Goal: Task Accomplishment & Management: Manage account settings

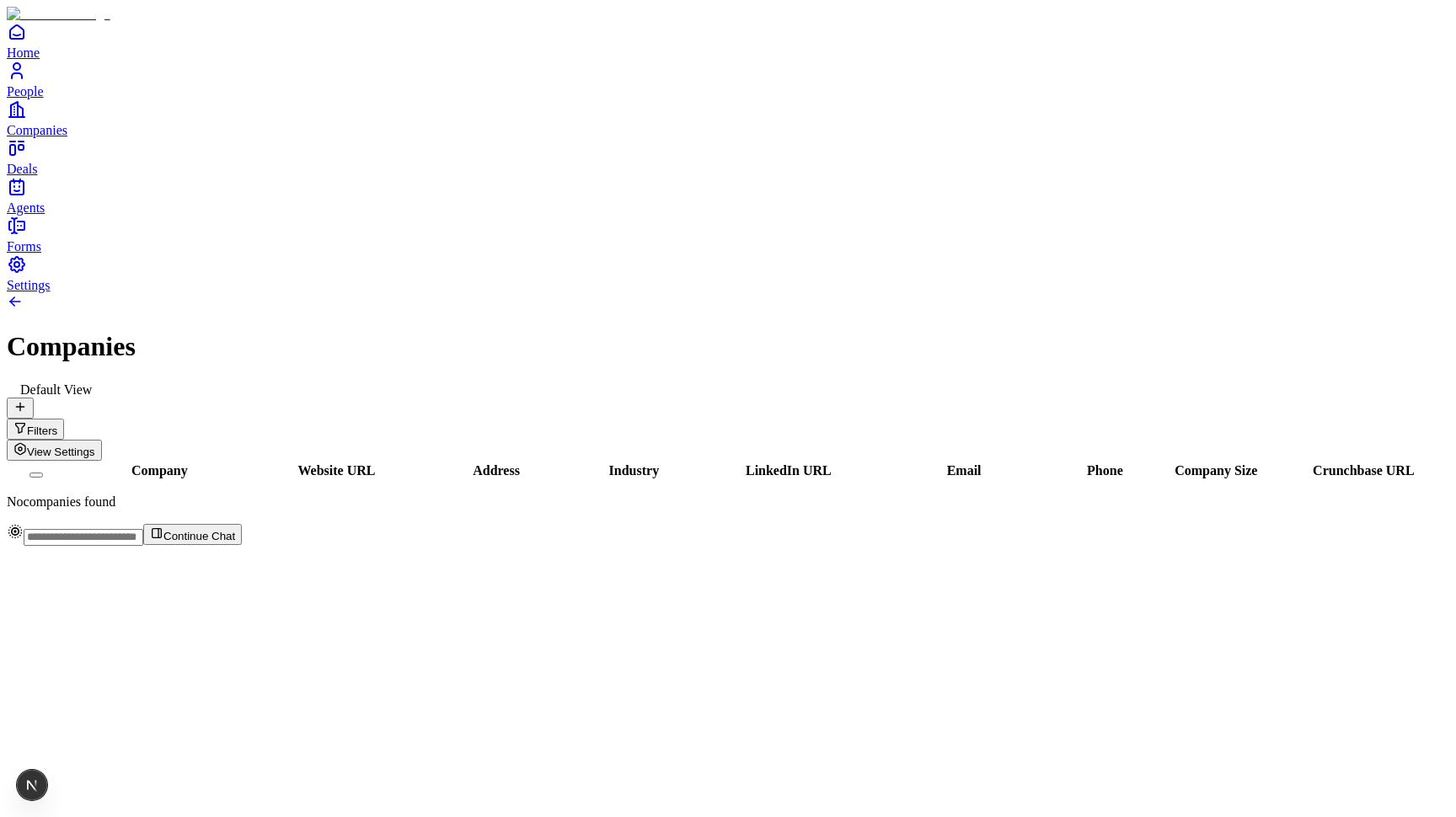
click at [27, 400] on icon at bounding box center [19, 406] width 13 height 13
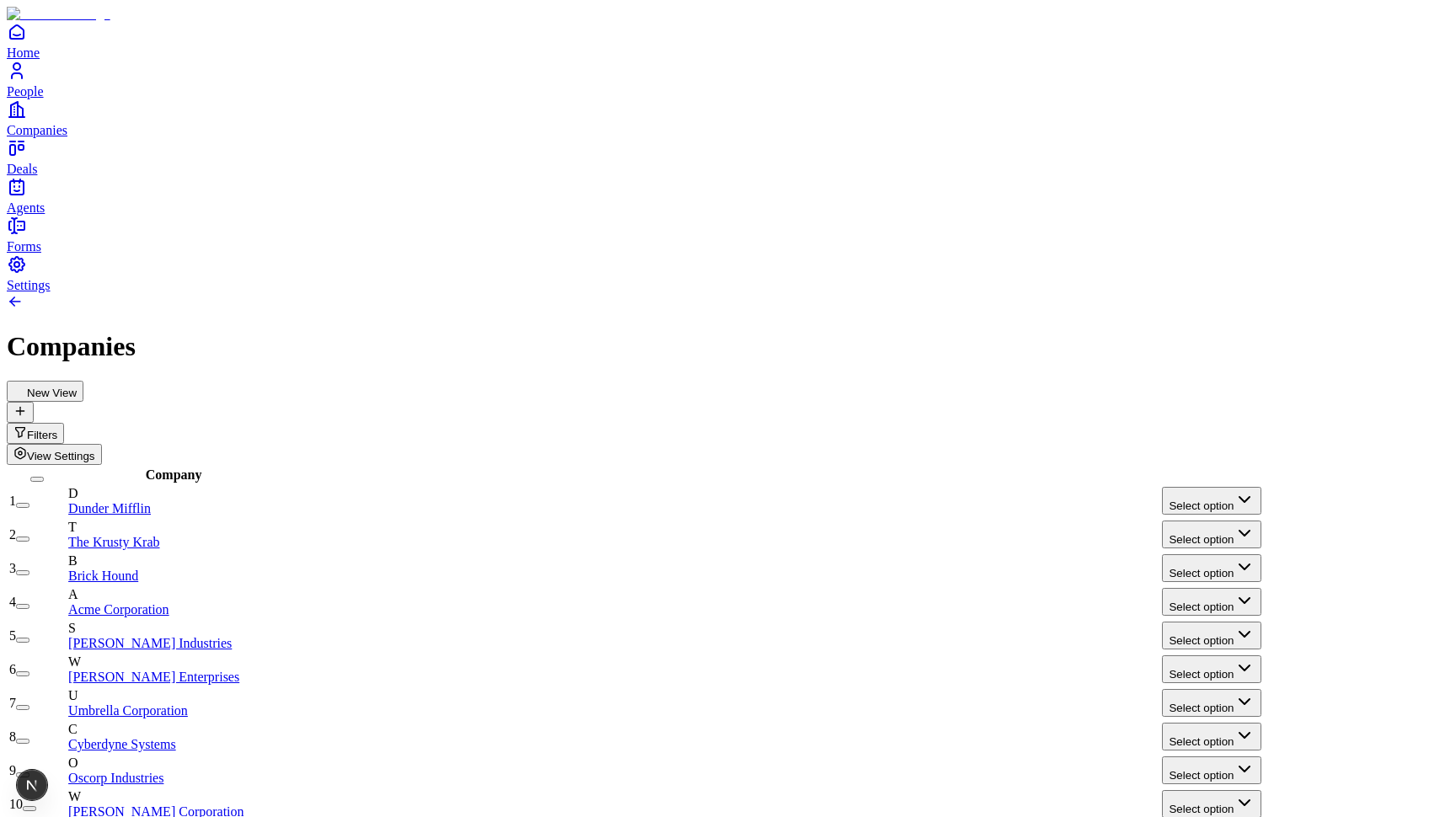
click at [1245, 487] on button "Select option" at bounding box center [1211, 501] width 98 height 28
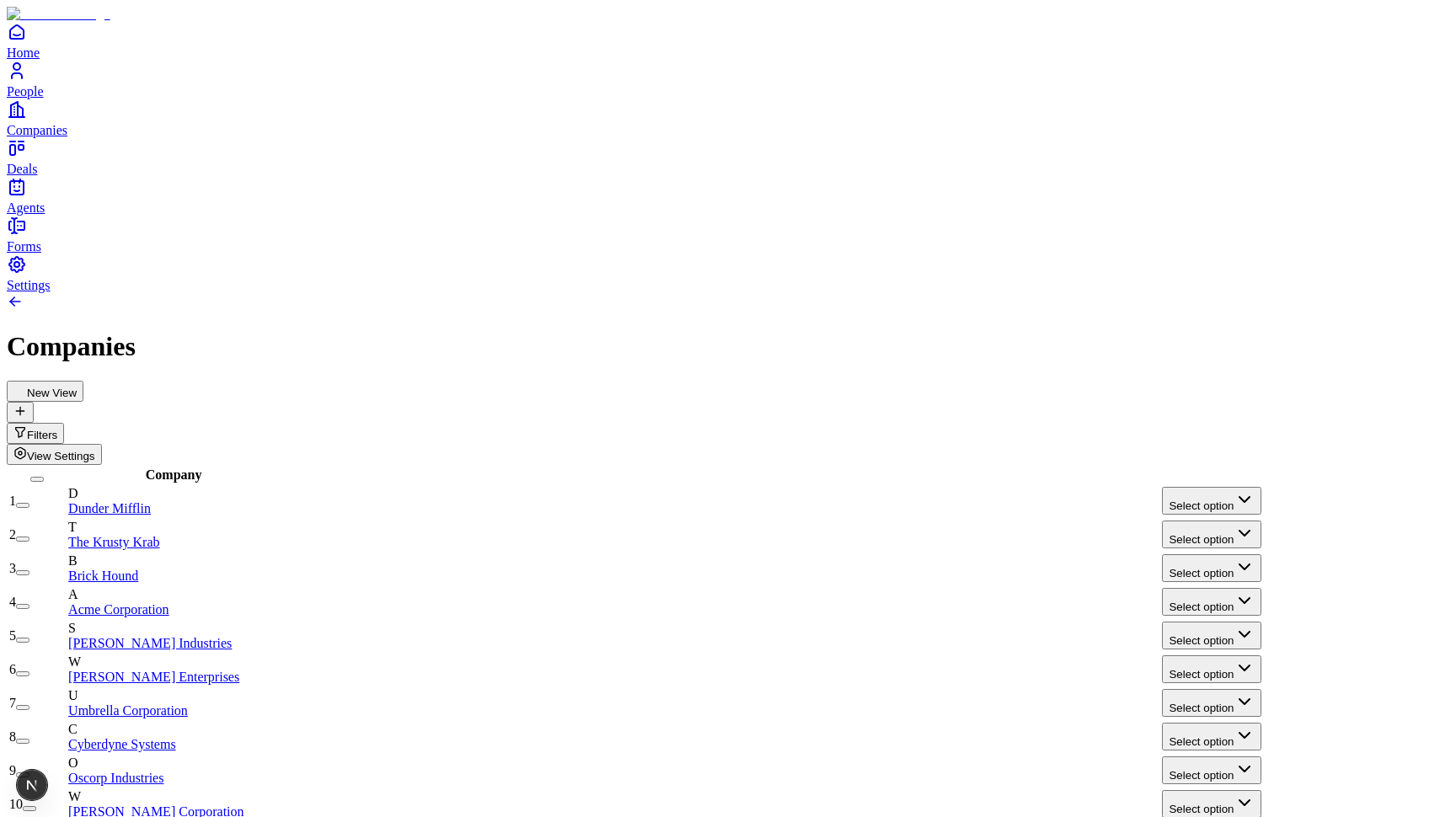
click at [102, 444] on button "View Settings" at bounding box center [54, 455] width 95 height 21
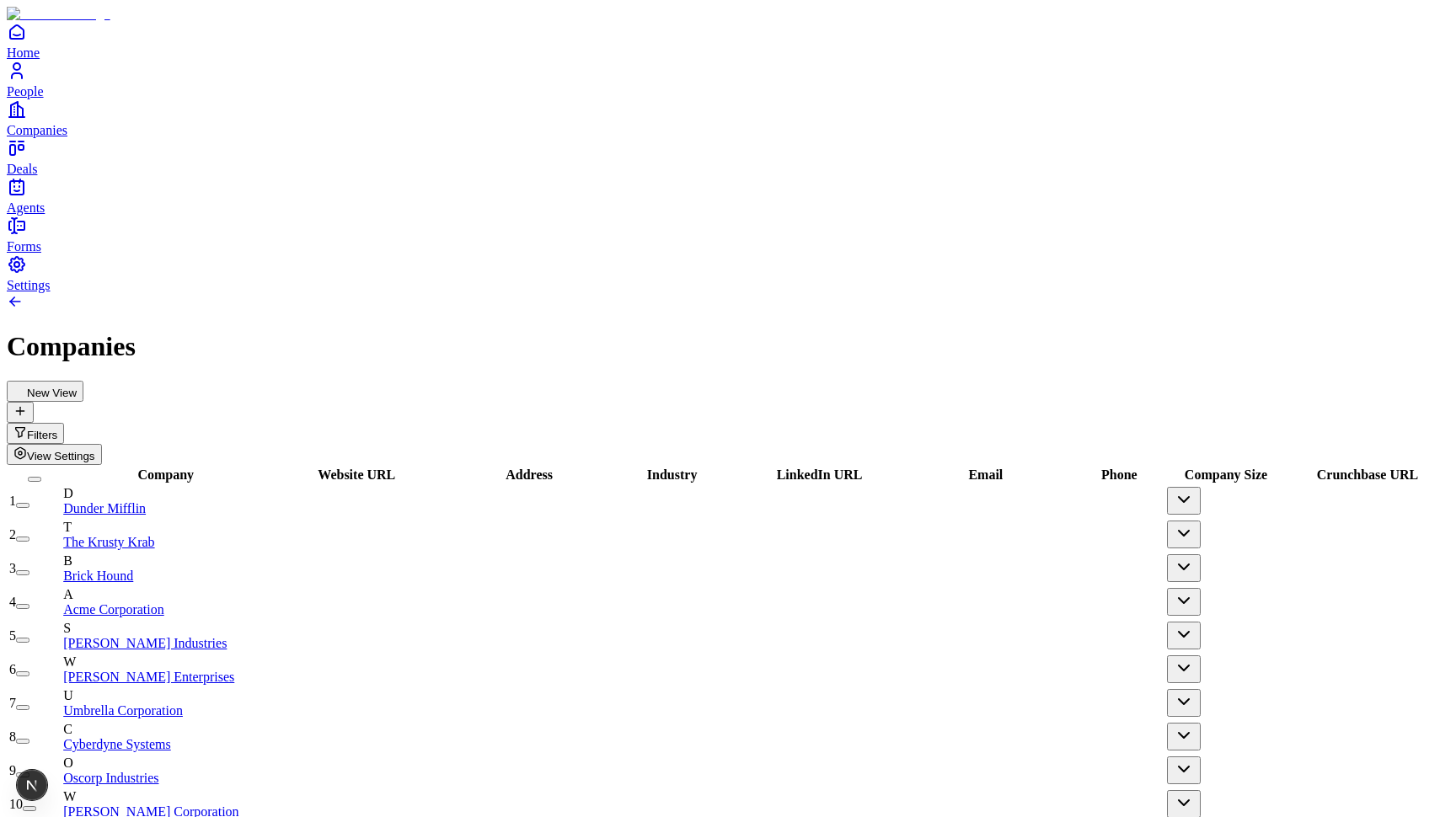
scroll to position [-24, 2]
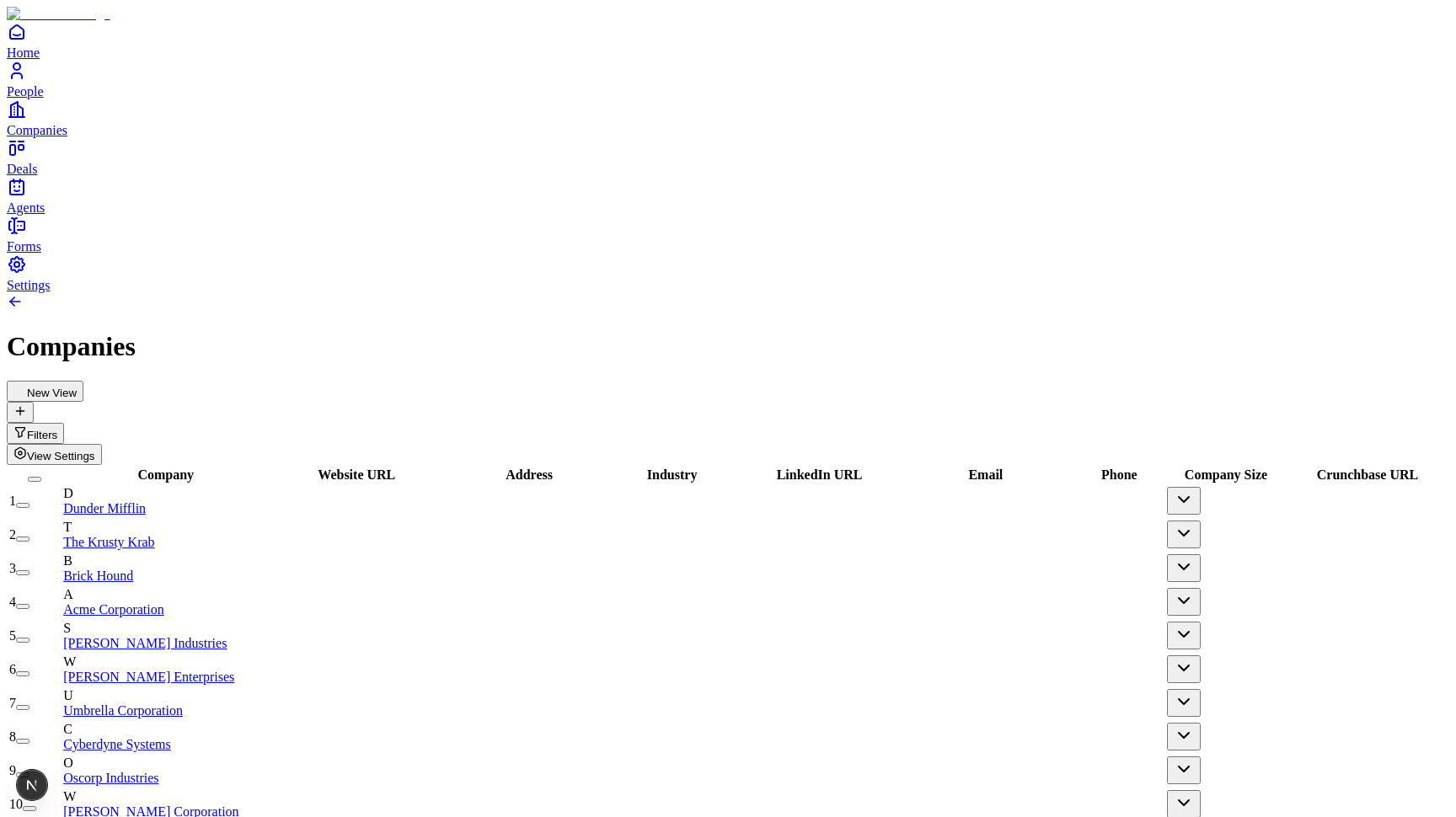
scroll to position [0, 0]
click at [190, 468] on div "Company" at bounding box center [160, 475] width 193 height 15
click at [395, 468] on span "Website URL" at bounding box center [356, 475] width 77 height 14
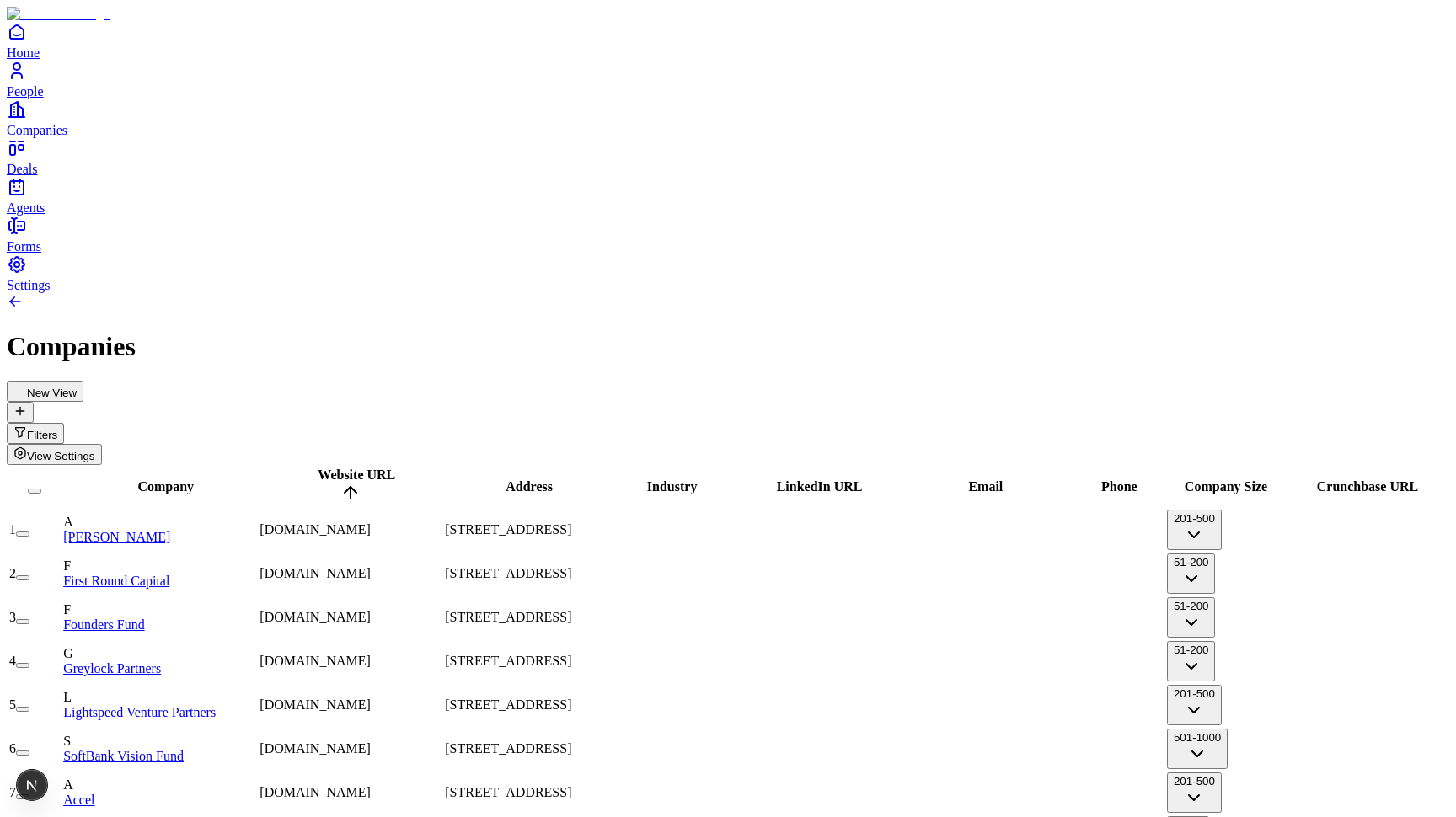
click at [395, 468] on span "Website URL" at bounding box center [356, 475] width 77 height 14
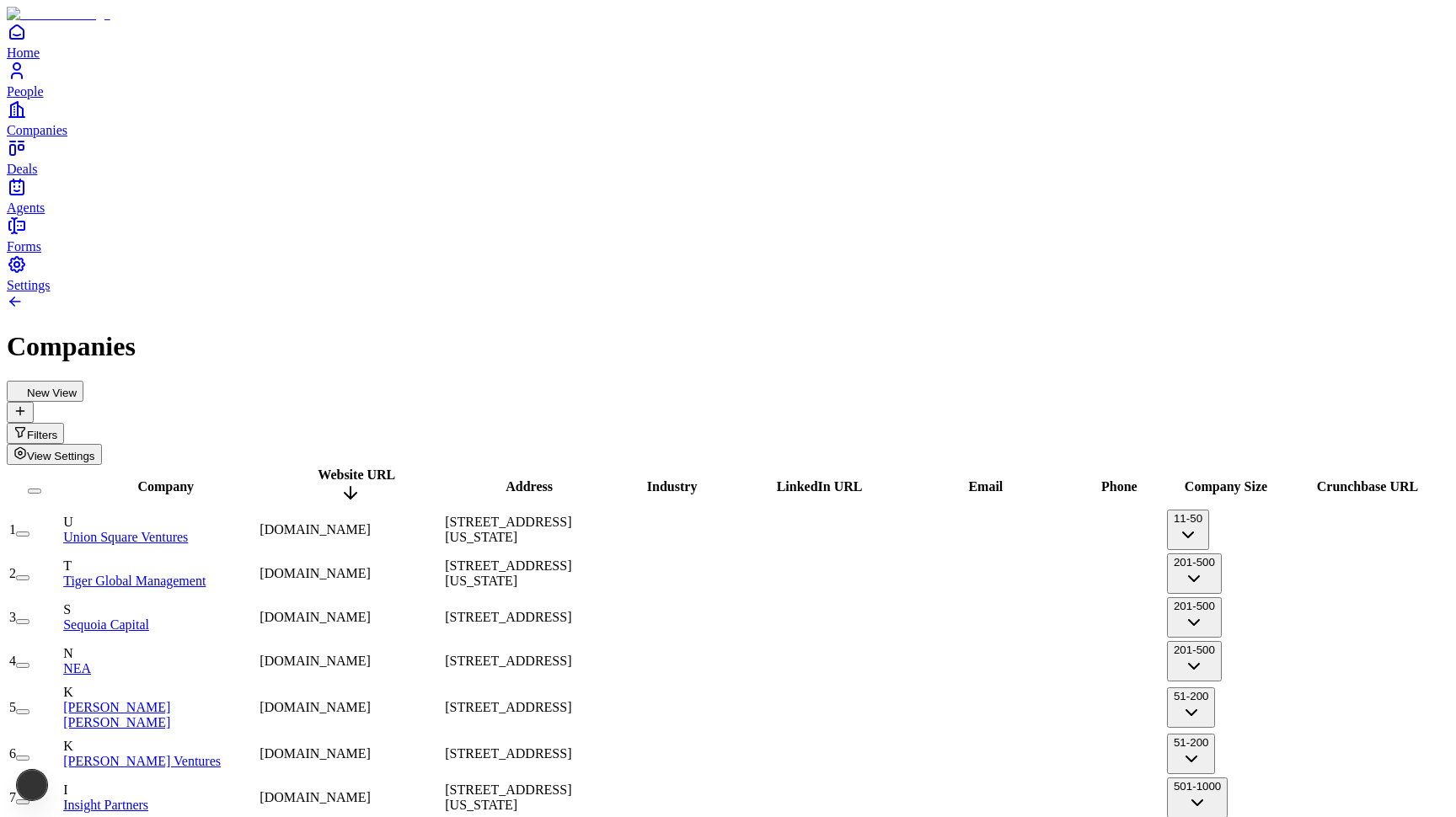
click at [395, 468] on span "Website URL" at bounding box center [356, 475] width 77 height 14
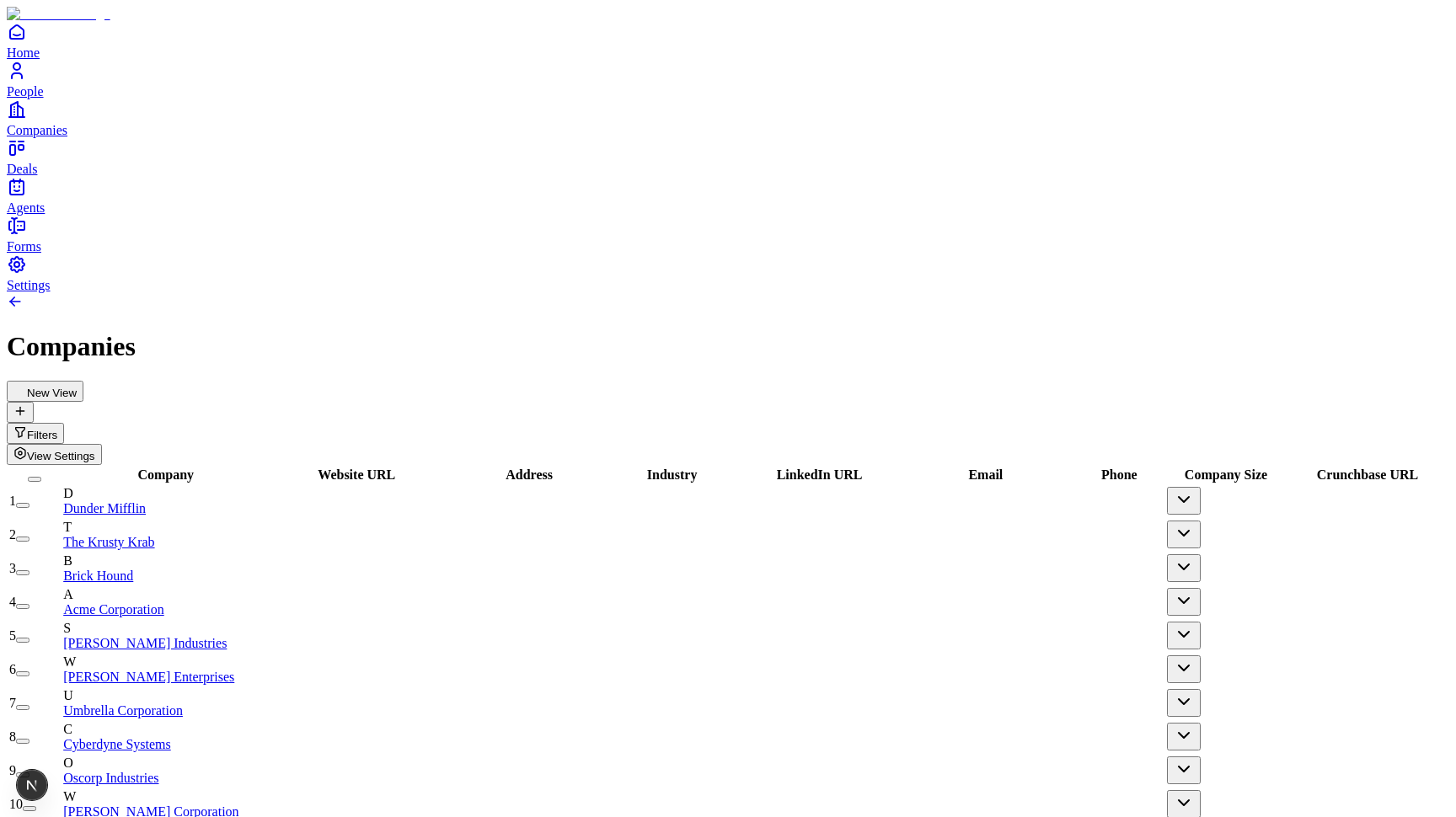
click at [395, 468] on span "Website URL" at bounding box center [356, 475] width 77 height 14
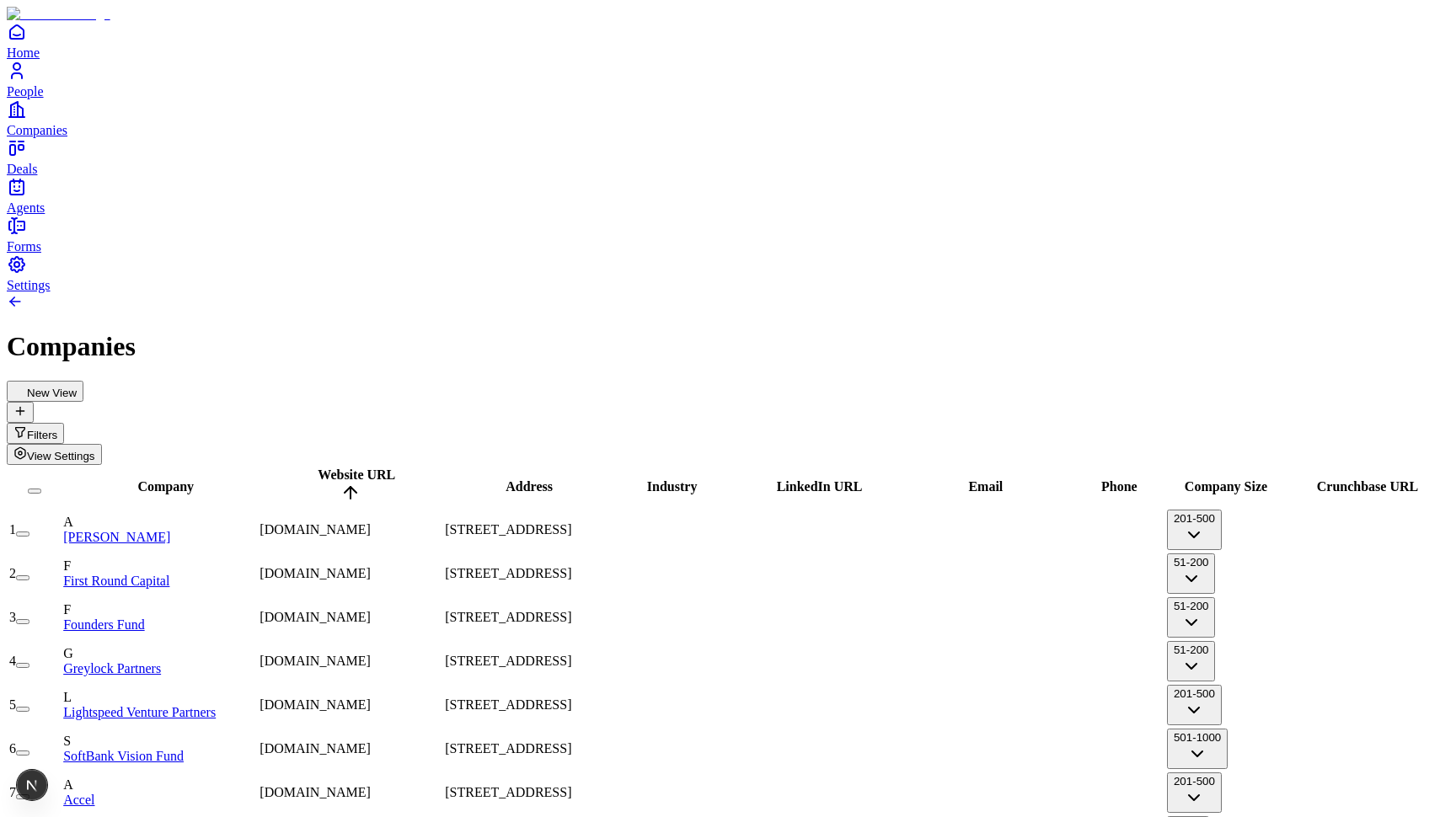
scroll to position [673, 0]
click at [514, 331] on h1 "Companies" at bounding box center [728, 347] width 1442 height 32
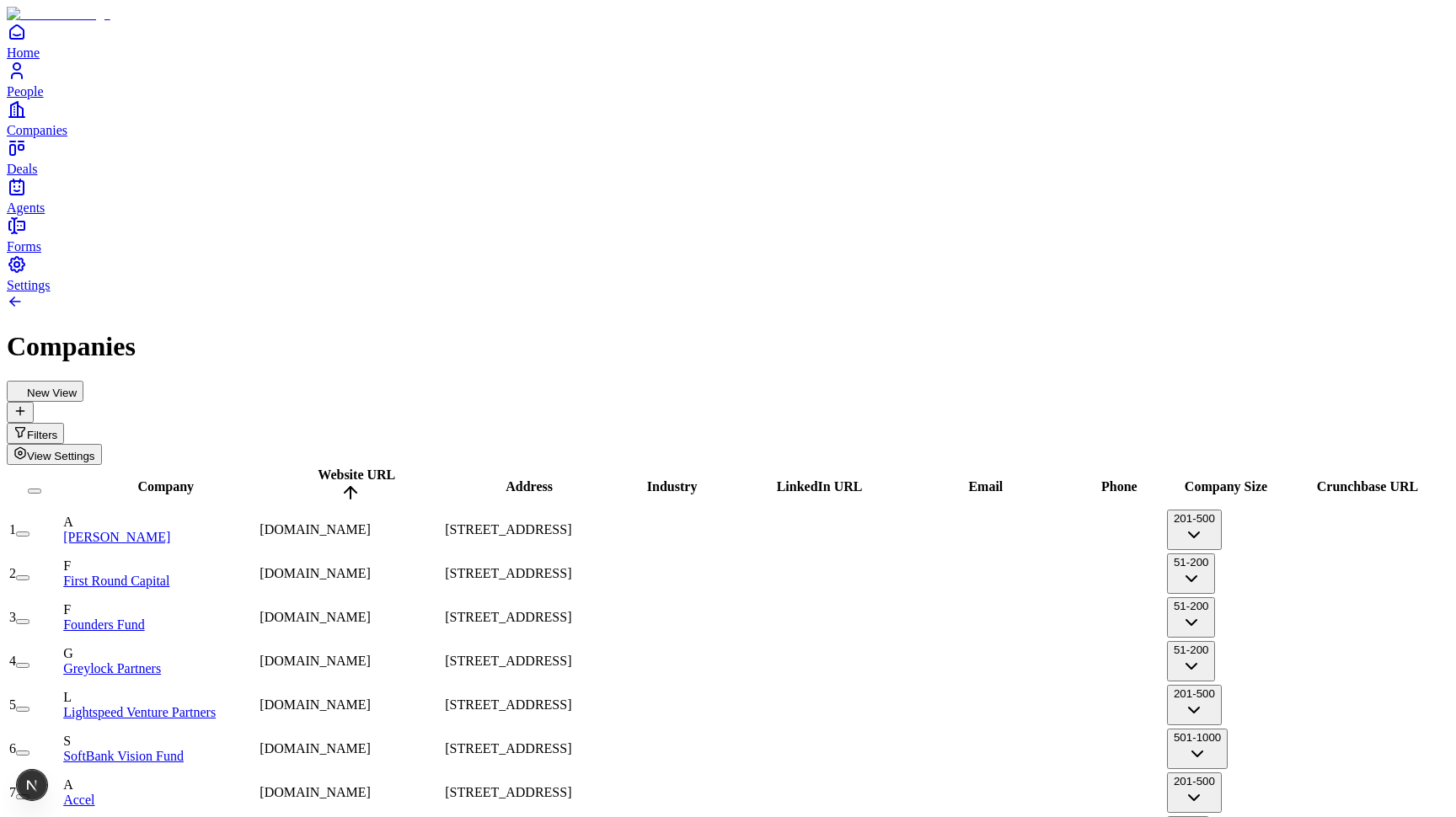
click at [502, 381] on div "New View Filters View Settings" at bounding box center [728, 423] width 1442 height 84
click at [1206, 510] on button "201-500" at bounding box center [1194, 530] width 54 height 40
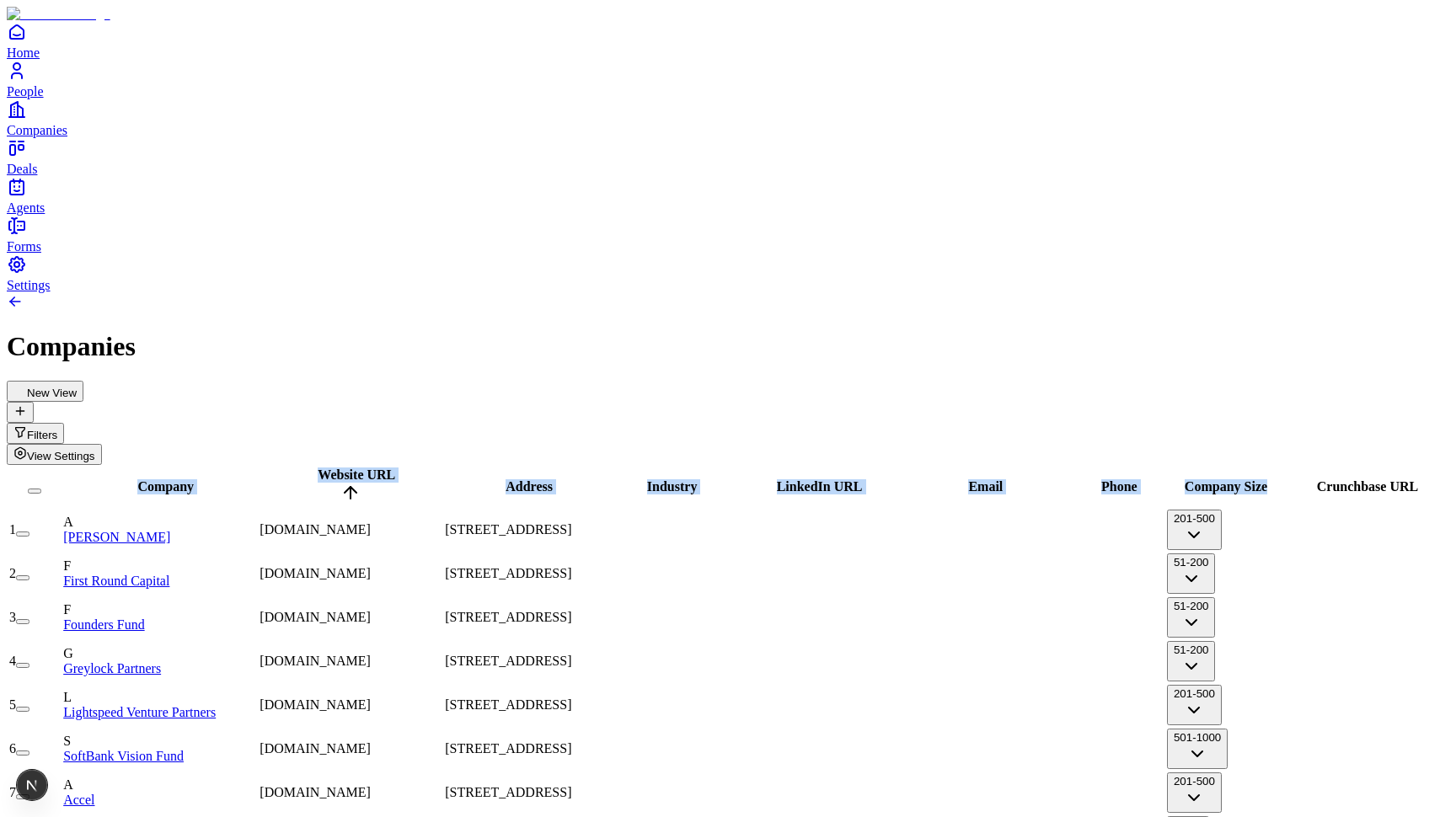
drag, startPoint x: 1273, startPoint y: 158, endPoint x: 1445, endPoint y: 158, distance: 172.0
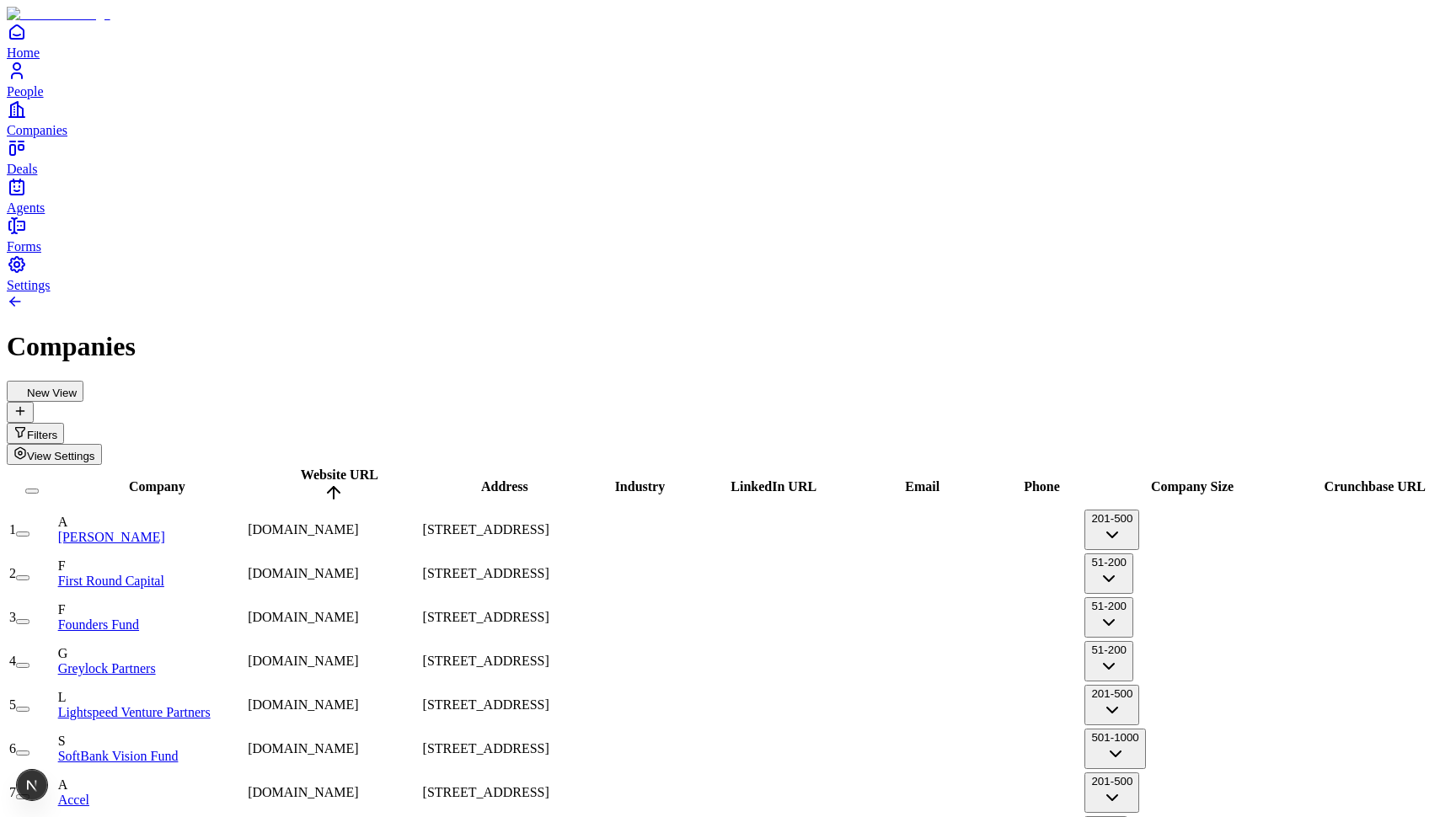
click at [1088, 331] on h1 "Companies" at bounding box center [728, 347] width 1442 height 32
drag, startPoint x: 1277, startPoint y: 152, endPoint x: 1204, endPoint y: 156, distance: 73.1
click at [1204, 479] on div "Company Size" at bounding box center [1185, 486] width 203 height 15
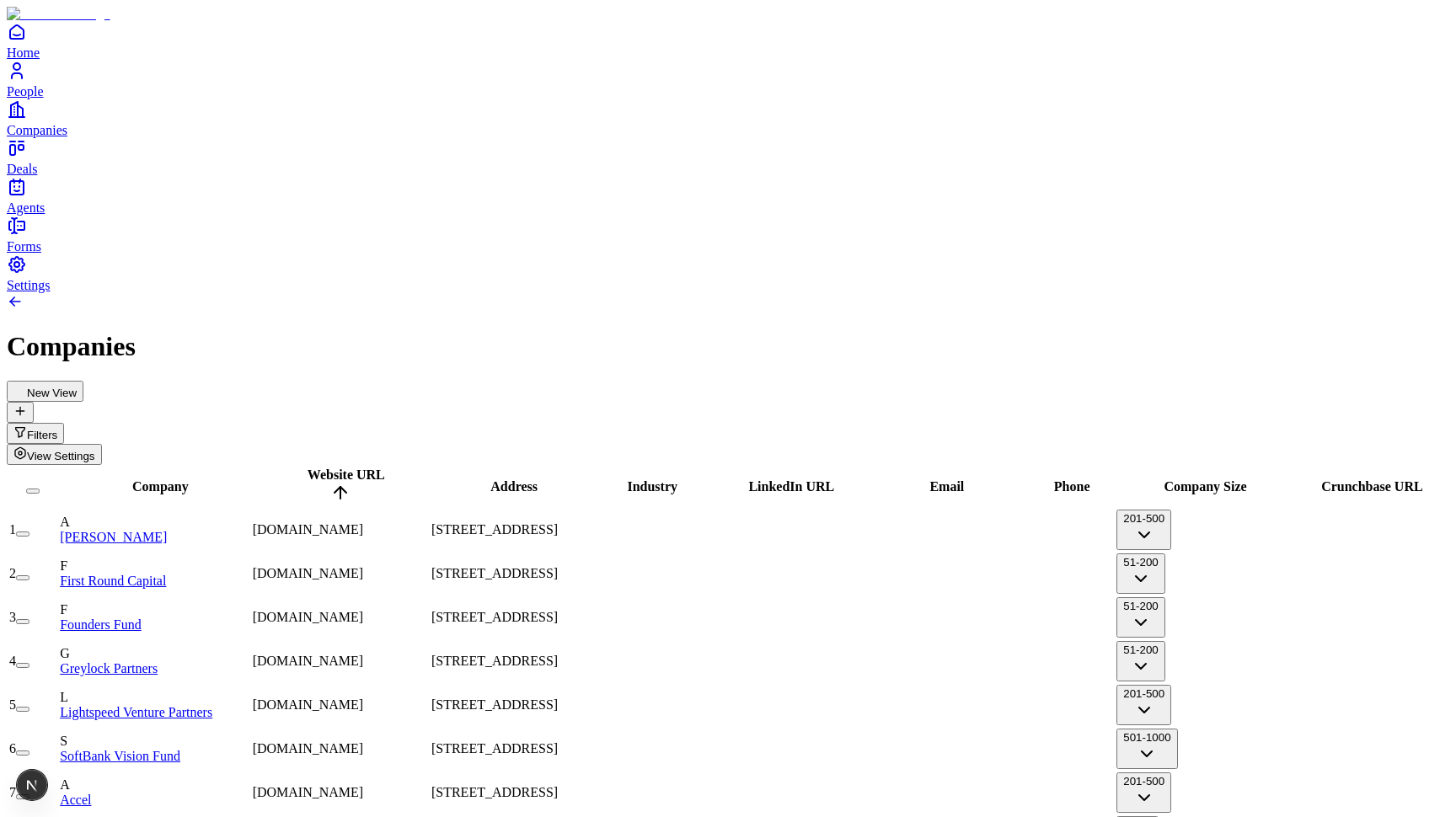
click at [713, 381] on div "New View Filters View Settings" at bounding box center [728, 423] width 1442 height 84
click at [57, 509] on td "1" at bounding box center [33, 530] width 49 height 42
click at [56, 522] on div "1" at bounding box center [33, 529] width 47 height 15
click at [292, 381] on div "New View Filters View Settings" at bounding box center [728, 423] width 1442 height 84
click at [377, 331] on div "Companies" at bounding box center [728, 347] width 1442 height 32
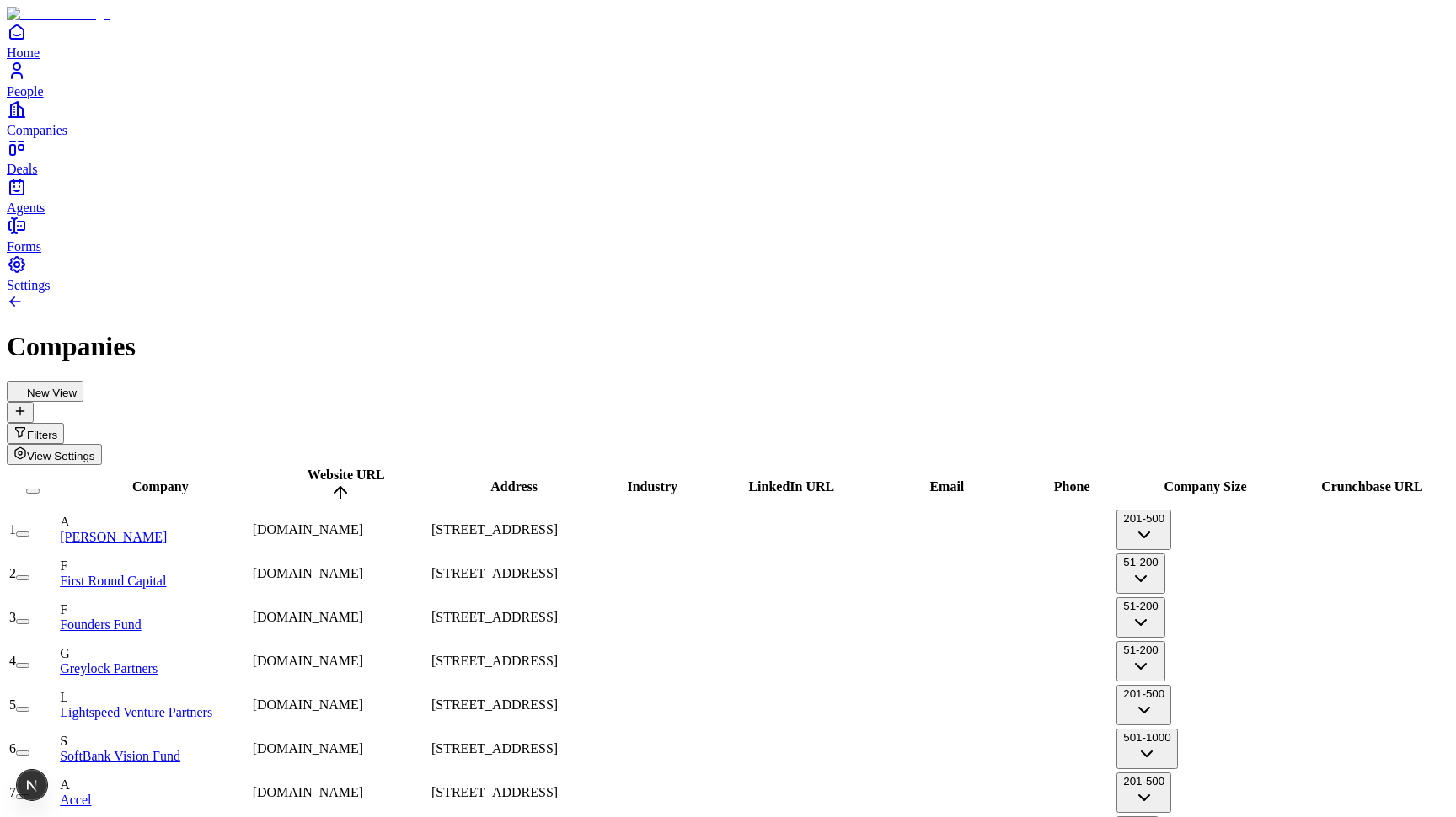
click at [377, 331] on div "Companies" at bounding box center [728, 347] width 1442 height 32
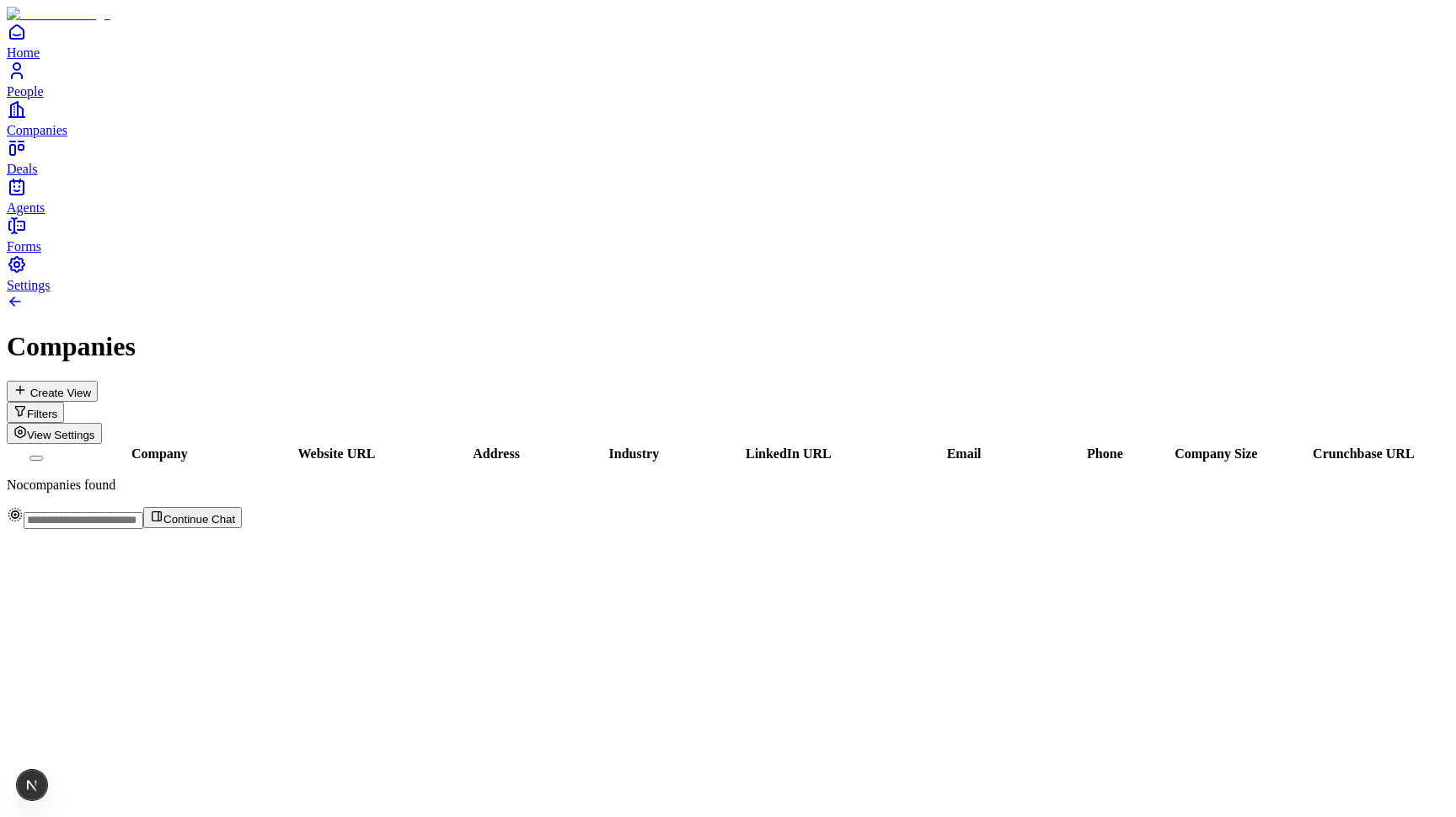
click at [91, 387] on span "Create View" at bounding box center [61, 393] width 61 height 12
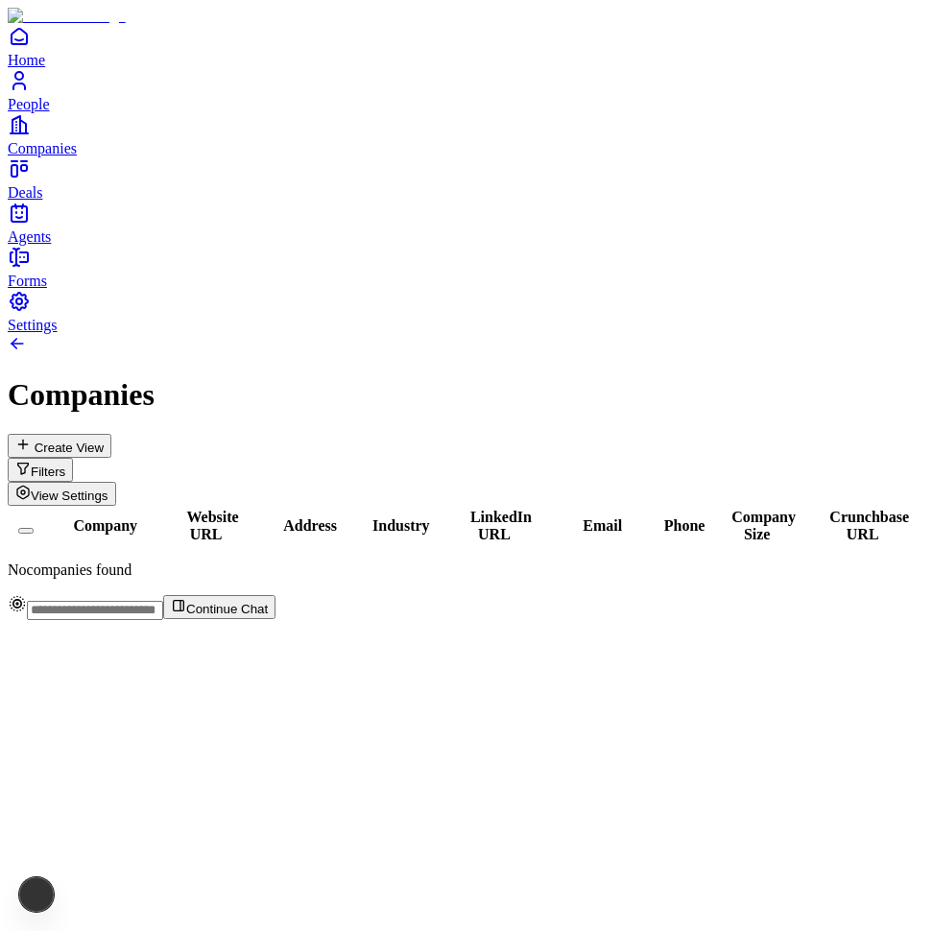
click at [610, 506] on div "Company Website URL Address Industry LinkedIn URL Email Phone Company Size Crun…" at bounding box center [467, 542] width 918 height 73
click at [71, 889] on div "Issue" at bounding box center [85, 894] width 30 height 35
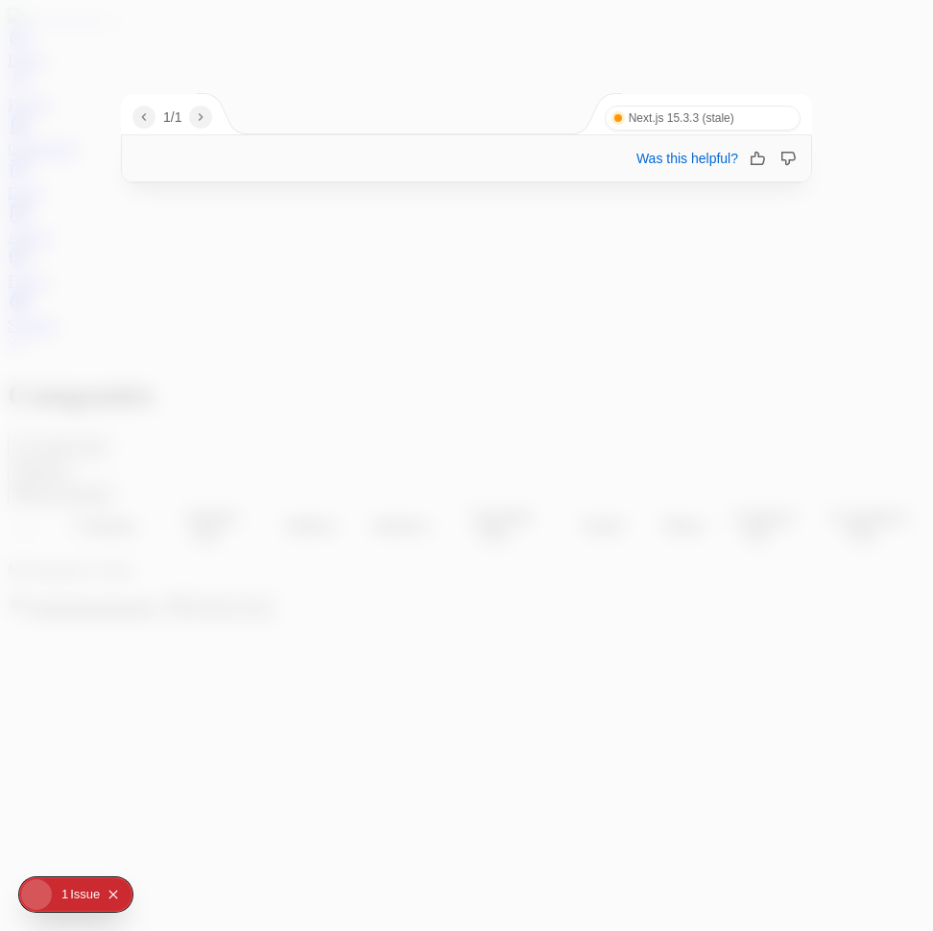
click at [71, 889] on div "Issue" at bounding box center [85, 894] width 30 height 35
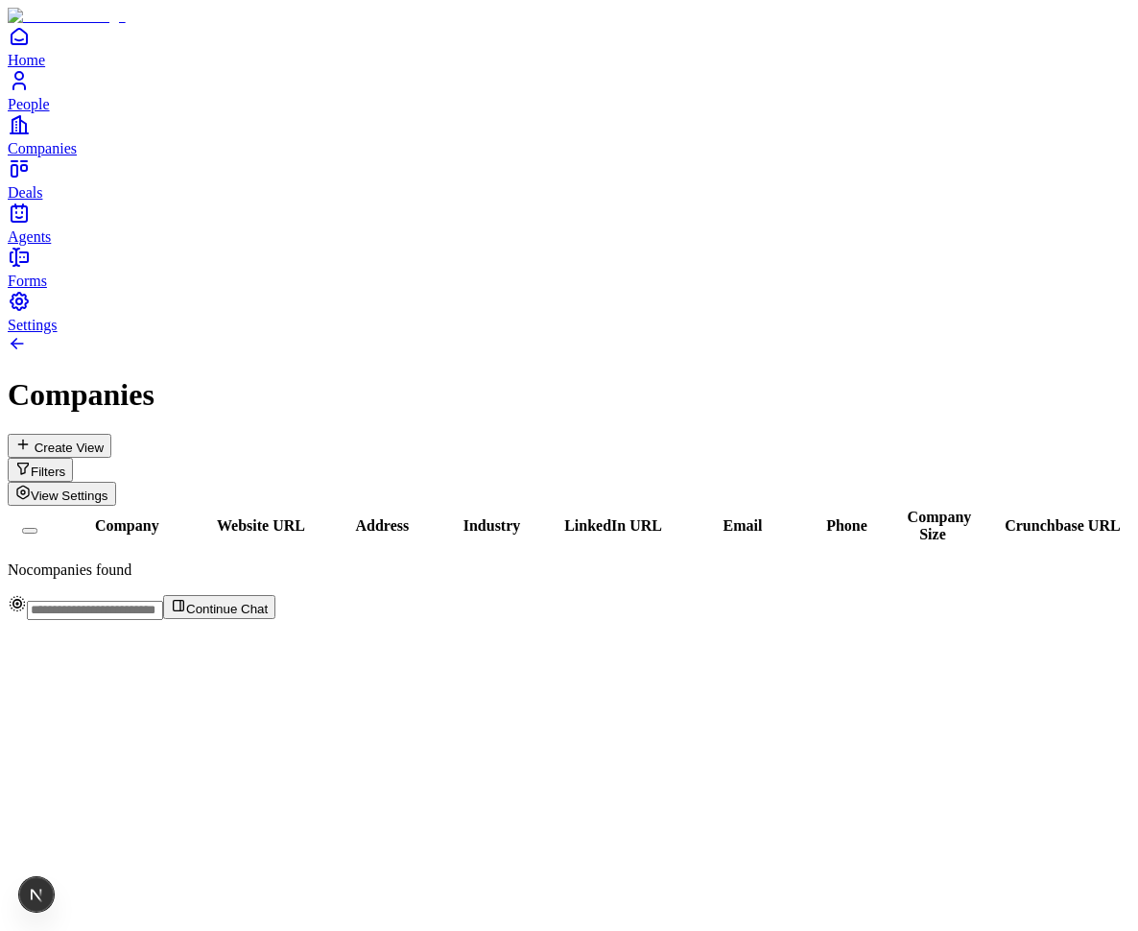
click at [762, 506] on div "Company Website URL Address Industry LinkedIn URL Email Phone Company Size Crun…" at bounding box center [569, 542] width 1123 height 73
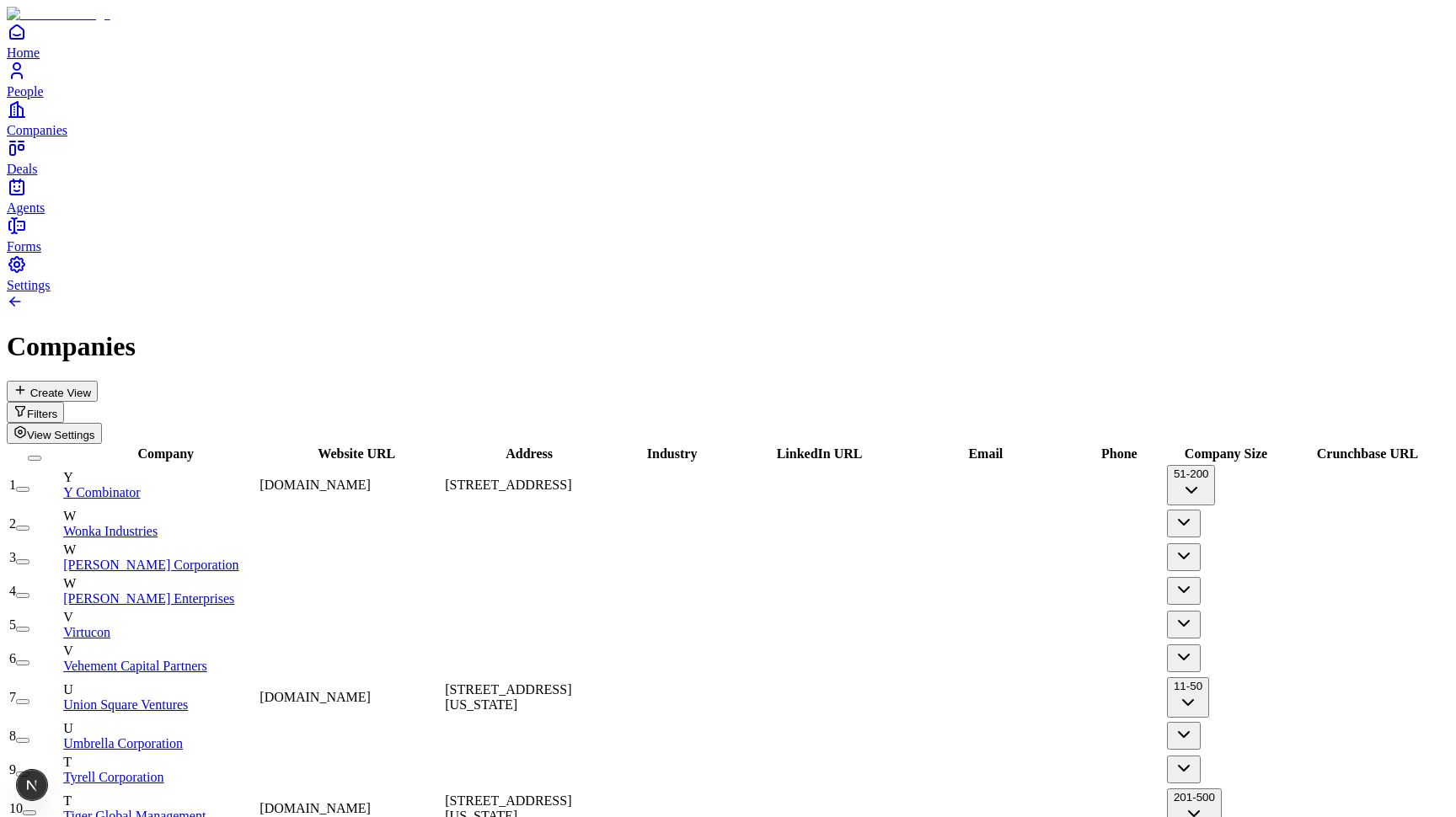
scroll to position [-1, 0]
click at [91, 387] on span "Create View" at bounding box center [61, 393] width 61 height 12
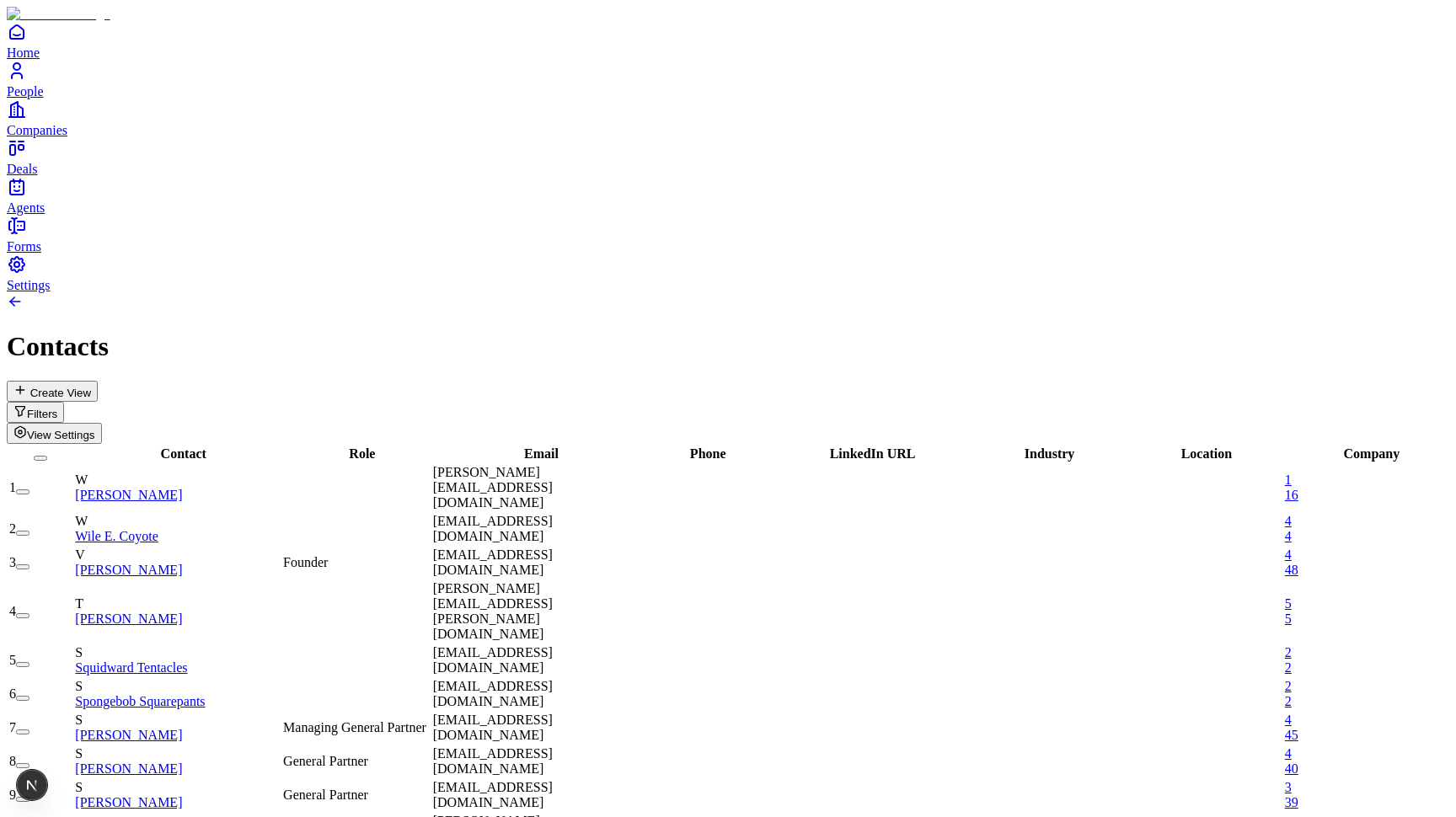
scroll to position [1, 2]
click at [95, 429] on span "View Settings" at bounding box center [61, 435] width 68 height 12
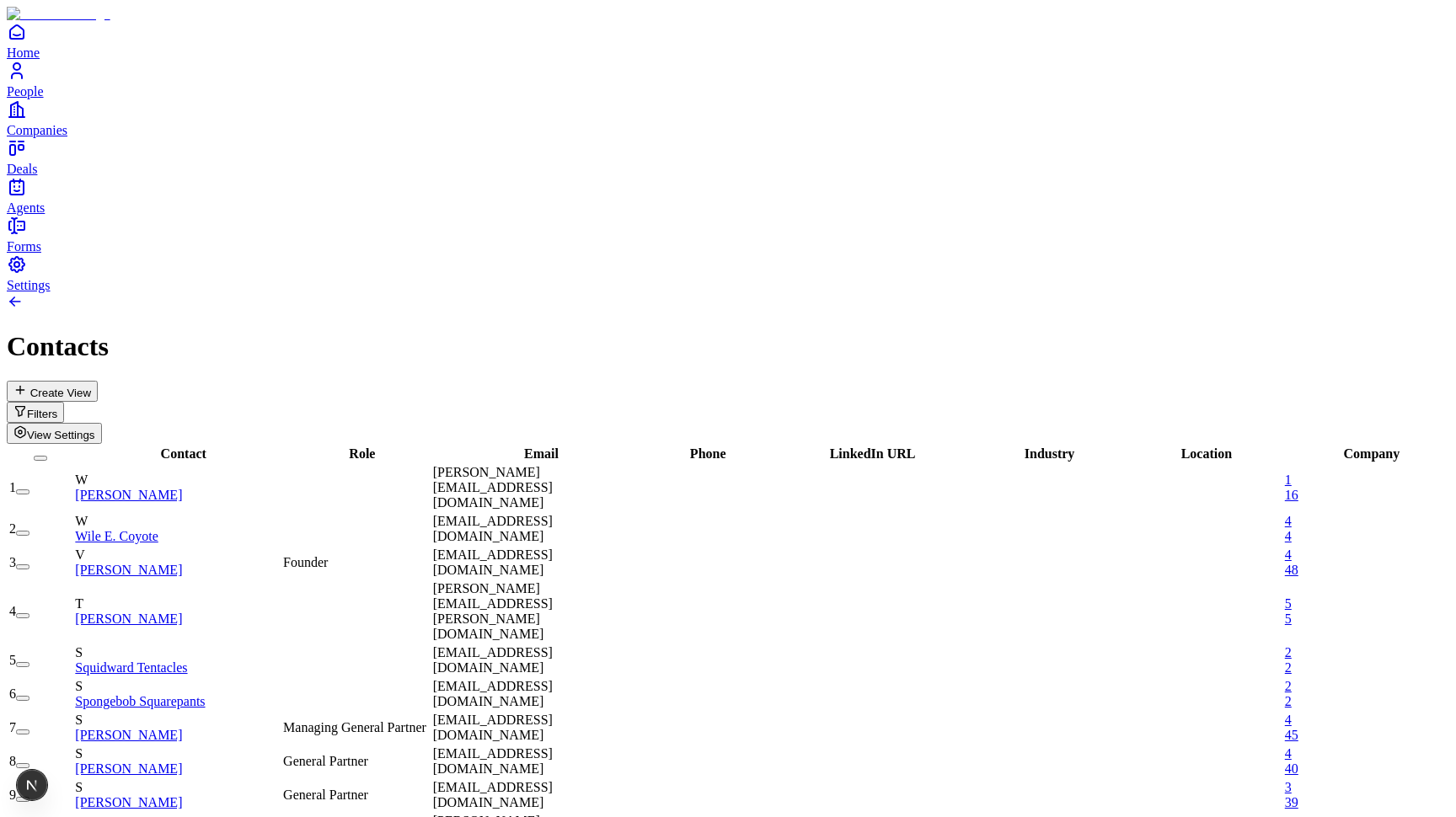
click at [95, 429] on span "View Settings" at bounding box center [61, 435] width 68 height 12
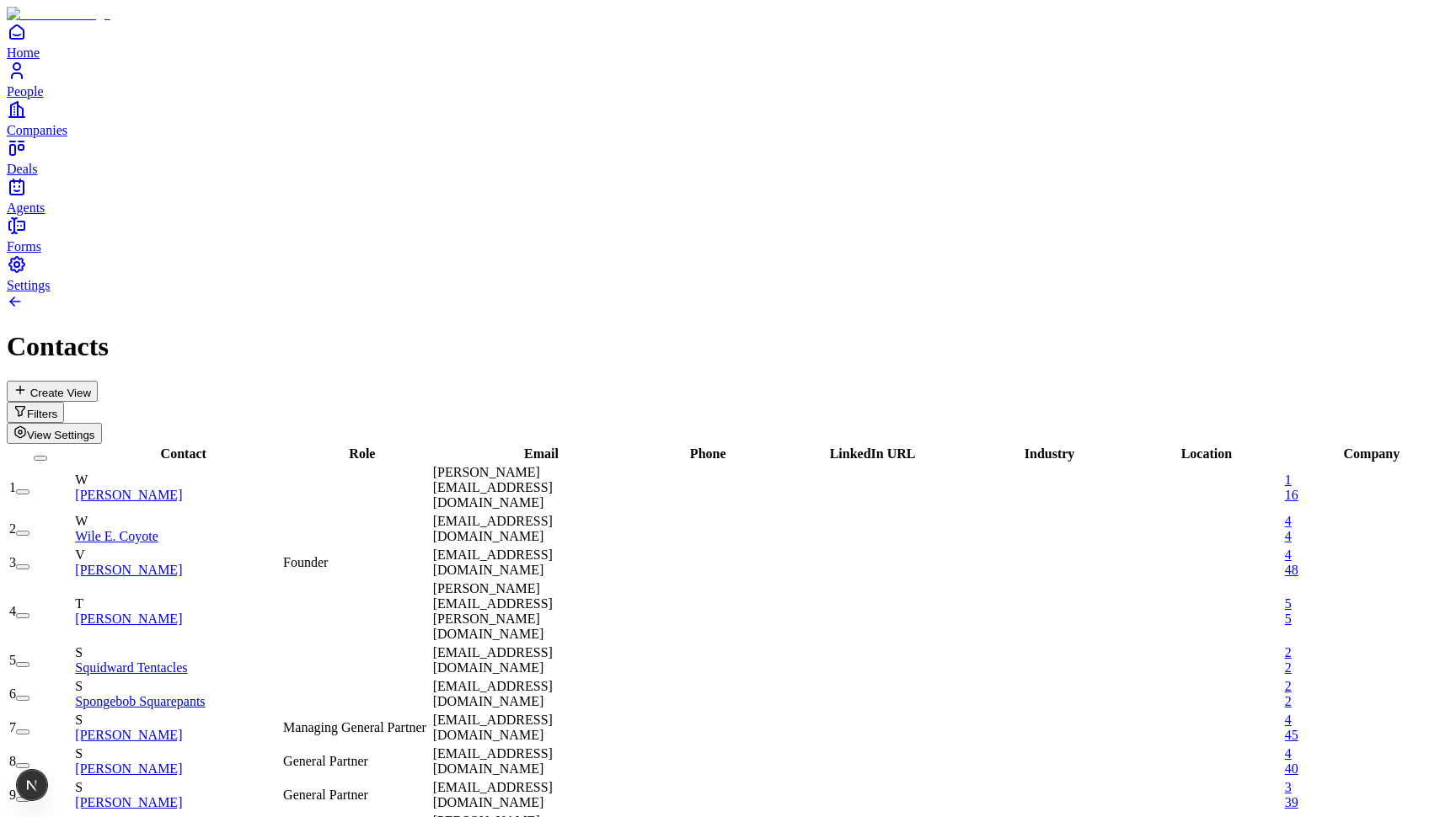
scroll to position [0, 0]
click at [95, 429] on span "View Settings" at bounding box center [61, 435] width 68 height 12
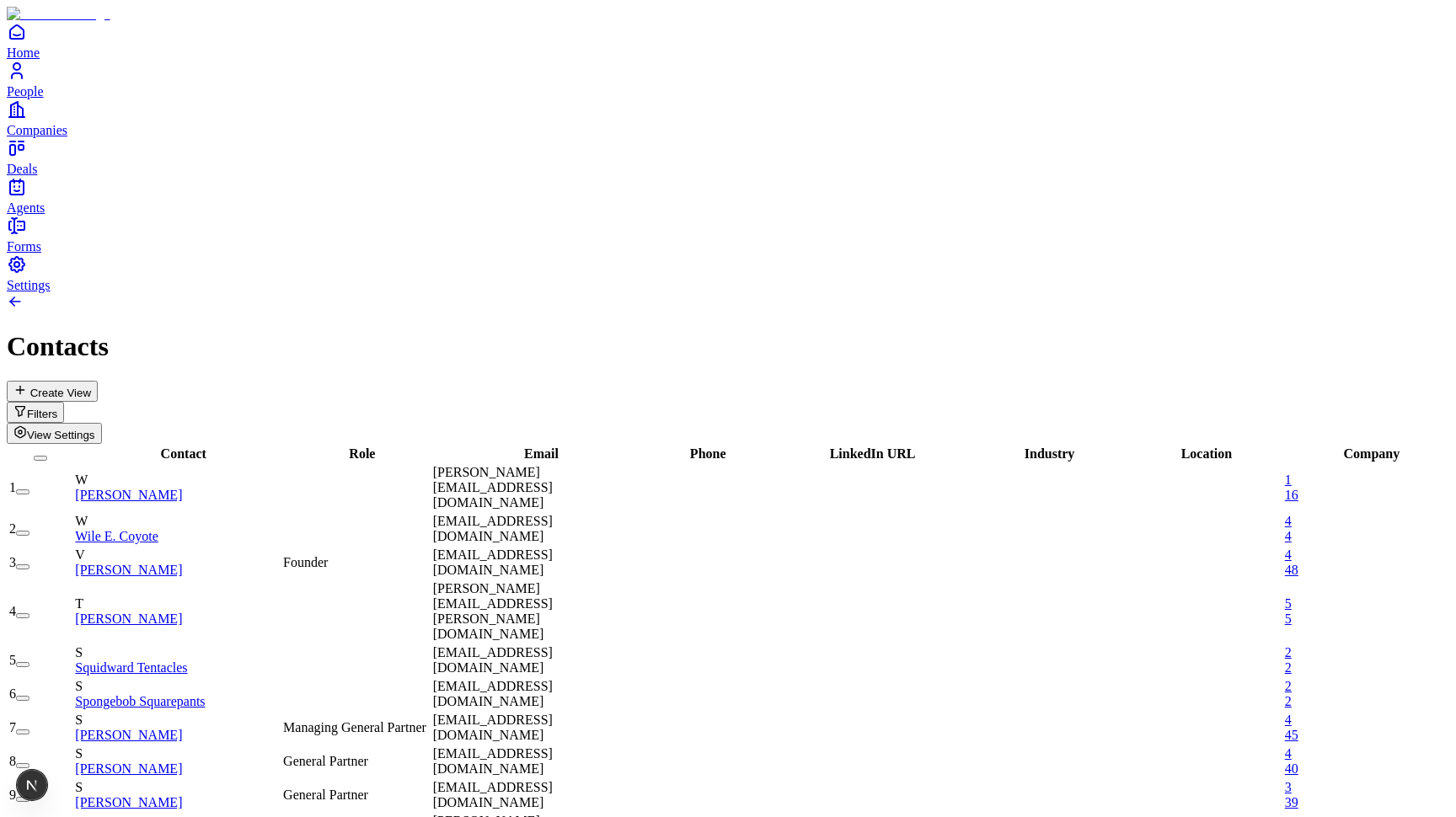
click at [97, 381] on button "Create View" at bounding box center [53, 391] width 91 height 21
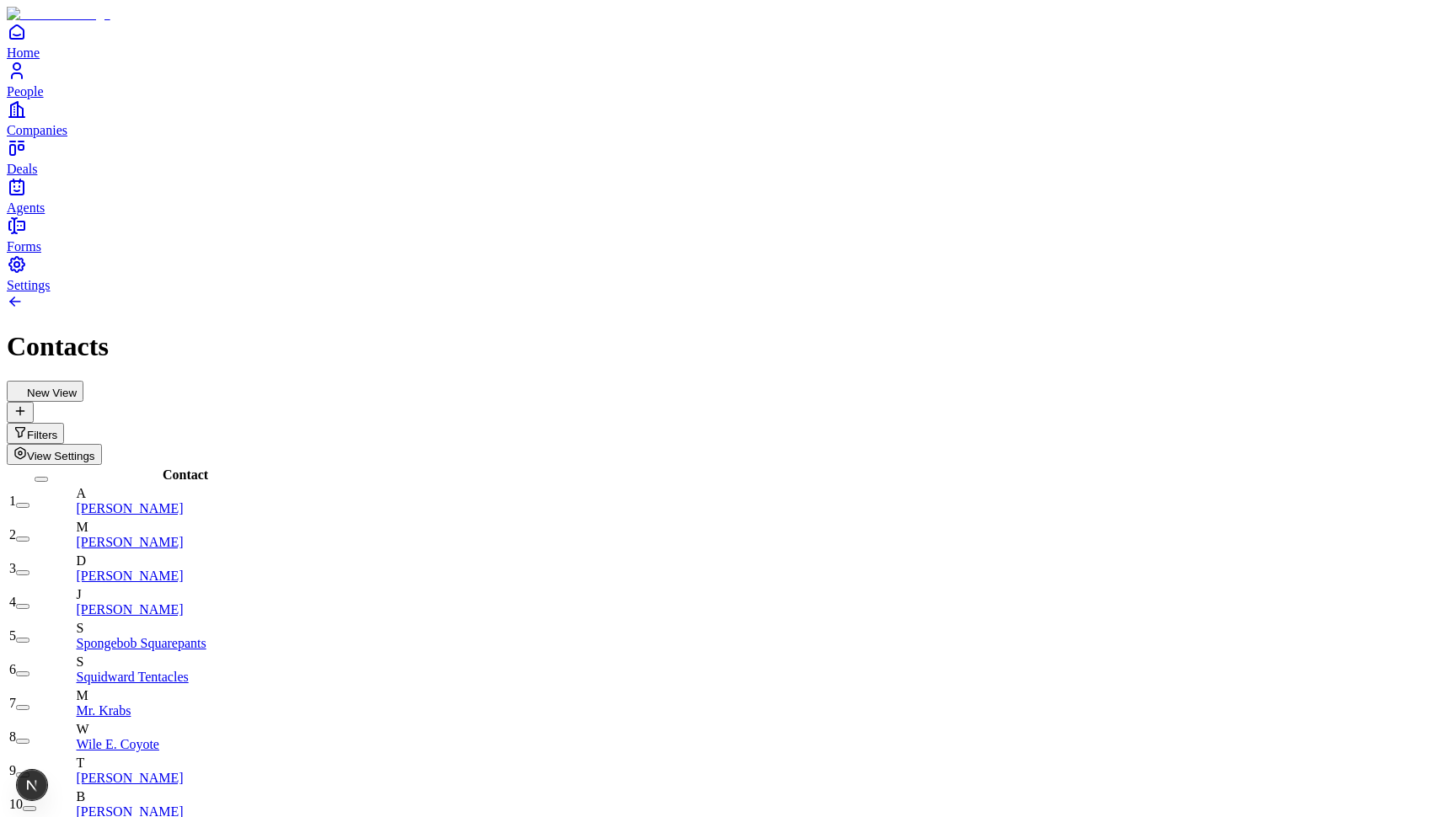
click at [95, 450] on span "View Settings" at bounding box center [61, 456] width 68 height 12
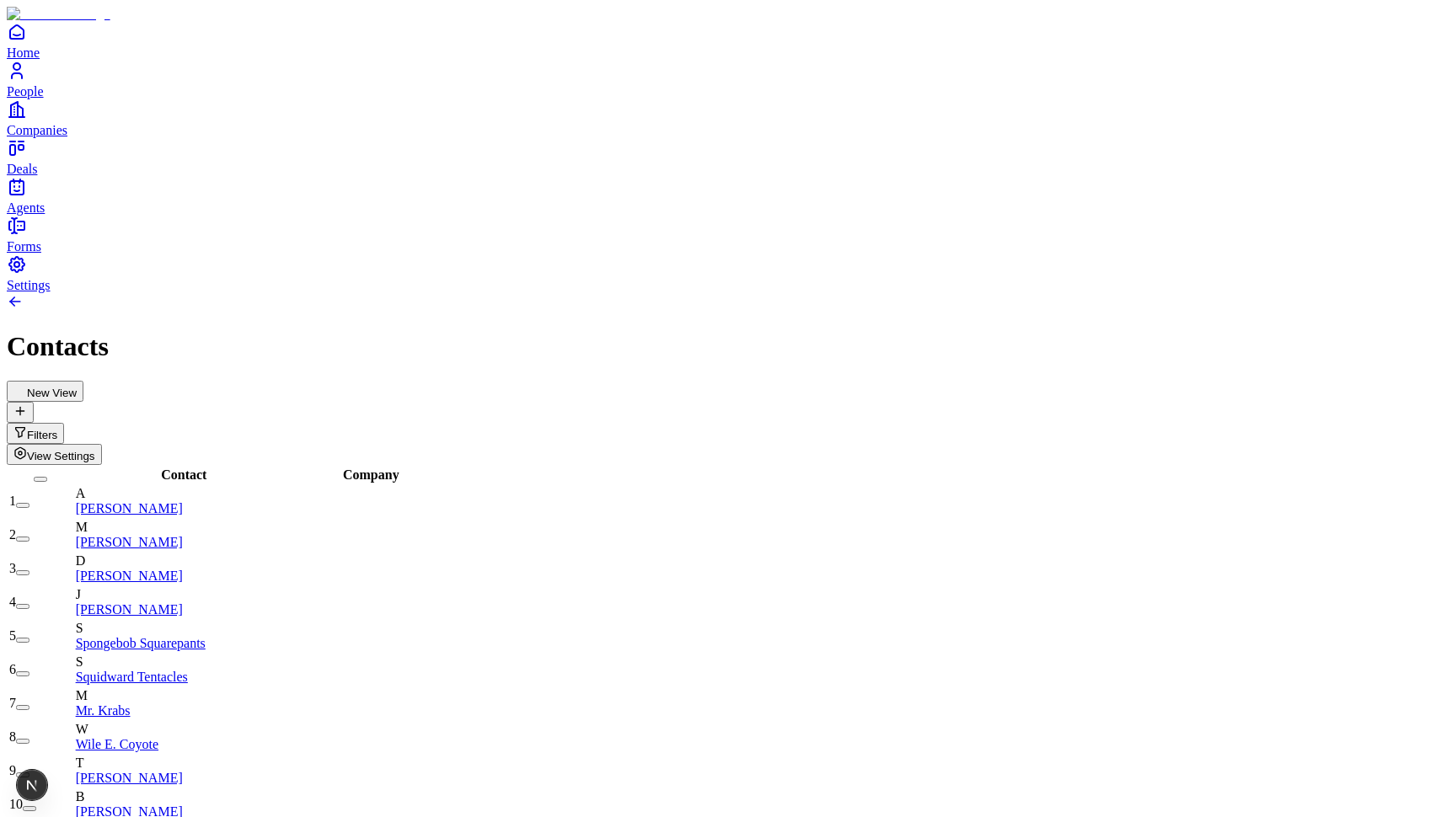
click at [27, 447] on icon "button" at bounding box center [19, 453] width 13 height 13
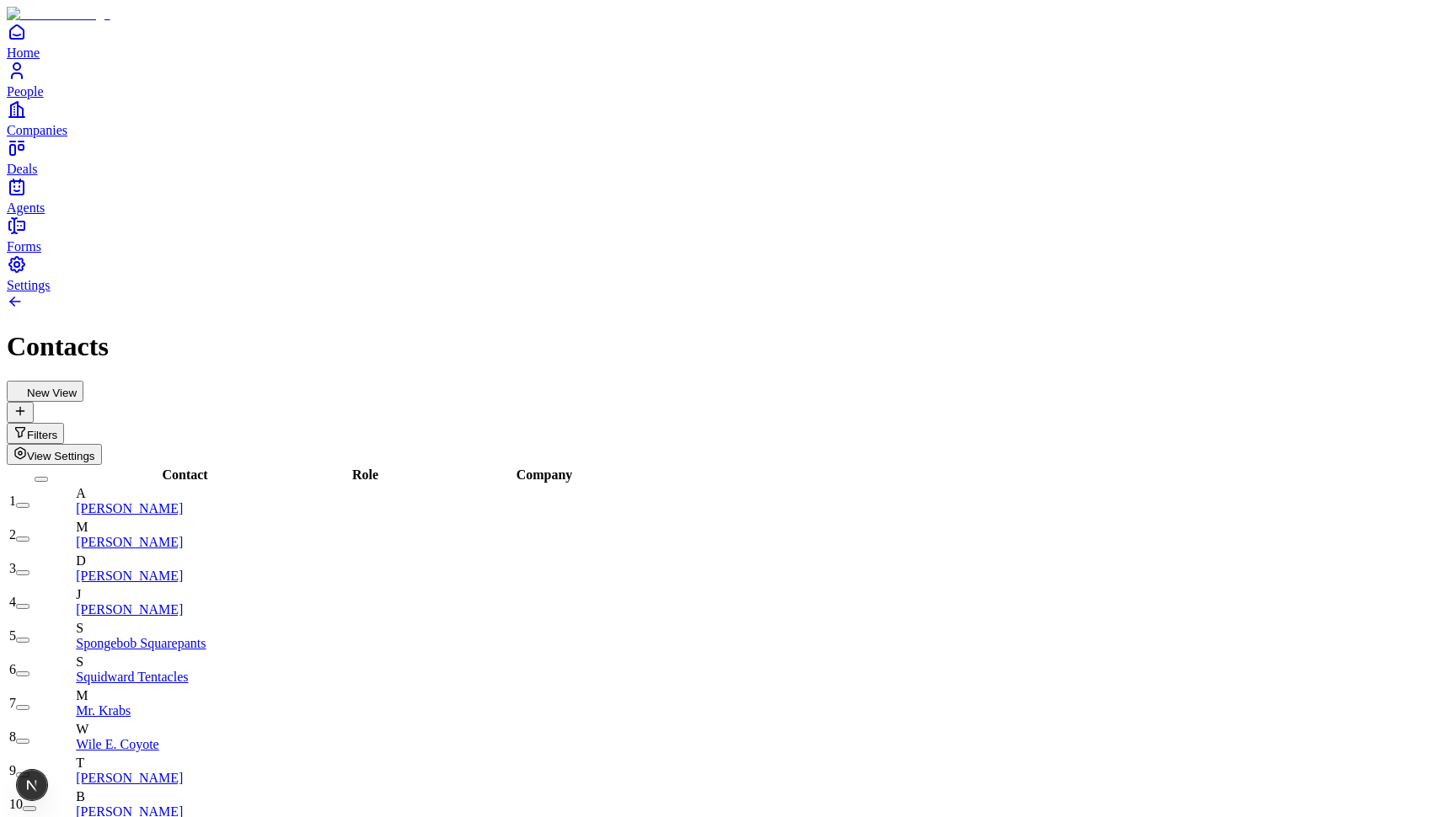
click at [95, 450] on span "View Settings" at bounding box center [61, 456] width 68 height 12
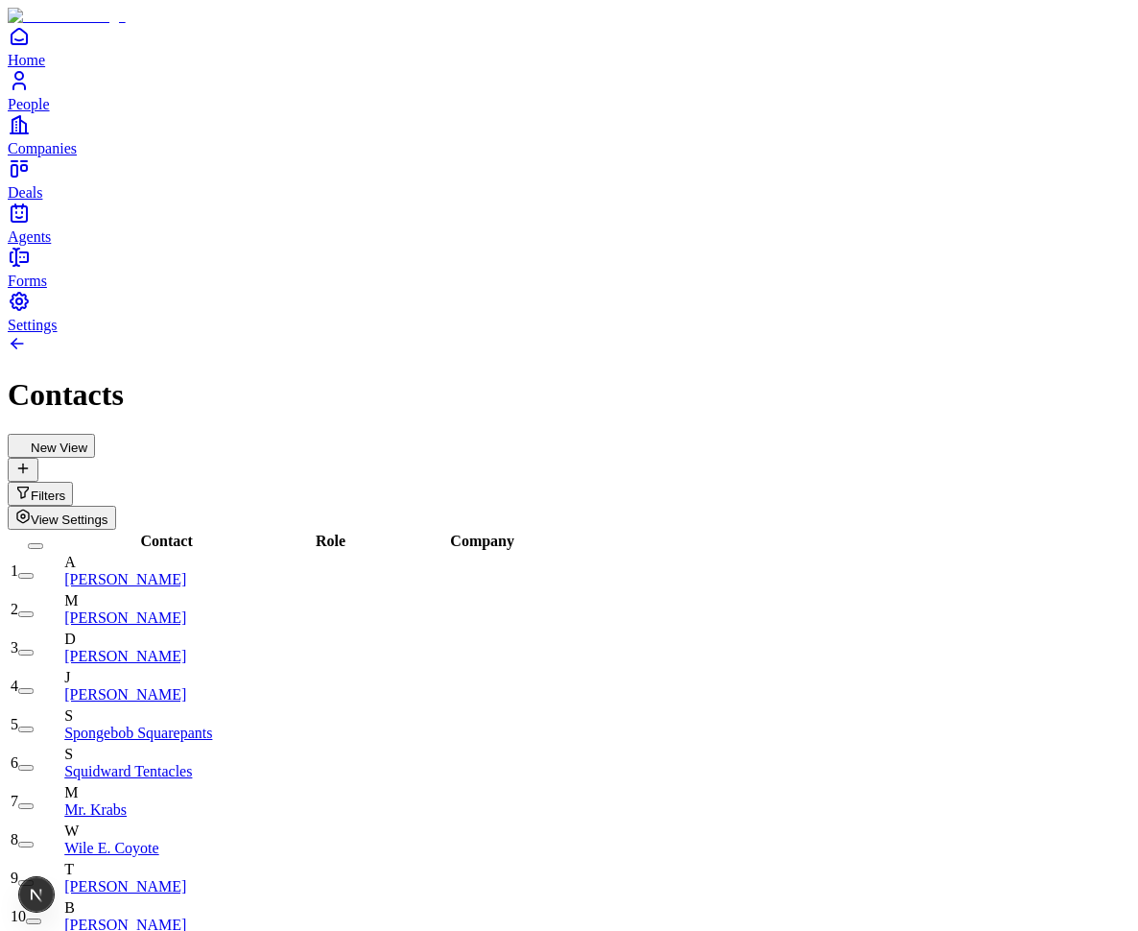
drag, startPoint x: 372, startPoint y: 73, endPoint x: 312, endPoint y: 234, distance: 172.2
type input "**********"
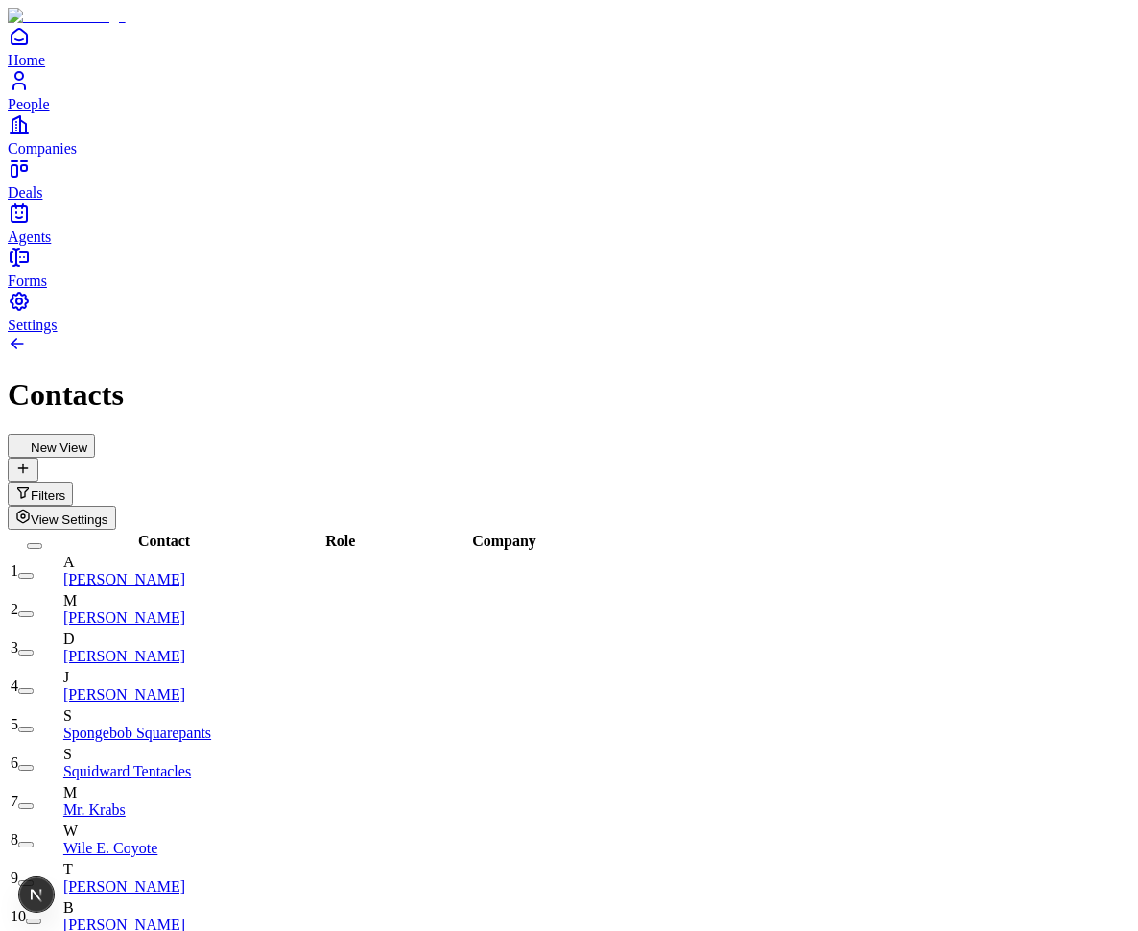
scroll to position [0, 260]
type input "**********"
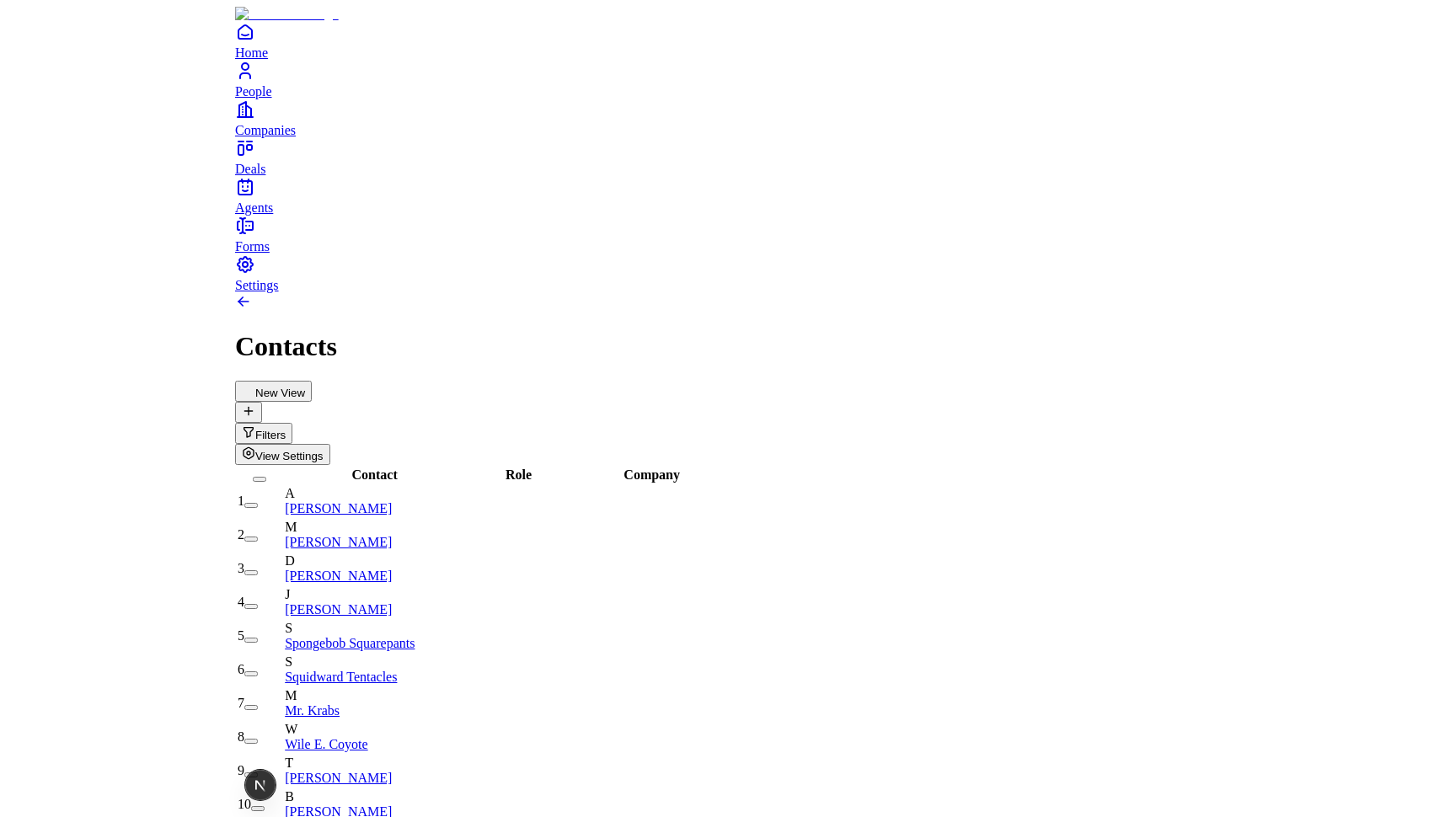
scroll to position [0, 0]
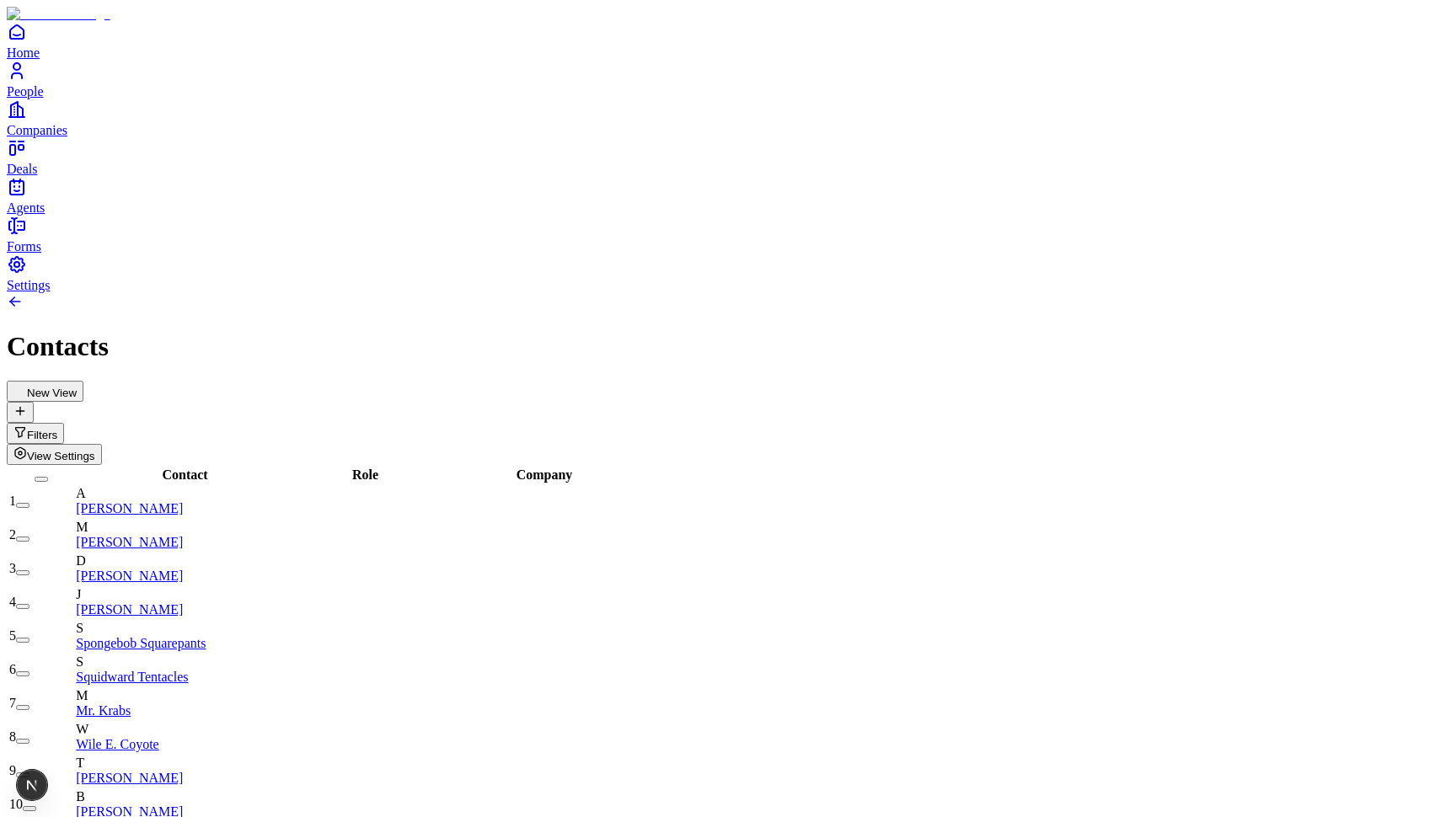
click at [83, 381] on button "New View" at bounding box center [45, 391] width 76 height 21
click at [95, 450] on span "View Settings" at bounding box center [61, 456] width 68 height 12
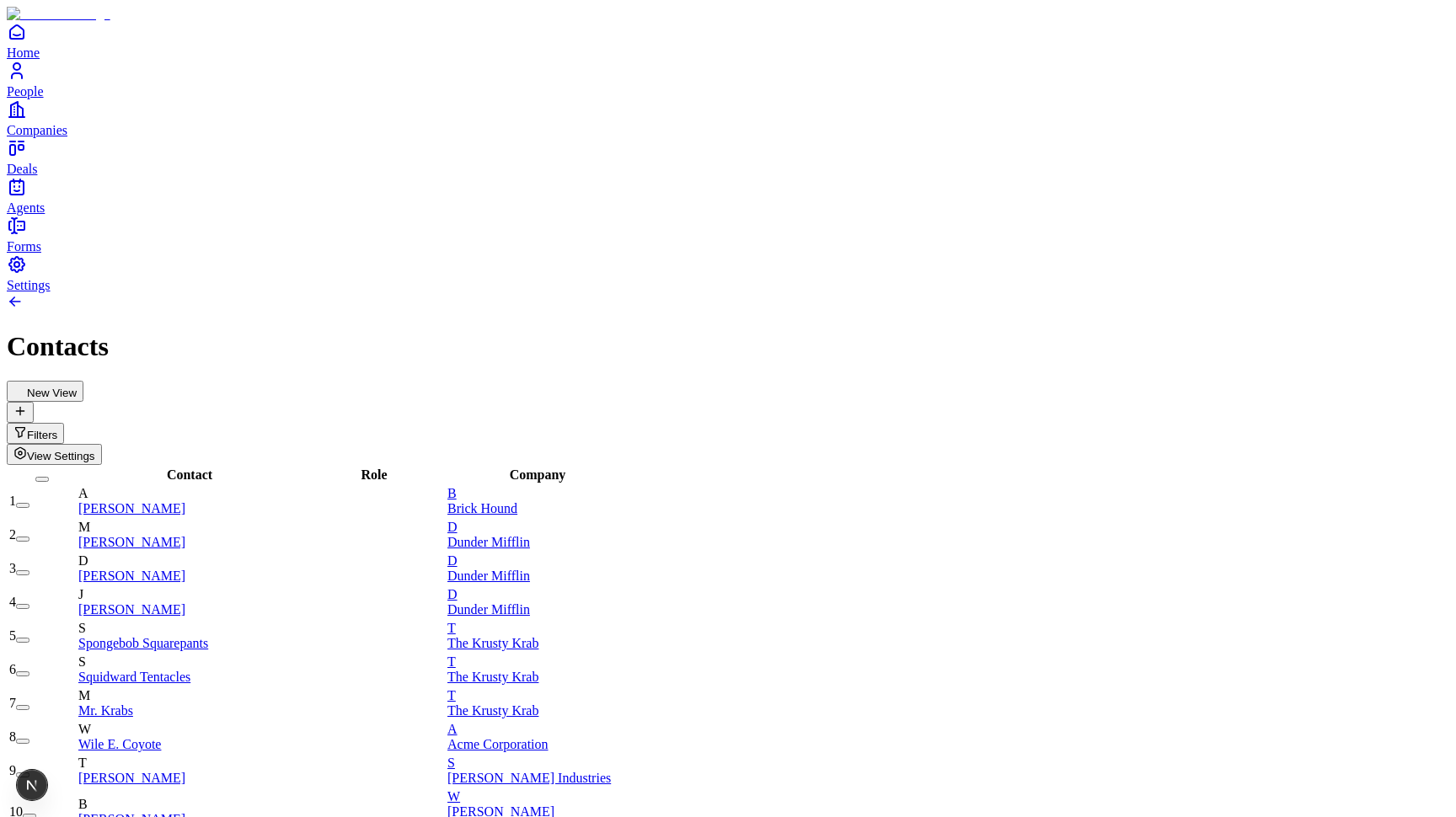
click at [312, 381] on div "New View Filters View Settings" at bounding box center [728, 423] width 1442 height 84
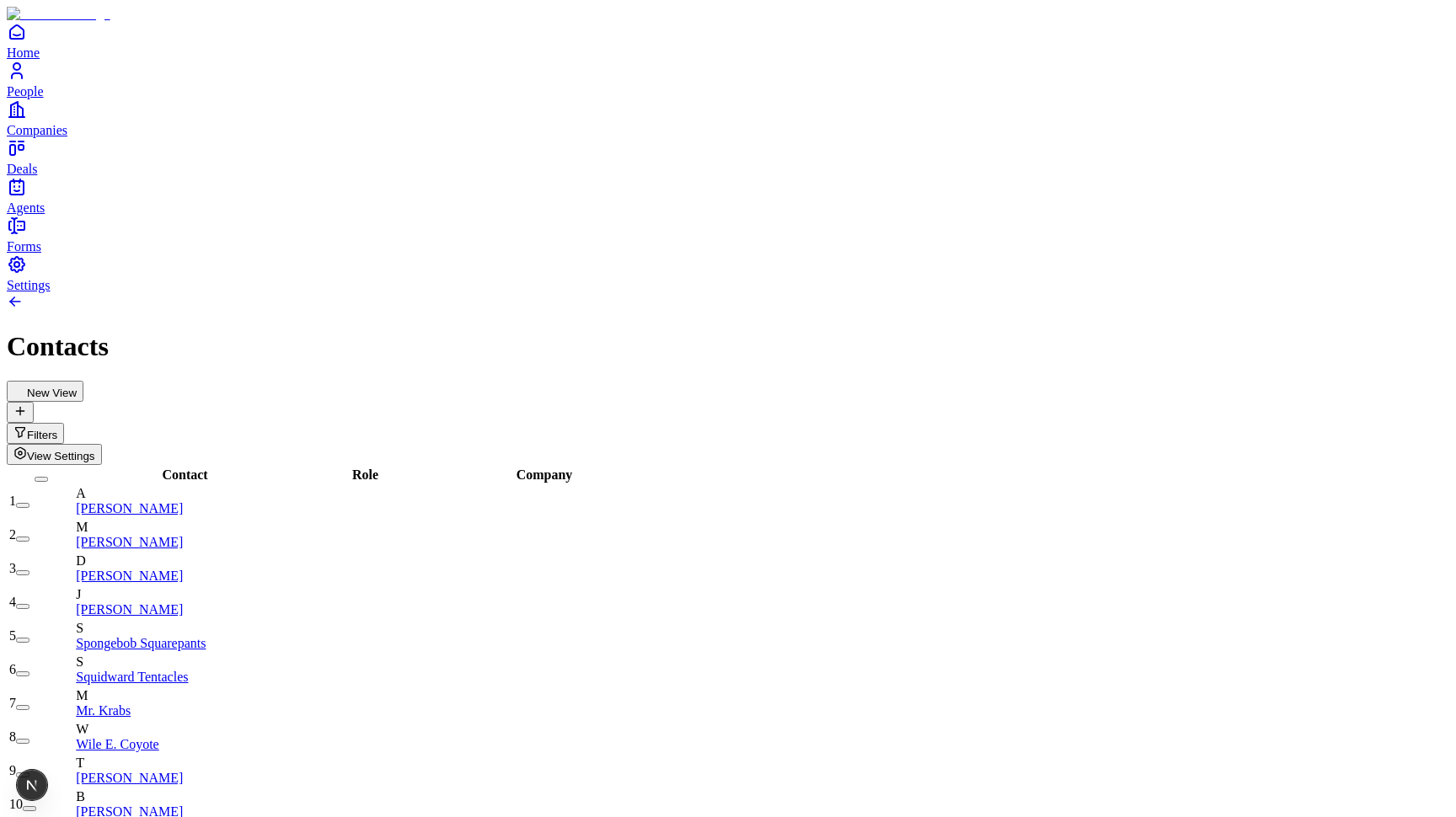
scroll to position [362, 0]
click at [36, 806] on button "button" at bounding box center [29, 809] width 13 height 5
click at [56, 790] on button "button" at bounding box center [39, 804] width 33 height 28
click at [30, 503] on button "button" at bounding box center [22, 505] width 13 height 5
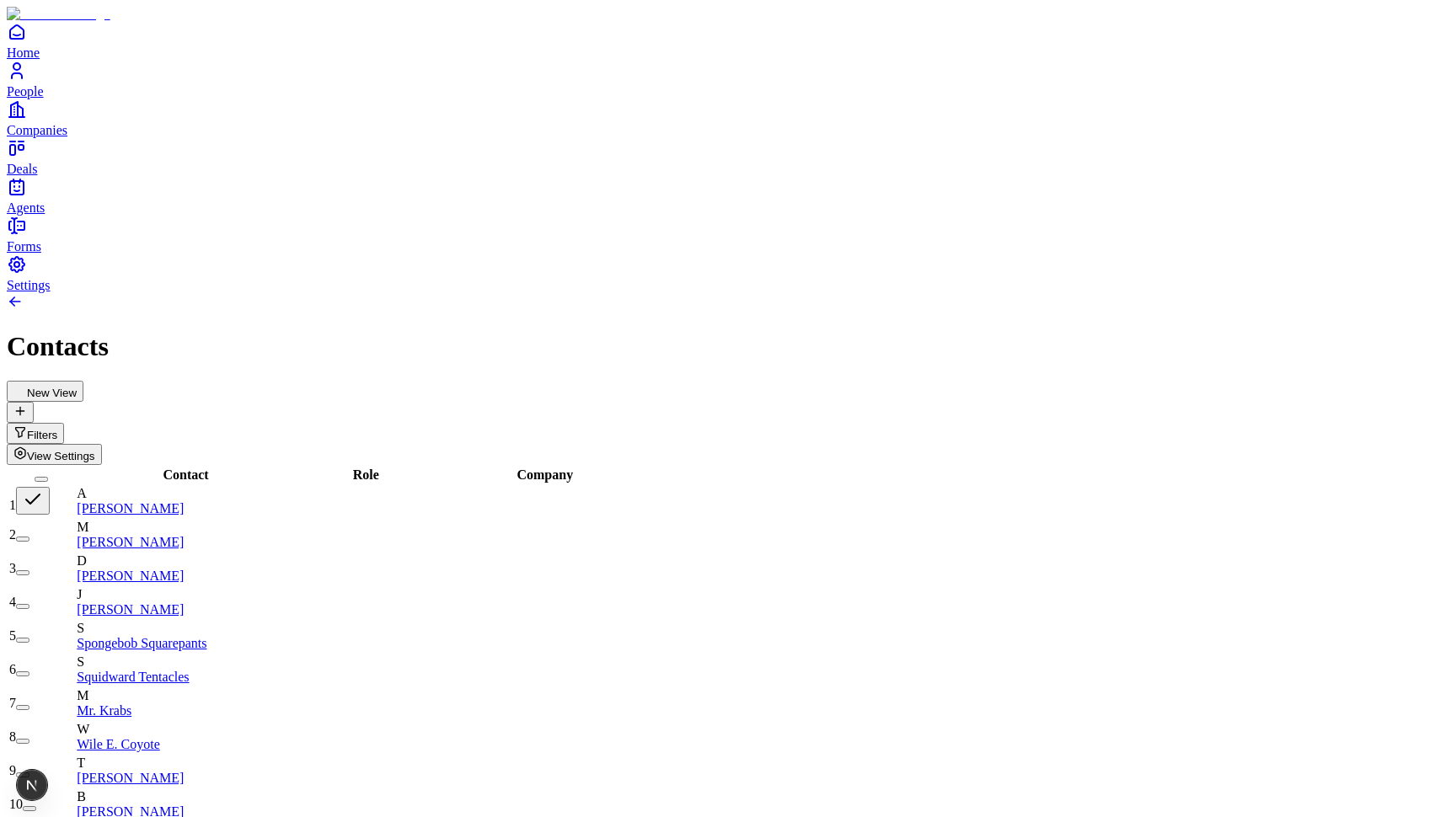
click at [30, 536] on button "button" at bounding box center [22, 539] width 13 height 5
click at [50, 520] on button "button" at bounding box center [32, 534] width 33 height 28
click at [50, 487] on button "button" at bounding box center [32, 501] width 33 height 28
click at [493, 381] on div "New View Filters View Settings" at bounding box center [728, 423] width 1442 height 84
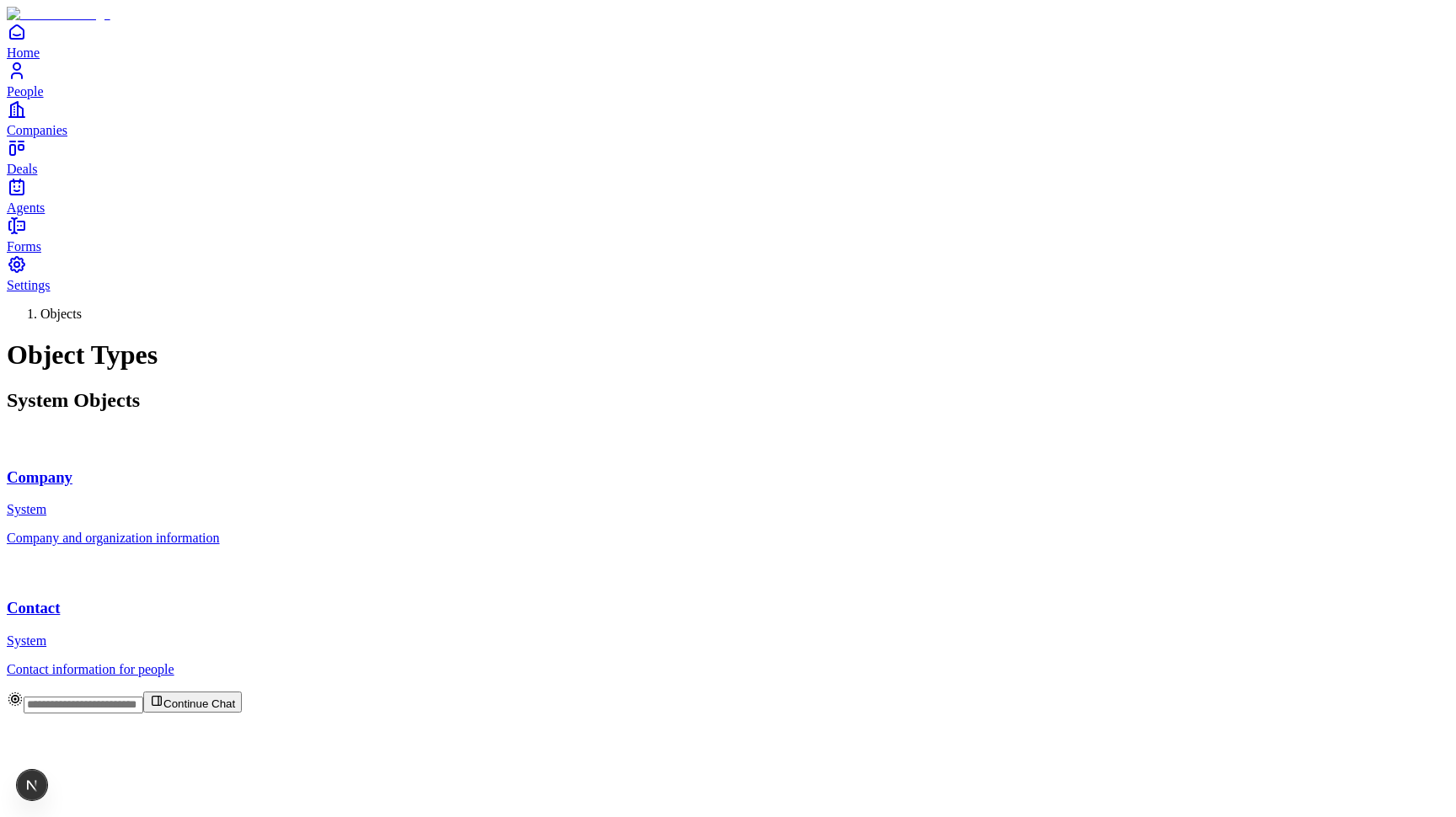
click at [460, 429] on div "Company System" at bounding box center [728, 473] width 1442 height 89
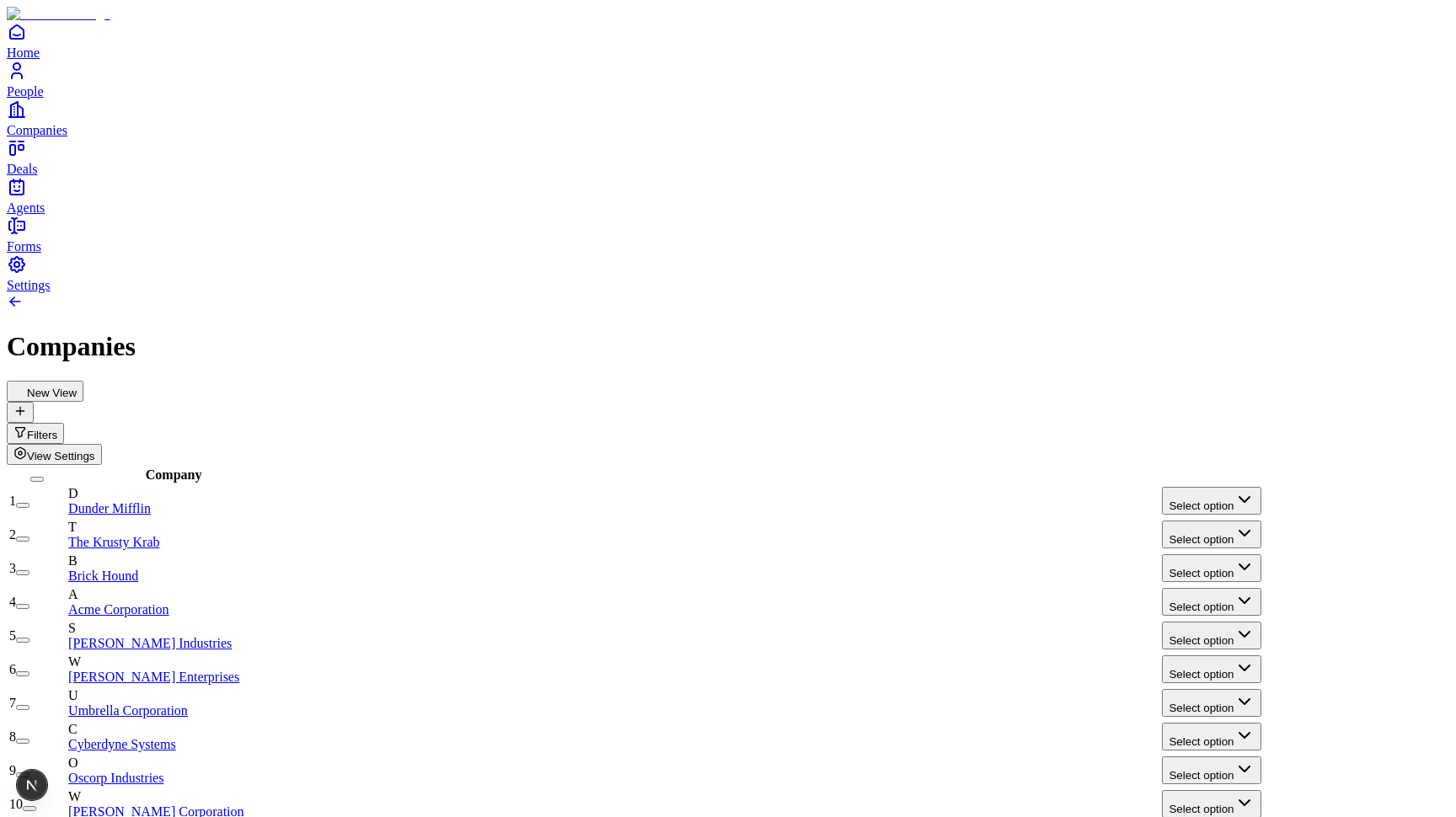
click at [64, 423] on button "Filters" at bounding box center [35, 434] width 57 height 21
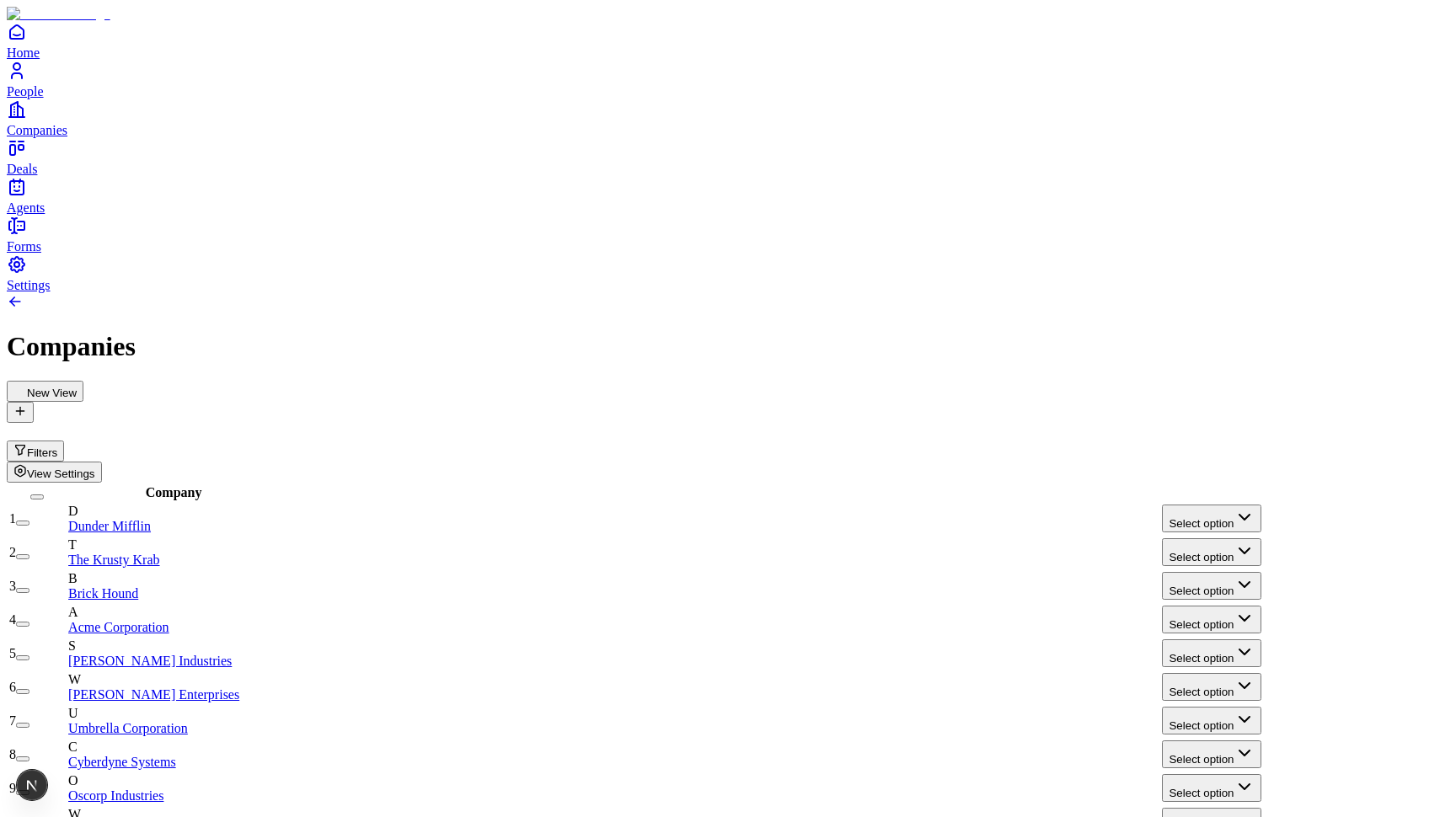
click at [878, 331] on div "Companies" at bounding box center [728, 347] width 1442 height 32
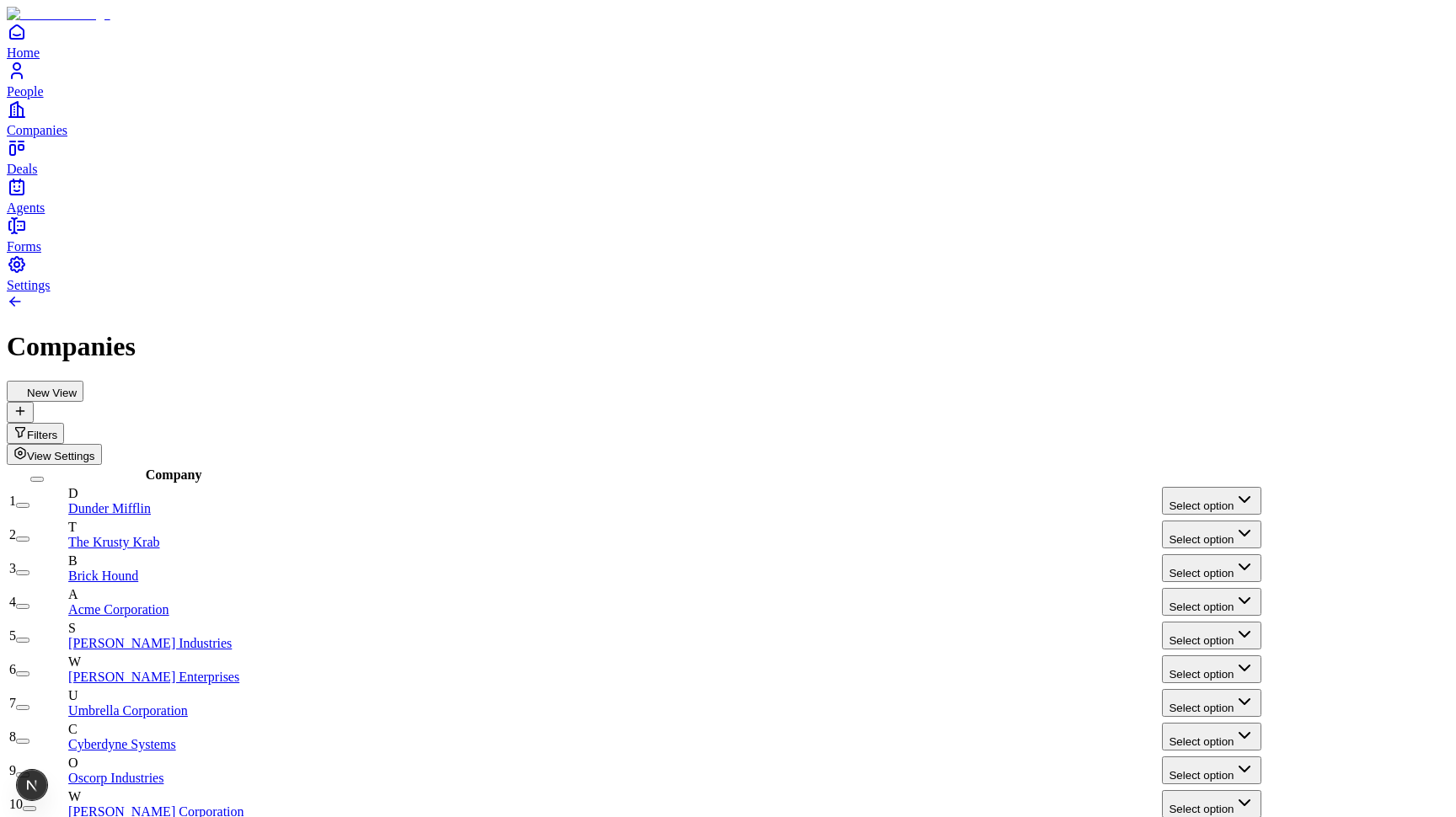
click at [102, 444] on button "View Settings" at bounding box center [54, 455] width 95 height 21
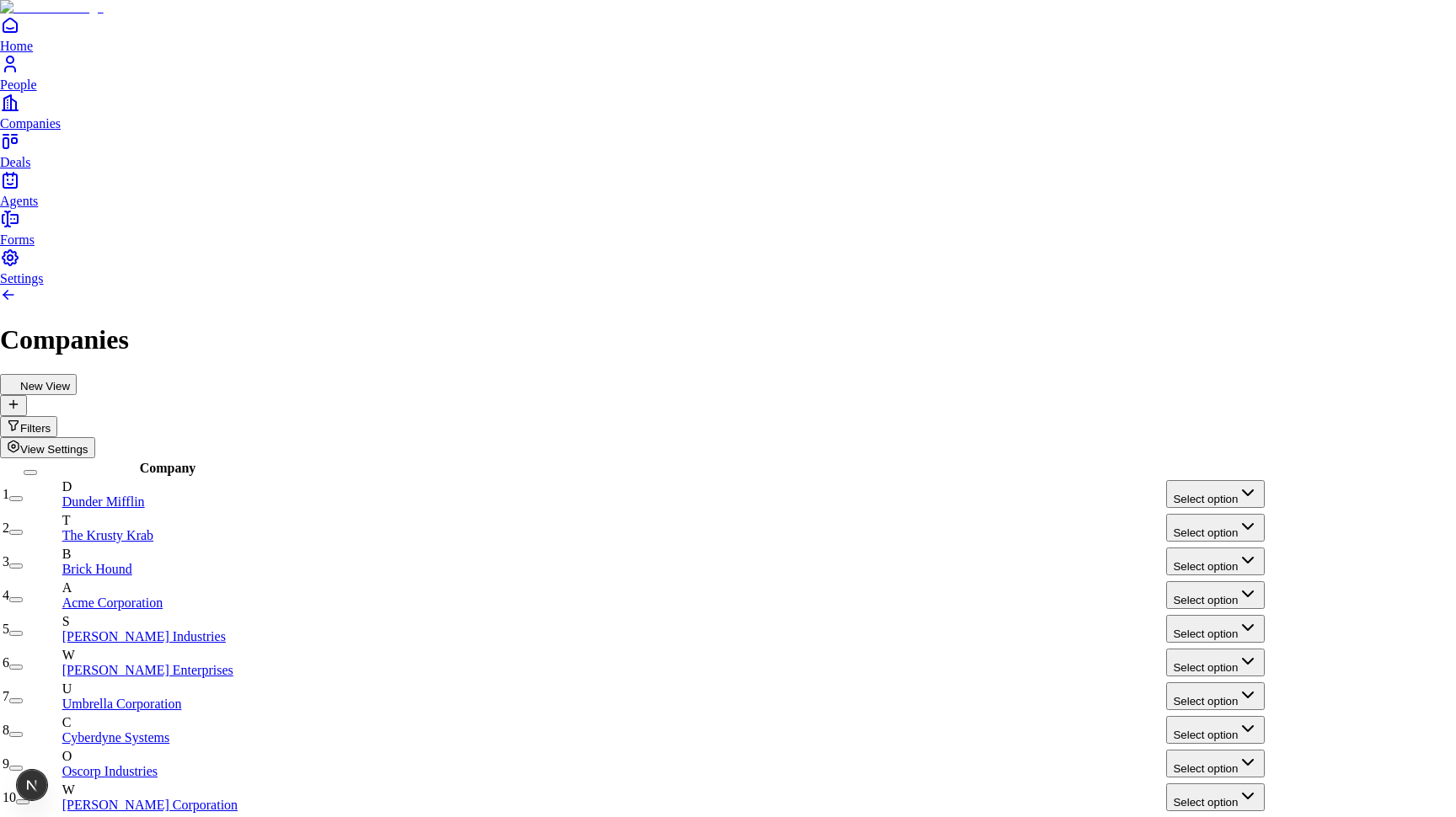
type input "******"
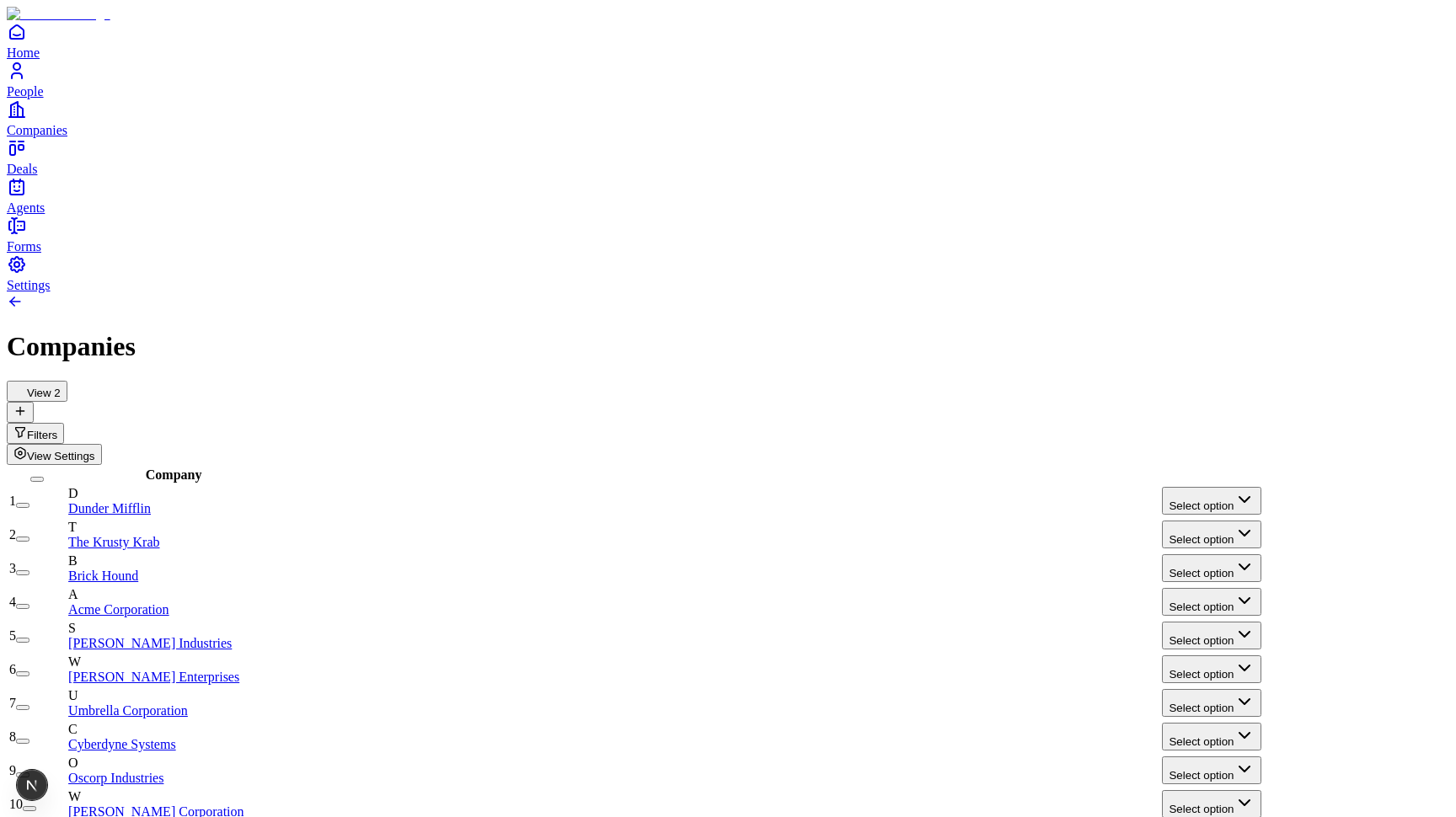
click at [95, 450] on span "View Settings" at bounding box center [61, 456] width 68 height 12
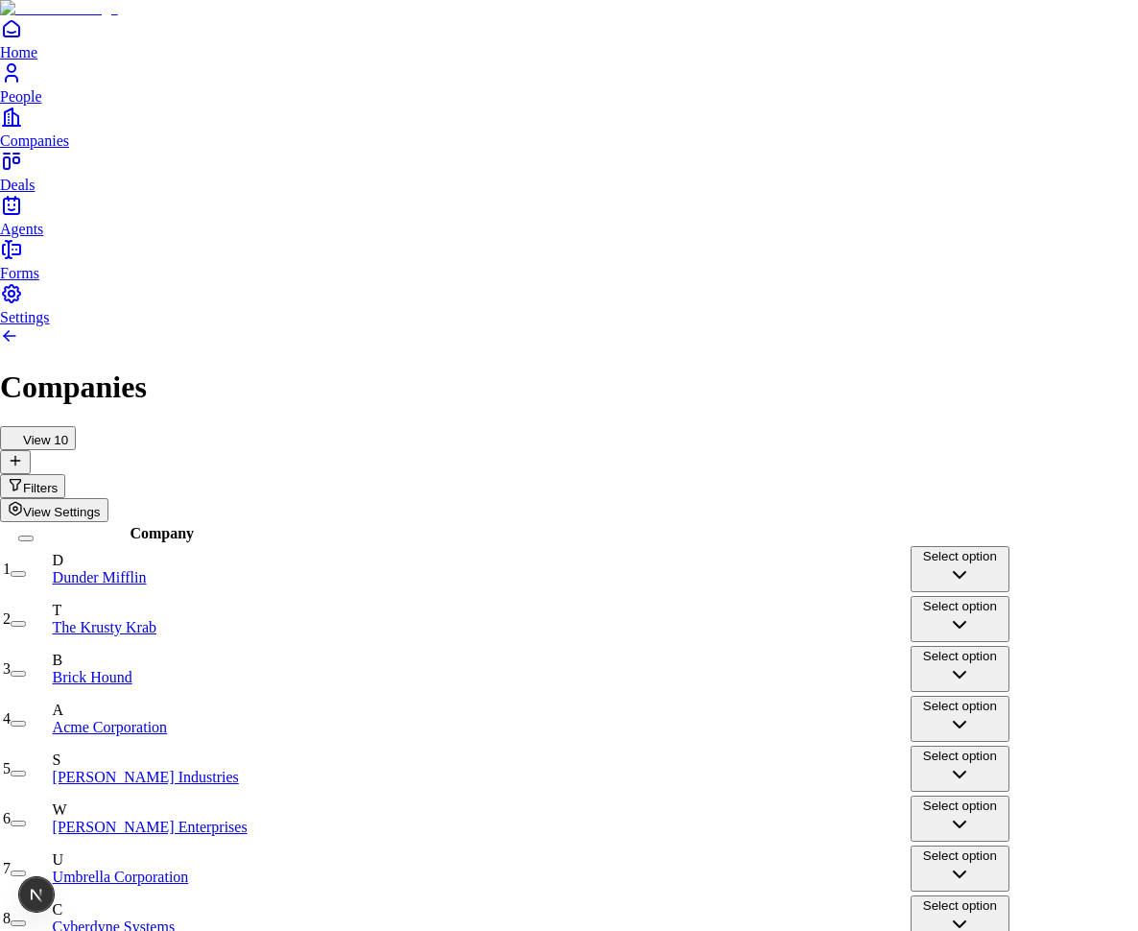
type input "*******"
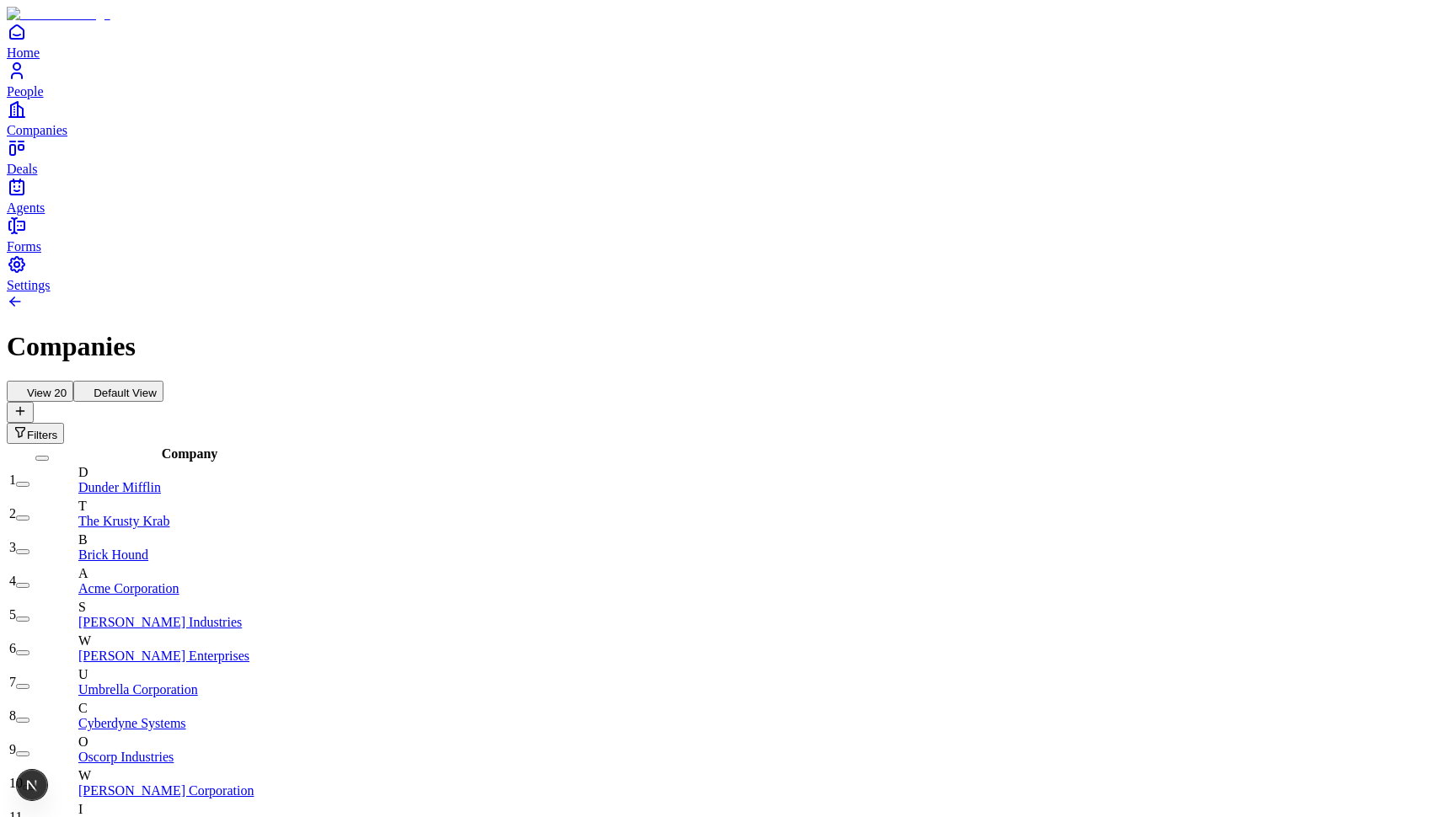
click at [163, 381] on button "Default View" at bounding box center [118, 391] width 90 height 21
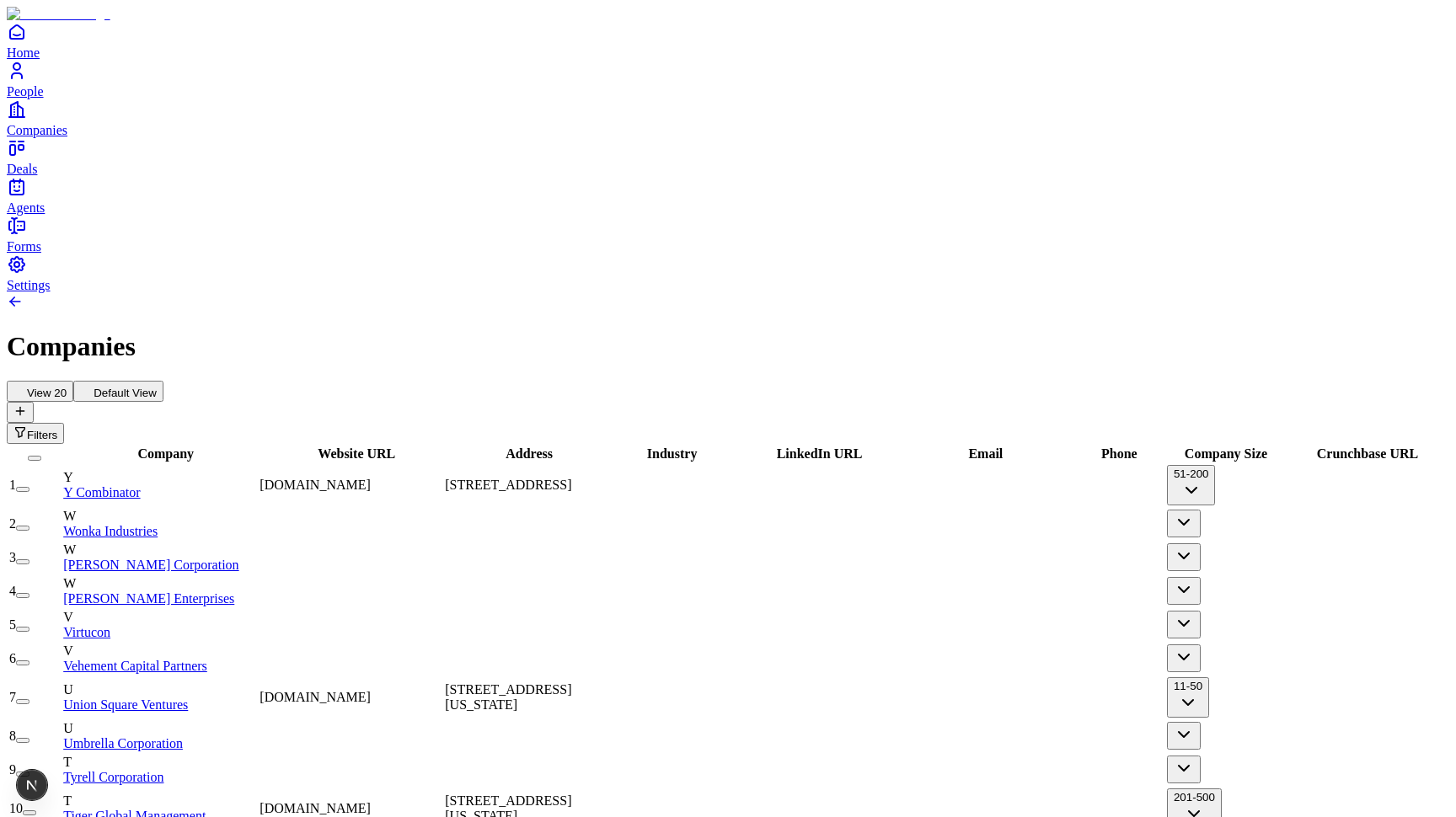
click at [74, 381] on button "View 20" at bounding box center [40, 391] width 67 height 21
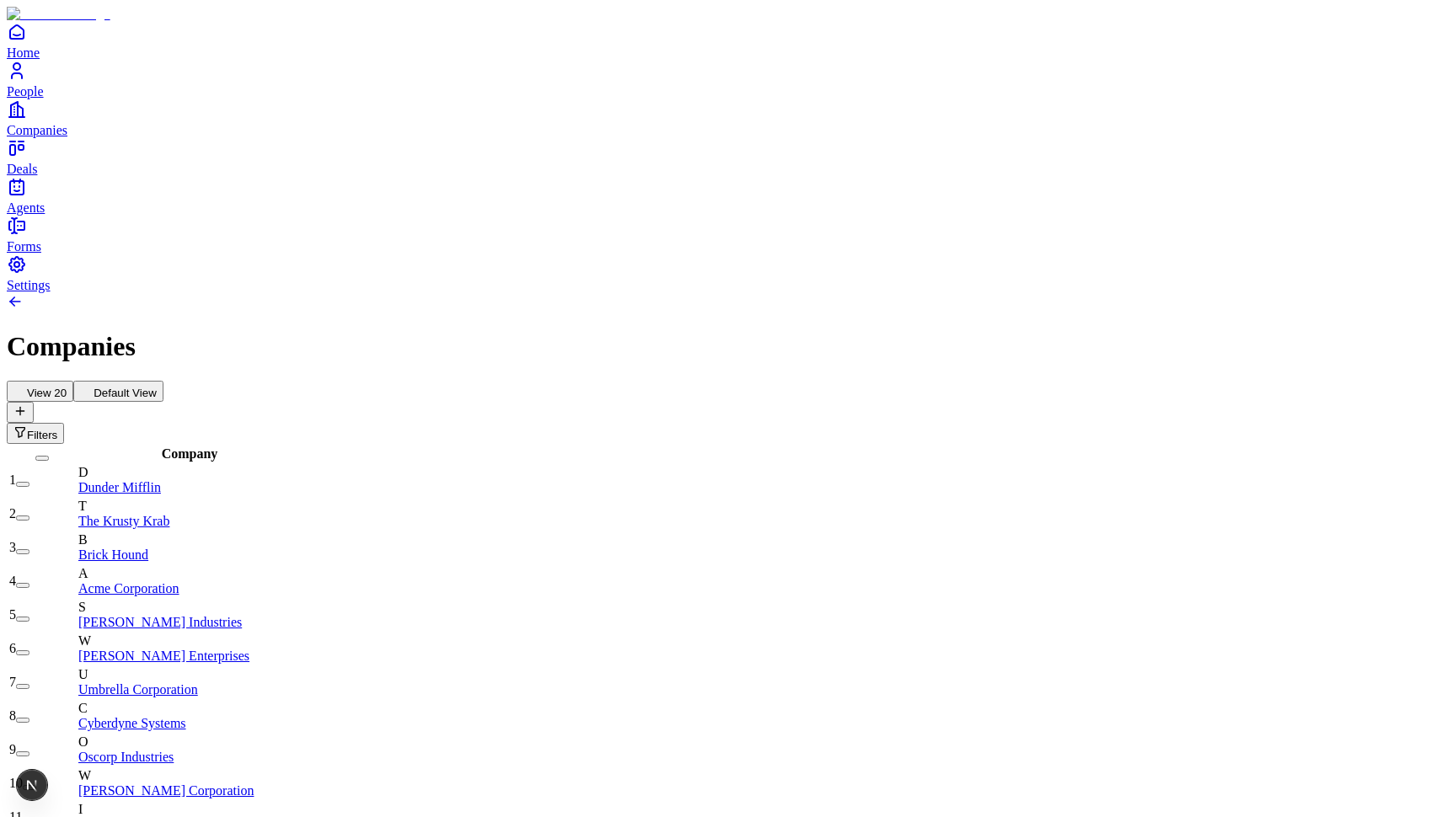
click at [163, 381] on button "Default View" at bounding box center [118, 391] width 90 height 21
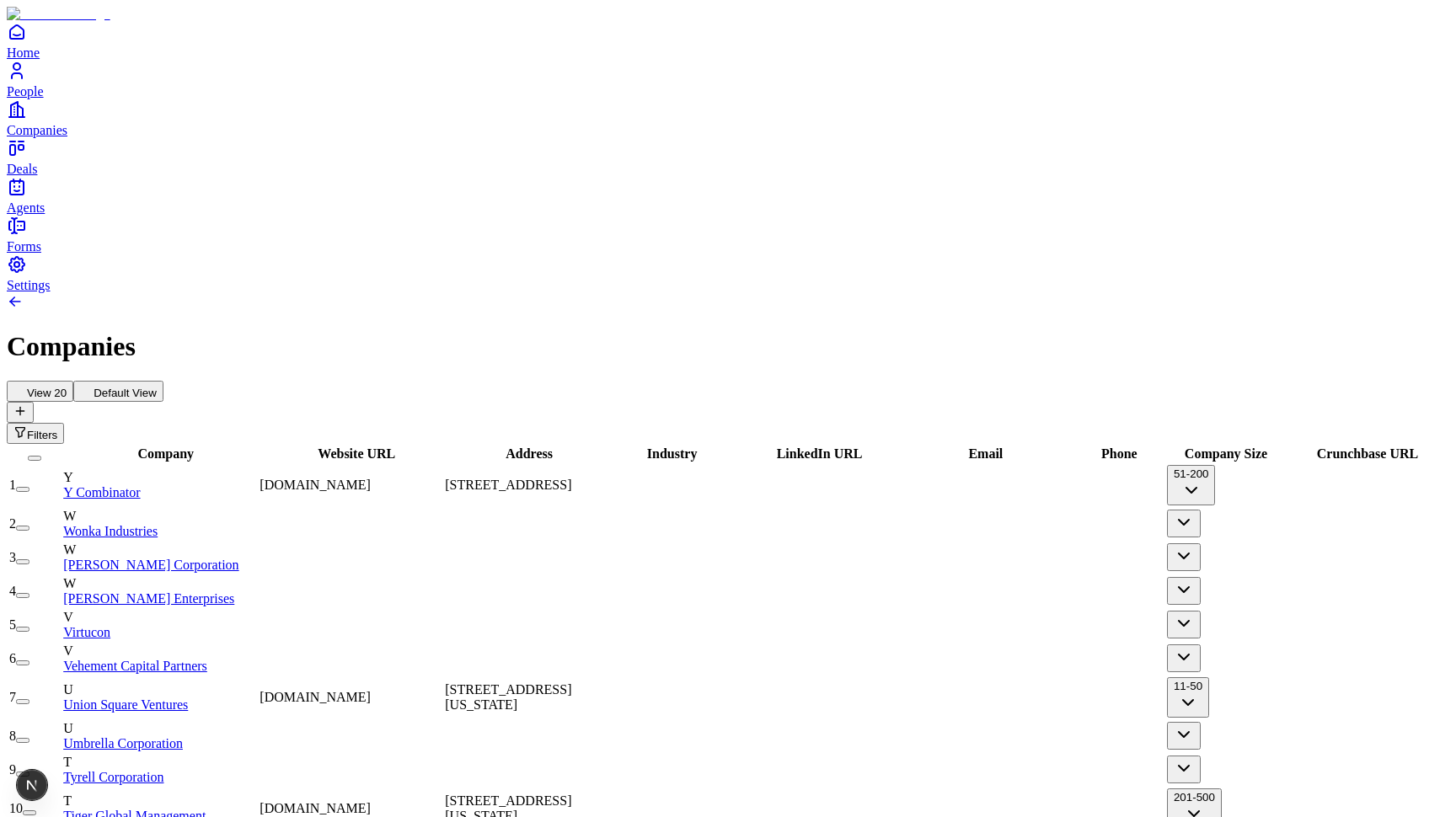
click at [370, 477] on span "[DOMAIN_NAME]" at bounding box center [315, 484] width 111 height 14
click at [516, 381] on div "View 20 Default View Filters" at bounding box center [728, 412] width 1442 height 63
click at [571, 477] on span "335 Pioneer Way, Mountain View, CA 94041, USA" at bounding box center [508, 484] width 126 height 14
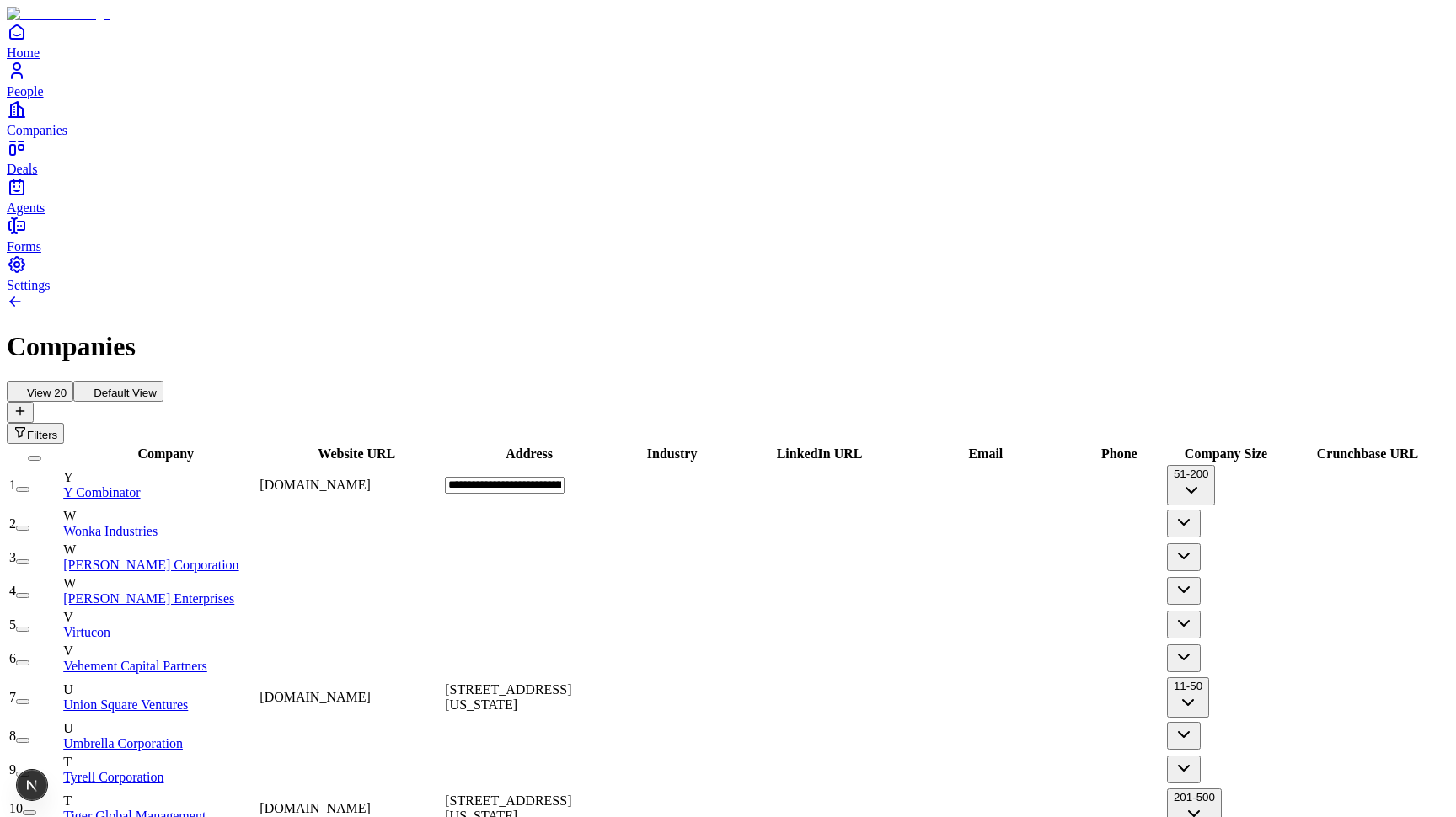
scroll to position [0, 151]
click at [593, 381] on div "View 20 Default View Filters" at bounding box center [728, 412] width 1442 height 63
click at [571, 477] on span "335 Pioneer Way, Mountain View, CA 94041, USA" at bounding box center [508, 484] width 126 height 14
click at [593, 381] on div "View 20 Default View Filters" at bounding box center [728, 412] width 1442 height 63
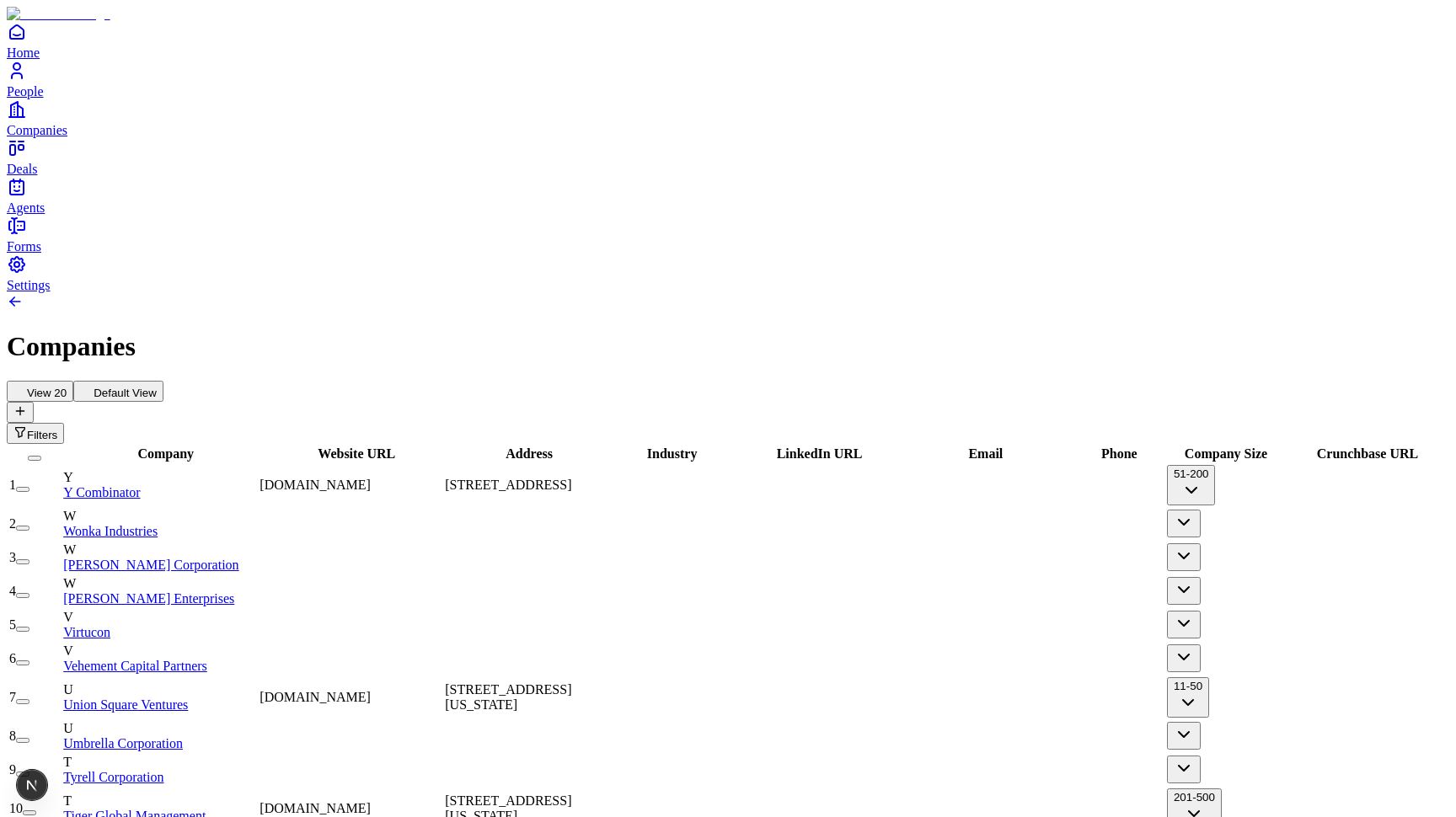
click at [571, 477] on span "335 Pioneer Way, Mountain View, CA 94041, USA" at bounding box center [508, 484] width 126 height 14
click at [567, 331] on h1 "Companies" at bounding box center [728, 347] width 1442 height 32
click at [571, 477] on span "335 Pioneer Way, Mountain View, CA 94041, USA" at bounding box center [508, 484] width 126 height 14
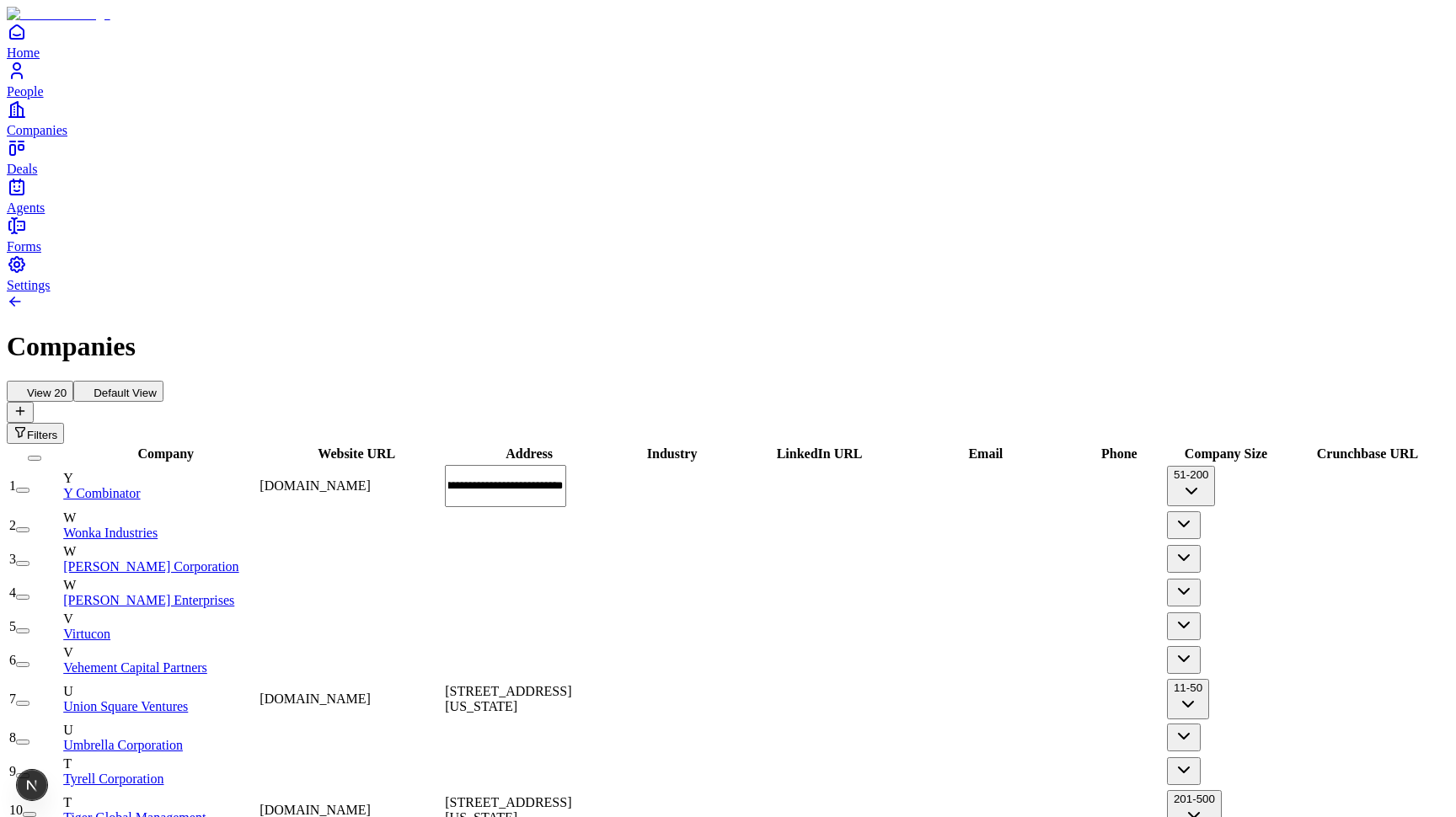
click at [587, 381] on div "View 20 Default View Filters" at bounding box center [728, 412] width 1442 height 63
click at [571, 477] on span "335 Pioneer Way, Mountain View, CA 94041, USA" at bounding box center [508, 484] width 126 height 14
click at [592, 331] on div "Companies" at bounding box center [728, 347] width 1442 height 32
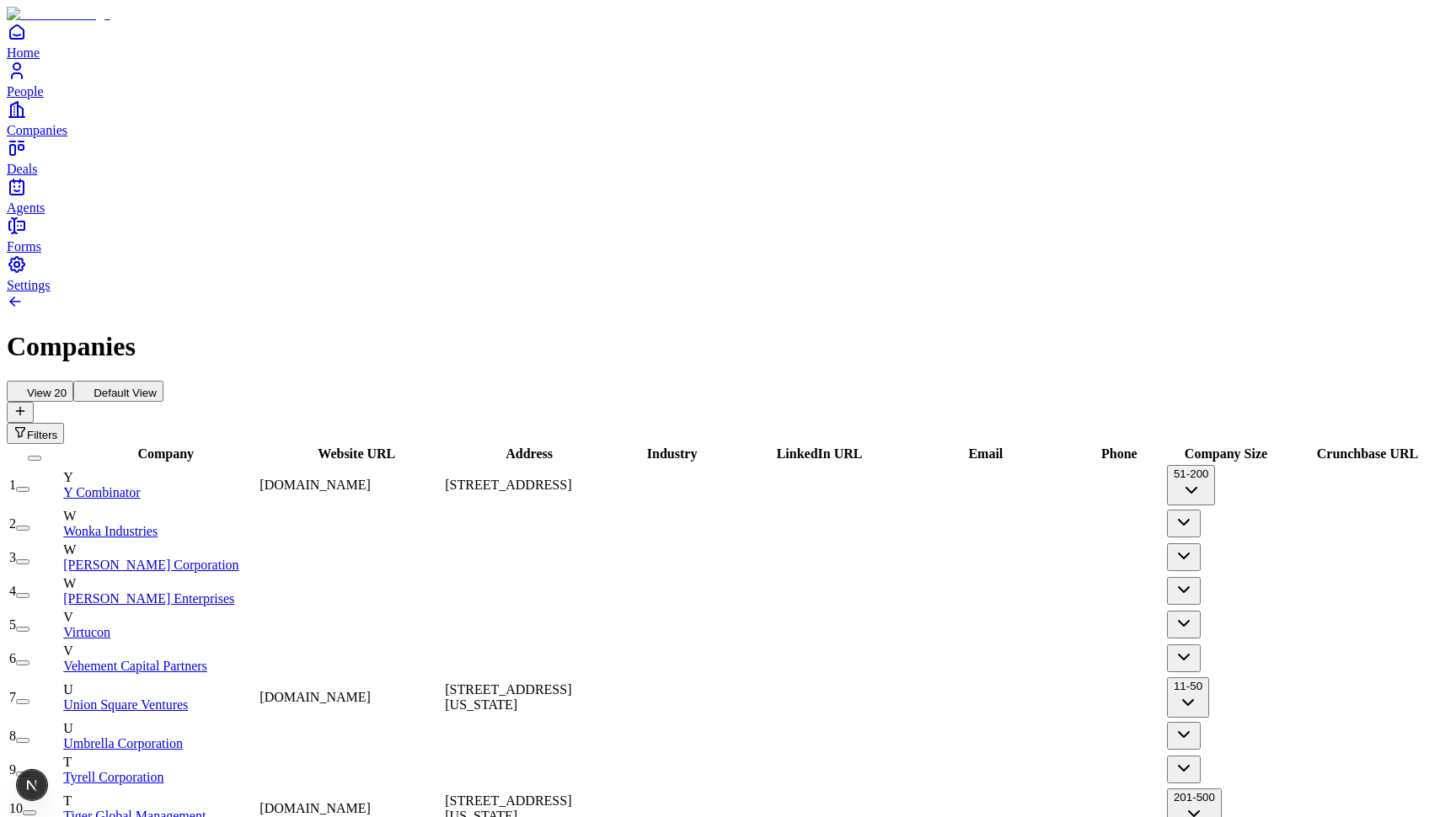
click at [1216, 465] on button "51-200" at bounding box center [1191, 485] width 49 height 40
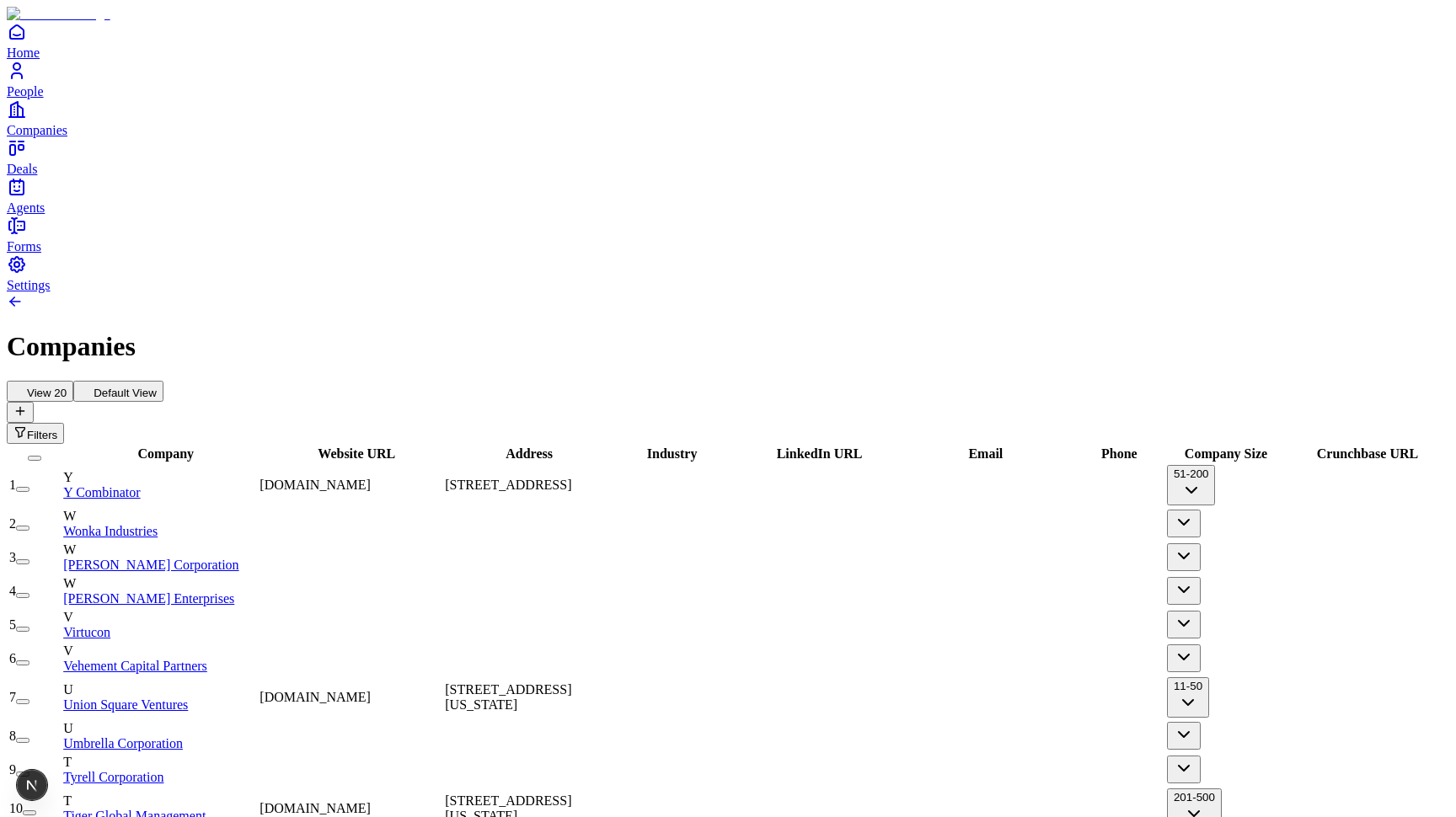
click at [64, 423] on button "Filters" at bounding box center [35, 434] width 57 height 21
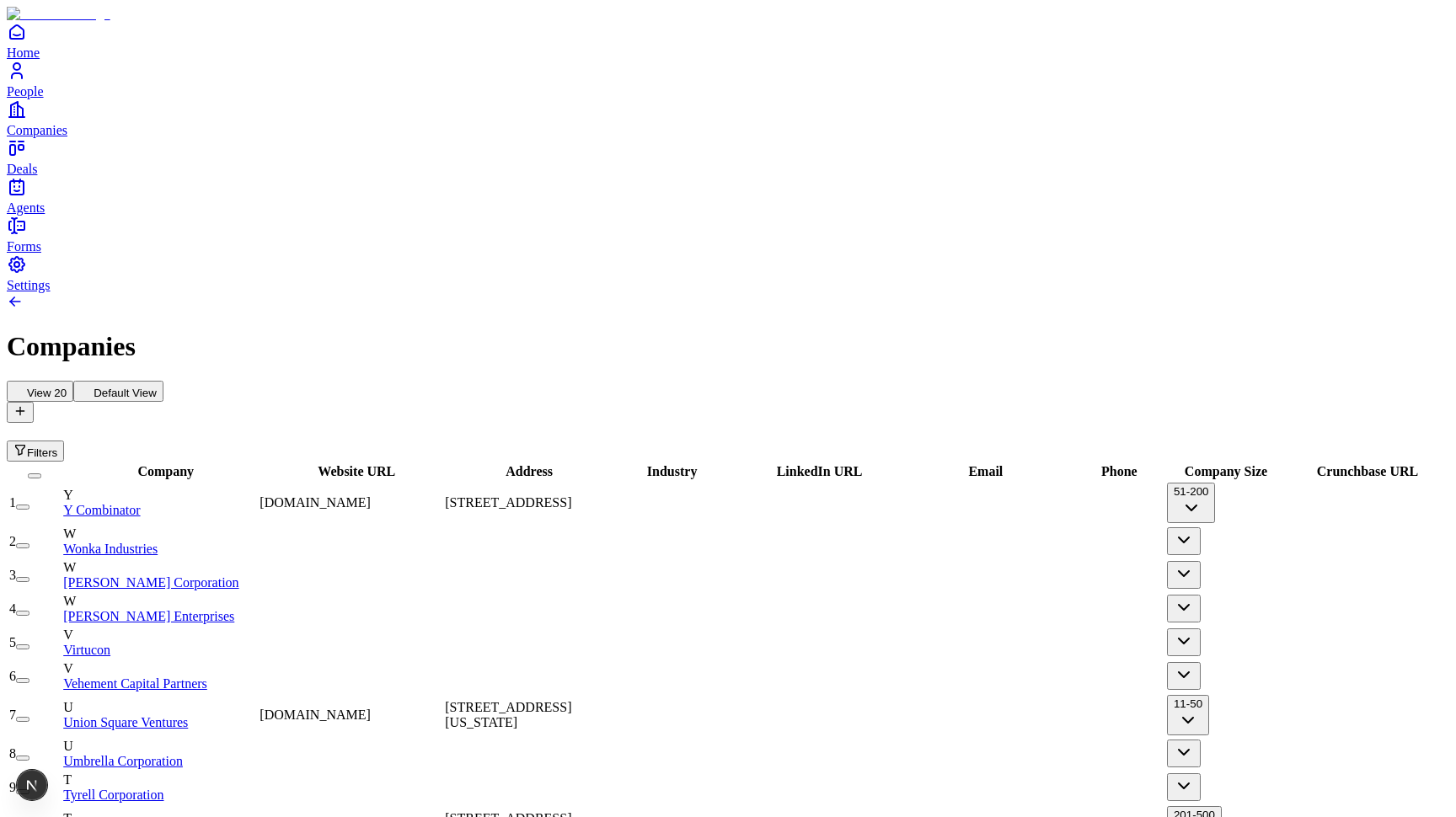
click at [1076, 331] on h1 "Companies" at bounding box center [728, 347] width 1442 height 32
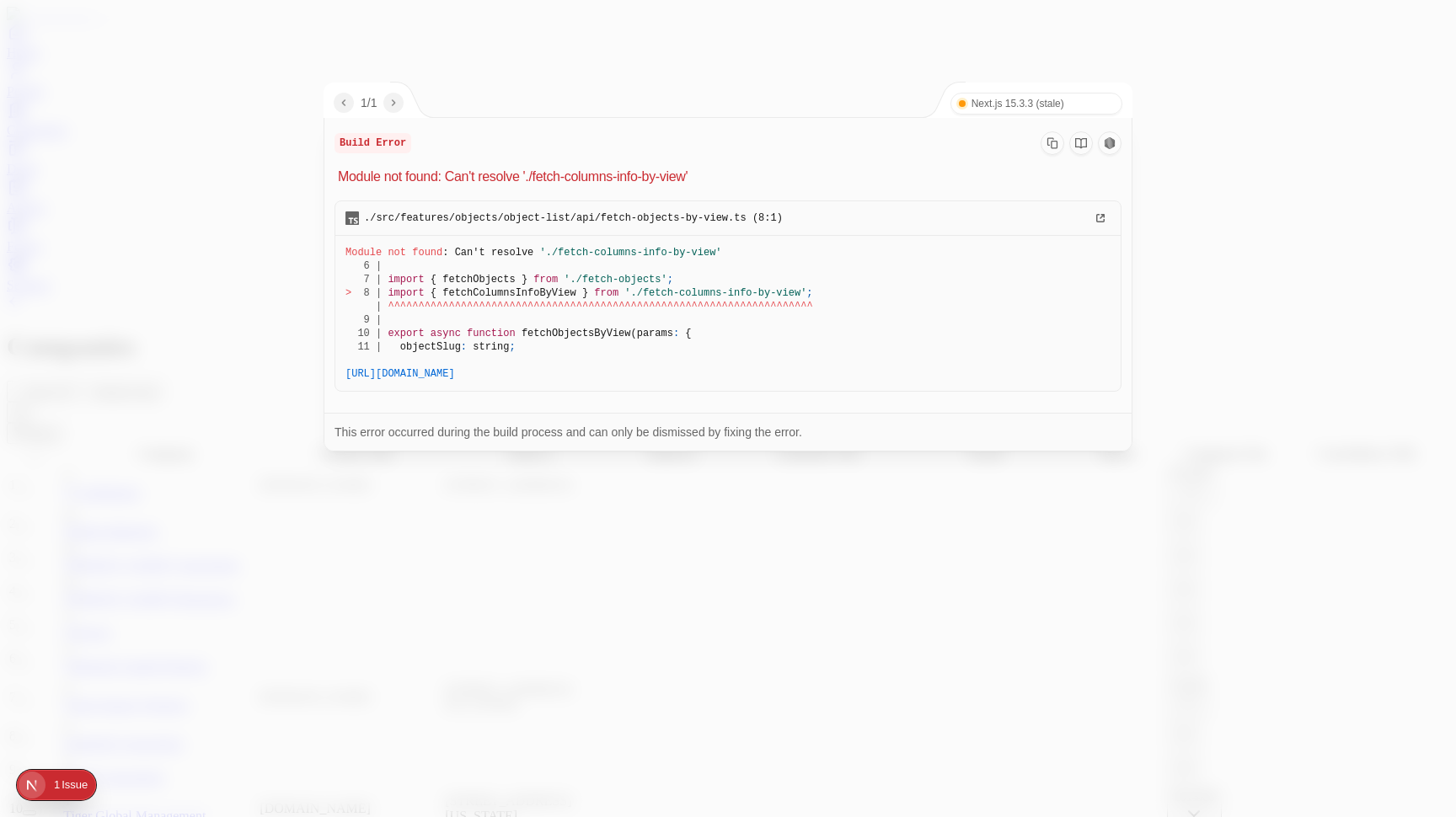
click at [651, 297] on span "'./fetch-columns-info-by-view'" at bounding box center [714, 292] width 182 height 11
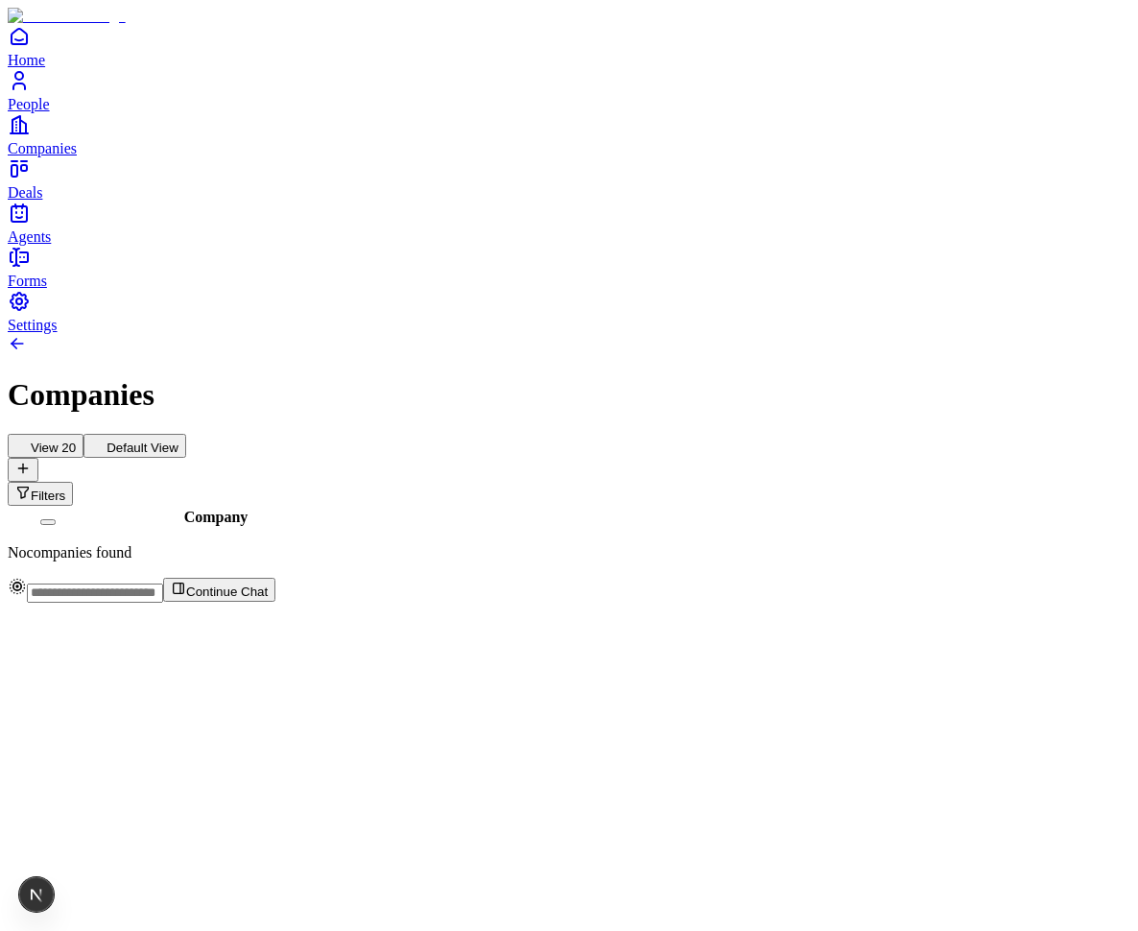
click at [186, 434] on button "Default View" at bounding box center [135, 446] width 103 height 24
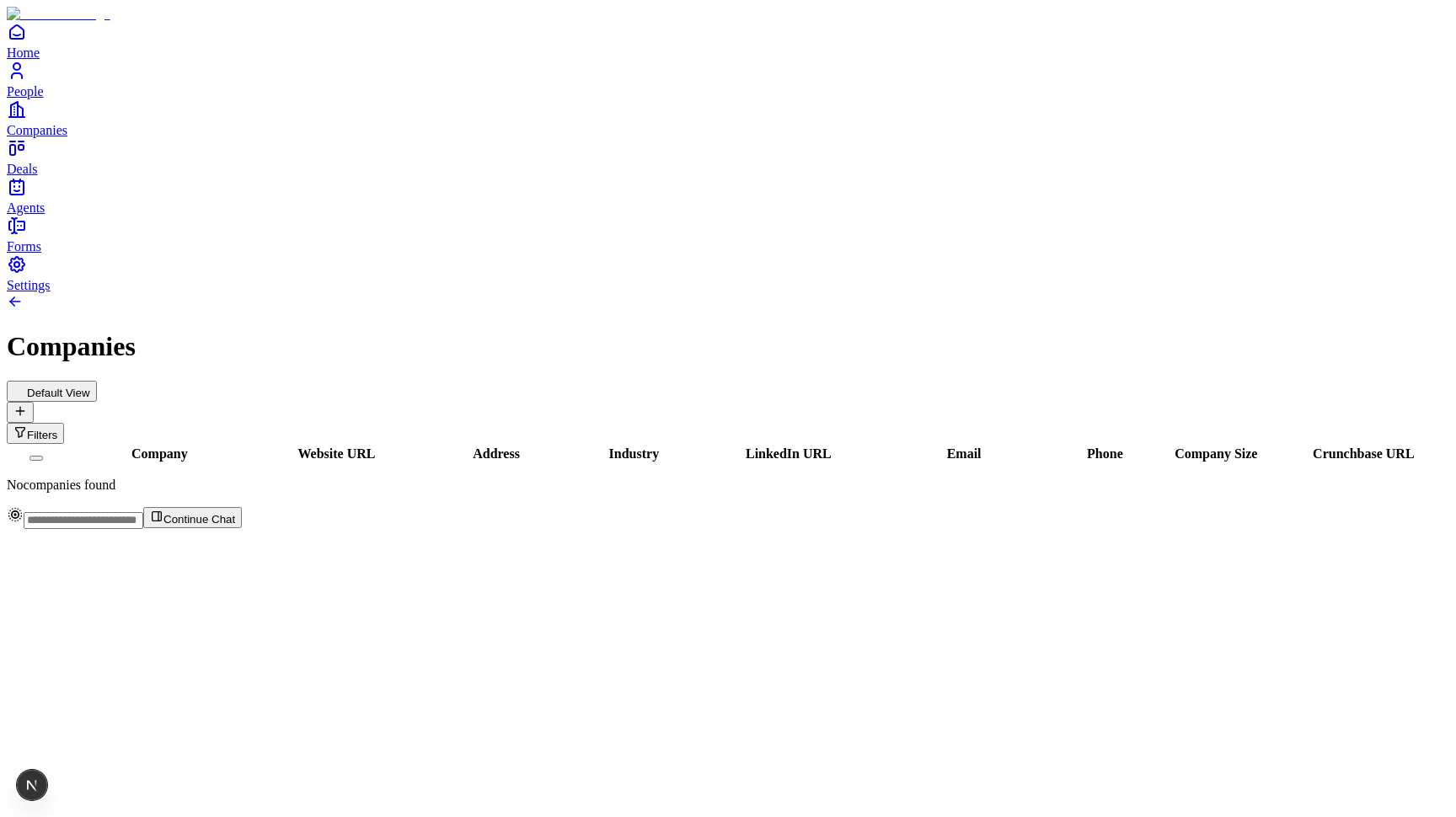
drag, startPoint x: 350, startPoint y: 157, endPoint x: 245, endPoint y: 157, distance: 105.0
click at [241, 447] on div "Company" at bounding box center [154, 454] width 176 height 15
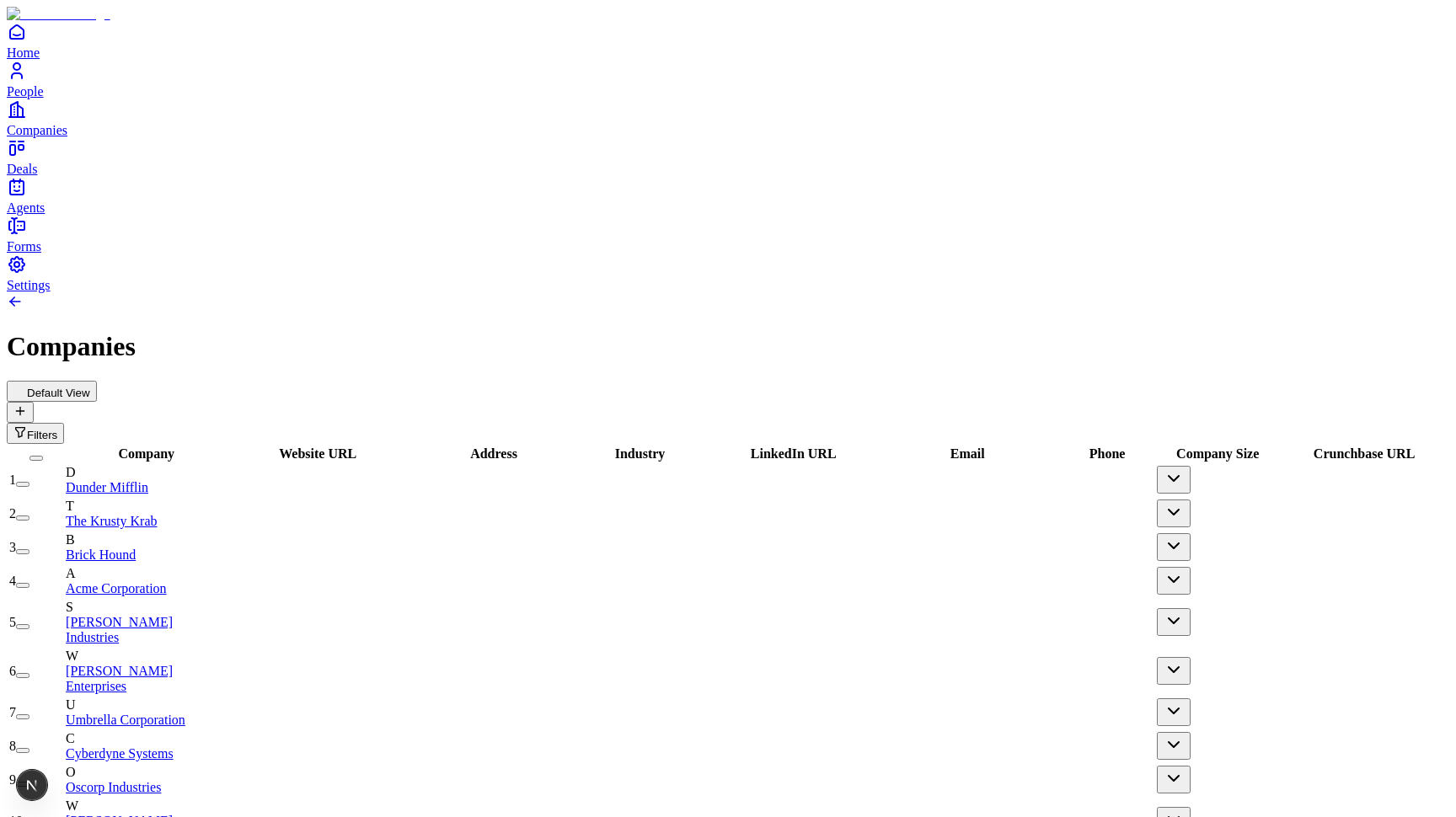
scroll to position [0, 2]
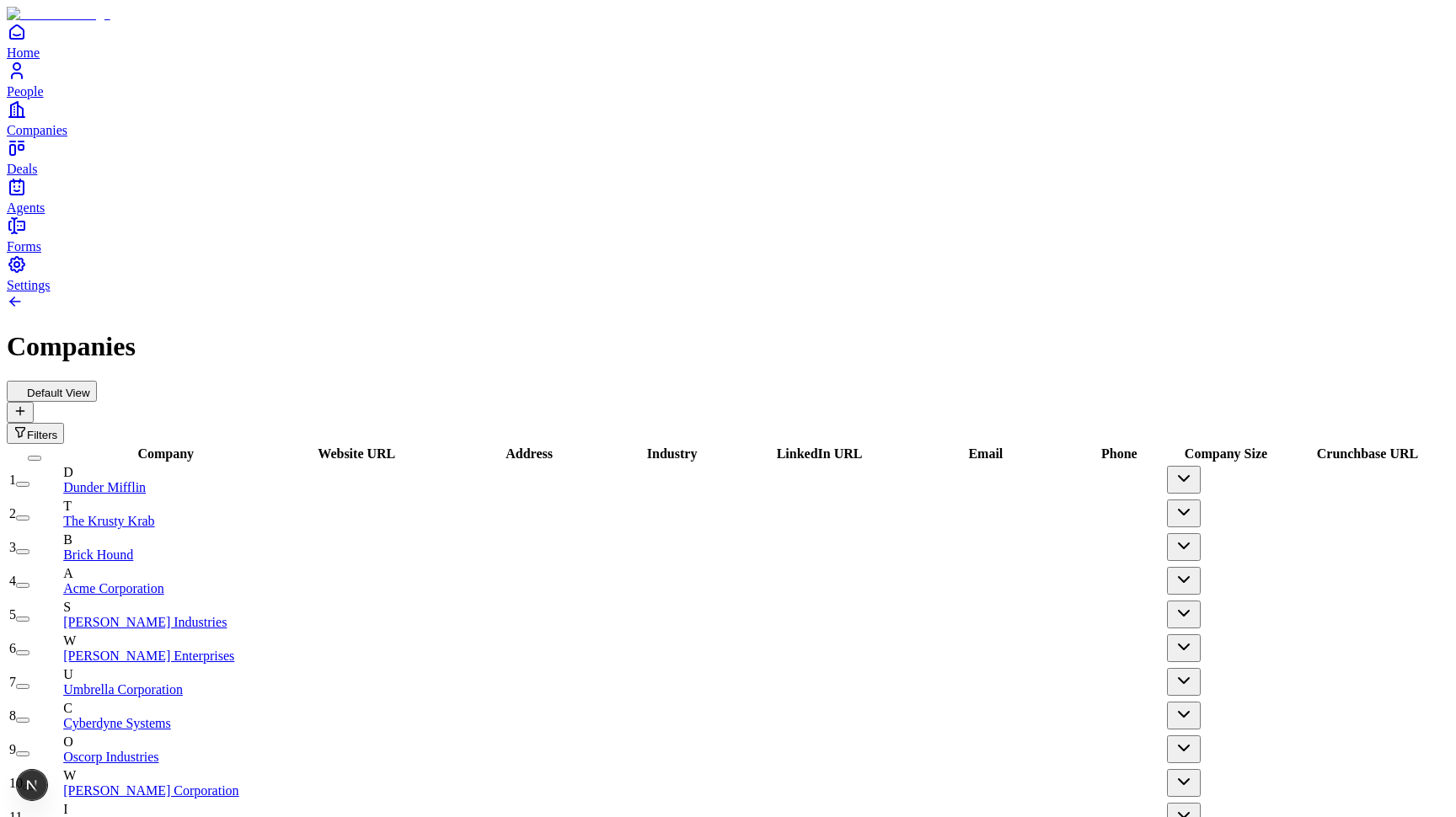
scroll to position [48, 0]
click at [395, 447] on span "Website URL" at bounding box center [356, 454] width 77 height 14
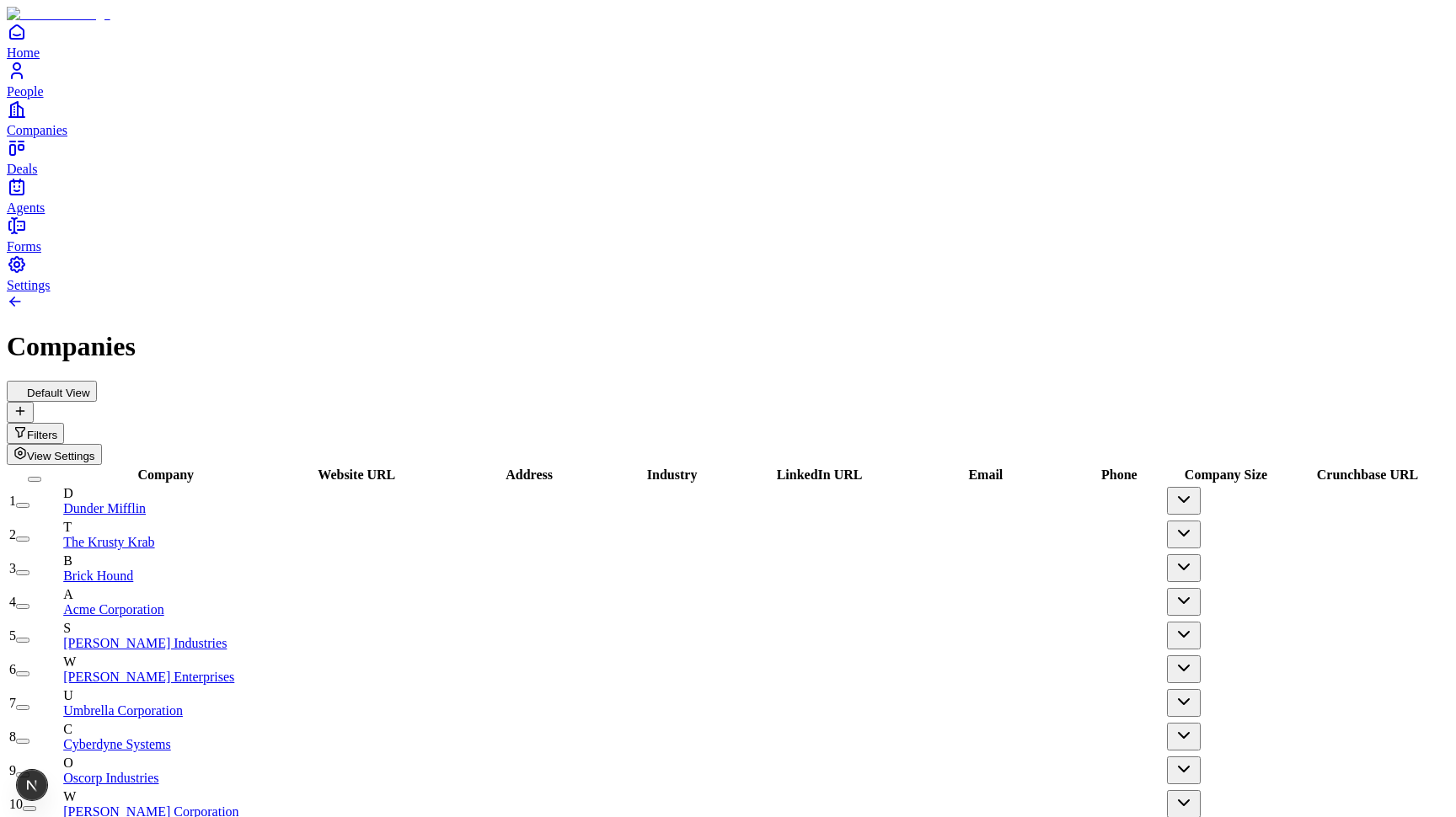
click at [95, 450] on span "View Settings" at bounding box center [61, 456] width 68 height 12
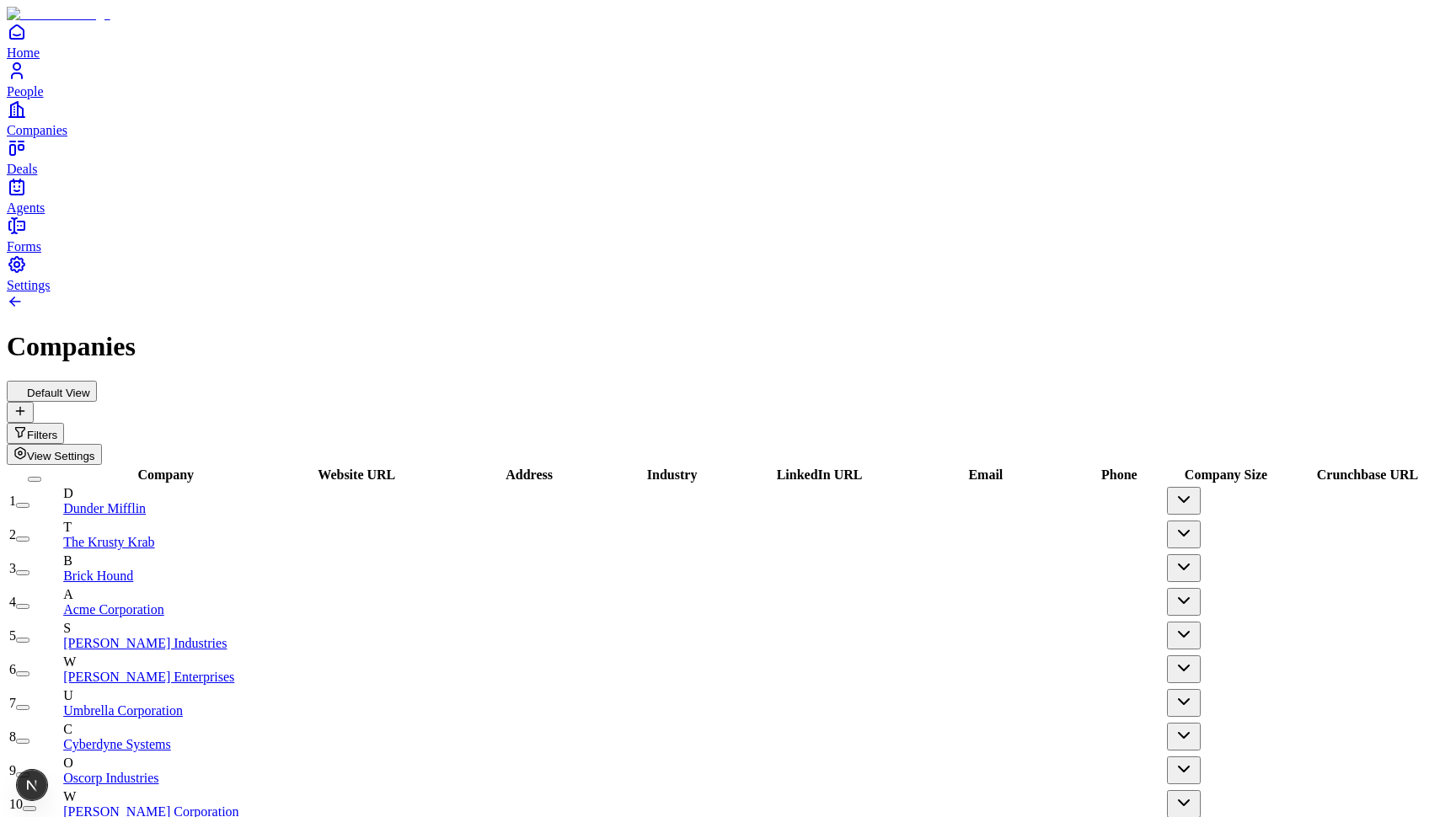
click at [95, 450] on span "View Settings" at bounding box center [61, 456] width 68 height 12
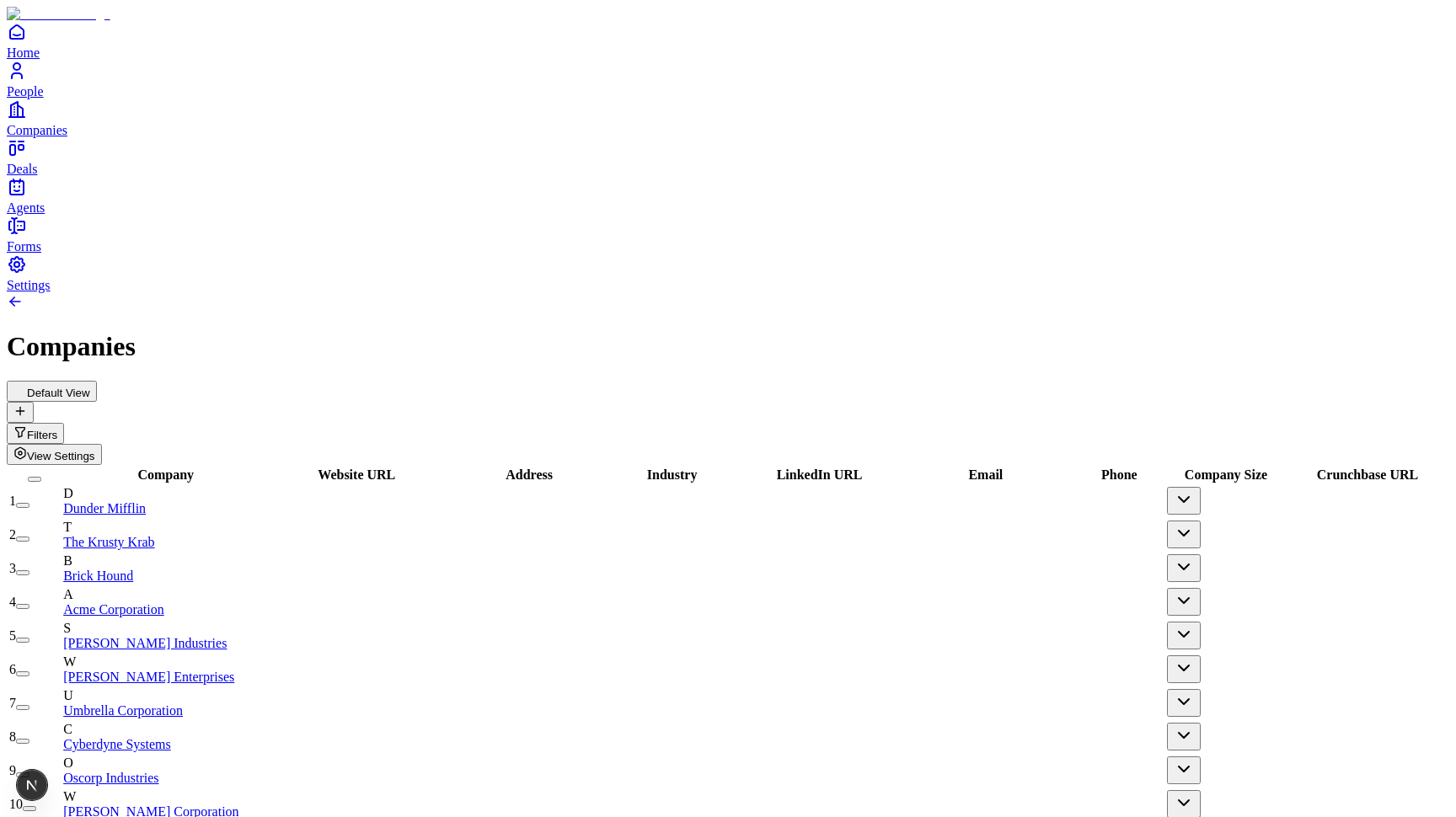
click at [95, 450] on span "View Settings" at bounding box center [61, 456] width 68 height 12
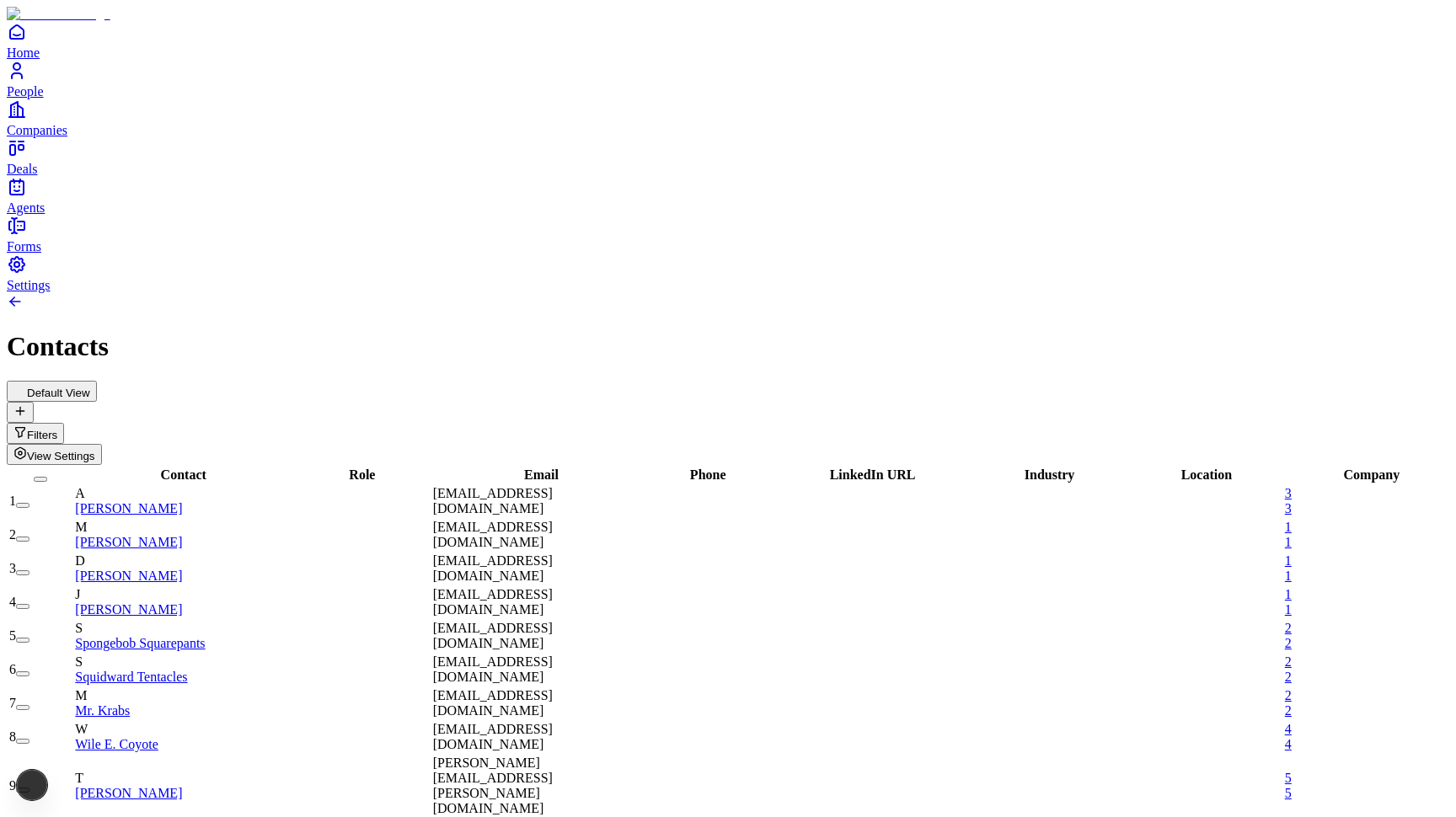
click at [95, 450] on span "View Settings" at bounding box center [61, 456] width 68 height 12
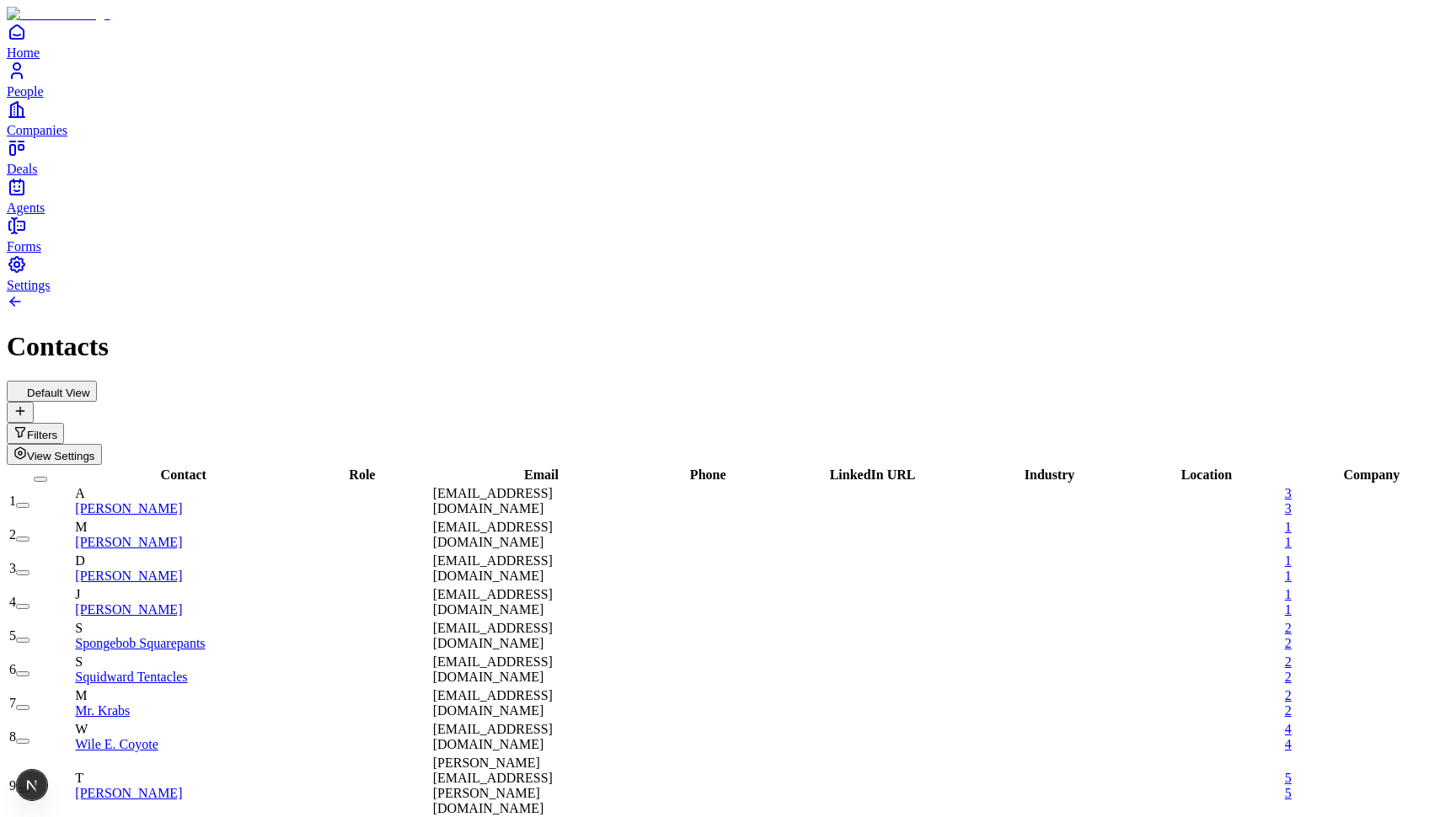
click at [27, 405] on icon at bounding box center [19, 411] width 13 height 13
click at [95, 450] on span "View Settings" at bounding box center [61, 456] width 68 height 12
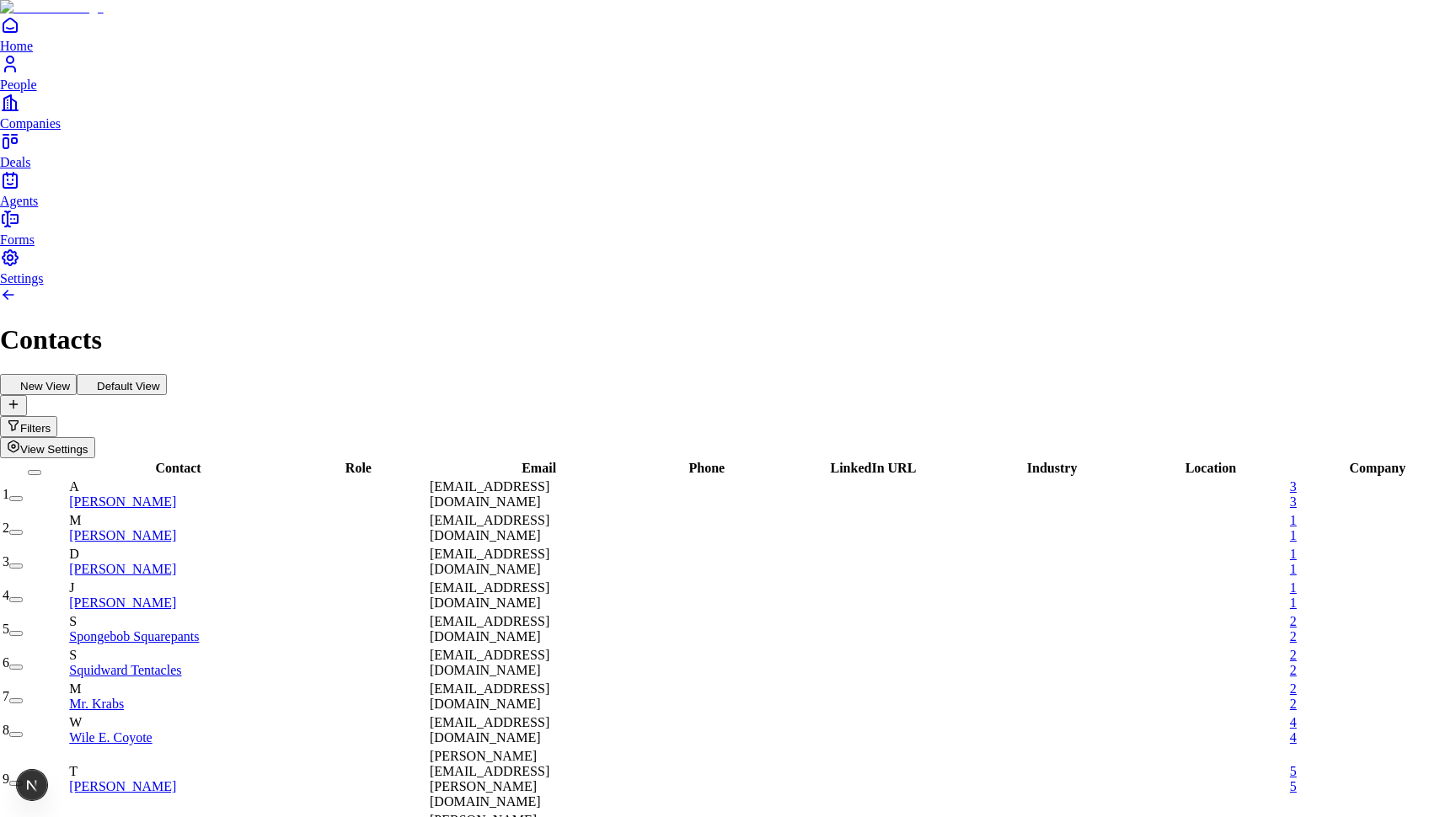
type input "********"
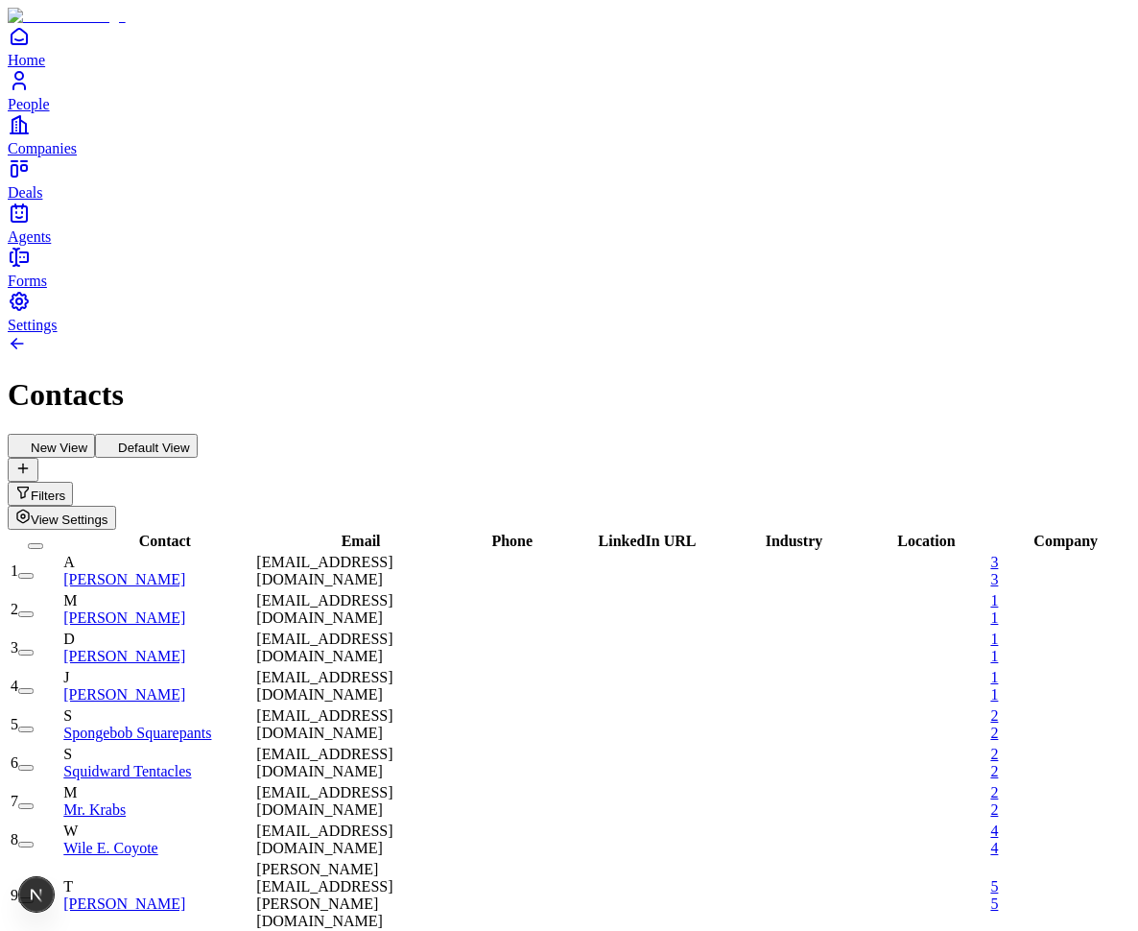
click at [116, 506] on button "View Settings" at bounding box center [62, 518] width 108 height 24
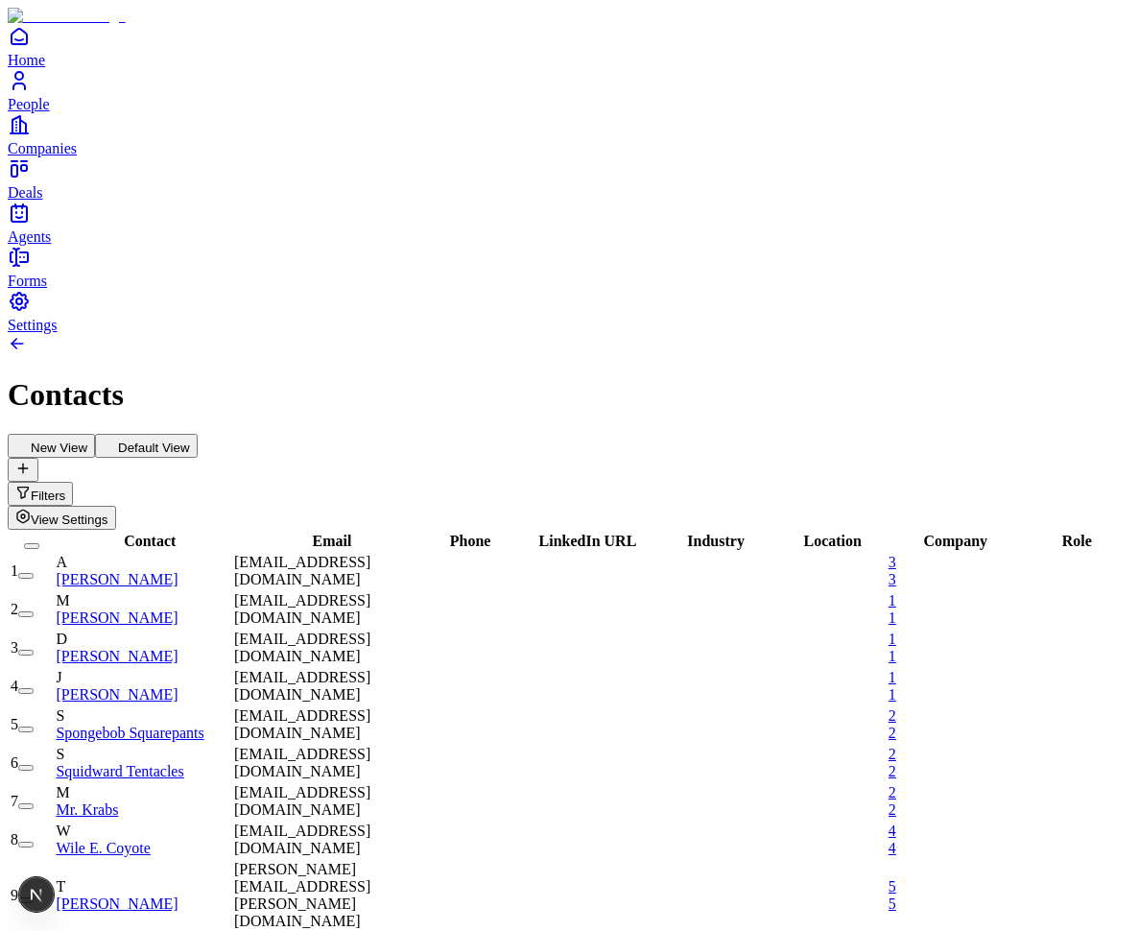
click at [108, 513] on span "View Settings" at bounding box center [70, 520] width 78 height 14
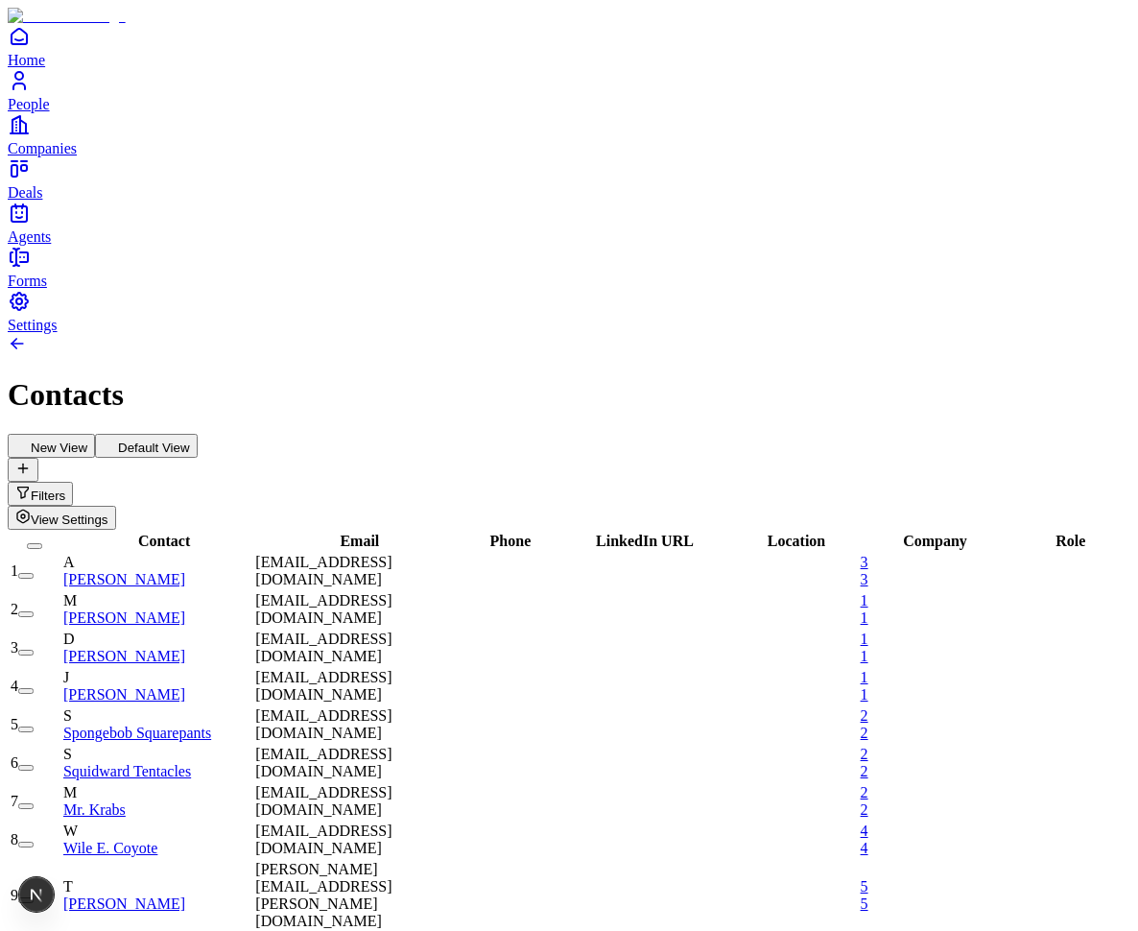
click at [108, 513] on span "View Settings" at bounding box center [70, 520] width 78 height 14
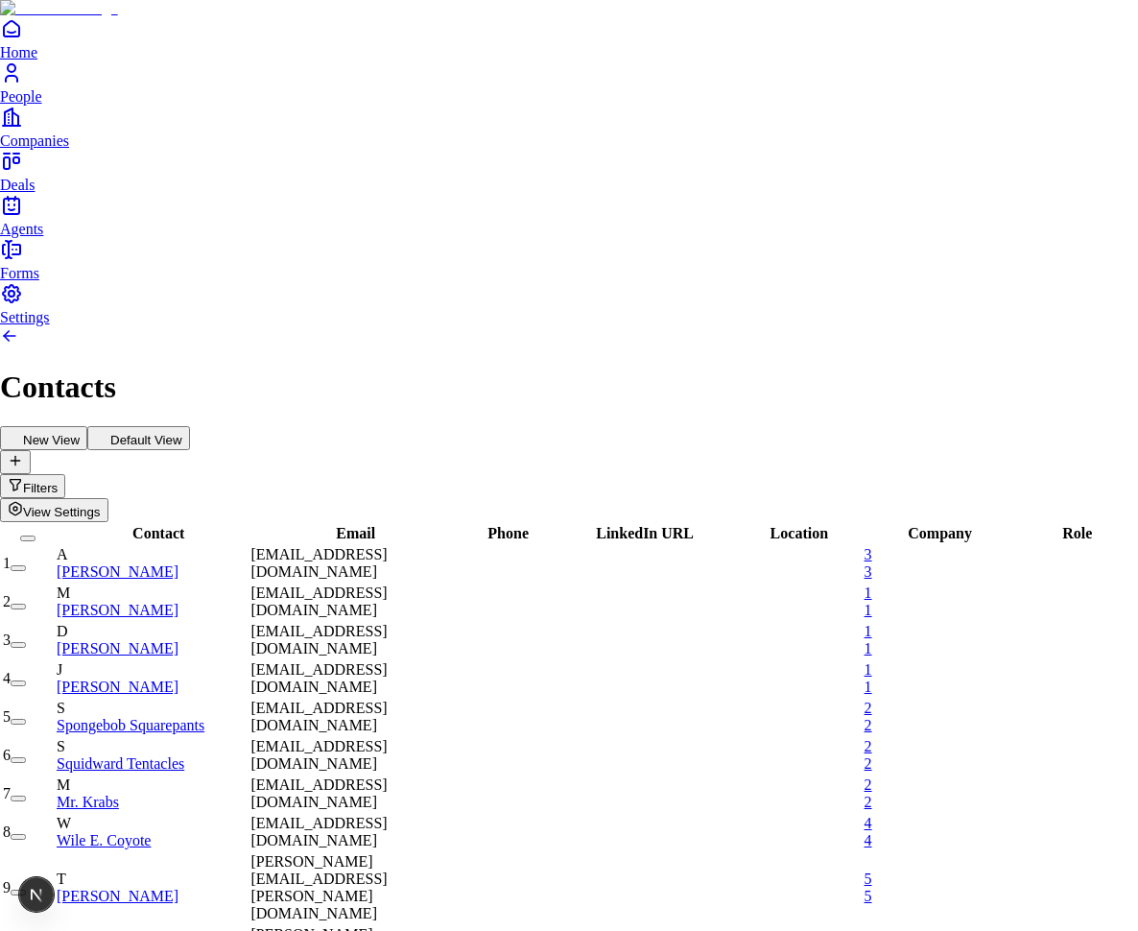
type input "****"
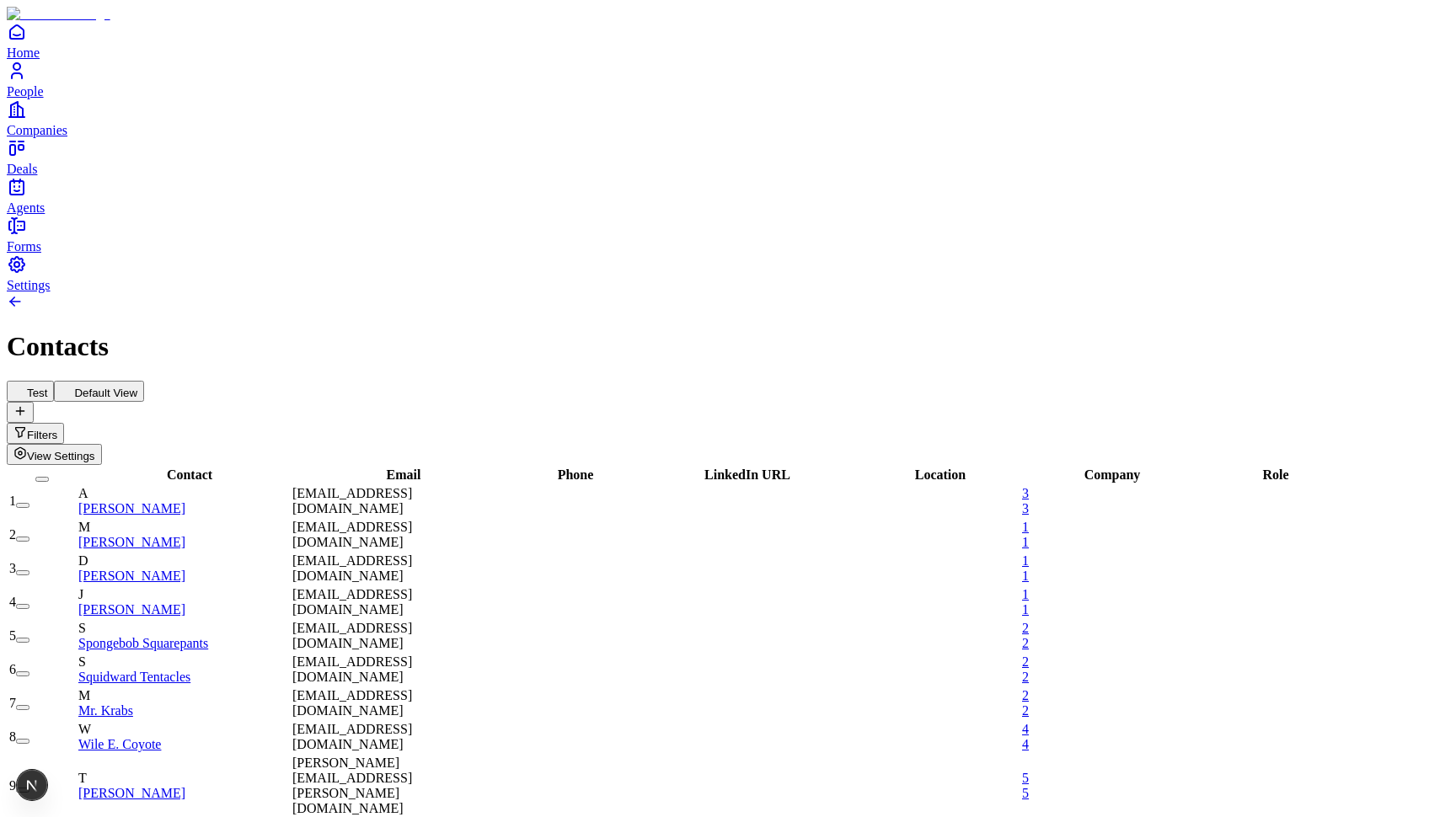
click at [95, 450] on span "View Settings" at bounding box center [61, 456] width 68 height 12
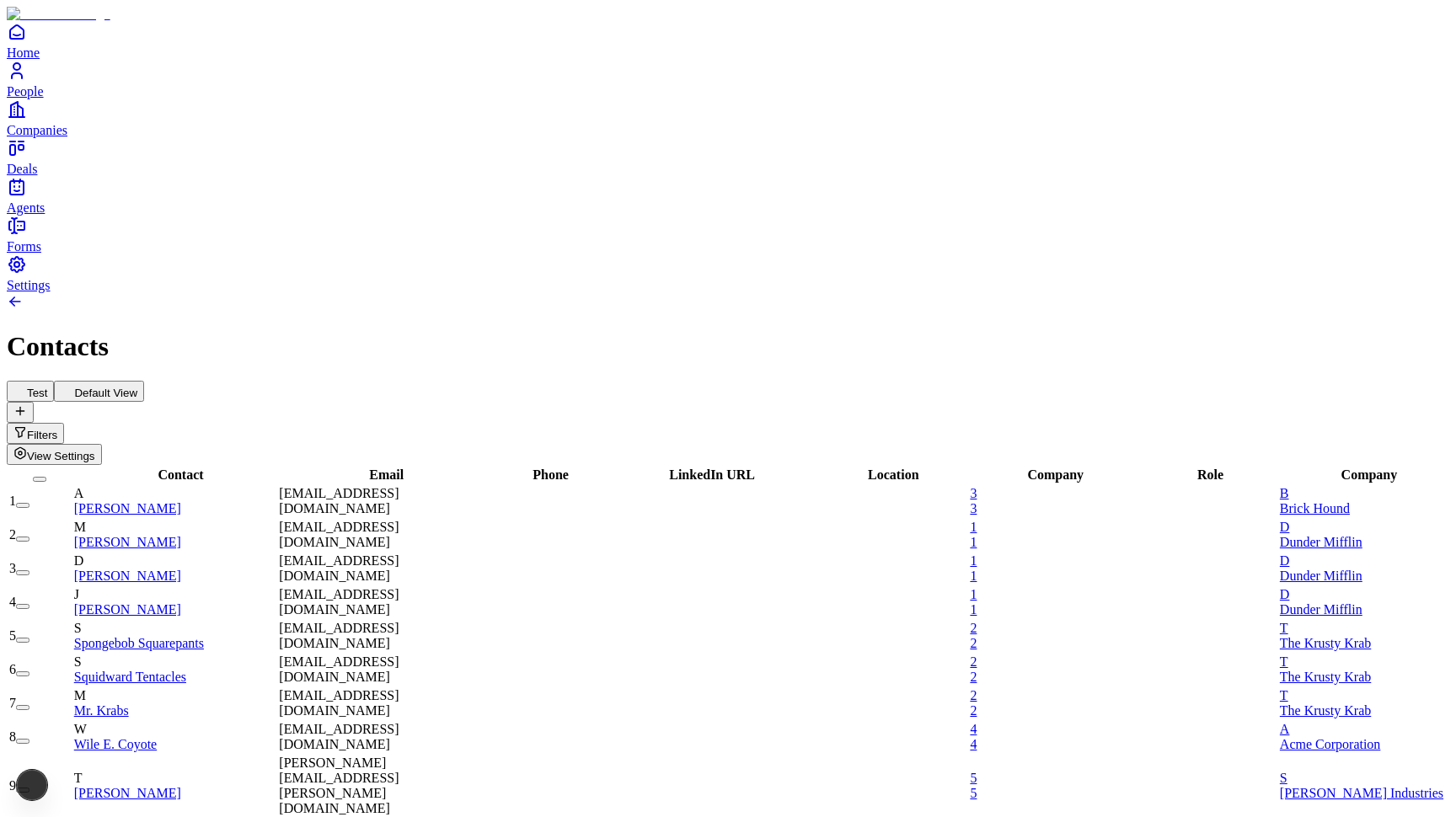
click at [95, 450] on span "View Settings" at bounding box center [61, 456] width 68 height 12
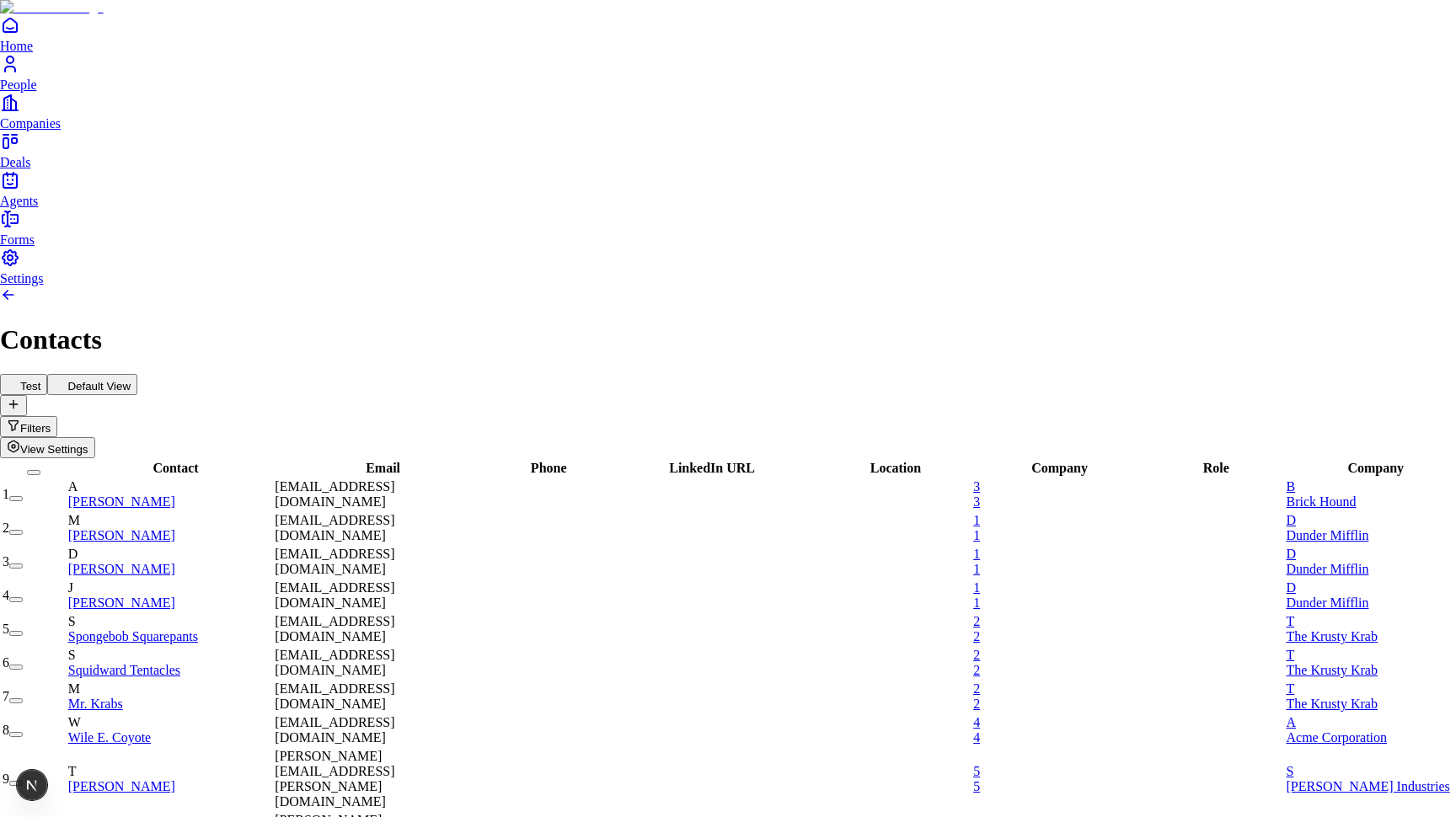
type input "**********"
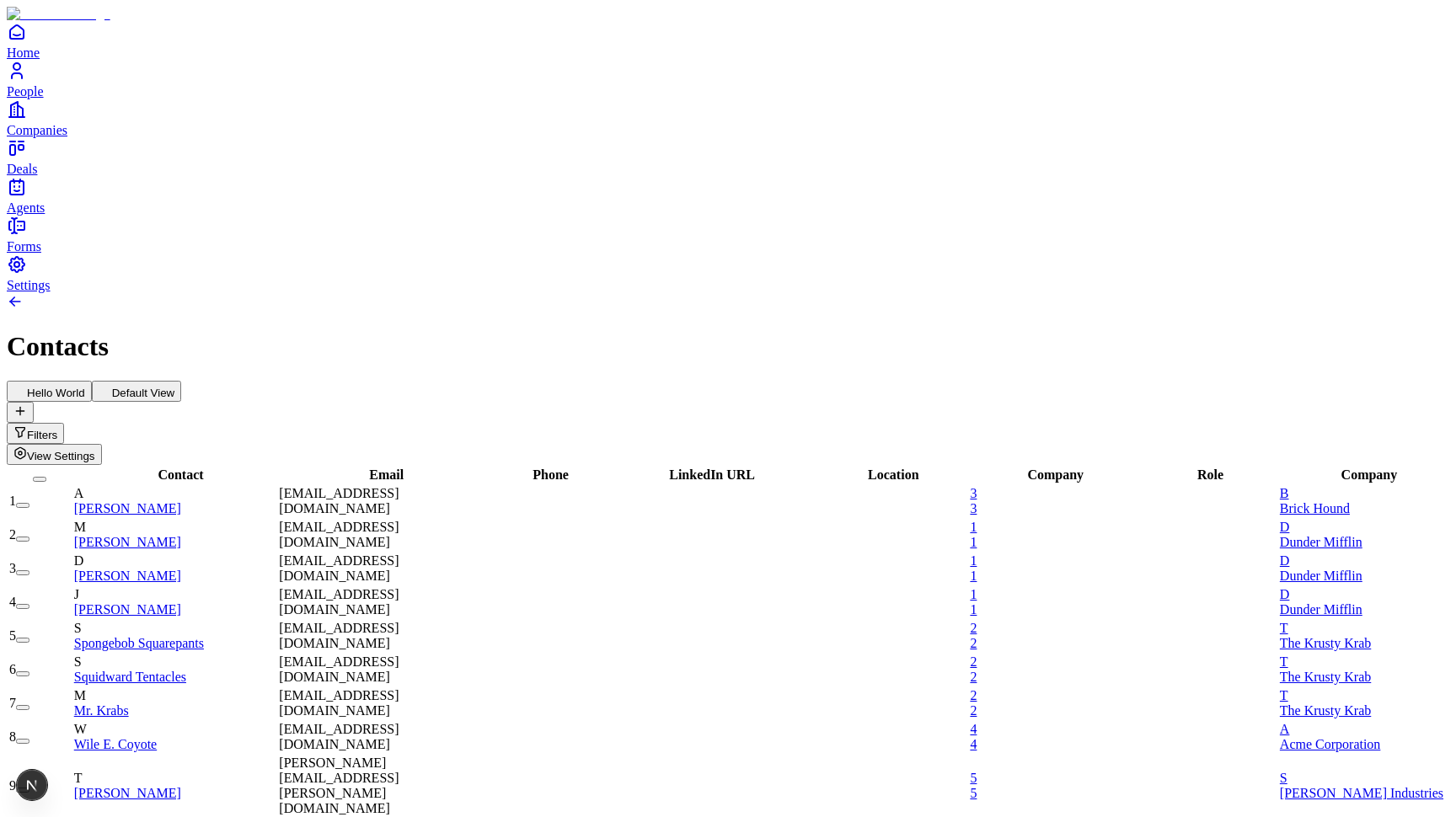
click at [95, 450] on span "View Settings" at bounding box center [61, 456] width 68 height 12
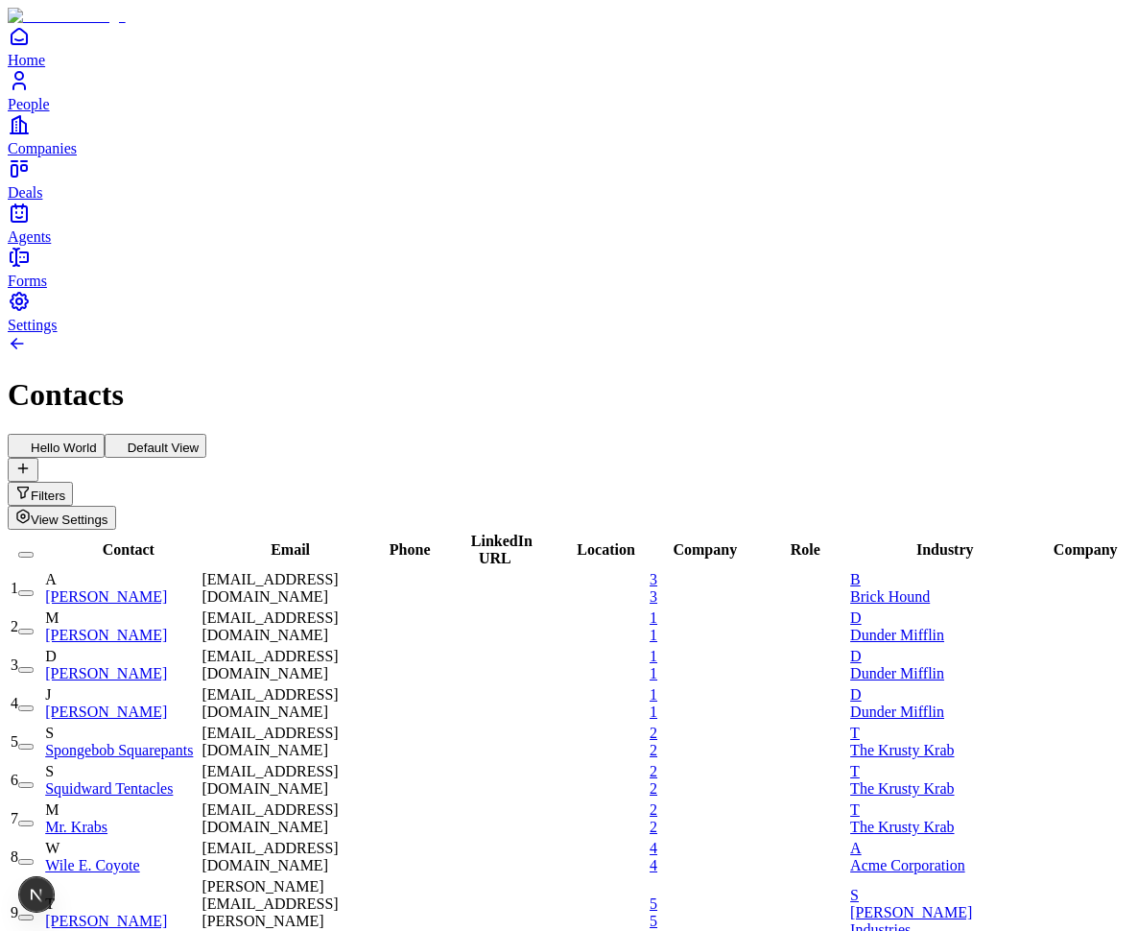
click at [116, 506] on button "View Settings" at bounding box center [62, 518] width 108 height 24
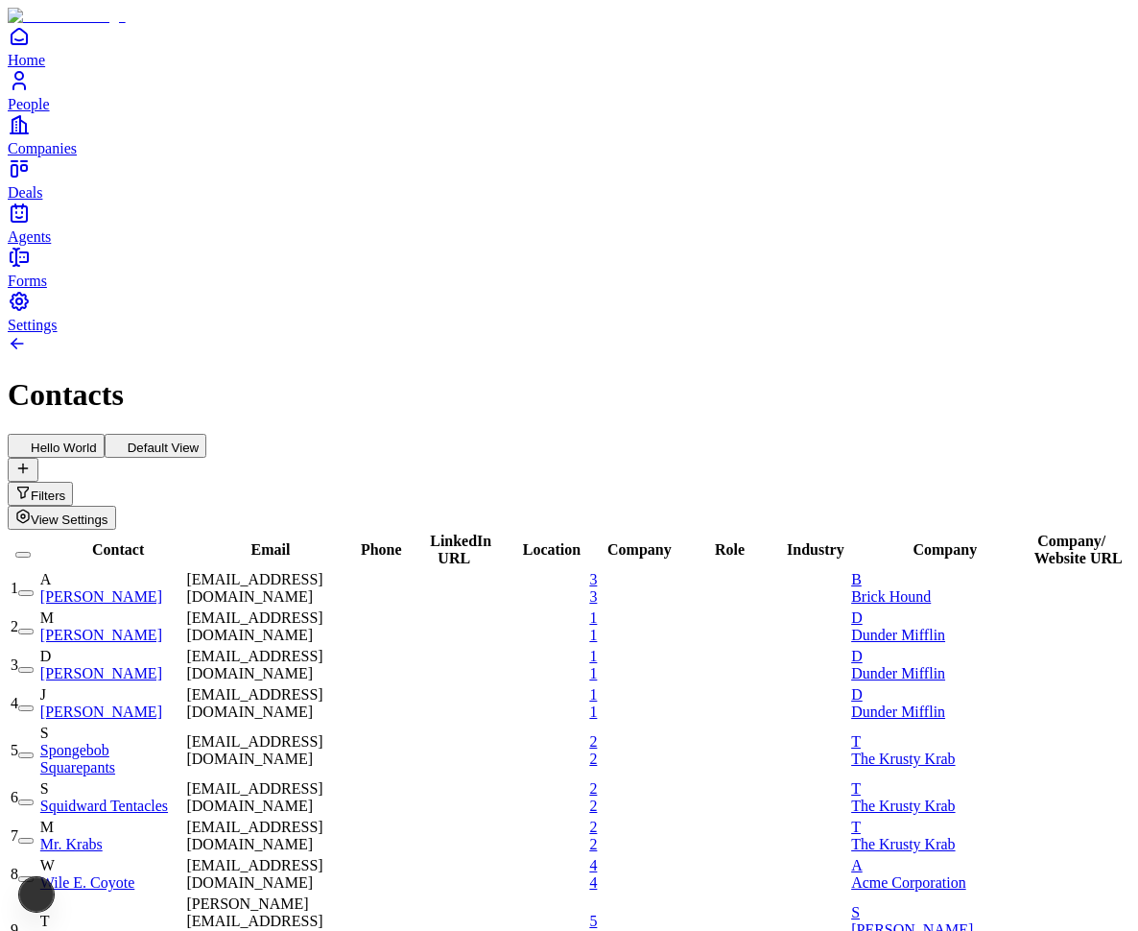
scroll to position [0, 2]
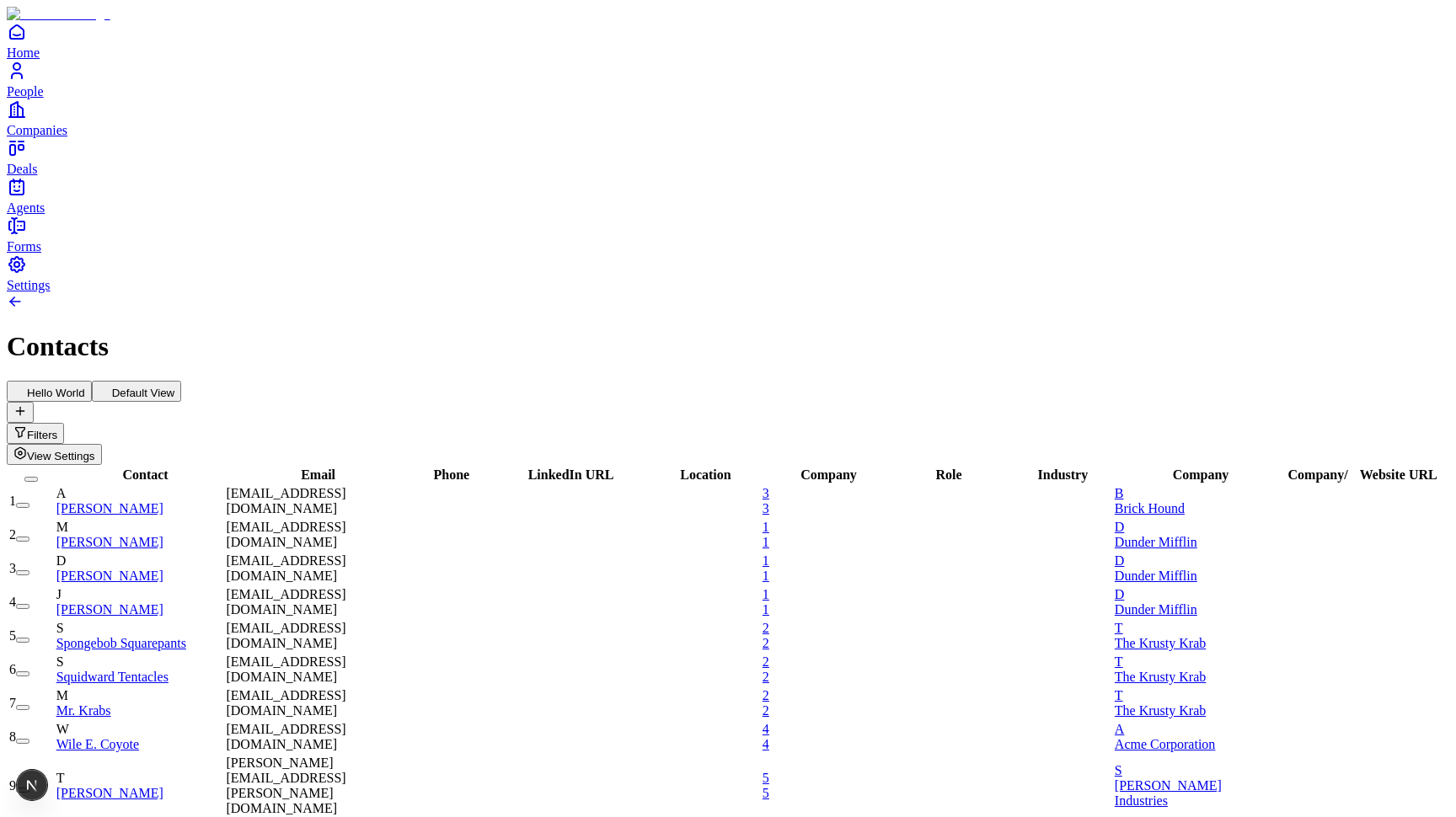
scroll to position [0, 2]
click at [95, 450] on span "View Settings" at bounding box center [61, 456] width 68 height 12
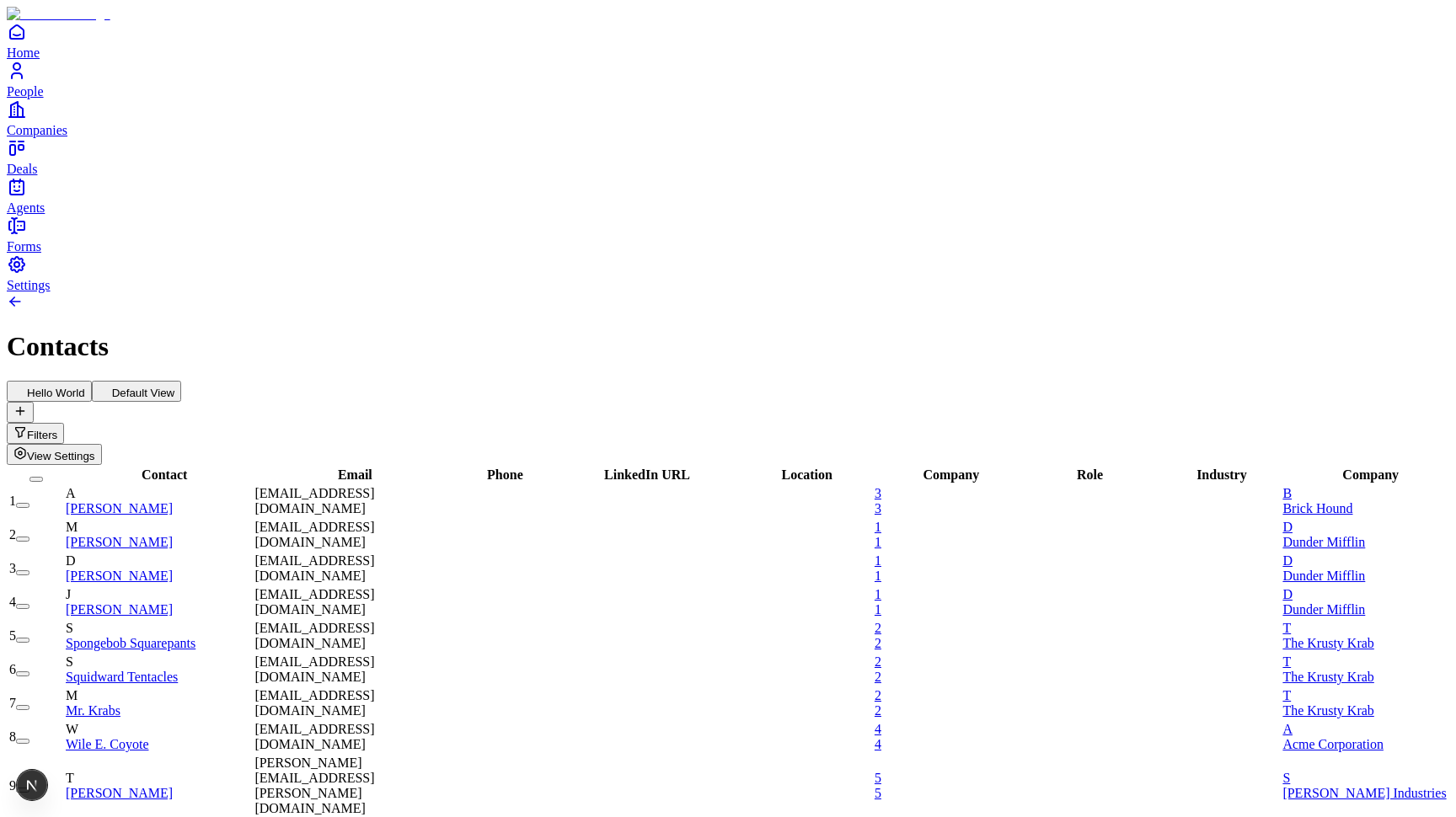
click at [102, 444] on button "View Settings" at bounding box center [54, 455] width 95 height 21
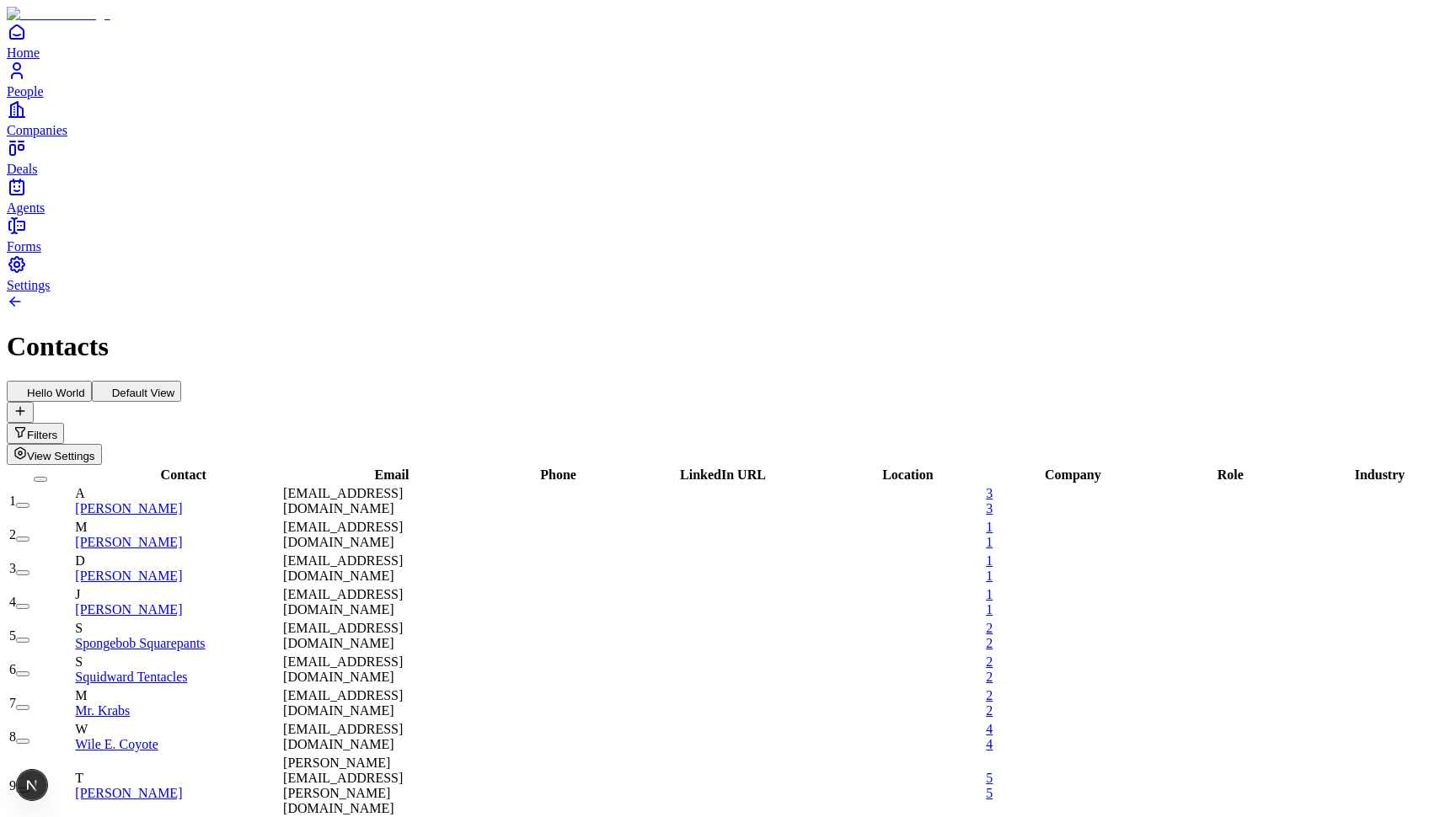
click at [102, 444] on button "View Settings" at bounding box center [54, 455] width 95 height 21
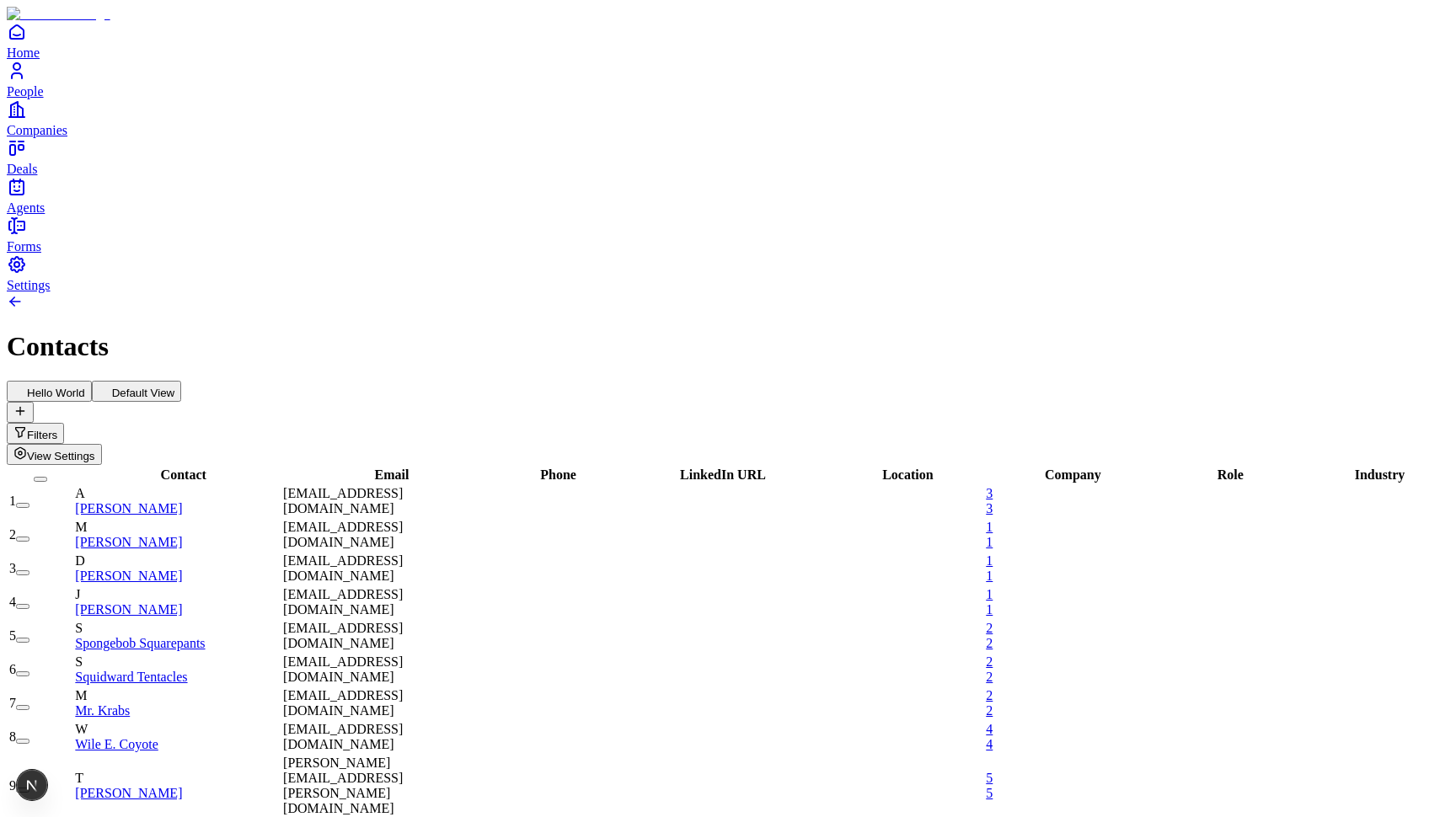
click at [95, 450] on span "View Settings" at bounding box center [61, 456] width 68 height 12
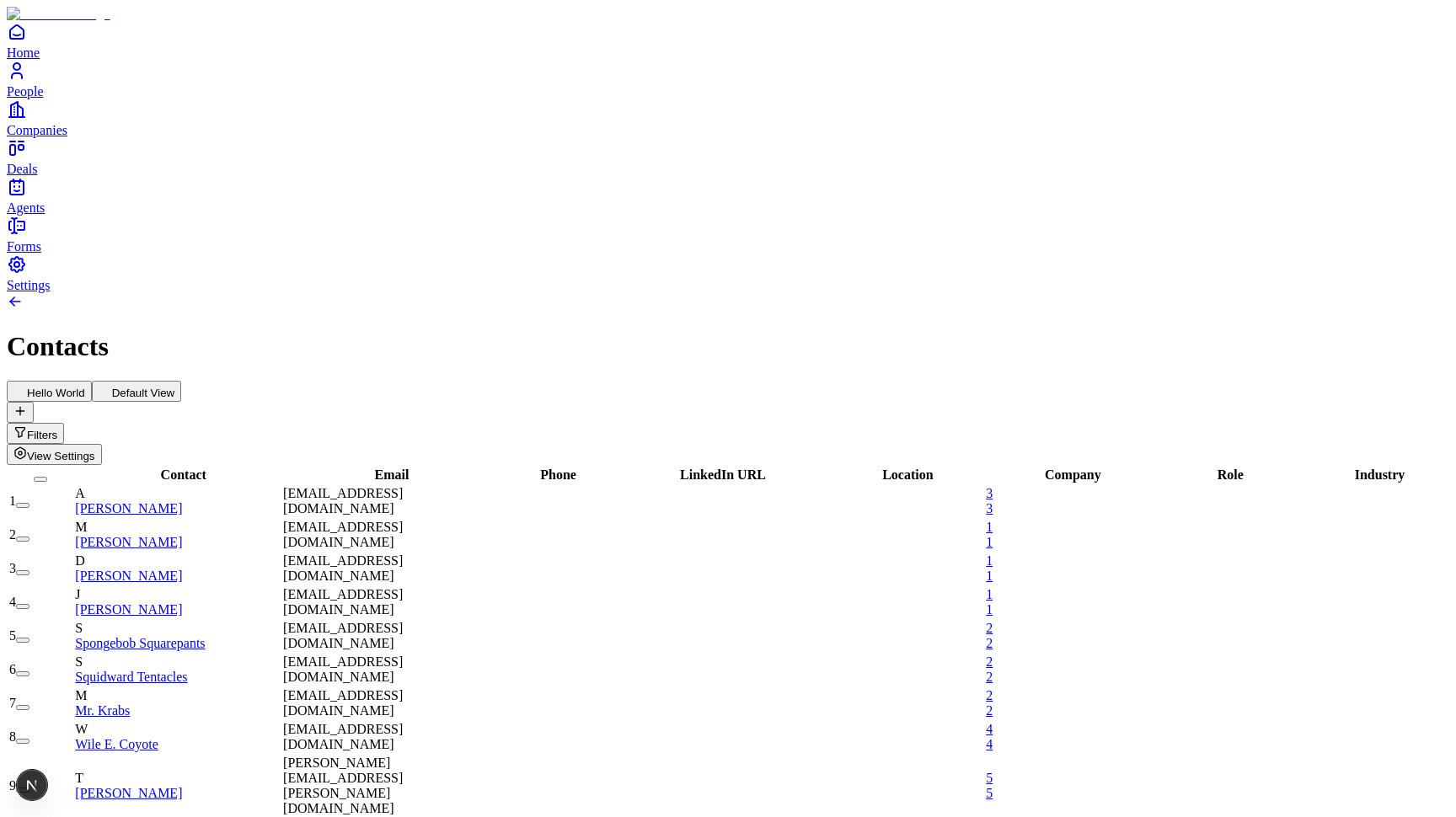
click at [95, 450] on span "View Settings" at bounding box center [61, 456] width 68 height 12
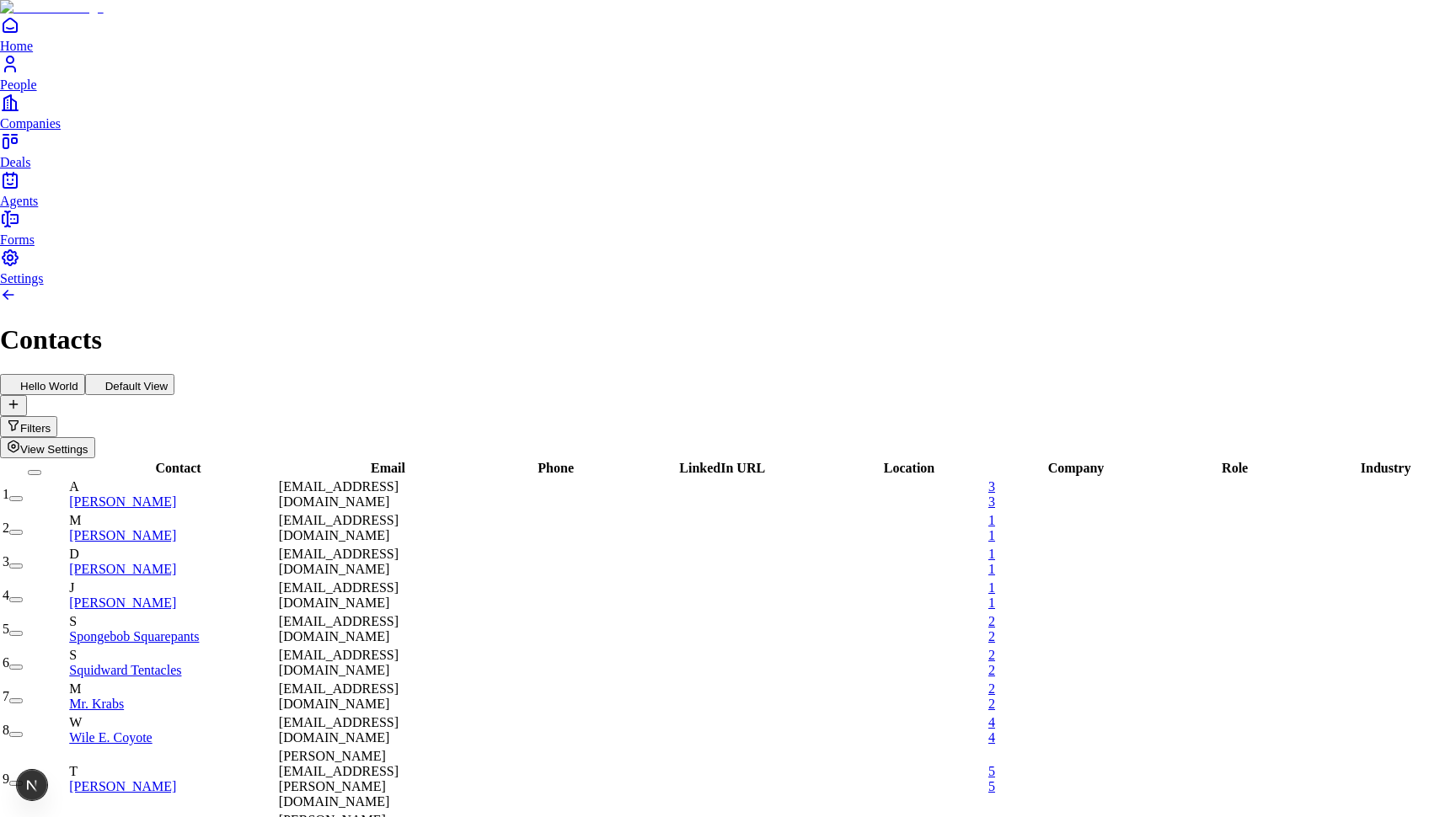
type input "*********"
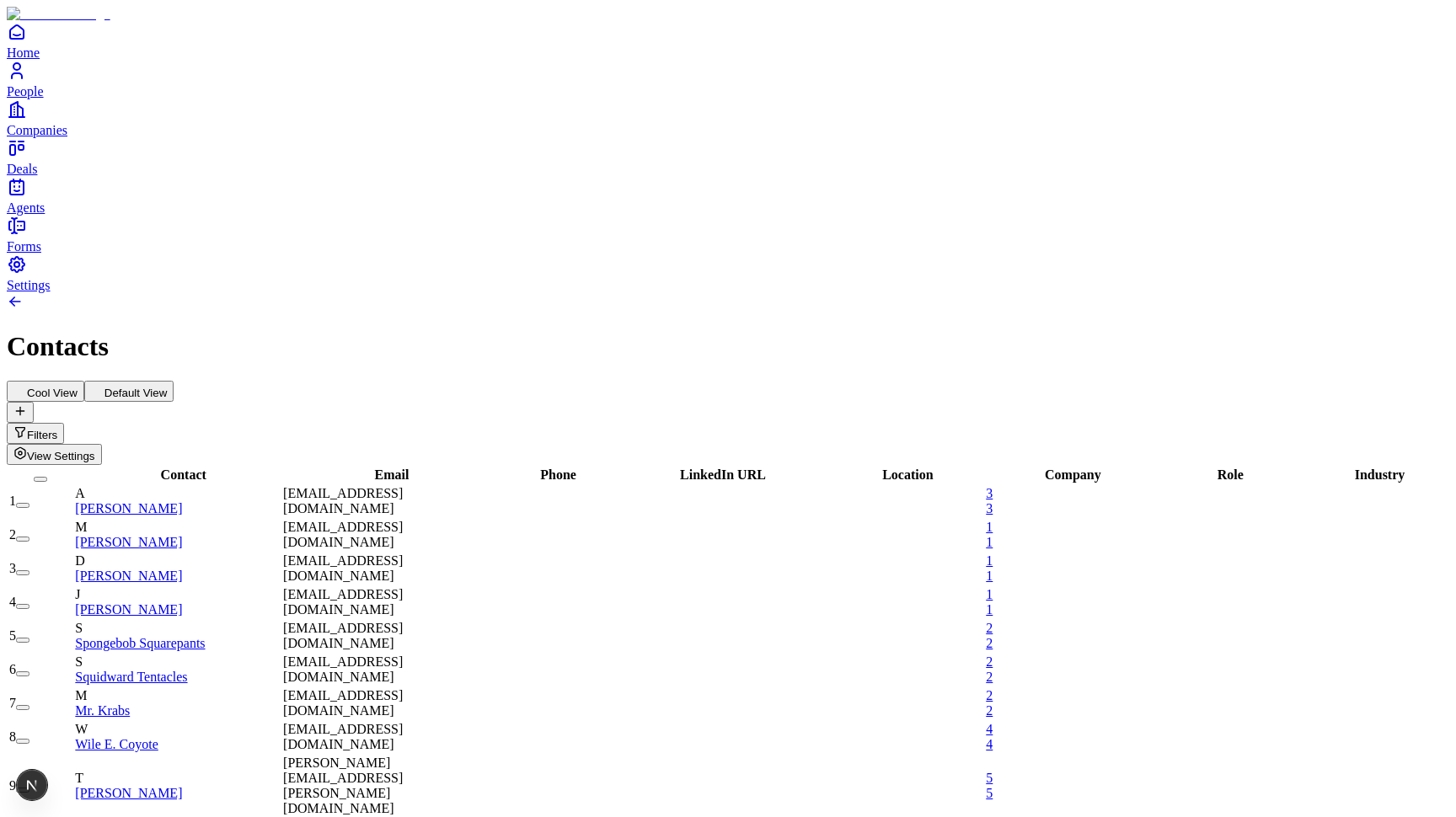
click at [613, 535] on div at bounding box center [553, 535] width 121 height 0
click at [621, 381] on div "Cool View Default View Filters View Settings" at bounding box center [728, 423] width 1442 height 84
click at [175, 381] on button "Default View" at bounding box center [129, 391] width 90 height 21
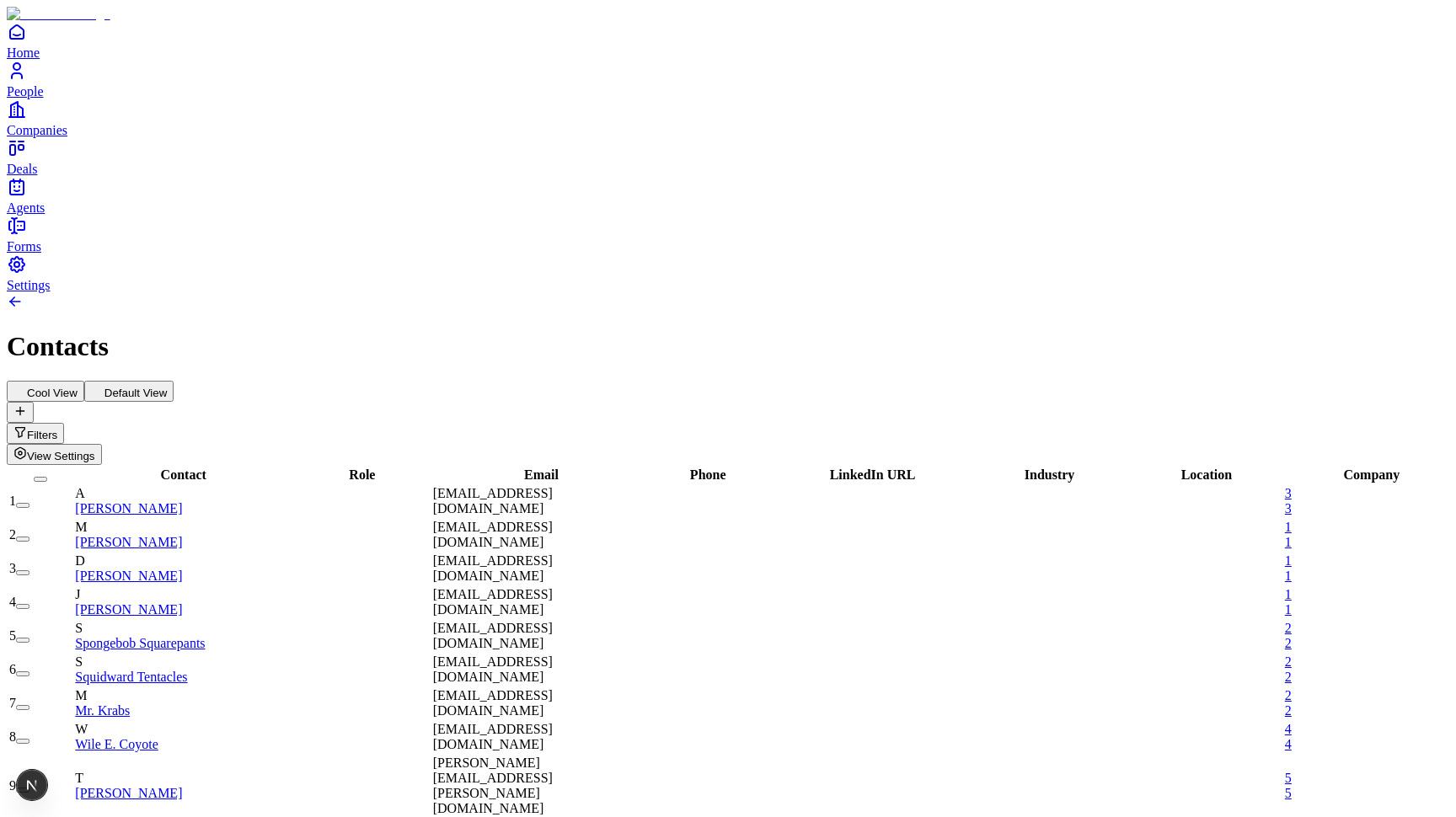
scroll to position [0, 2]
click at [84, 381] on button "Cool View" at bounding box center [46, 391] width 77 height 21
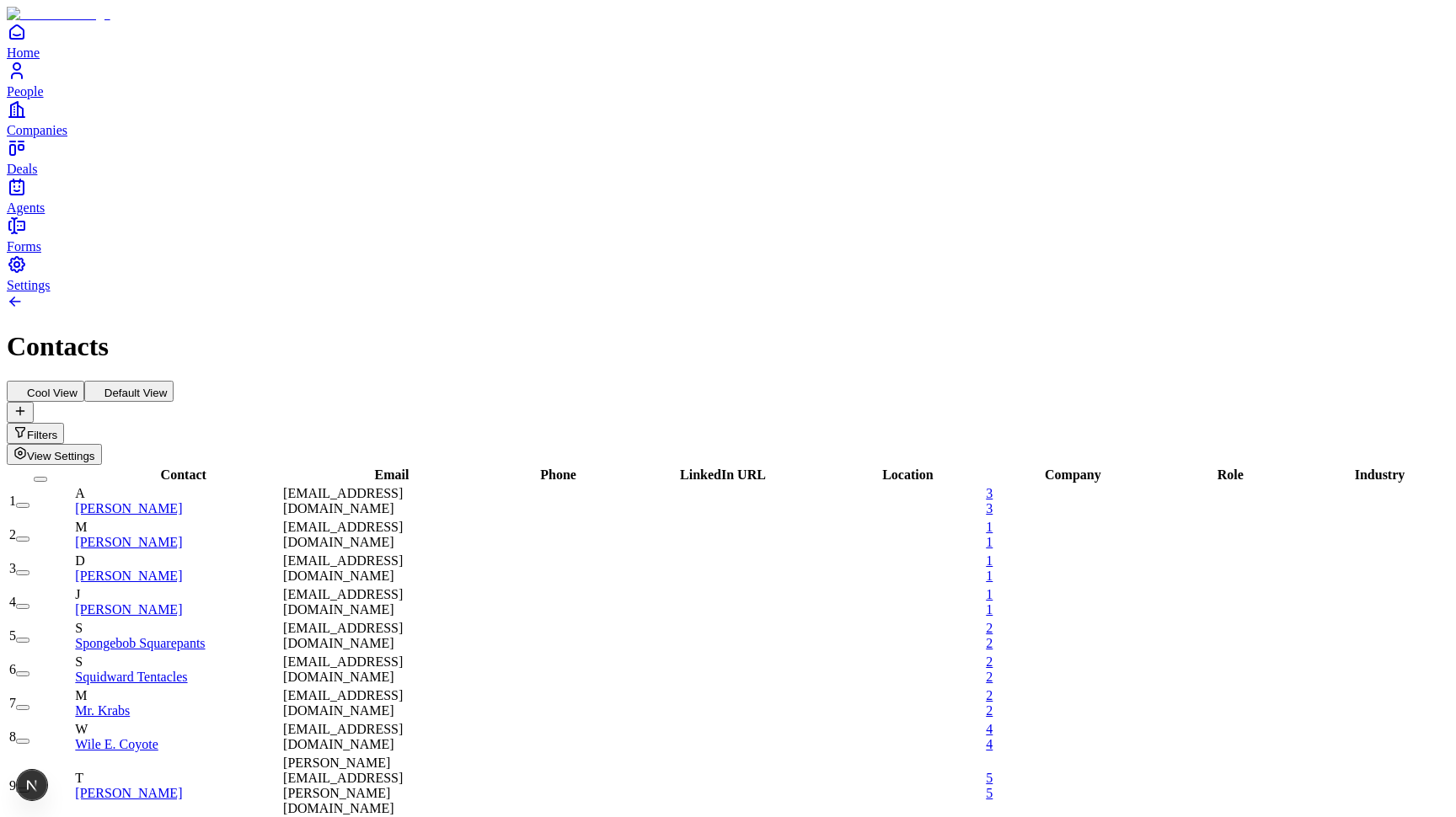
scroll to position [-2, 0]
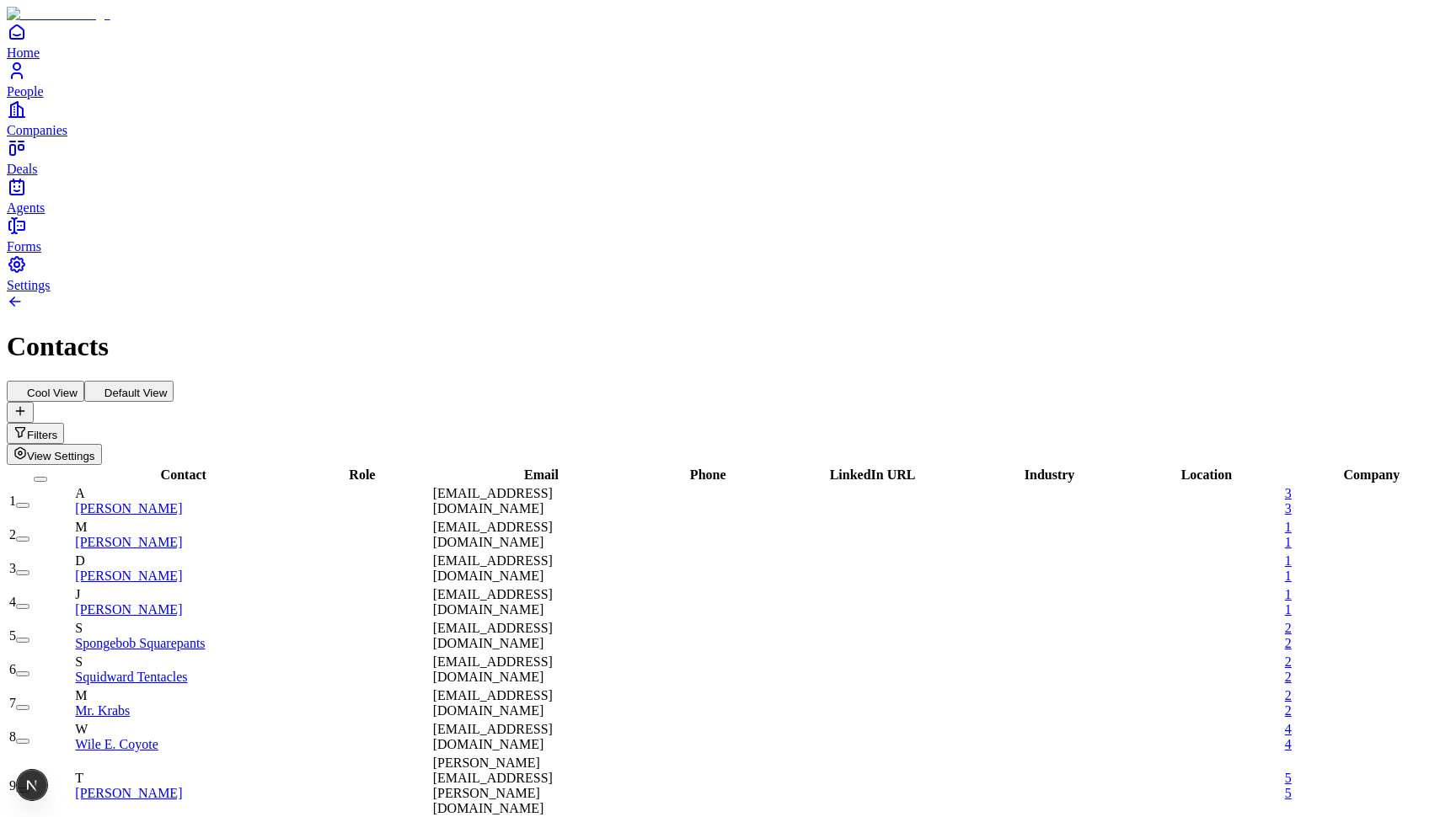
click at [175, 381] on button "Default View" at bounding box center [129, 391] width 90 height 21
click at [84, 381] on button "Cool View" at bounding box center [46, 391] width 77 height 21
click at [175, 381] on button "Default View" at bounding box center [129, 391] width 90 height 21
click at [66, 381] on div "Cool View Default View Filters View Settings" at bounding box center [728, 423] width 1442 height 84
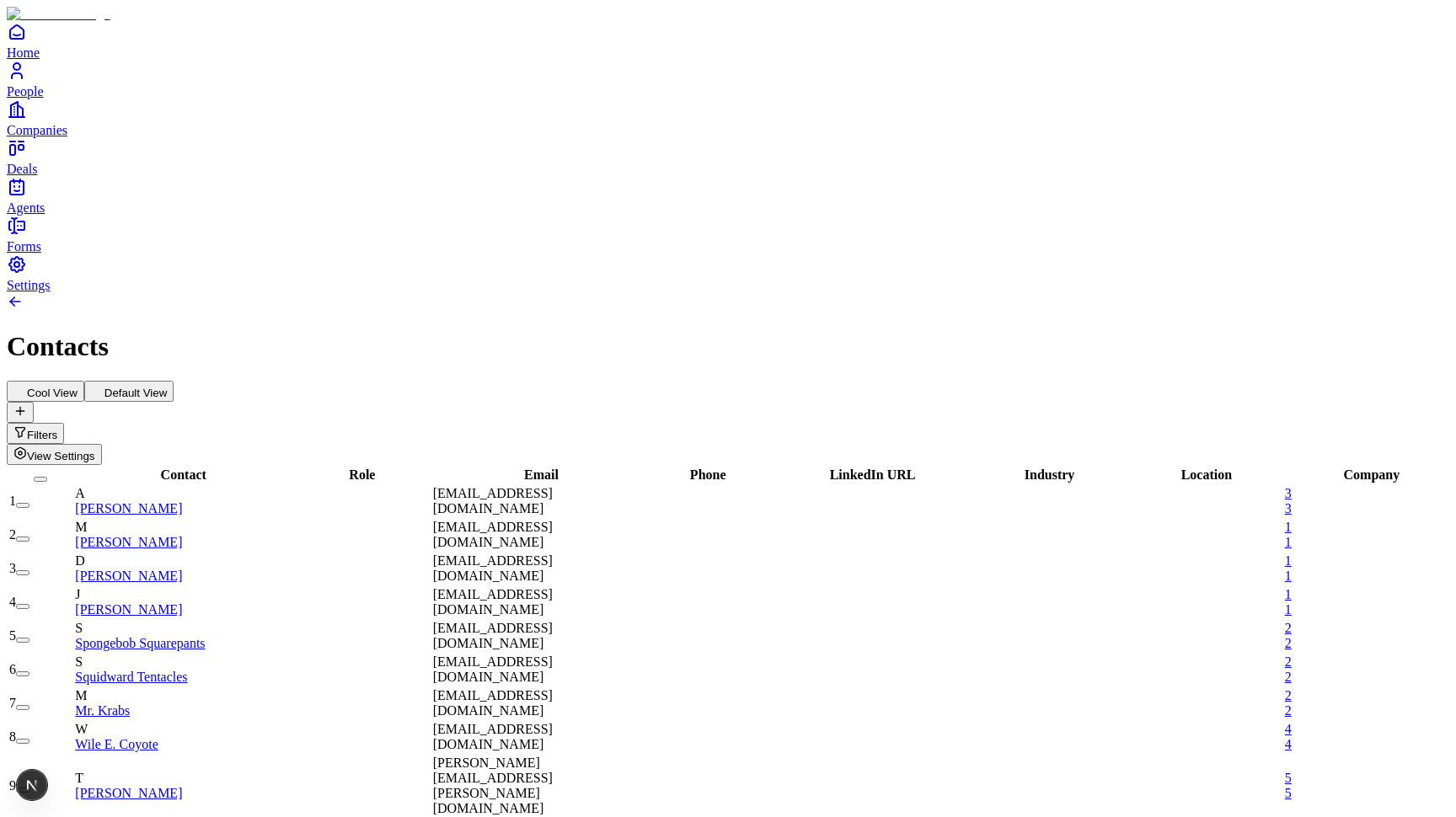
click at [84, 381] on button "Cool View" at bounding box center [46, 391] width 77 height 21
click at [95, 450] on span "View Settings" at bounding box center [61, 456] width 68 height 12
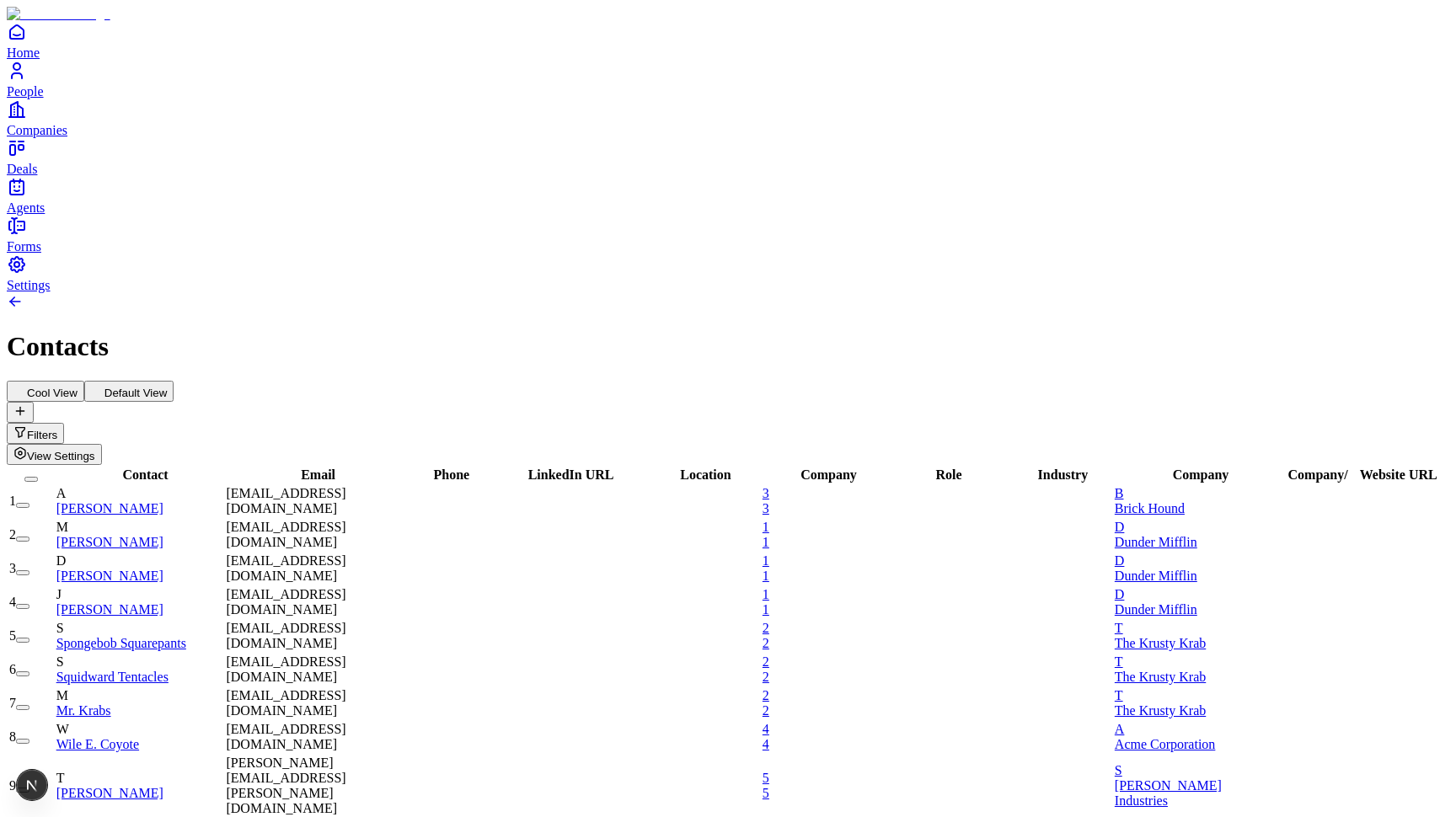
click at [95, 450] on span "View Settings" at bounding box center [61, 456] width 68 height 12
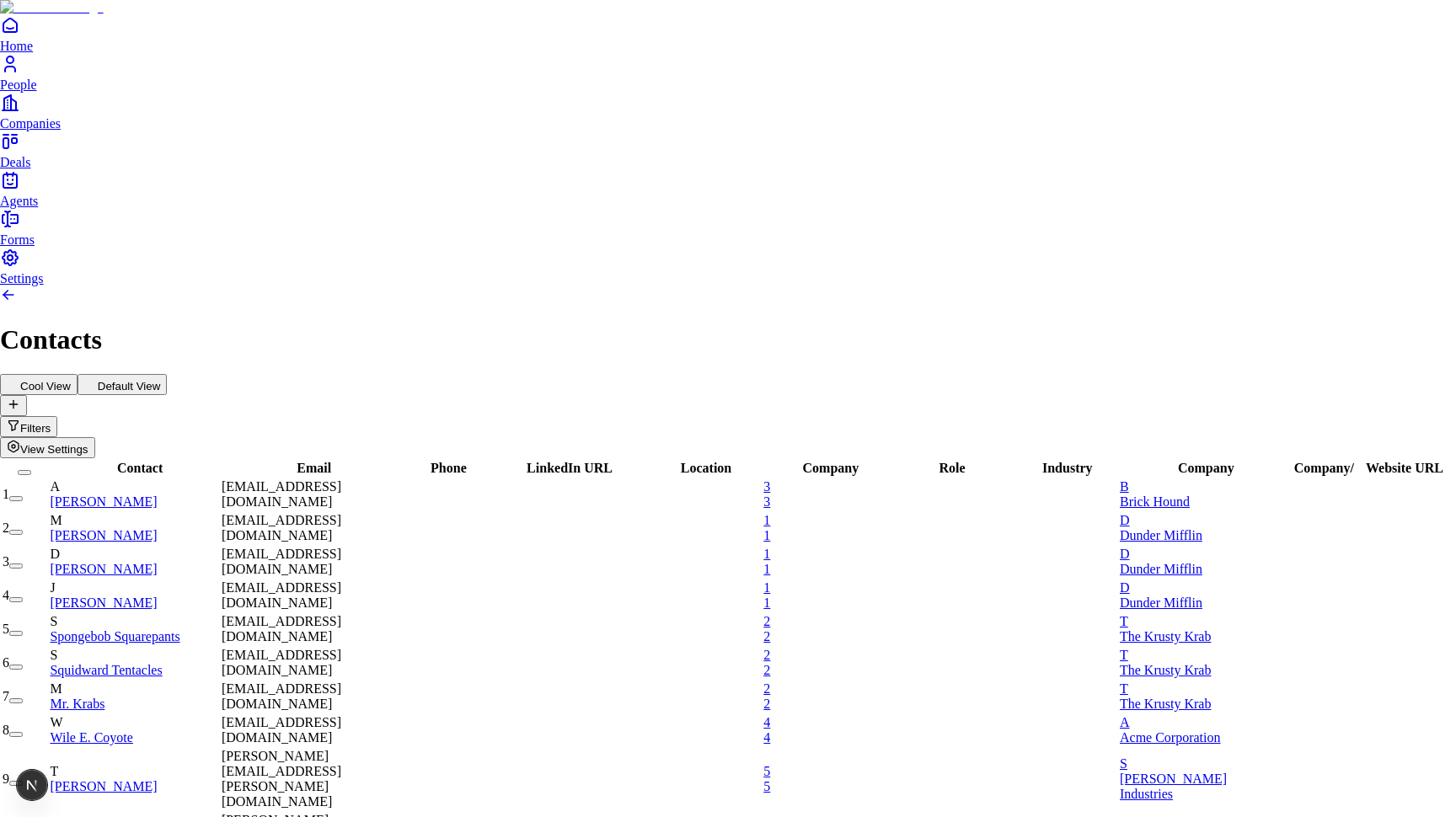
type input "*********"
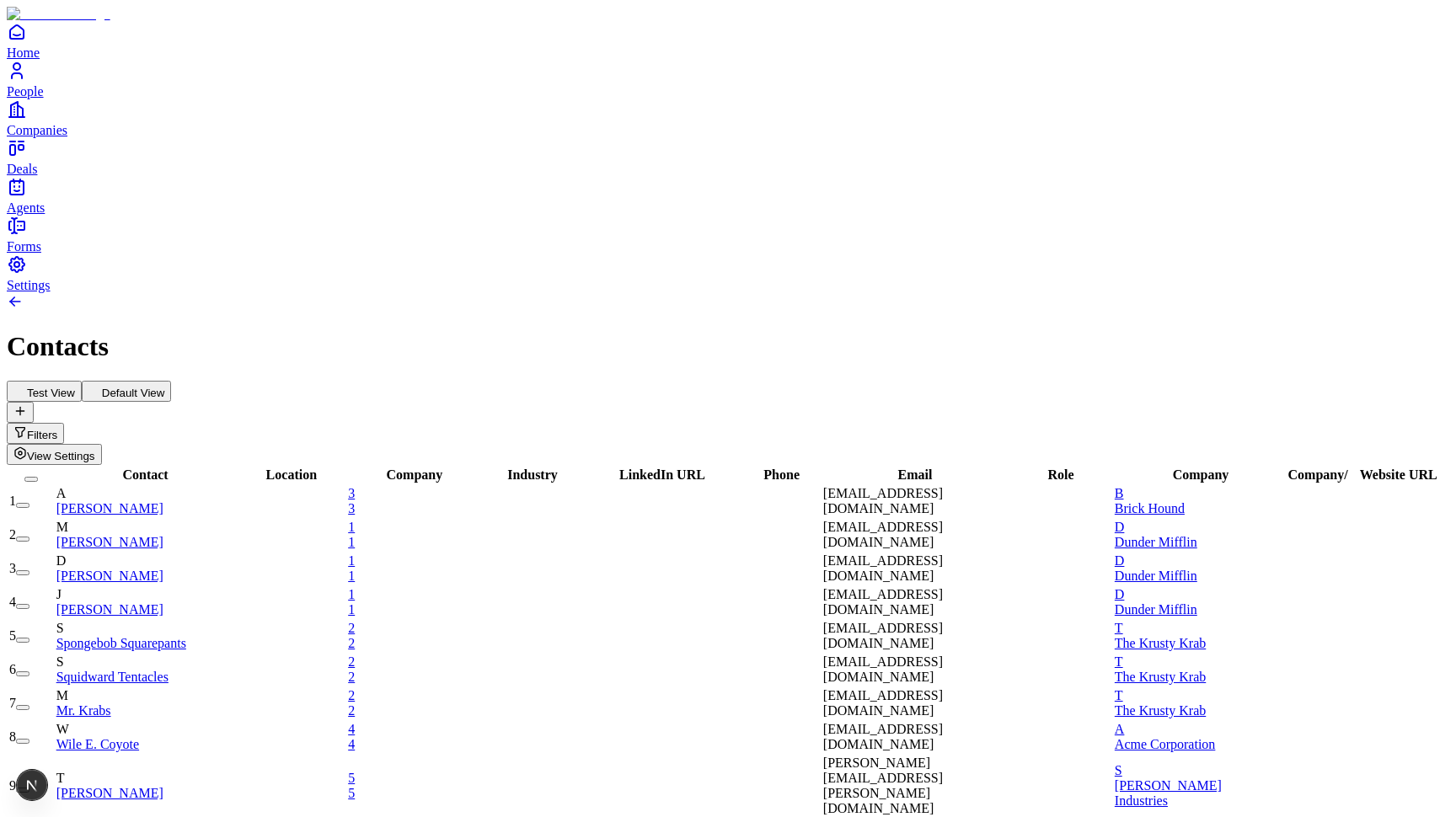
scroll to position [1734, 2]
type input "**********"
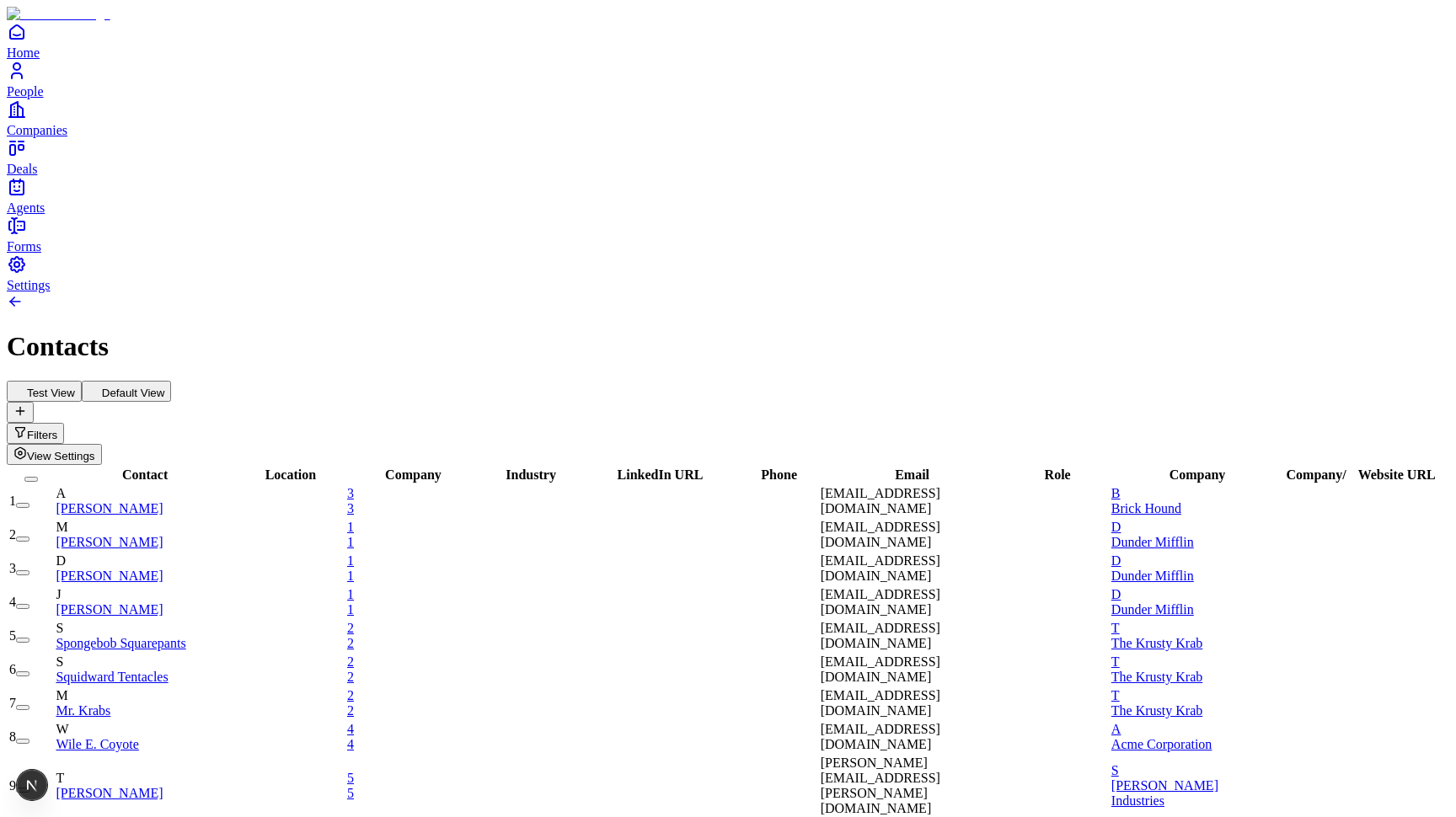
type input "**********"
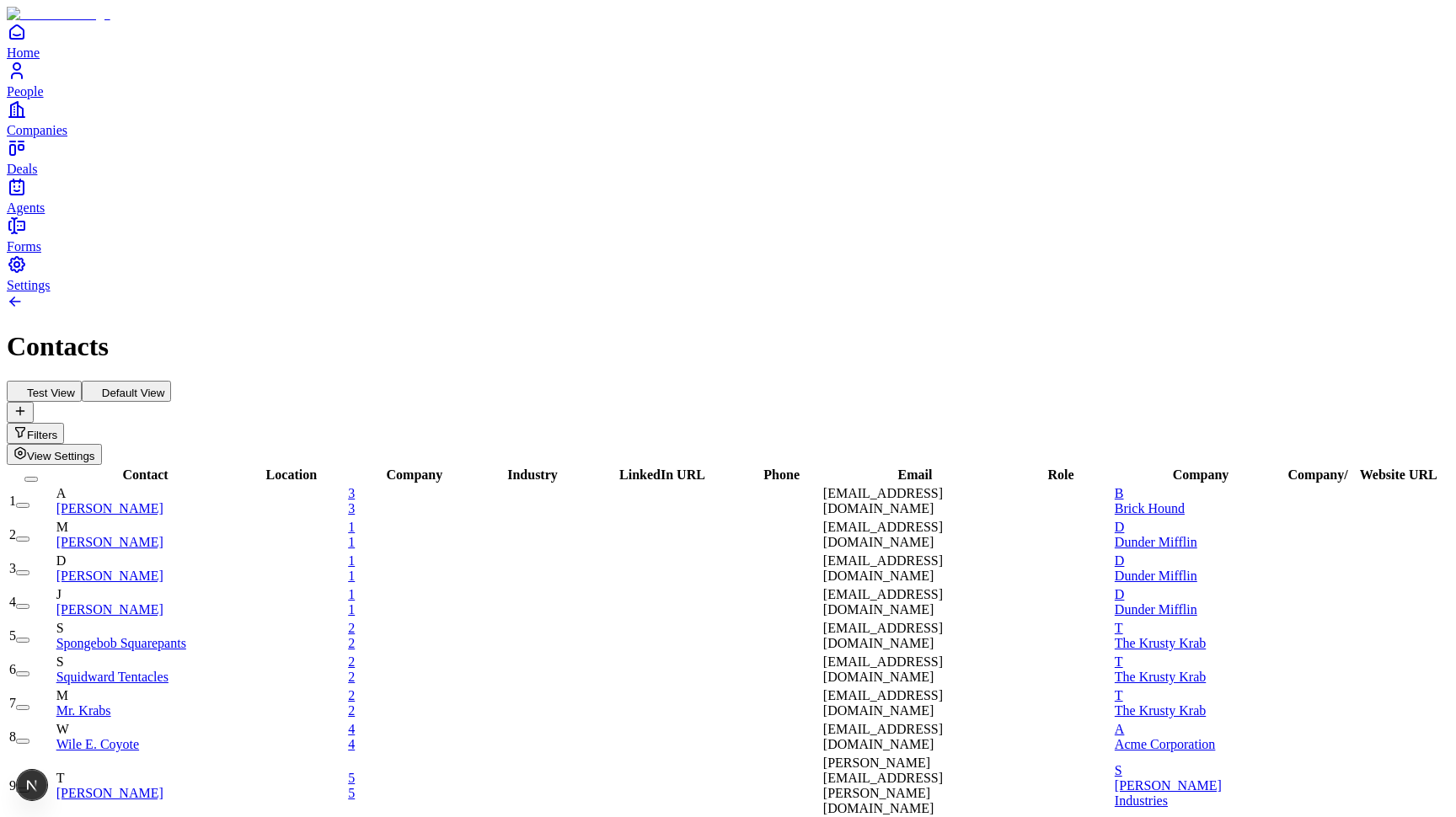
click at [852, 331] on h1 "Contacts" at bounding box center [728, 347] width 1442 height 32
click at [544, 331] on h1 "Contacts" at bounding box center [728, 347] width 1442 height 32
click at [520, 381] on div "Test View Default View Filters View Settings" at bounding box center [728, 423] width 1442 height 84
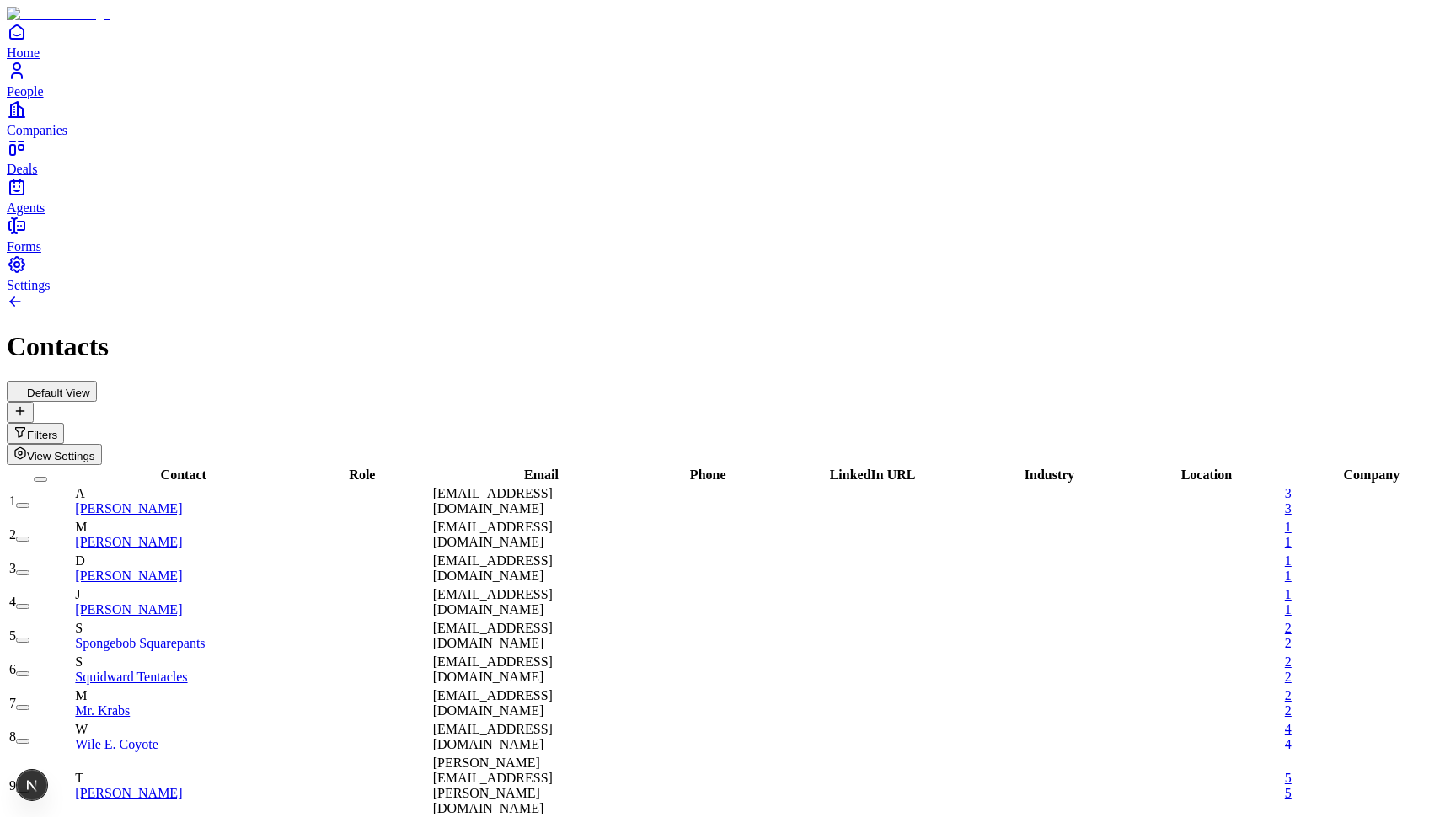
scroll to position [0, -17]
click at [102, 444] on button "View Settings" at bounding box center [54, 455] width 95 height 21
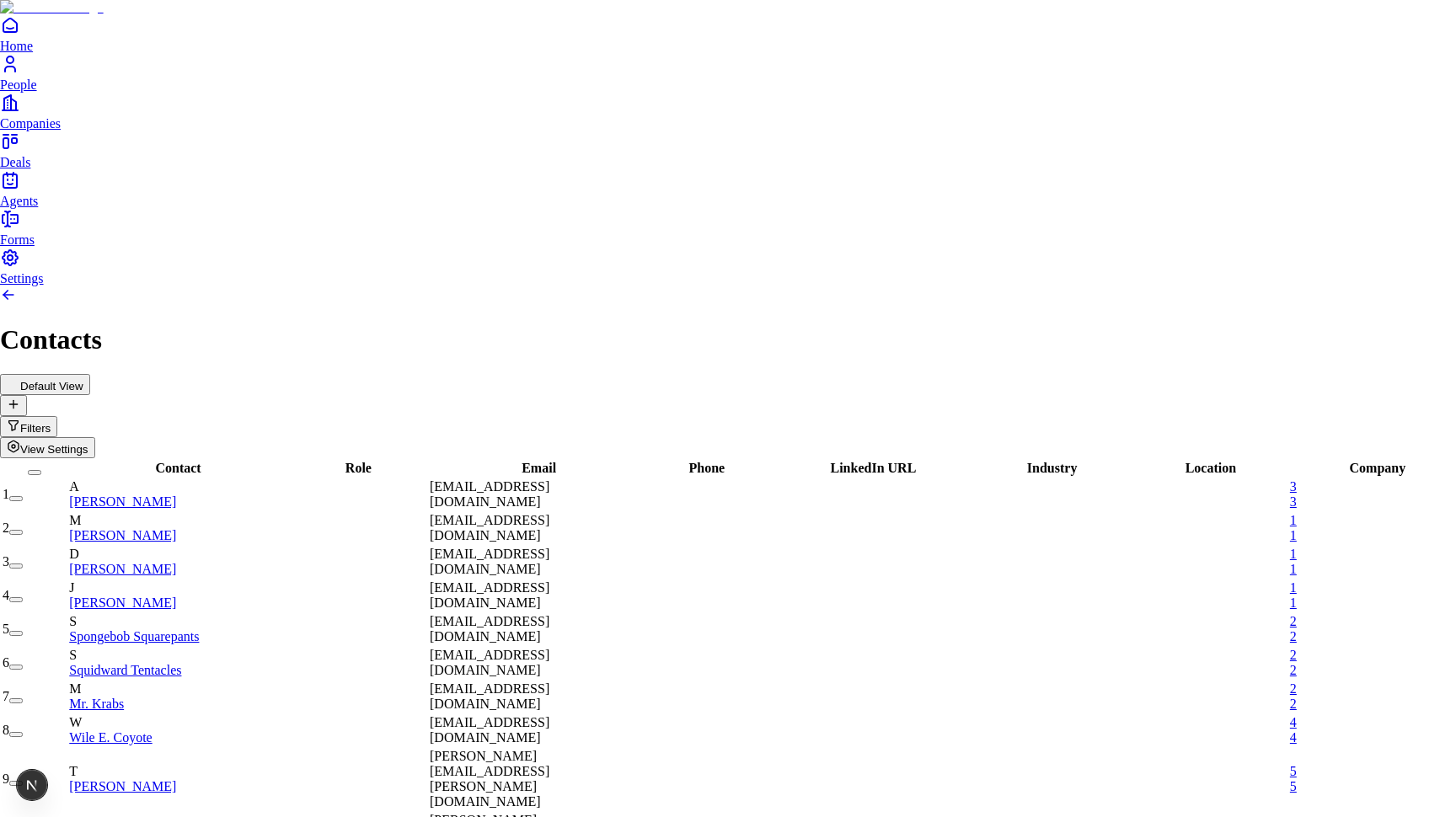
type input "**********"
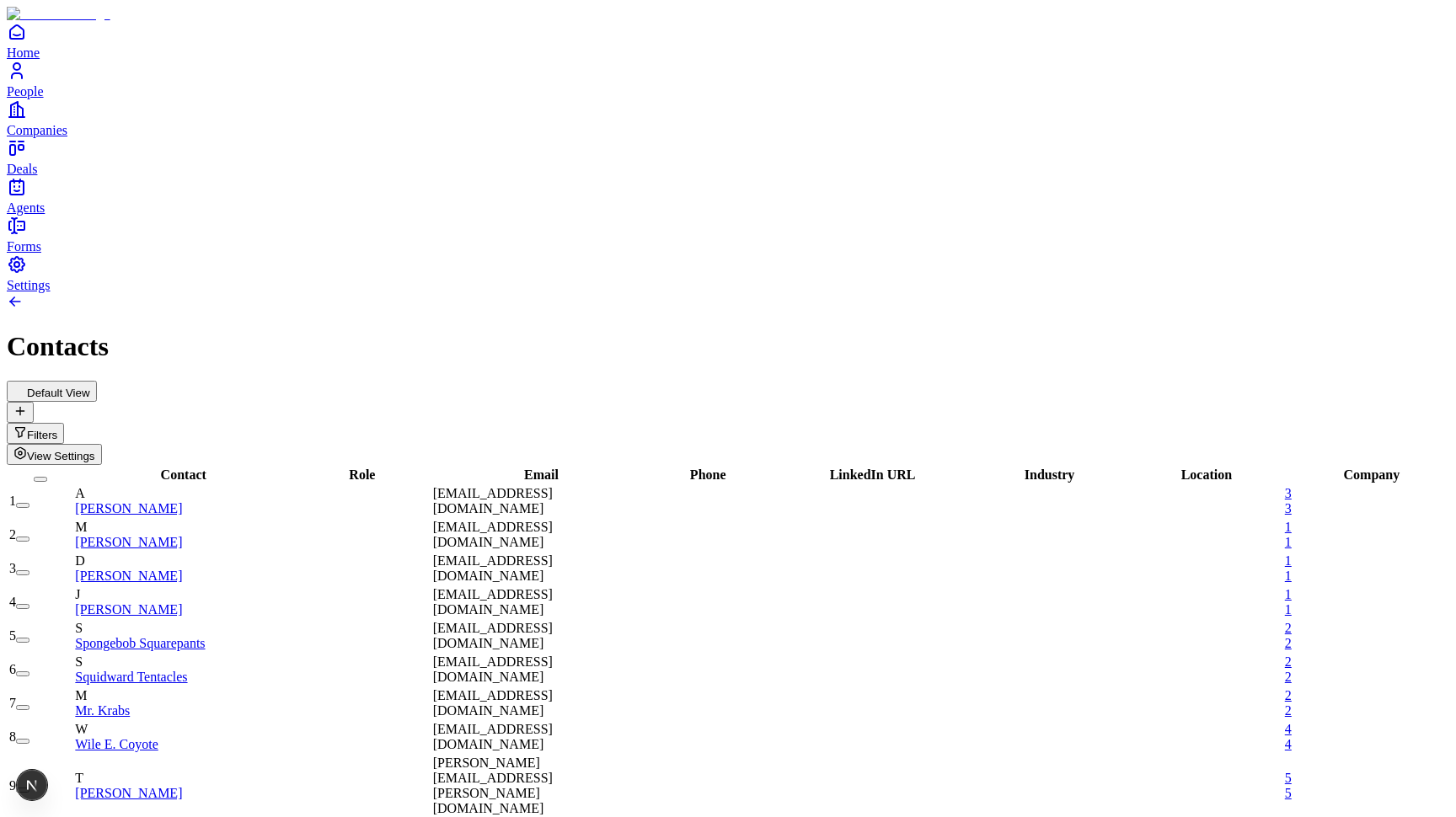
click at [95, 450] on span "View Settings" at bounding box center [61, 456] width 68 height 12
click at [102, 444] on button "View Settings" at bounding box center [54, 455] width 95 height 21
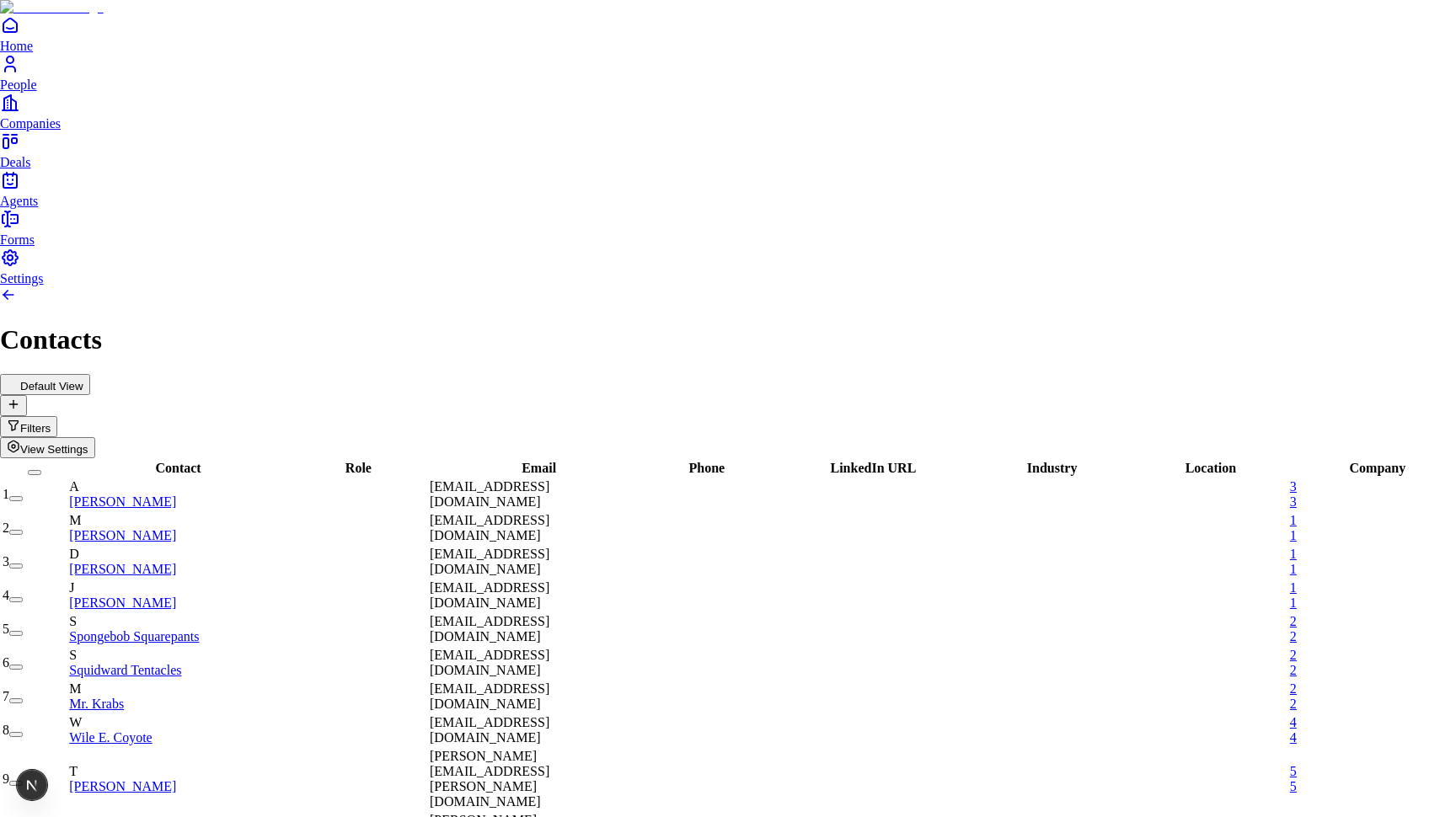
type input "**********"
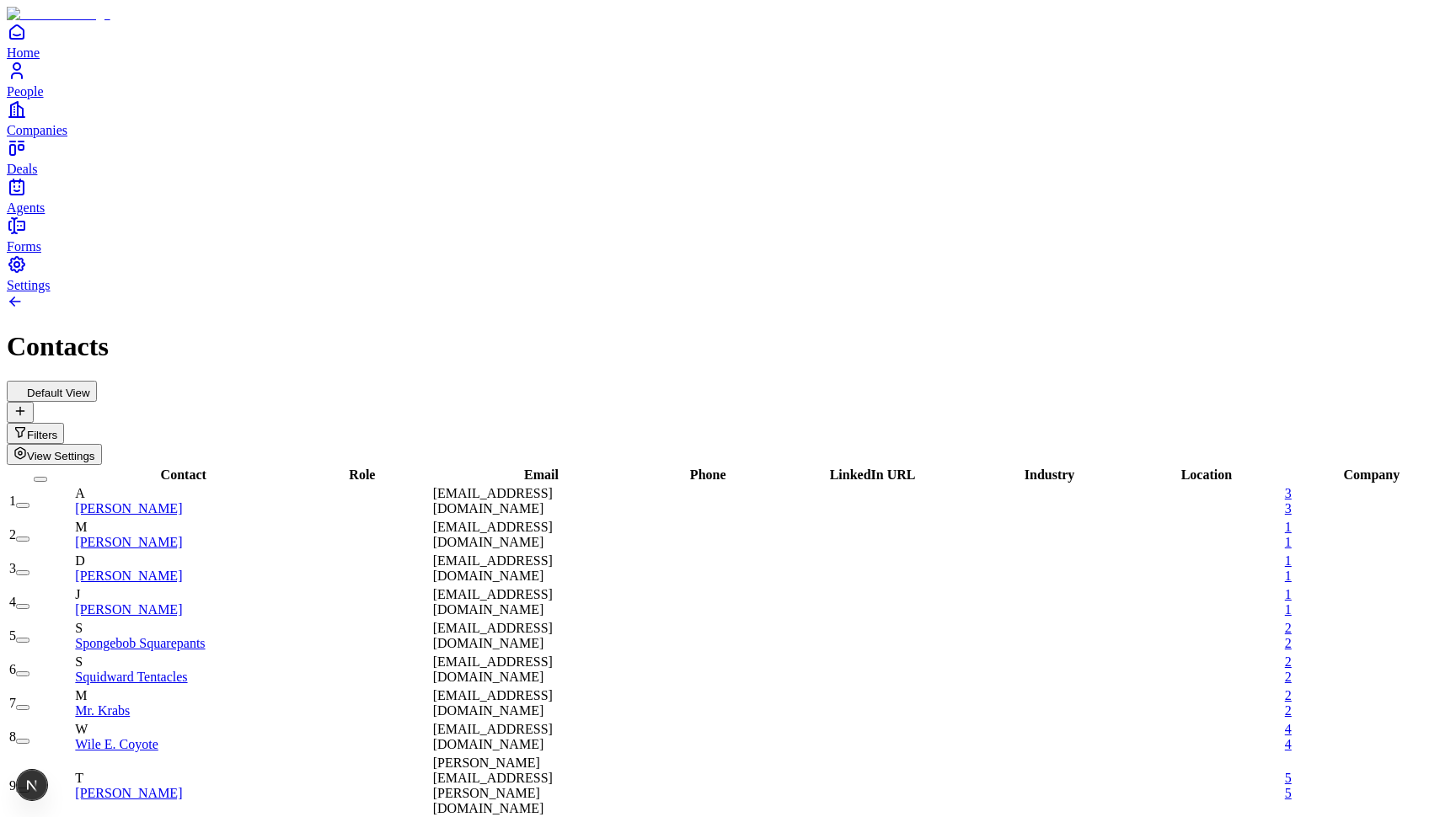
click at [102, 444] on button "View Settings" at bounding box center [54, 455] width 95 height 21
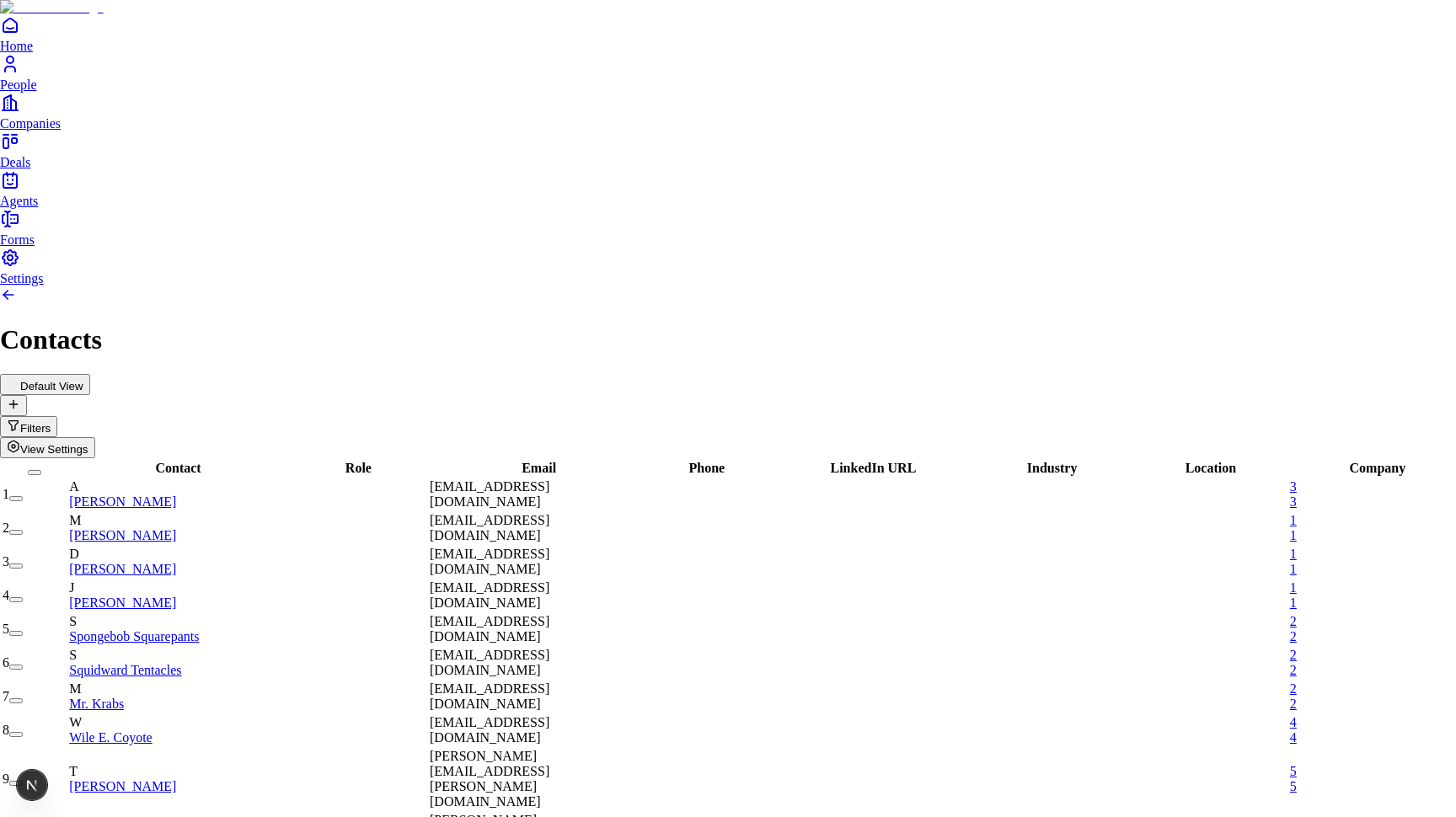
type input "**********"
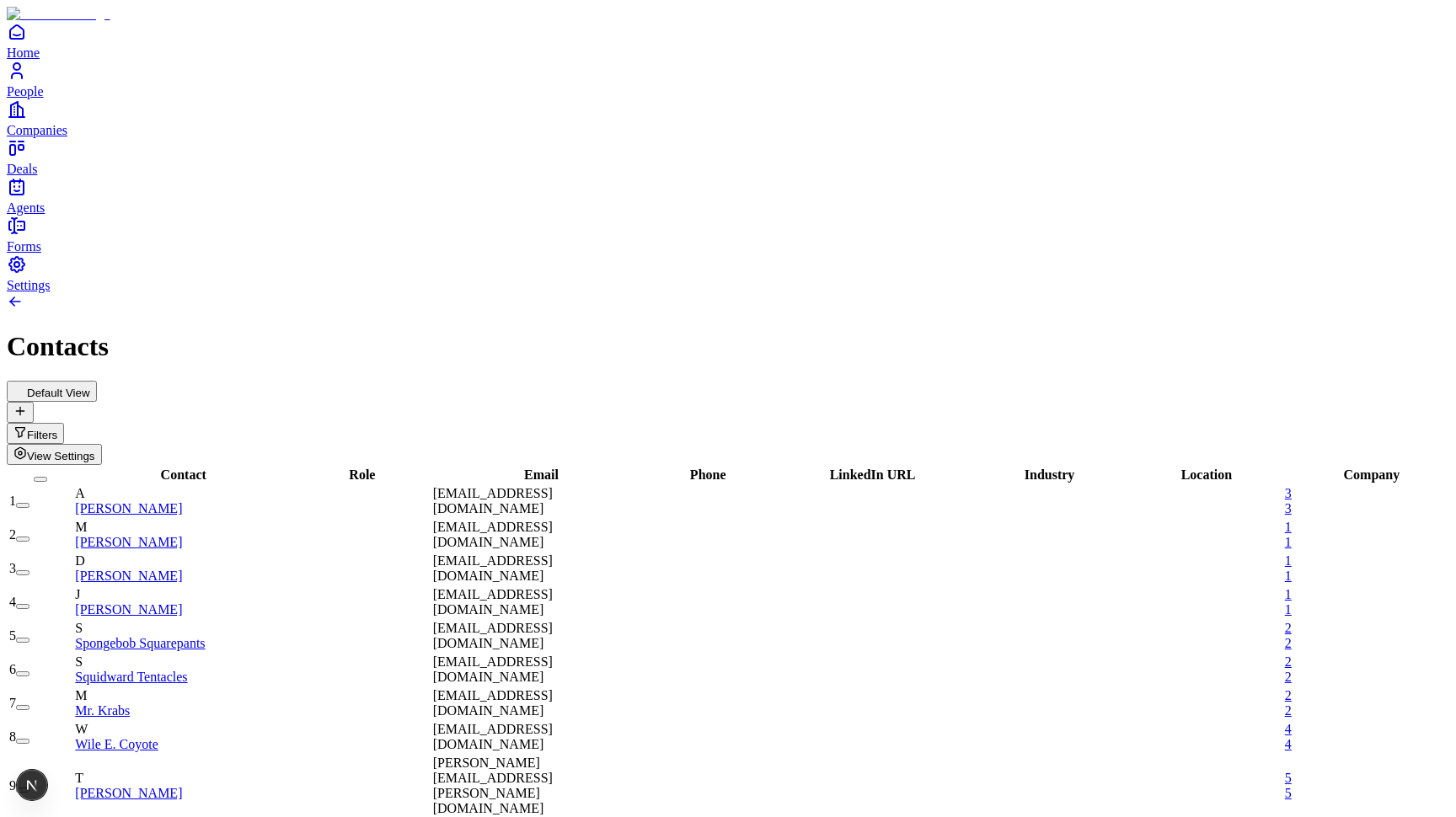
click at [95, 450] on span "View Settings" at bounding box center [61, 456] width 68 height 12
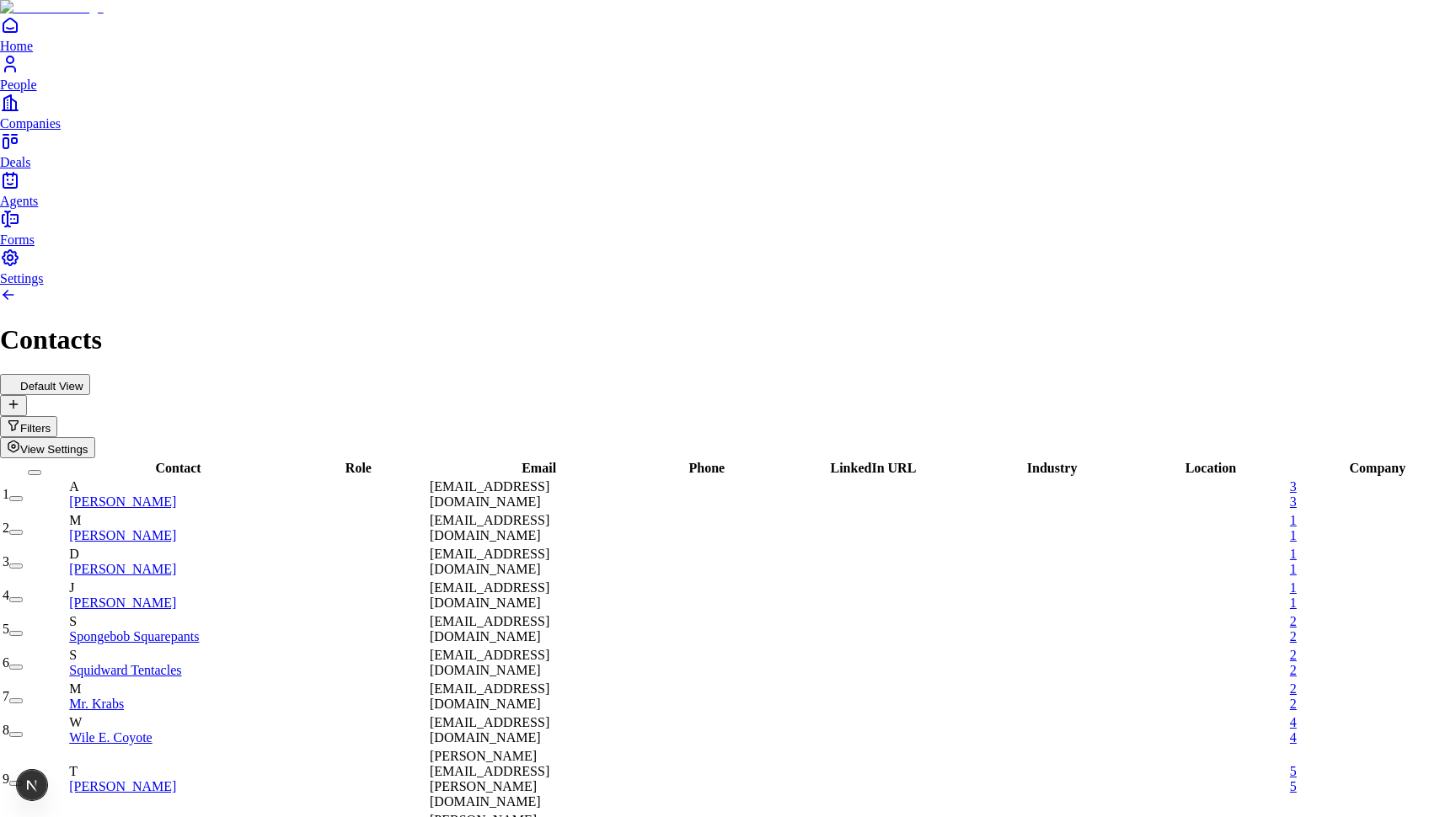
type input "***"
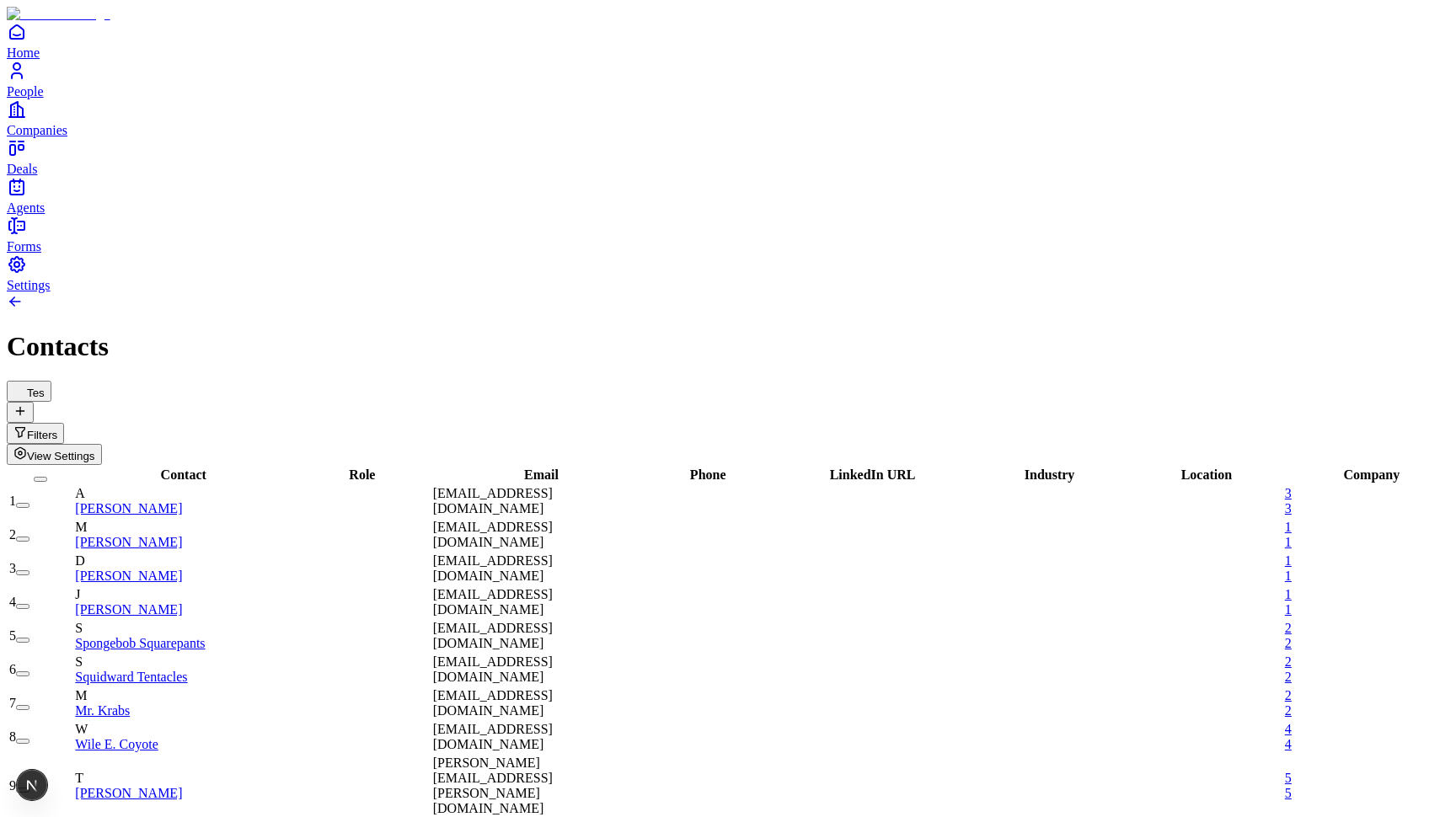
click at [95, 450] on span "View Settings" at bounding box center [61, 456] width 68 height 12
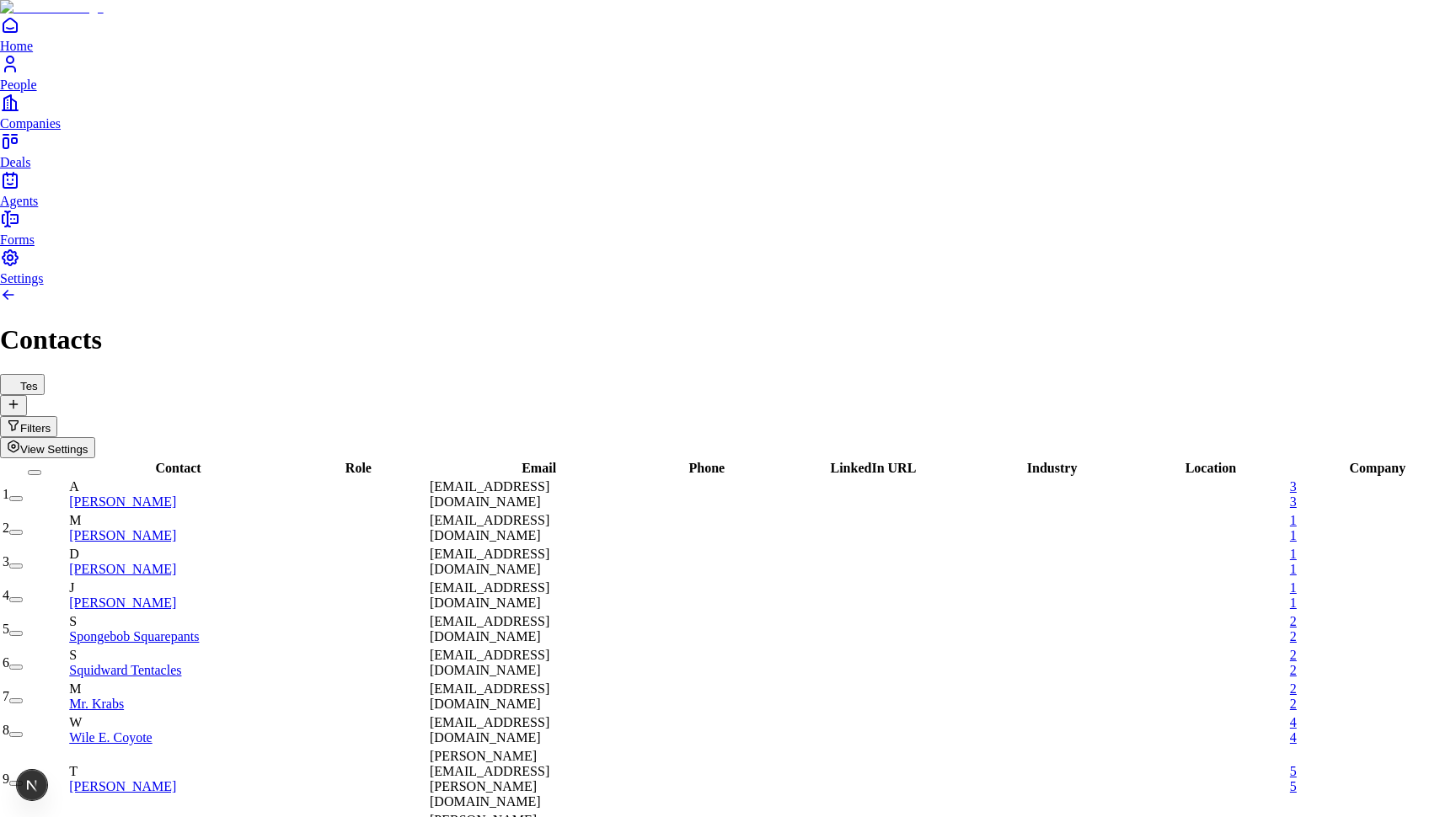
type input "***"
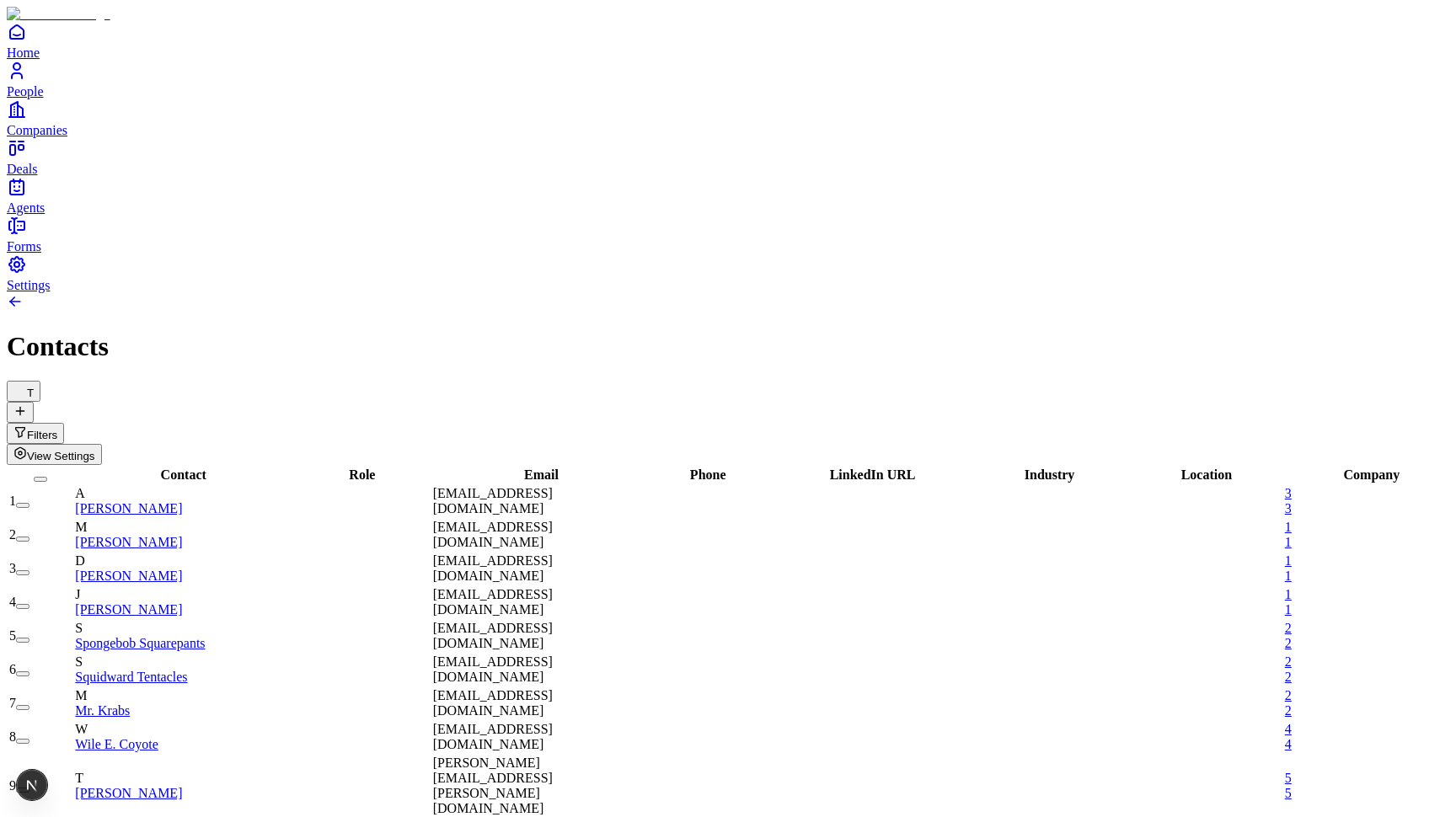
click at [1404, 381] on div "T Filters View Settings" at bounding box center [728, 423] width 1442 height 84
click at [95, 450] on span "View Settings" at bounding box center [61, 456] width 68 height 12
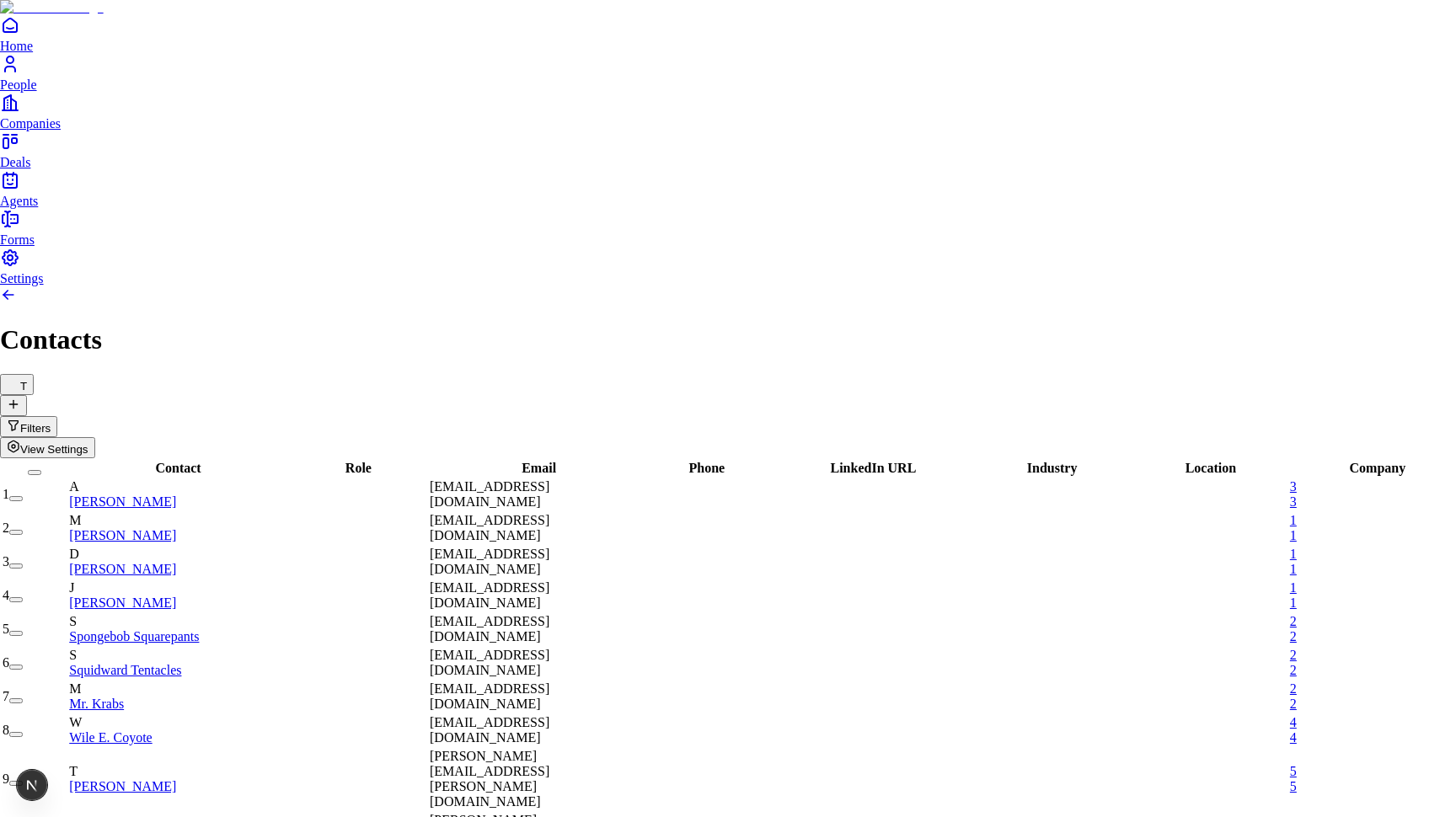
type input "*"
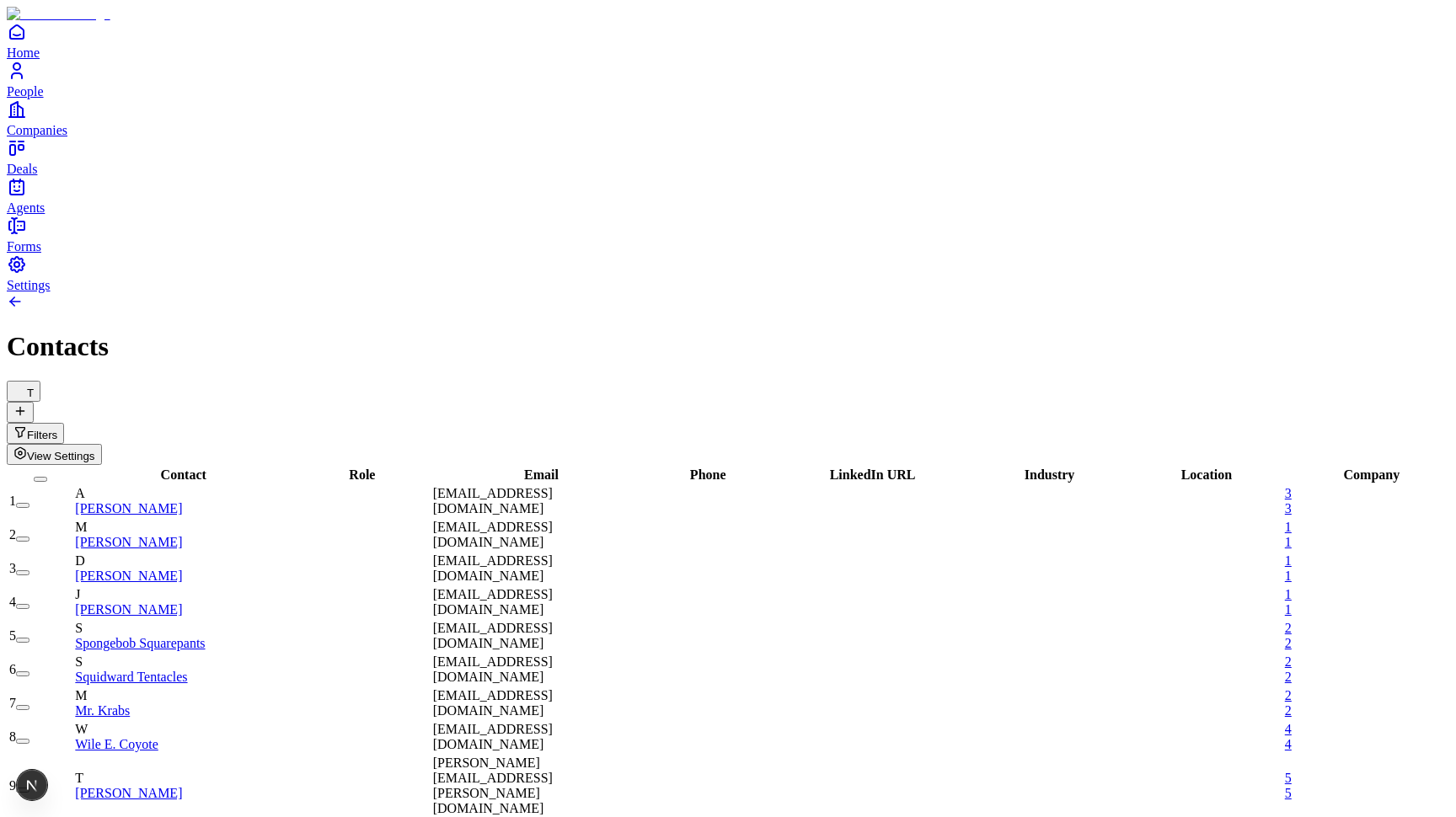
click at [95, 450] on span "View Settings" at bounding box center [61, 456] width 68 height 12
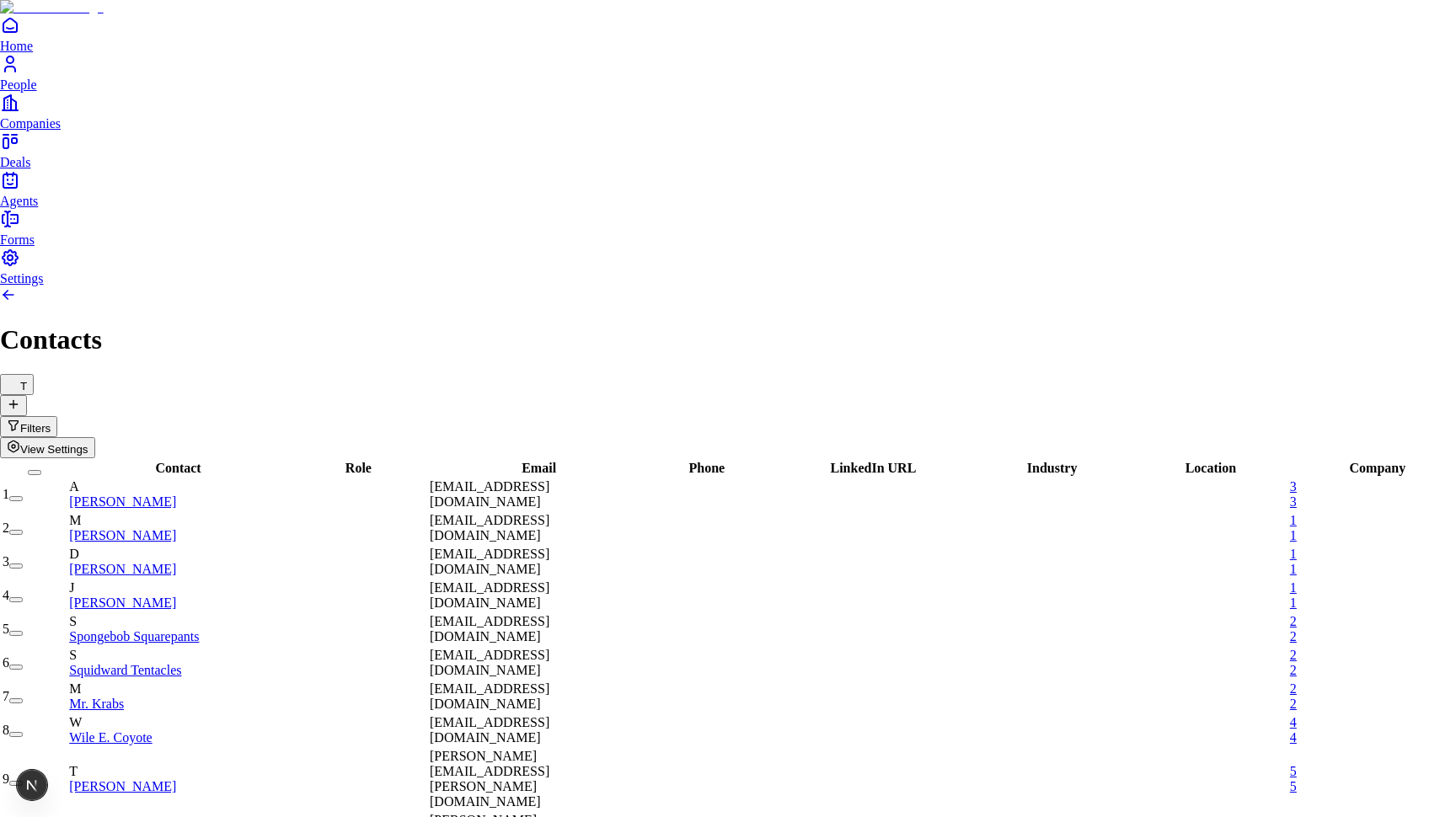
type input "****"
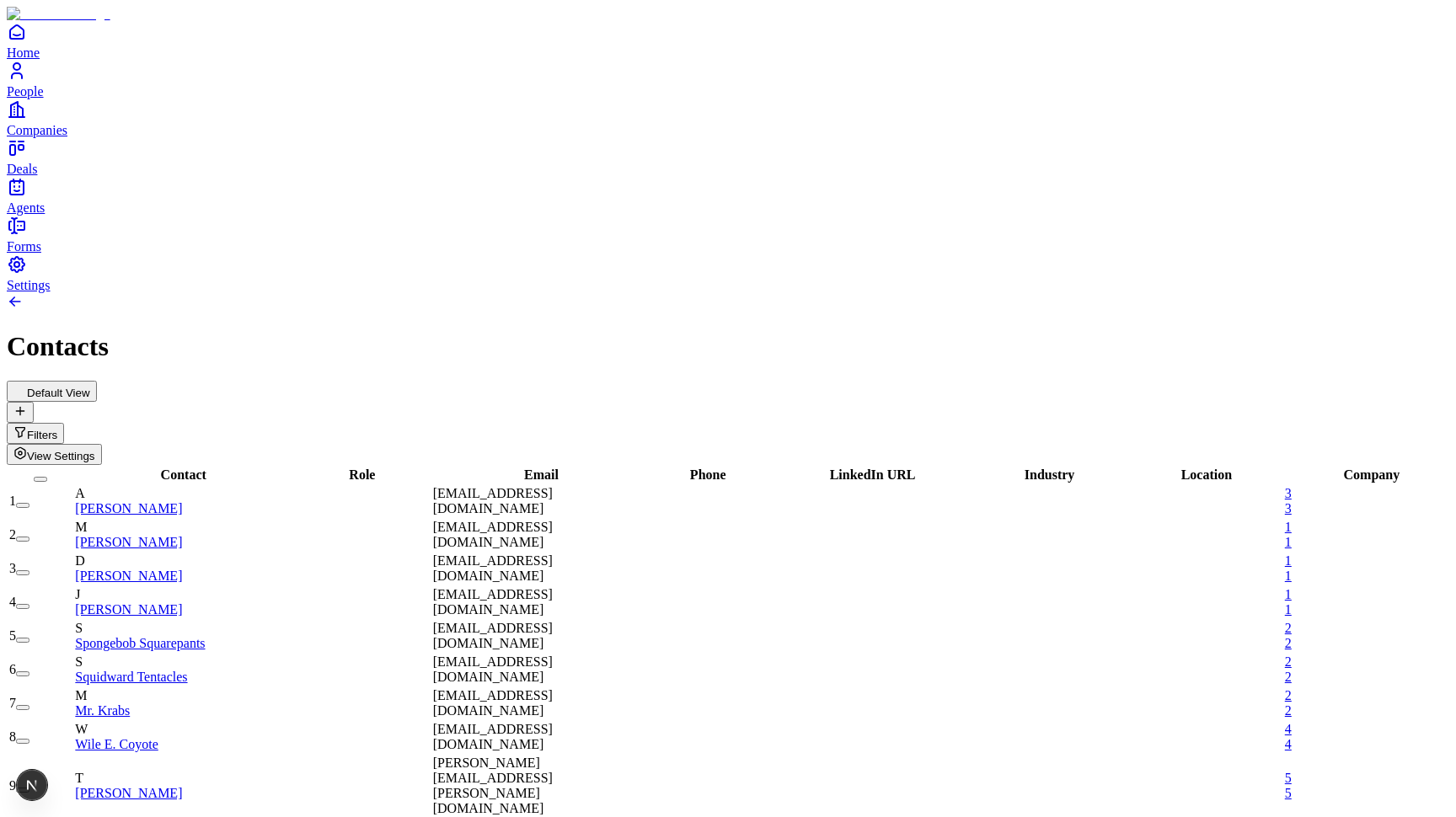
click at [64, 423] on button "Filters" at bounding box center [35, 434] width 57 height 21
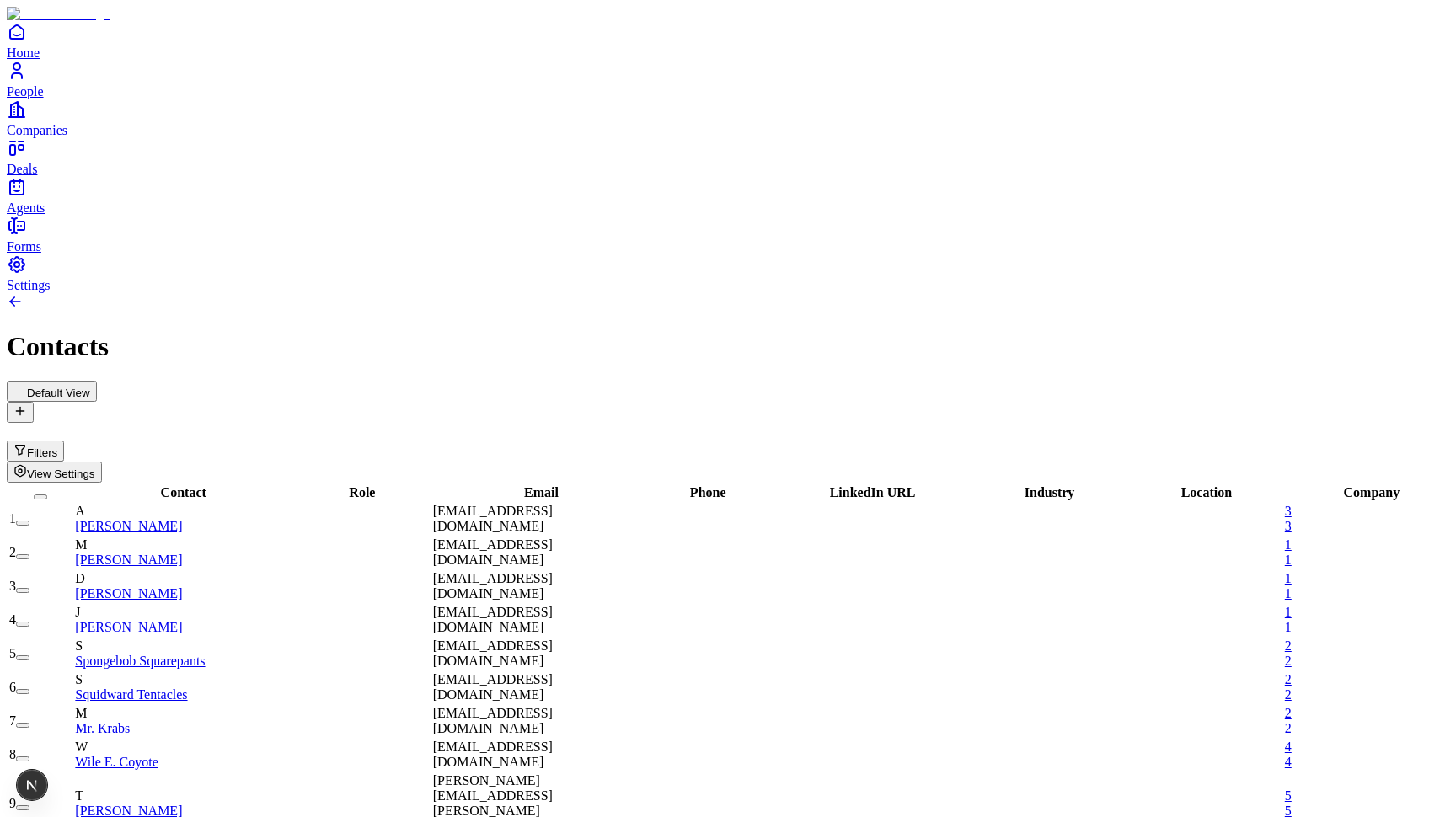
click at [1058, 331] on h1 "Contacts" at bounding box center [728, 347] width 1442 height 32
click at [1341, 423] on div "Filters View Settings" at bounding box center [728, 453] width 1442 height 60
click at [95, 468] on span "View Settings" at bounding box center [61, 474] width 68 height 12
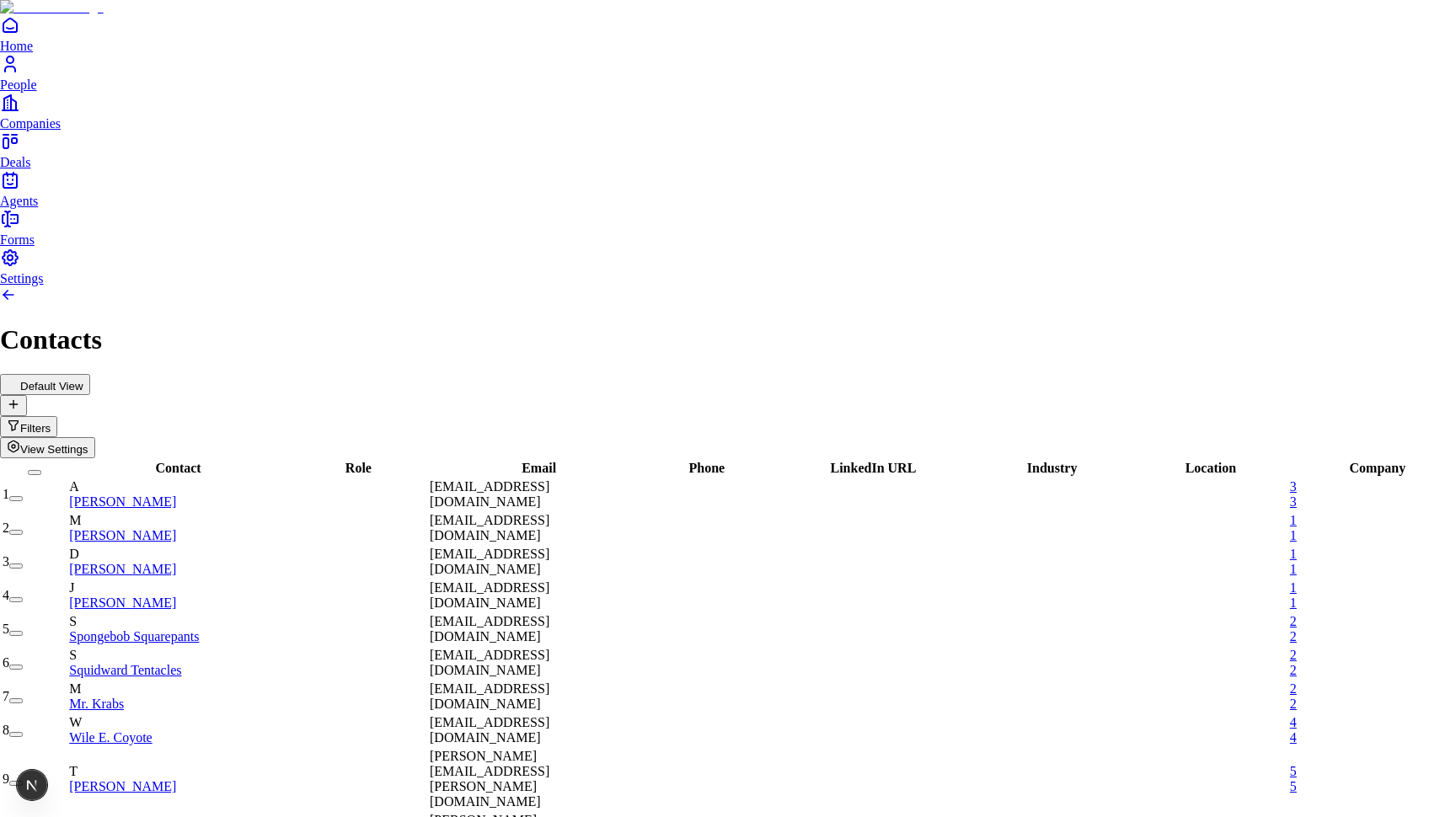
type input "****"
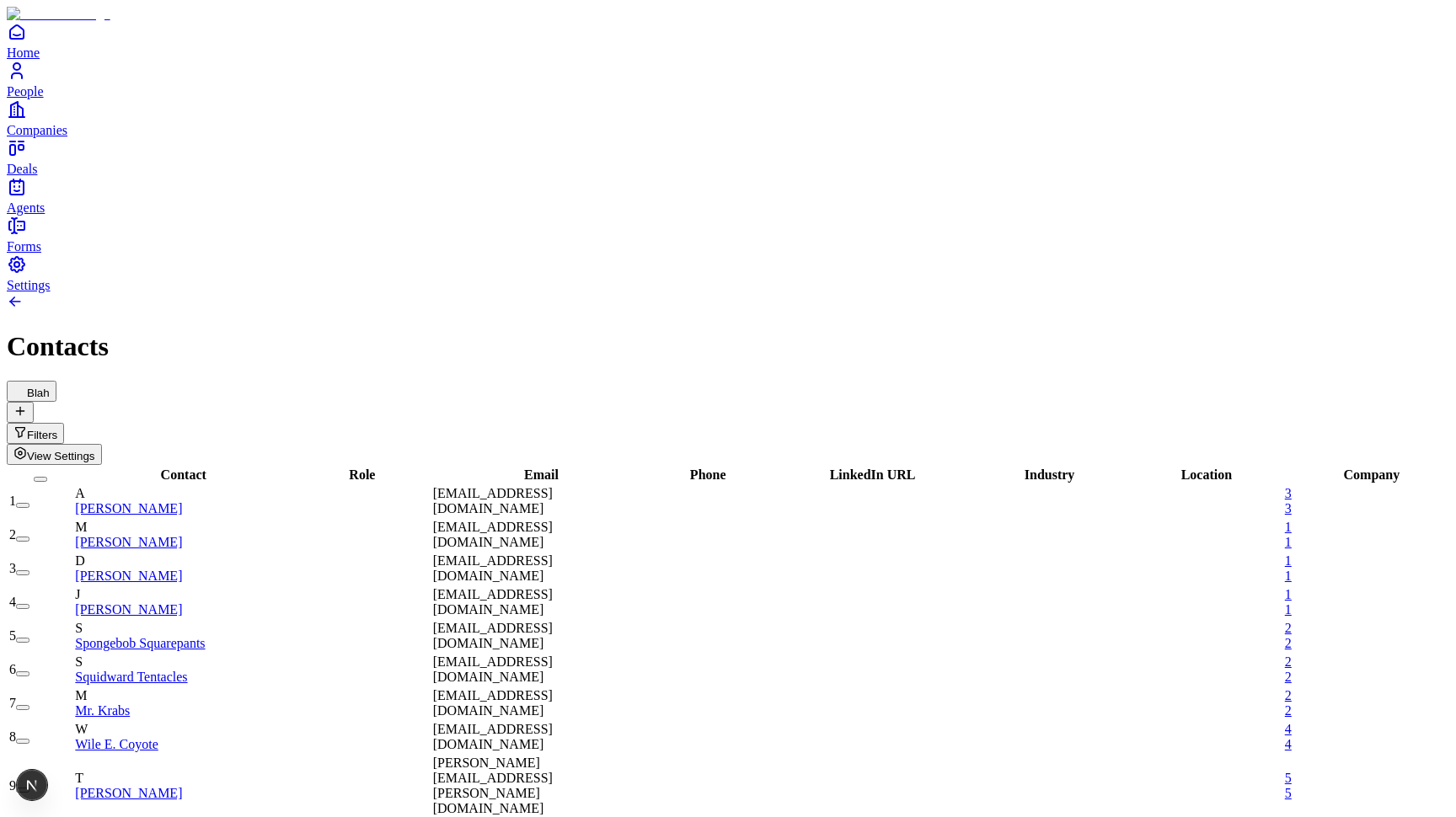
click at [95, 450] on span "View Settings" at bounding box center [61, 456] width 68 height 12
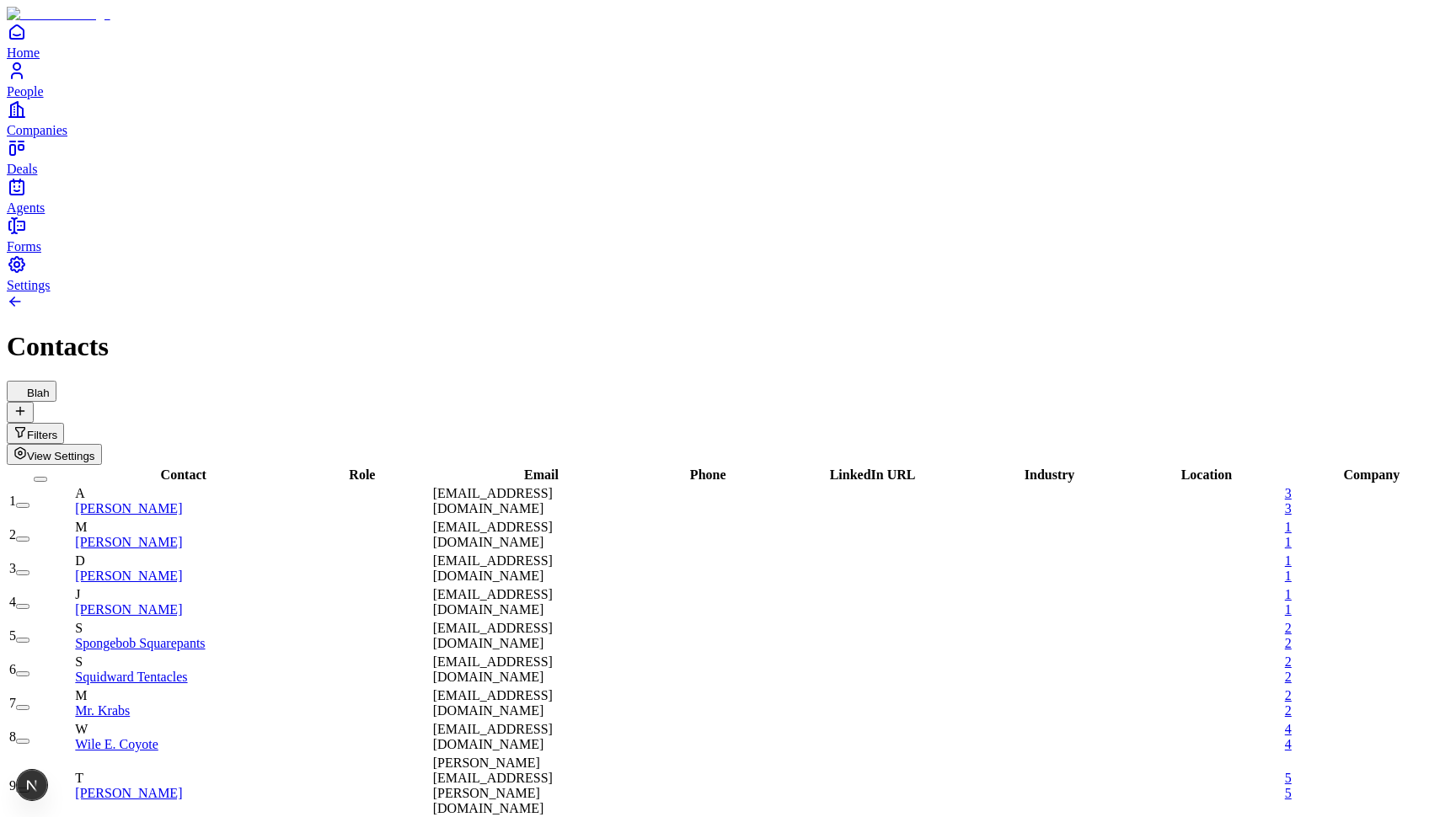
click at [624, 381] on div "Blah Filters View Settings" at bounding box center [728, 423] width 1442 height 84
click at [515, 468] on div "Email" at bounding box center [535, 475] width 205 height 15
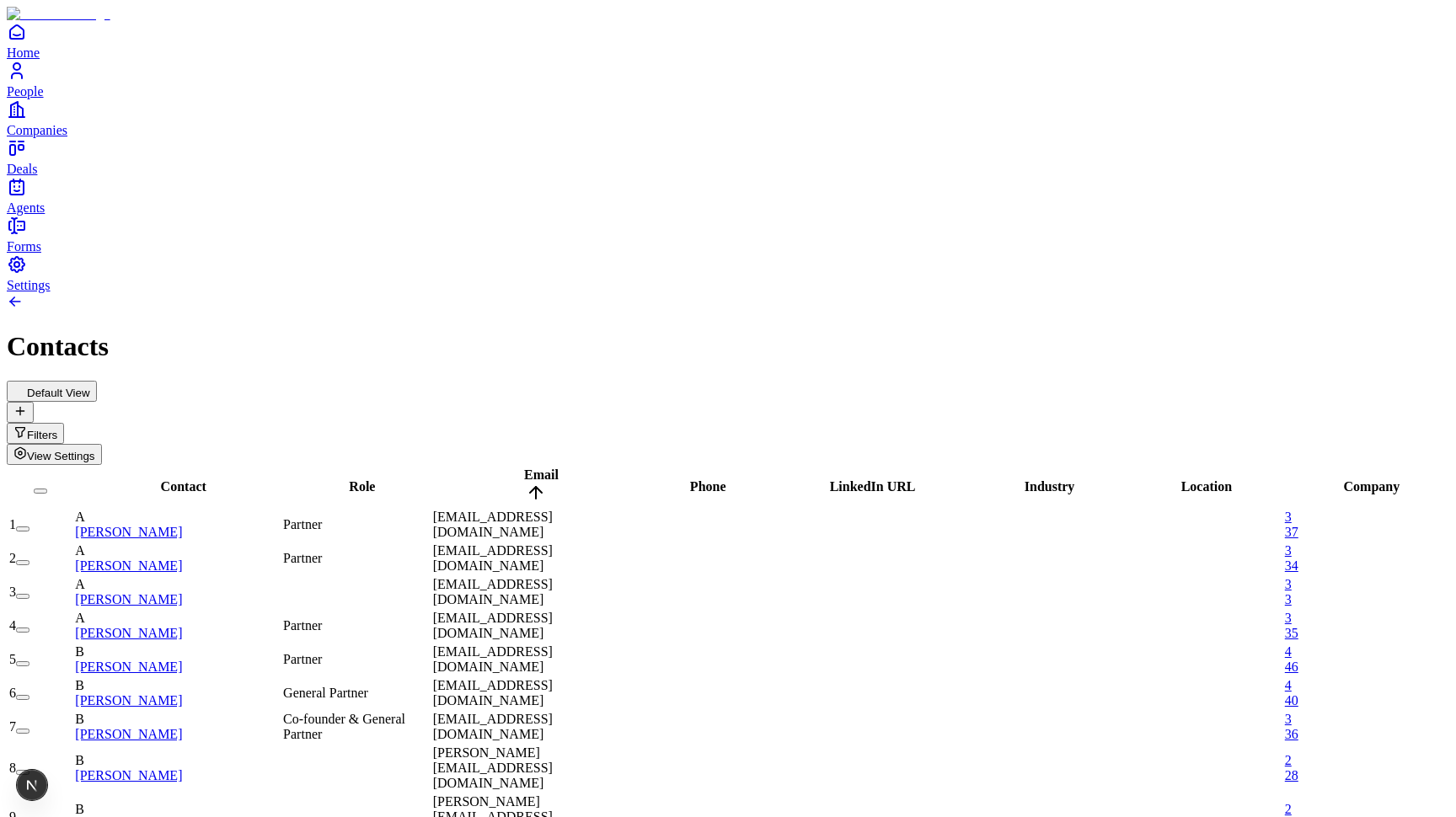
click at [375, 479] on span "Role" at bounding box center [362, 486] width 26 height 14
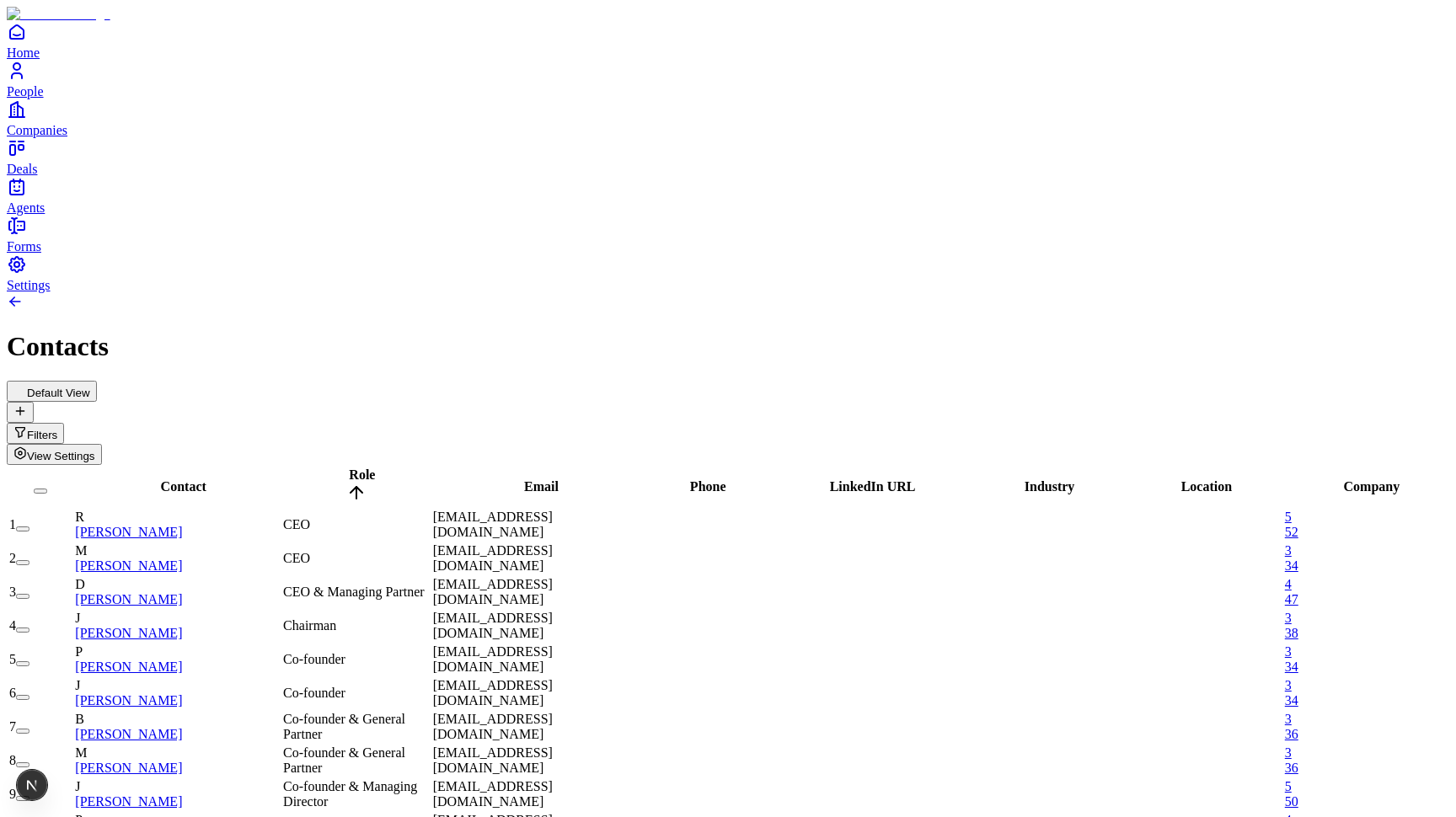
click at [168, 479] on span "Contact" at bounding box center [183, 486] width 46 height 14
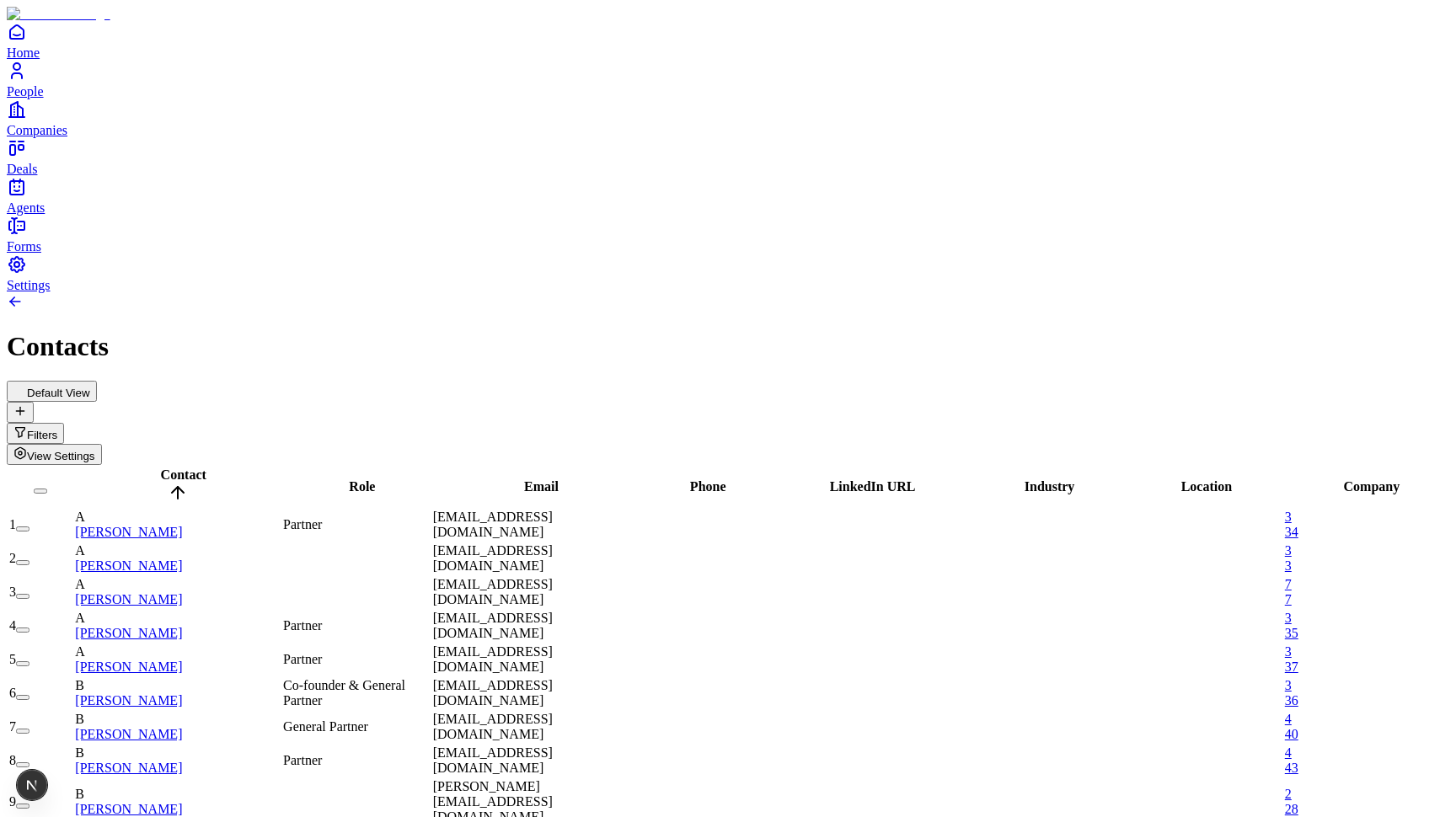
click at [168, 468] on span "Contact" at bounding box center [183, 475] width 46 height 14
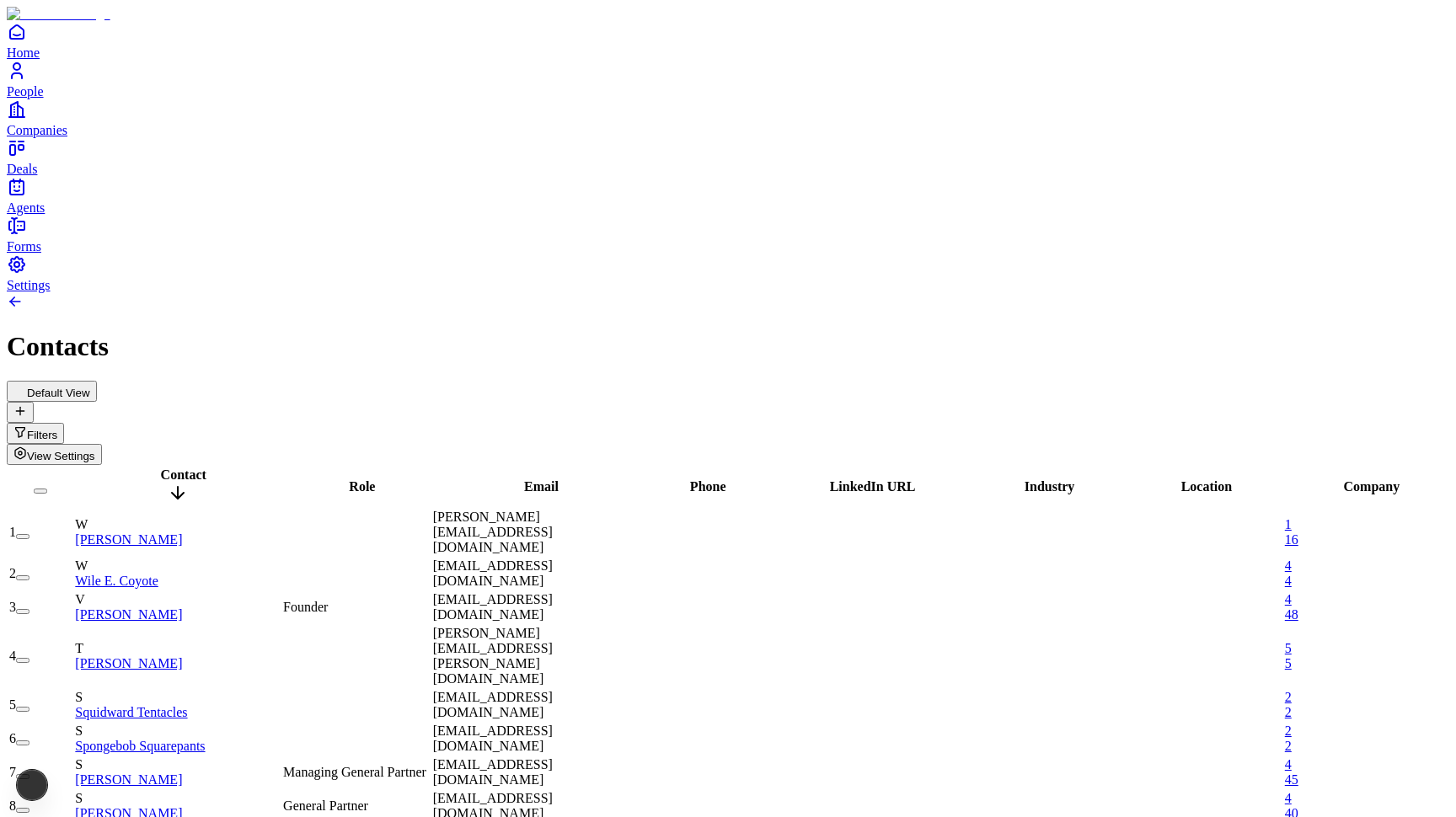
click at [168, 468] on span "Contact" at bounding box center [183, 475] width 46 height 14
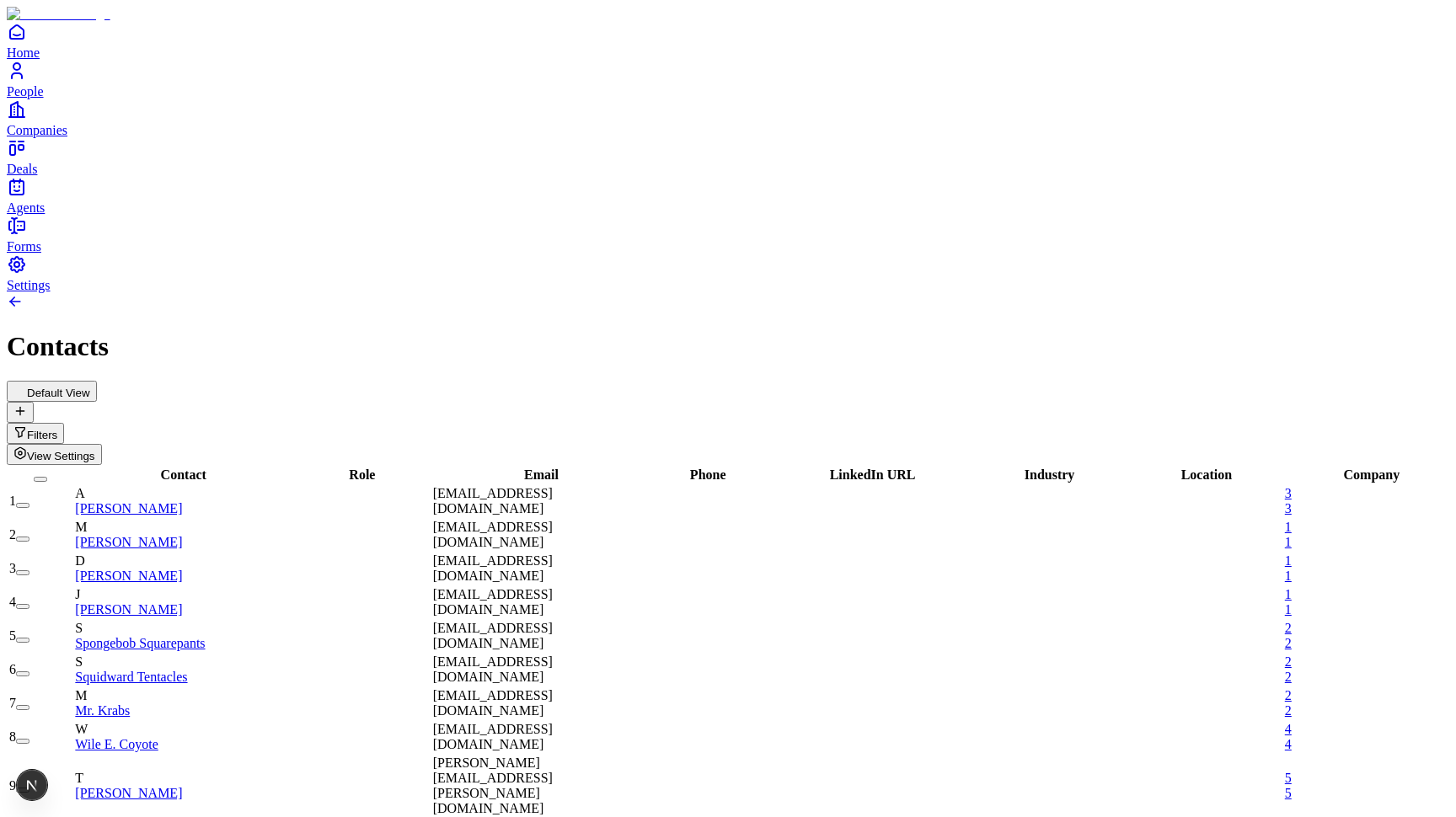
scroll to position [0, 2]
click at [1355, 468] on span "Company" at bounding box center [1372, 475] width 56 height 14
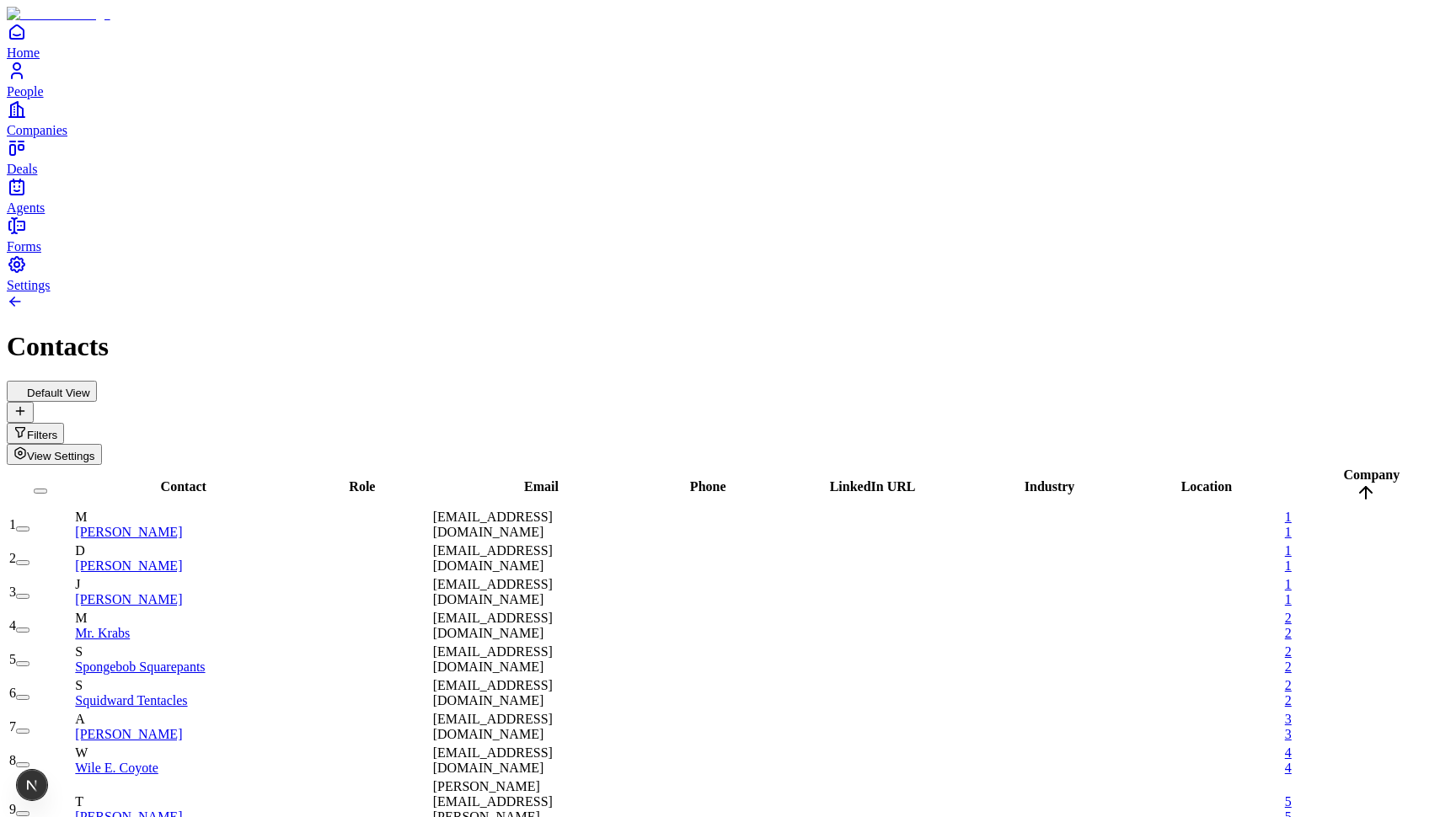
click at [27, 405] on icon at bounding box center [19, 411] width 13 height 13
click at [95, 450] on span "View Settings" at bounding box center [61, 456] width 68 height 12
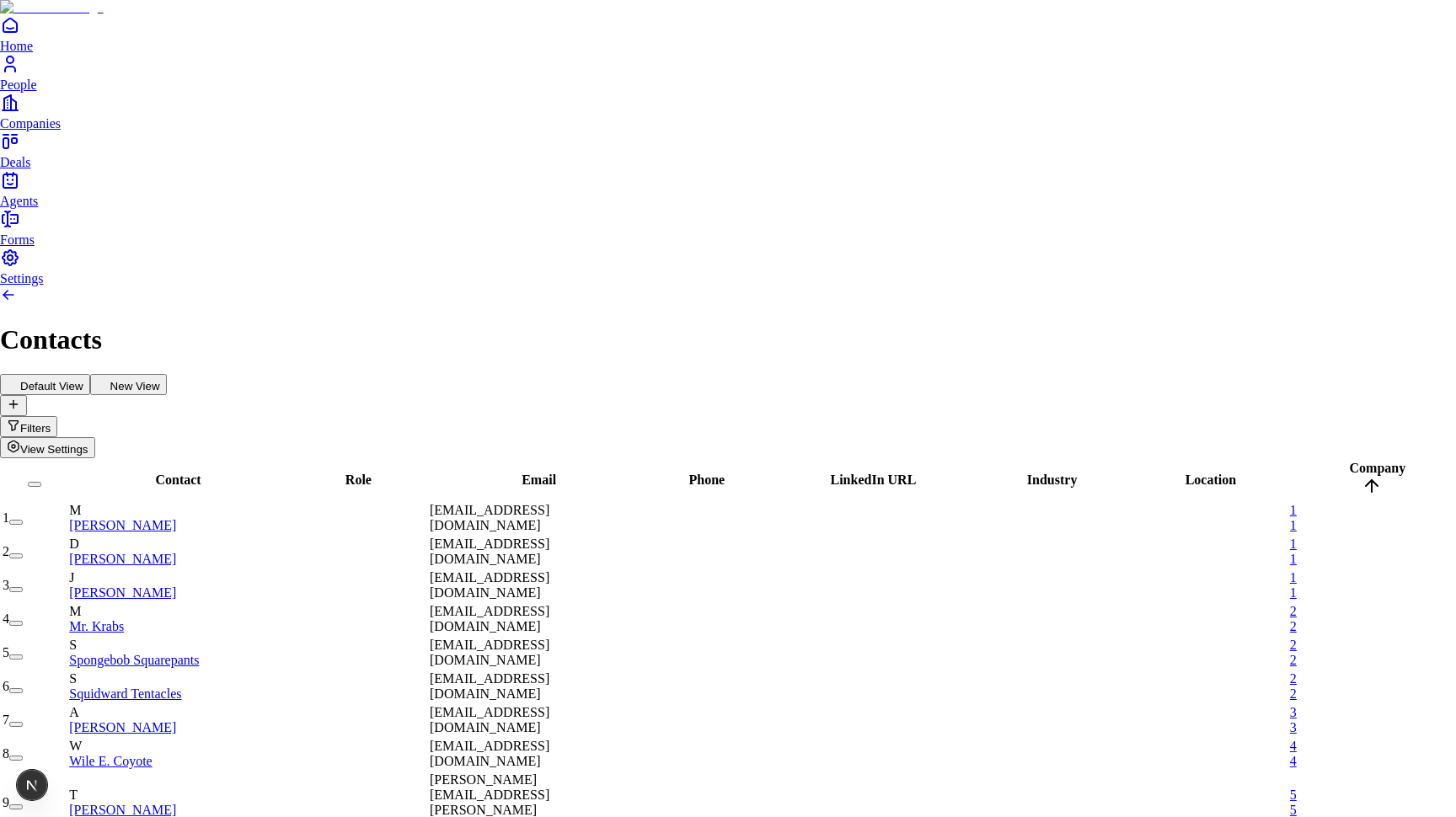
type input "**********"
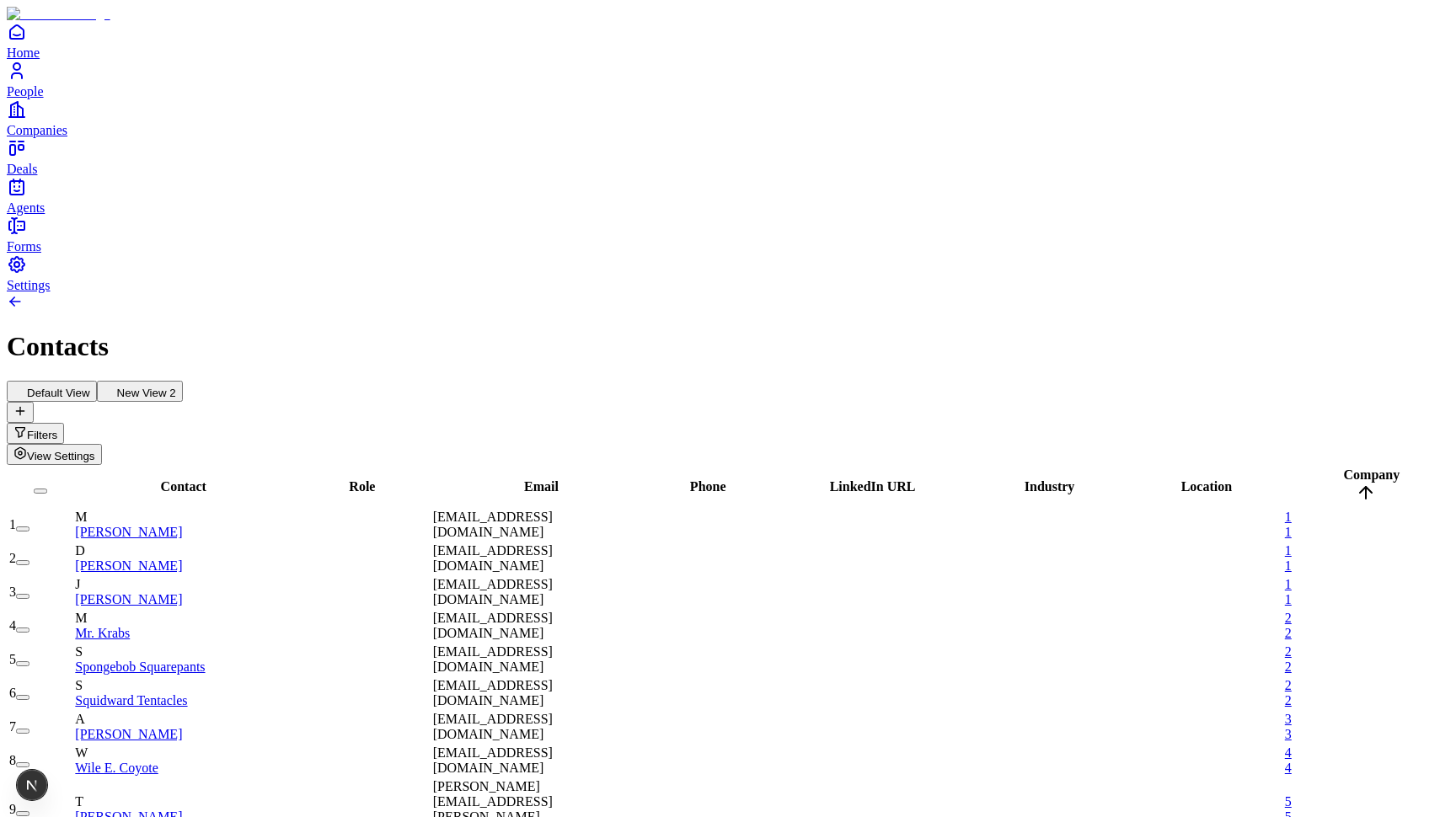
click at [183, 381] on button "New View 2" at bounding box center [140, 391] width 86 height 21
click at [27, 405] on icon at bounding box center [19, 411] width 13 height 13
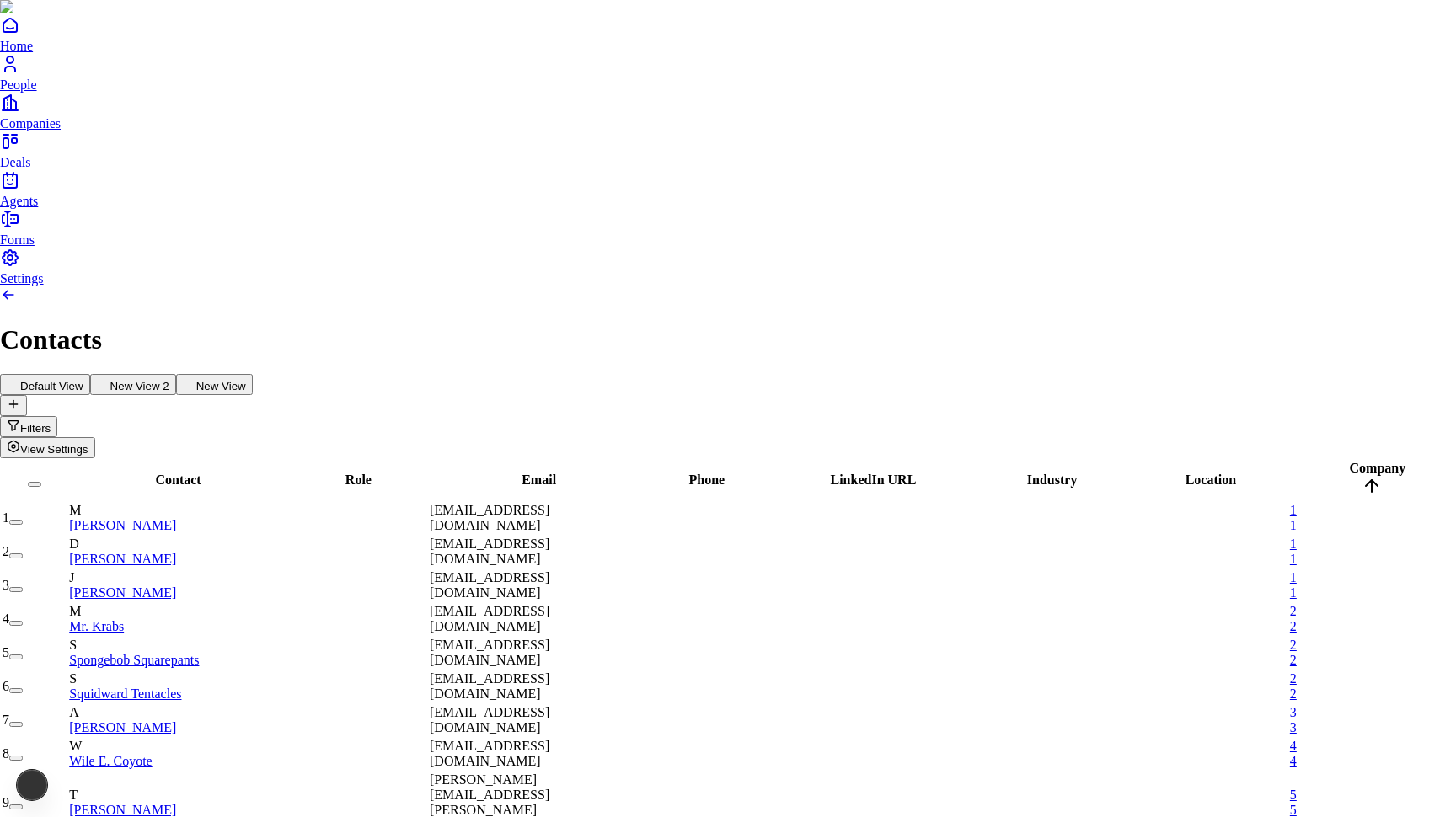
type input "********"
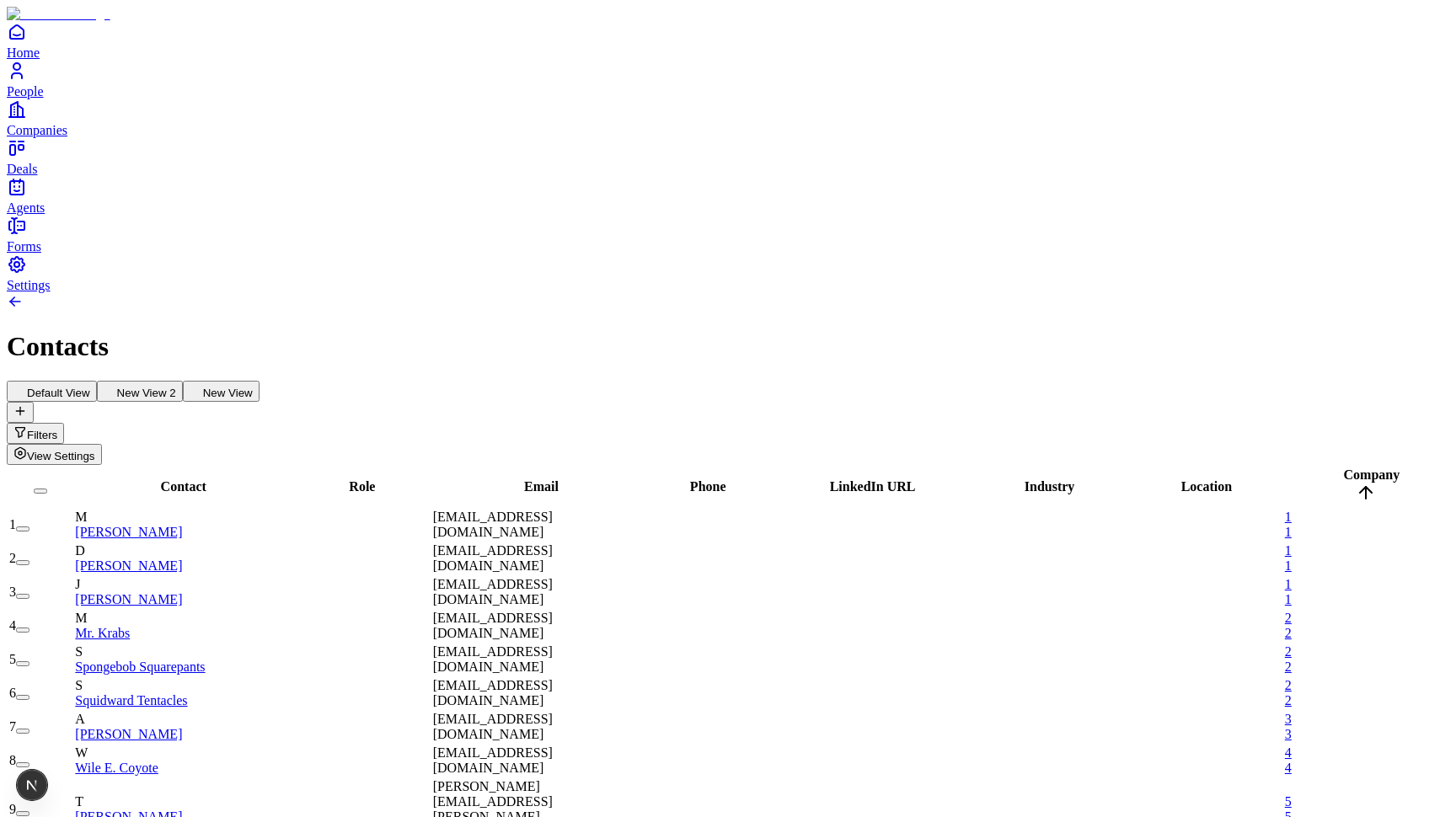
click at [27, 405] on icon at bounding box center [19, 411] width 13 height 13
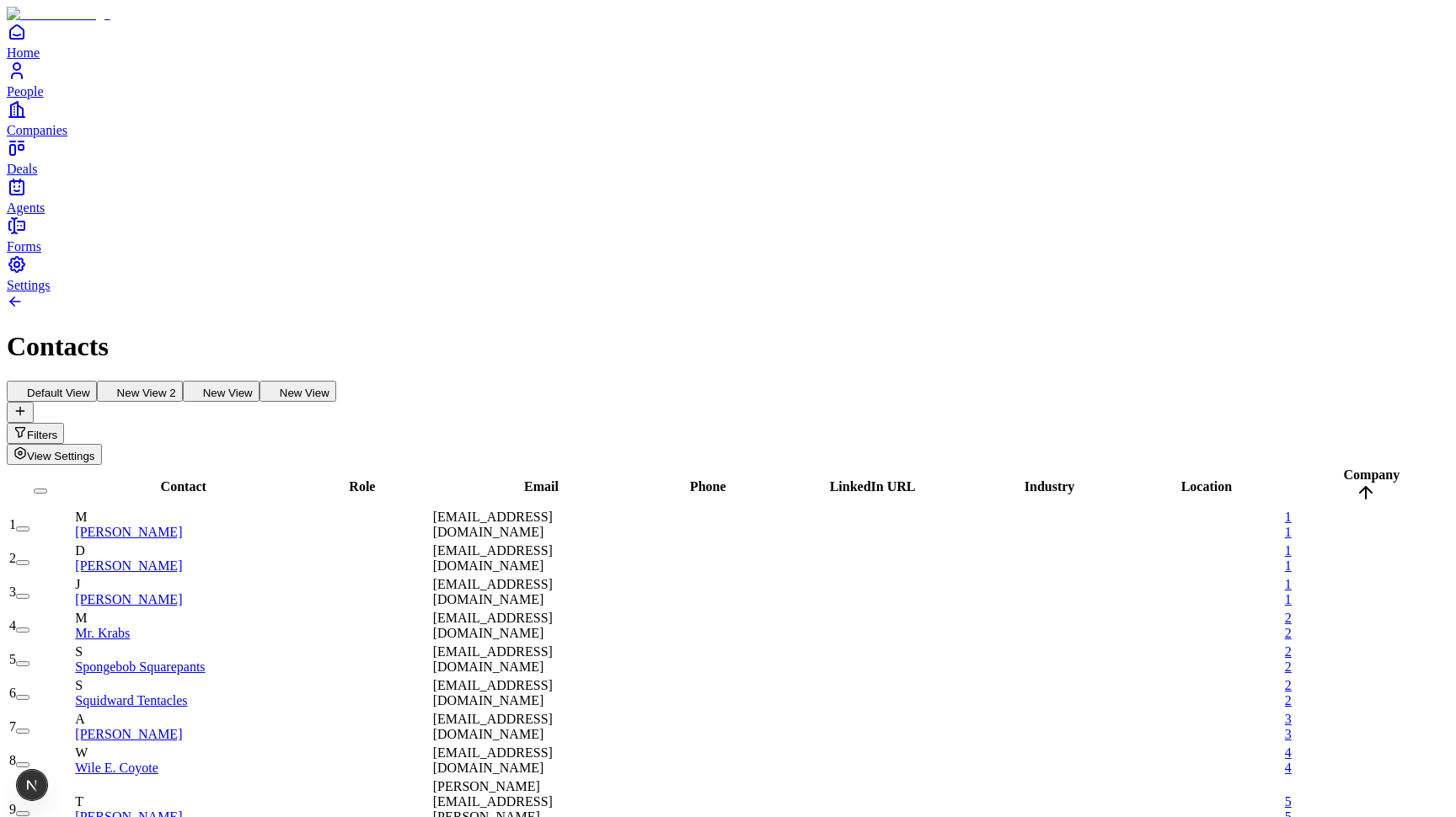
click at [260, 381] on button "New View" at bounding box center [220, 391] width 76 height 21
click at [280, 383] on icon at bounding box center [272, 390] width 13 height 13
click at [260, 381] on button "New View" at bounding box center [220, 391] width 76 height 21
click at [336, 381] on button "New View" at bounding box center [298, 391] width 76 height 21
click at [375, 479] on span "Role" at bounding box center [362, 486] width 26 height 14
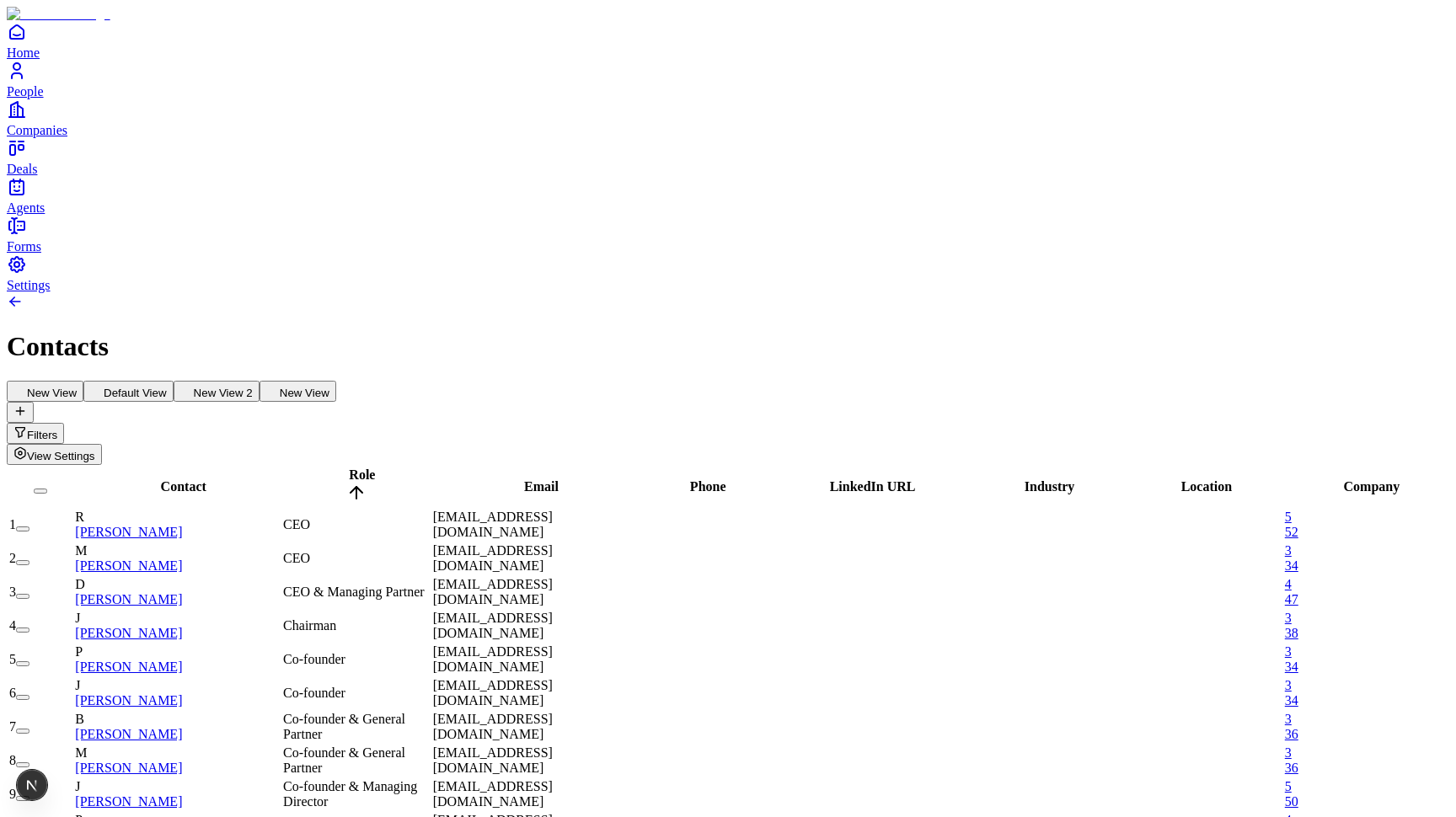
click at [95, 450] on span "View Settings" at bounding box center [61, 456] width 68 height 12
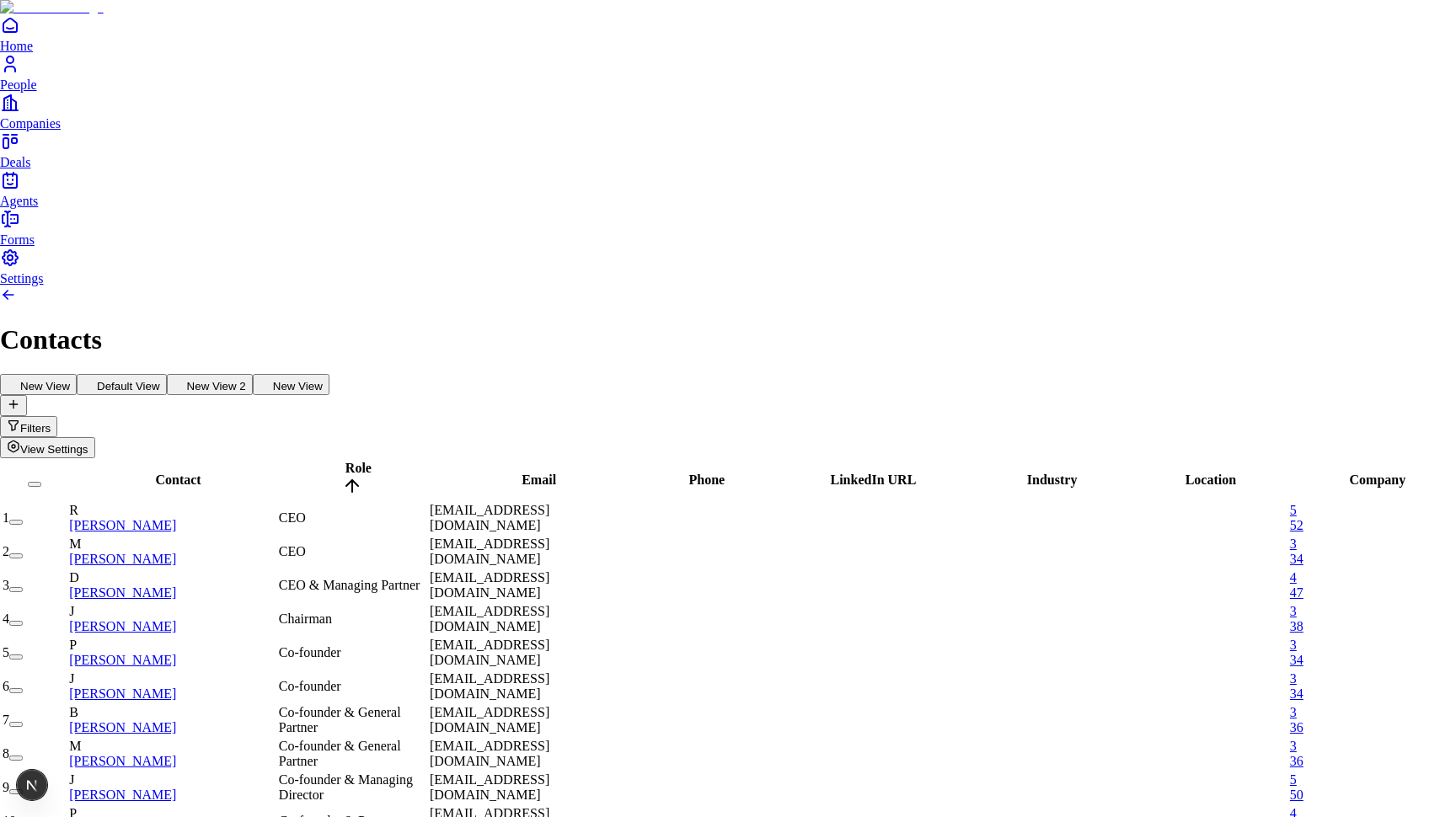
type input "****"
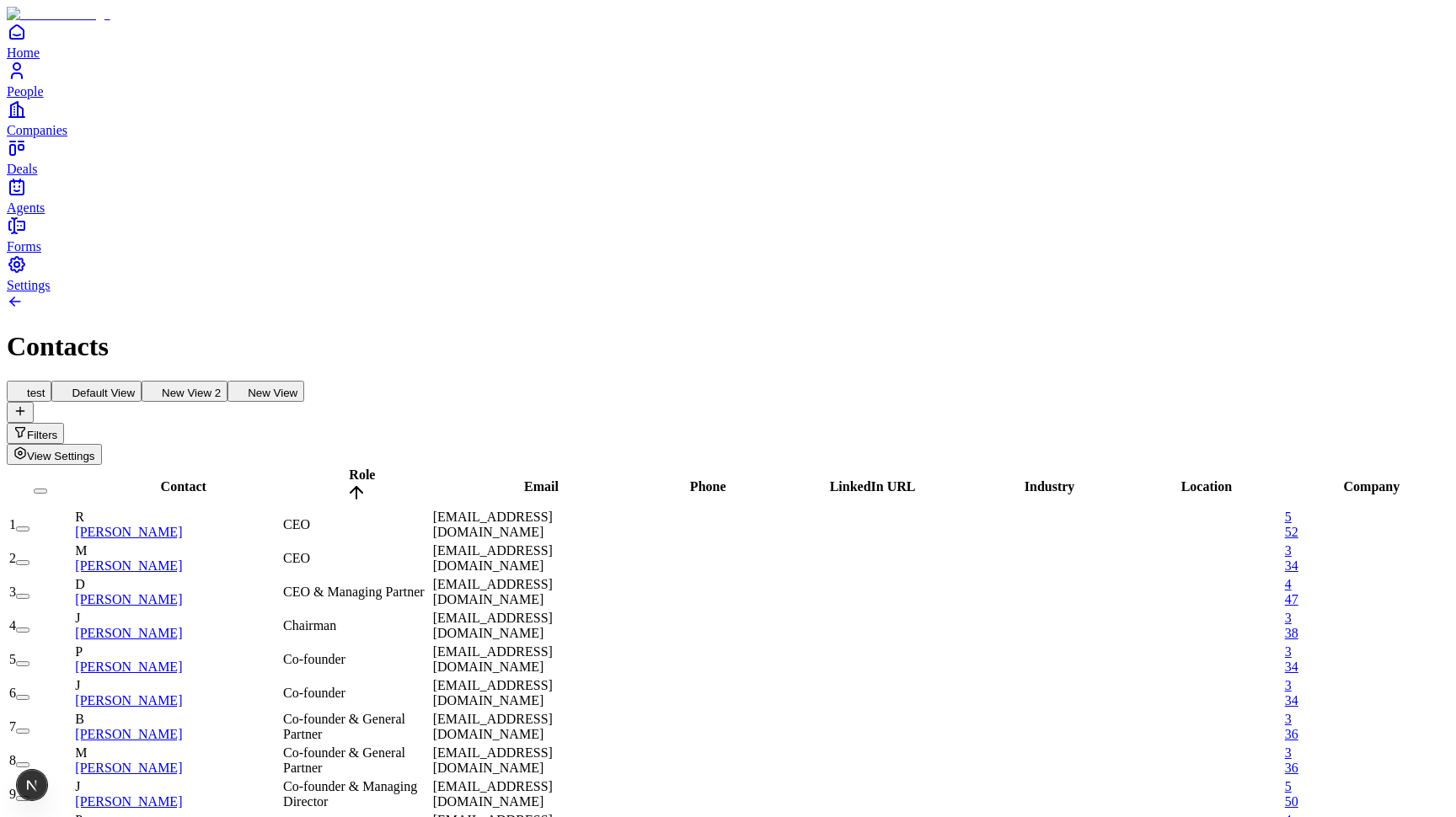
click at [305, 381] on button "New View" at bounding box center [265, 391] width 76 height 21
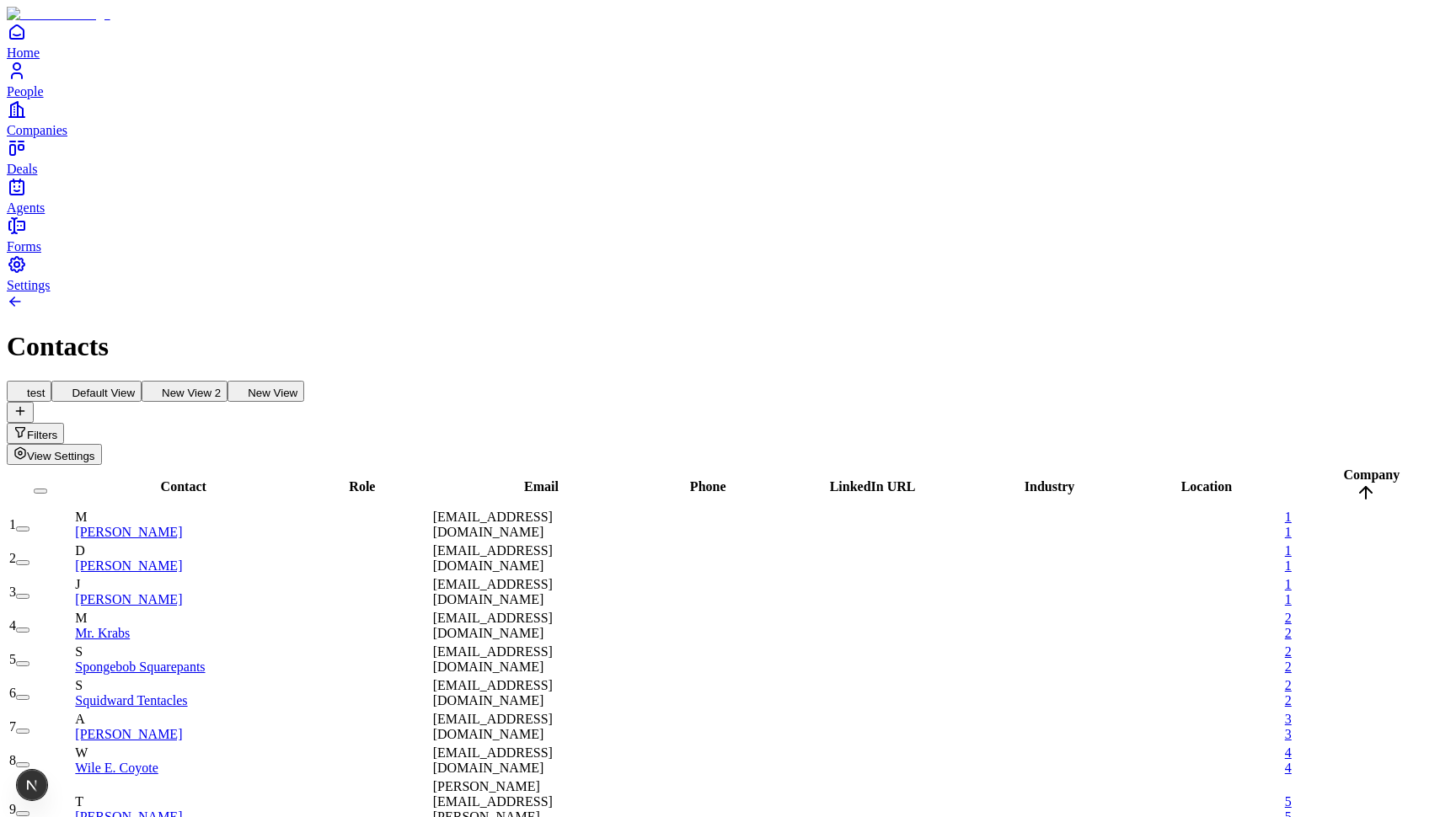
click at [95, 450] on span "View Settings" at bounding box center [61, 456] width 68 height 12
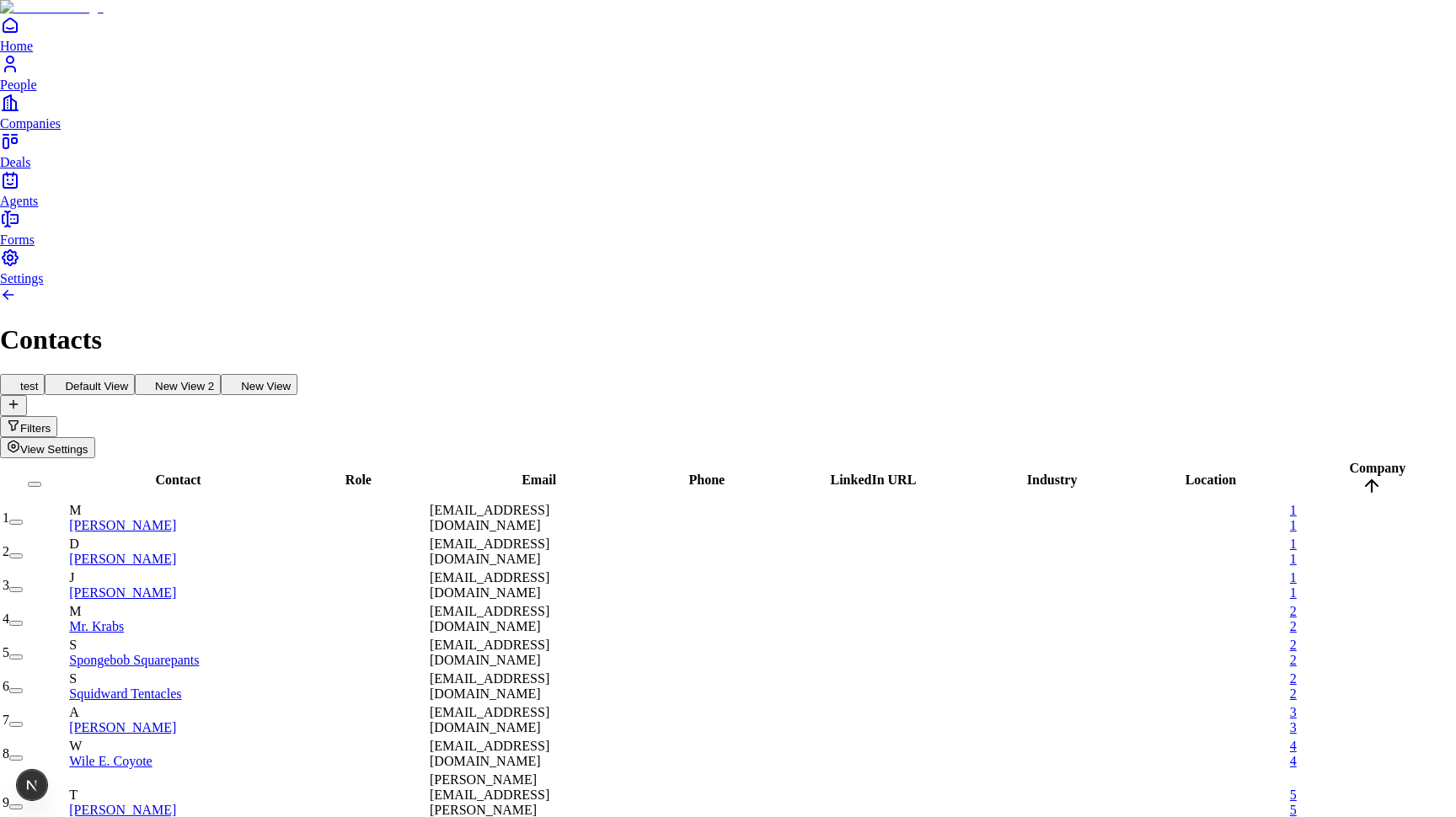
type input "*****"
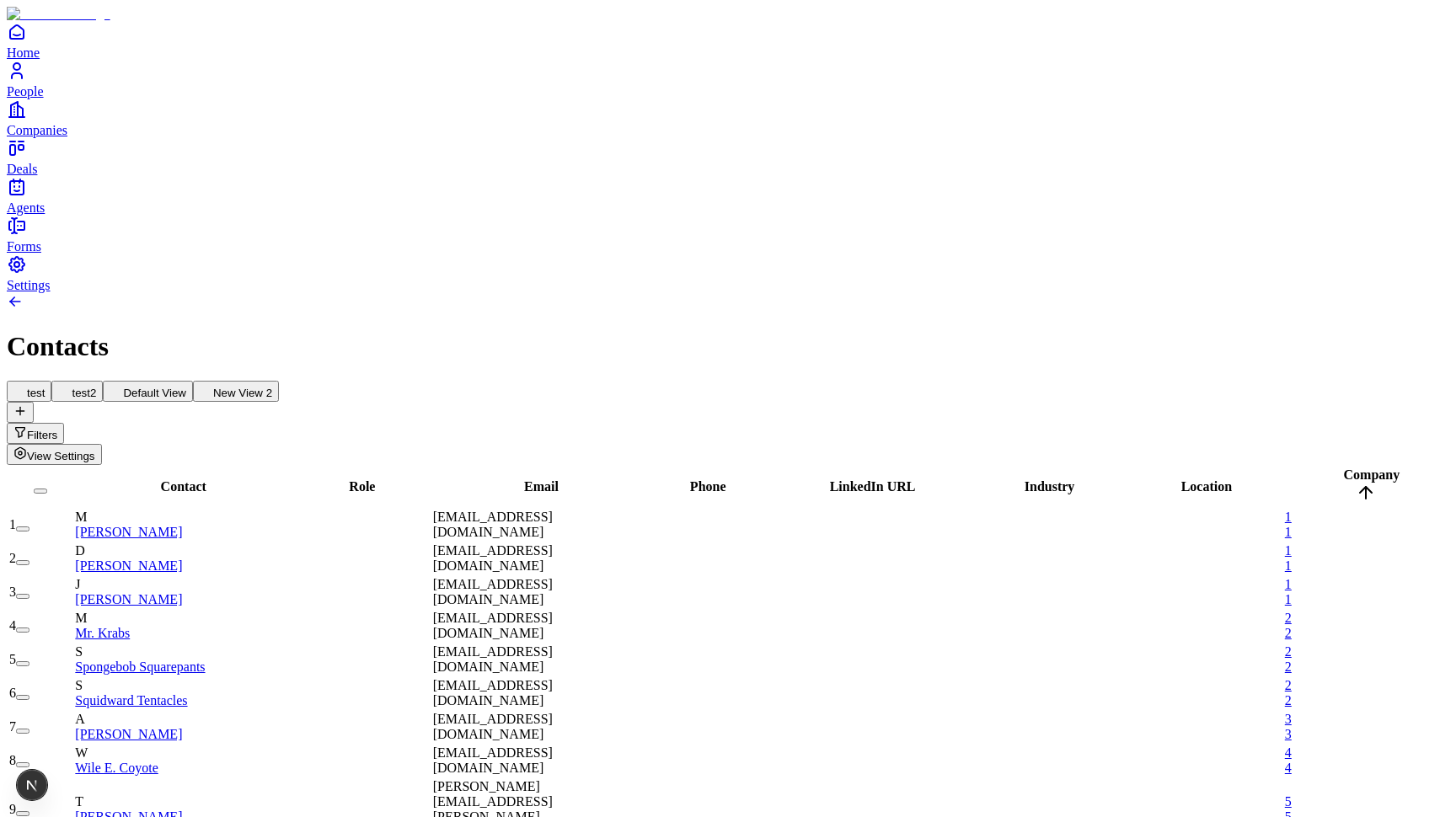
click at [526, 479] on span "Email" at bounding box center [541, 486] width 34 height 14
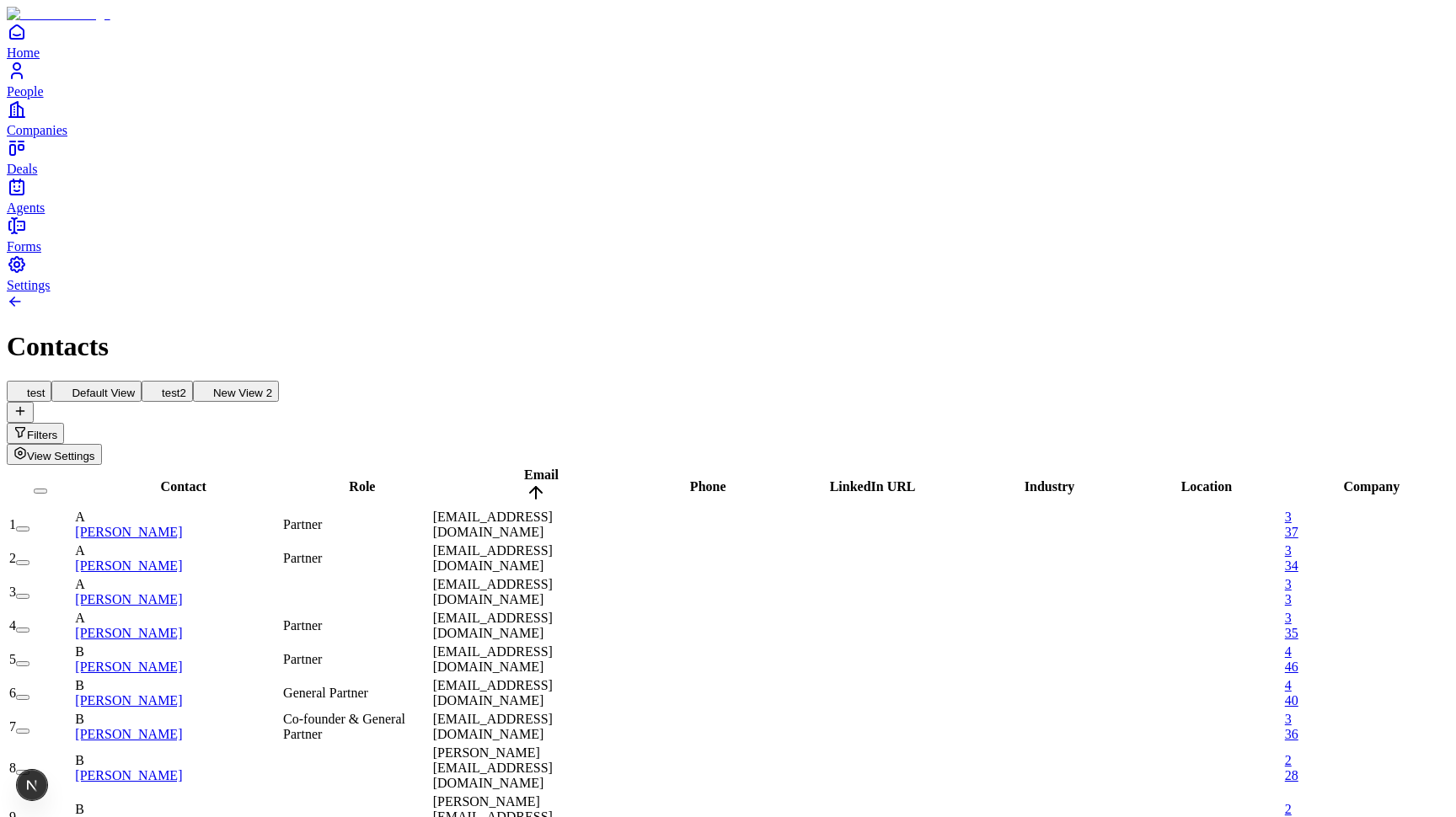
click at [547, 468] on span "Email" at bounding box center [541, 475] width 34 height 14
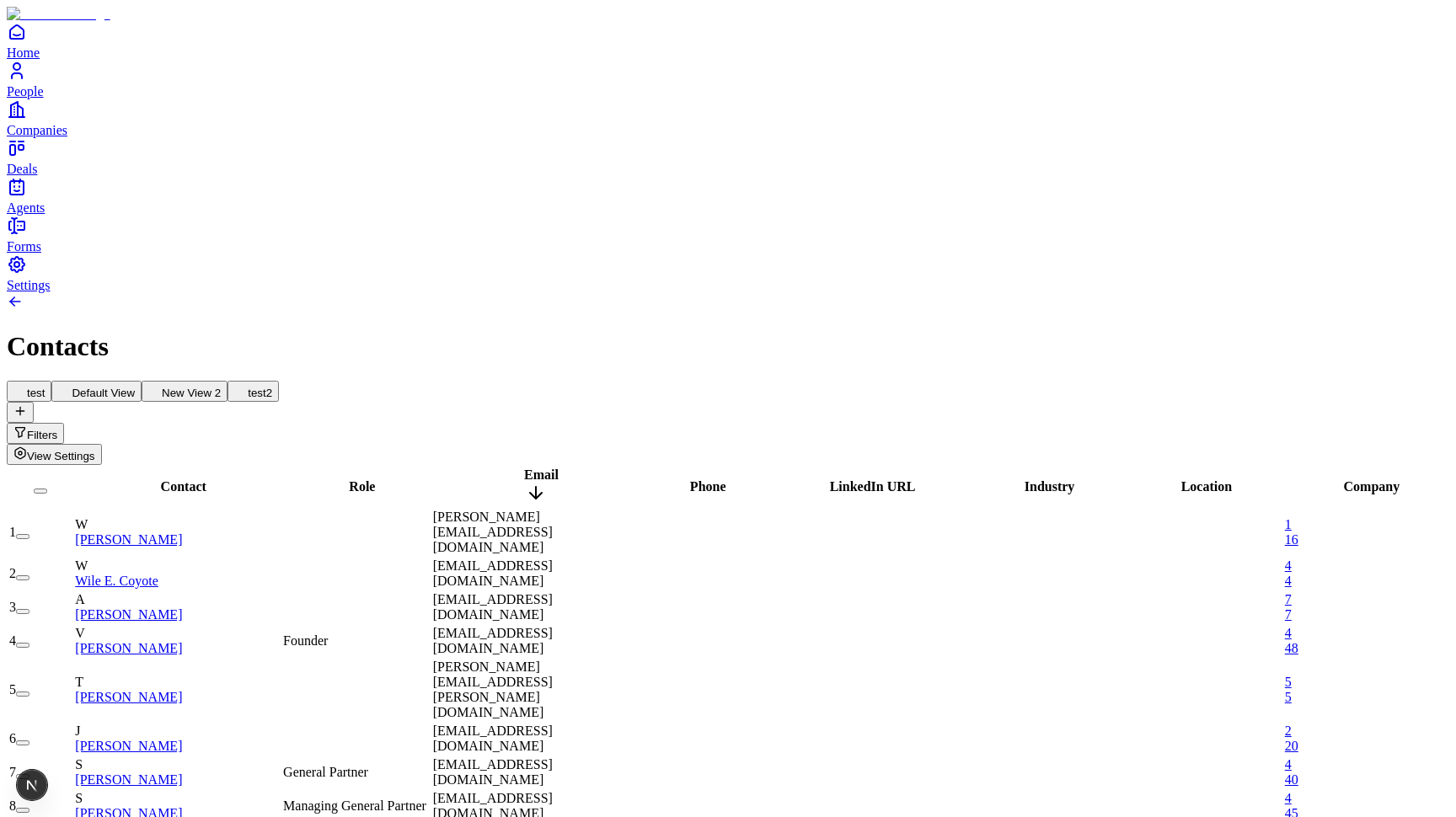
click at [550, 468] on div "Email" at bounding box center [535, 487] width 205 height 39
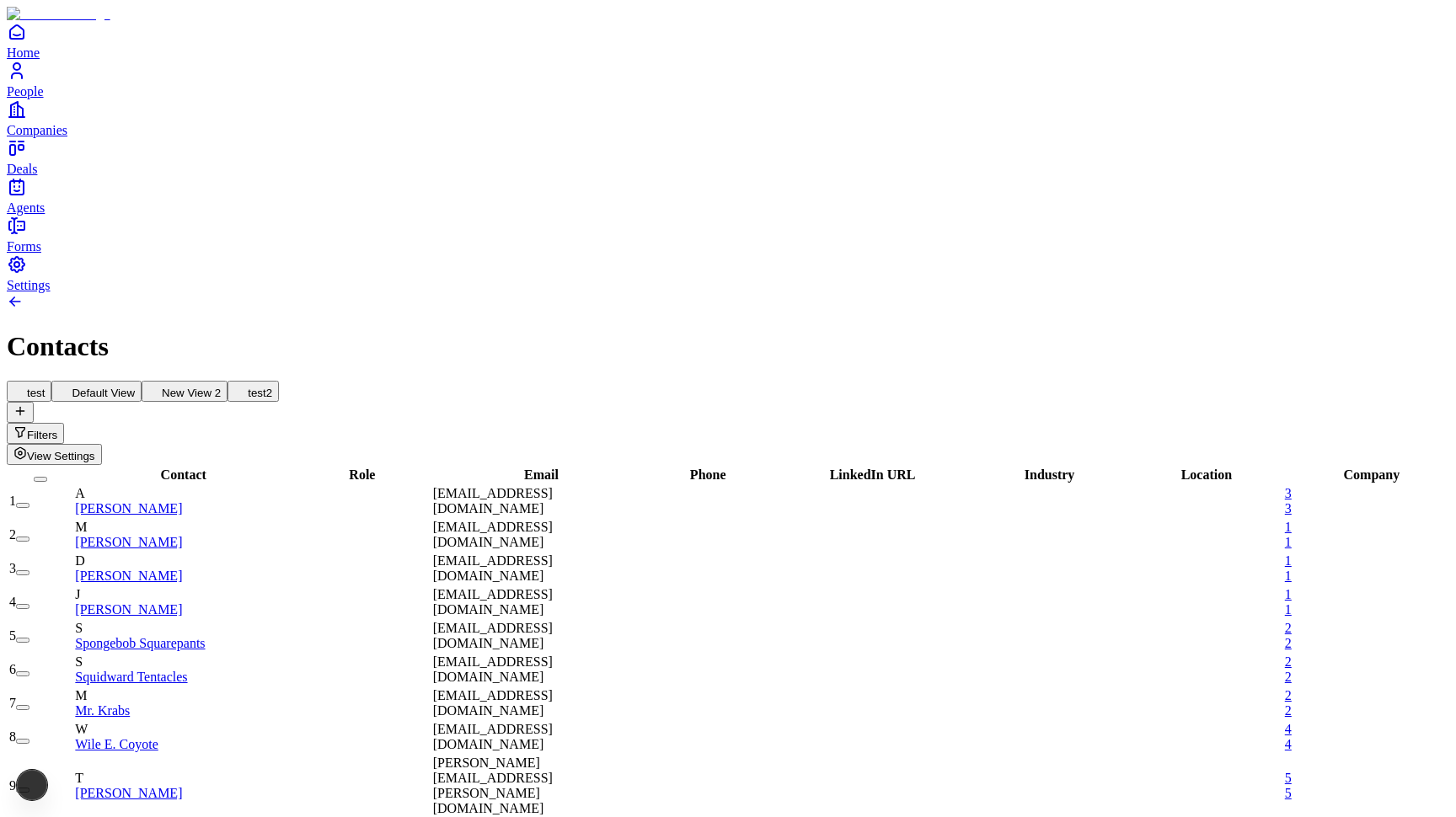
click at [537, 468] on span "Email" at bounding box center [541, 475] width 34 height 14
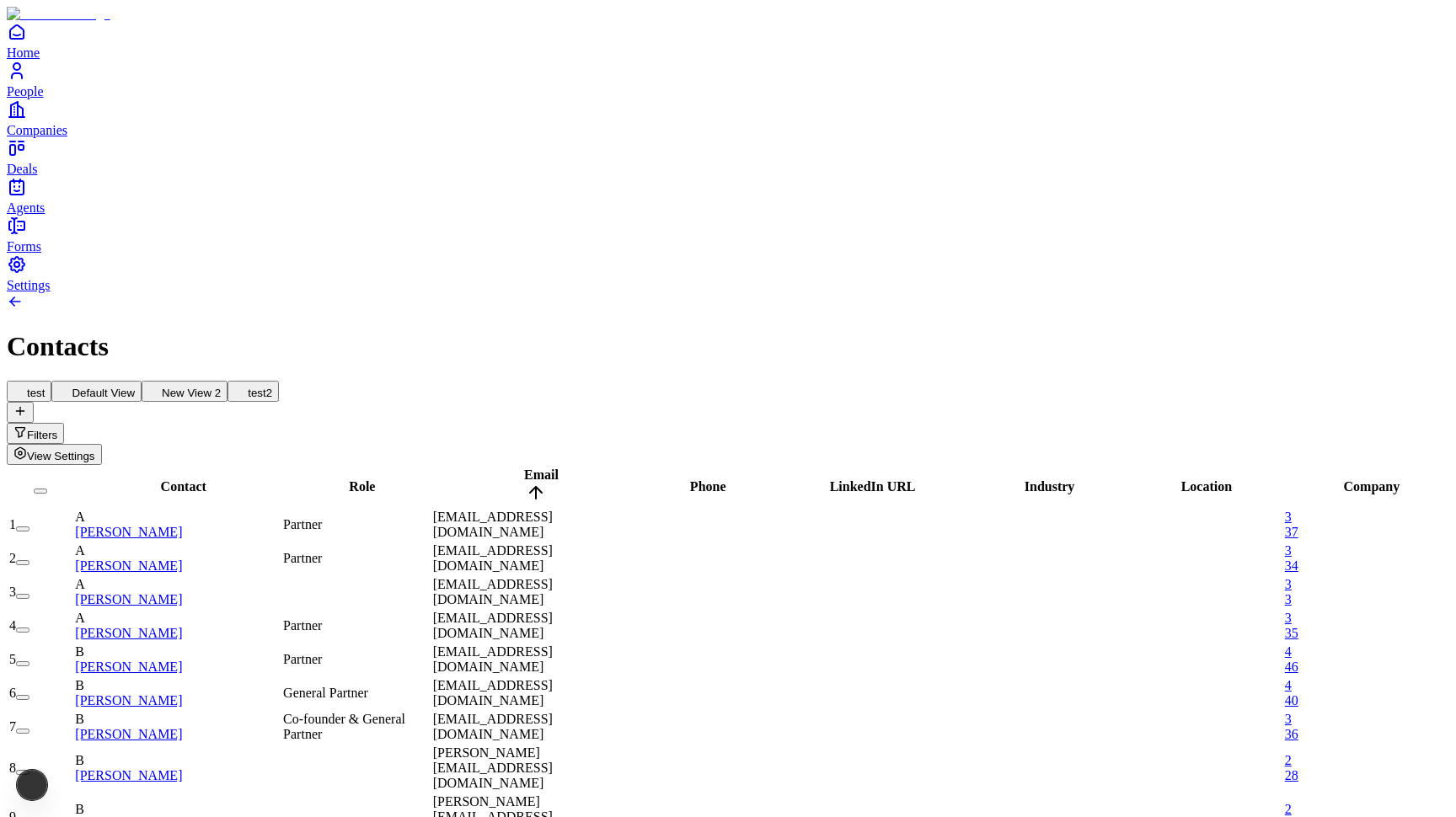
click at [537, 468] on span "Email" at bounding box center [541, 475] width 34 height 14
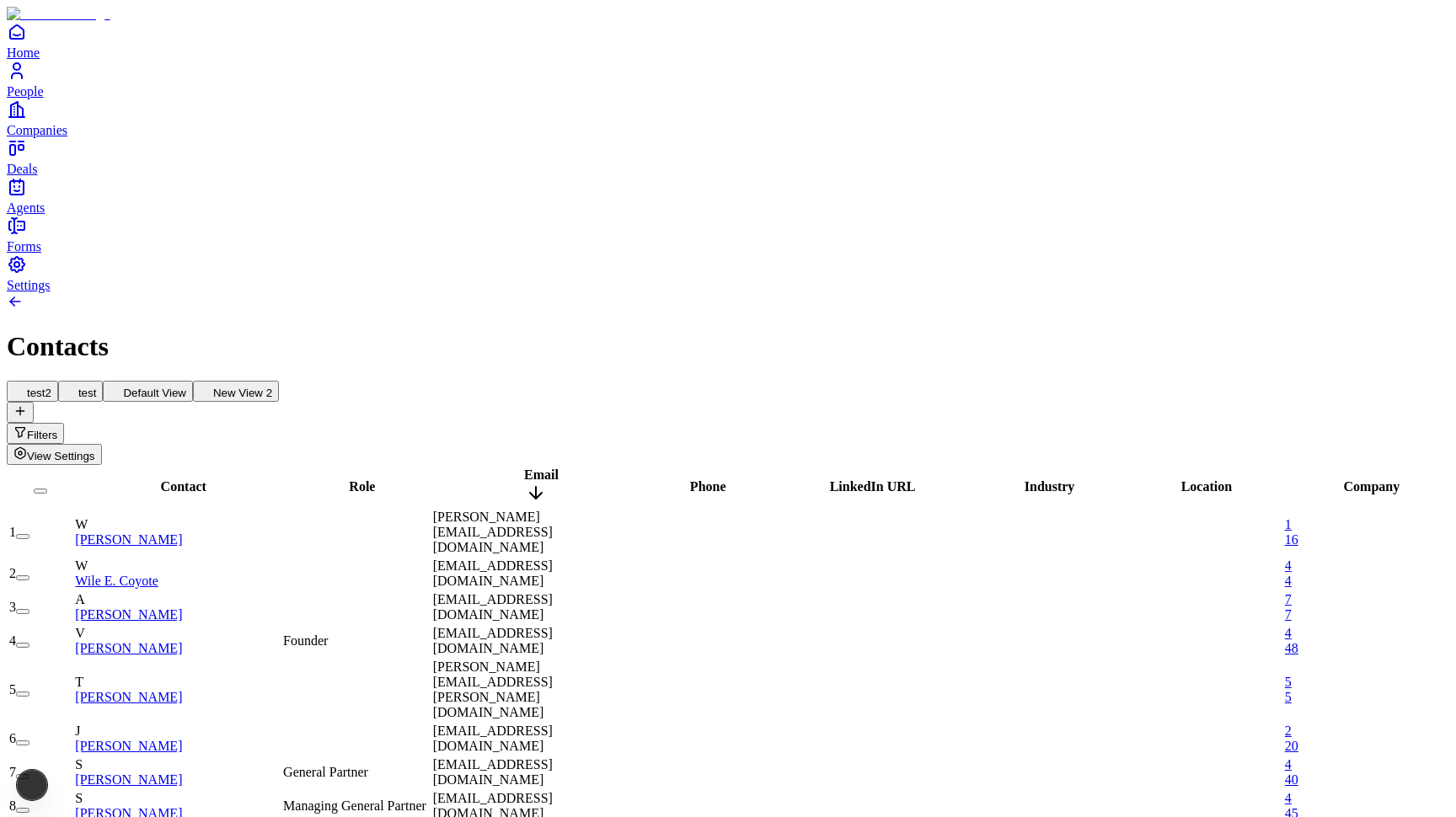
click at [537, 468] on span "Email" at bounding box center [541, 475] width 34 height 14
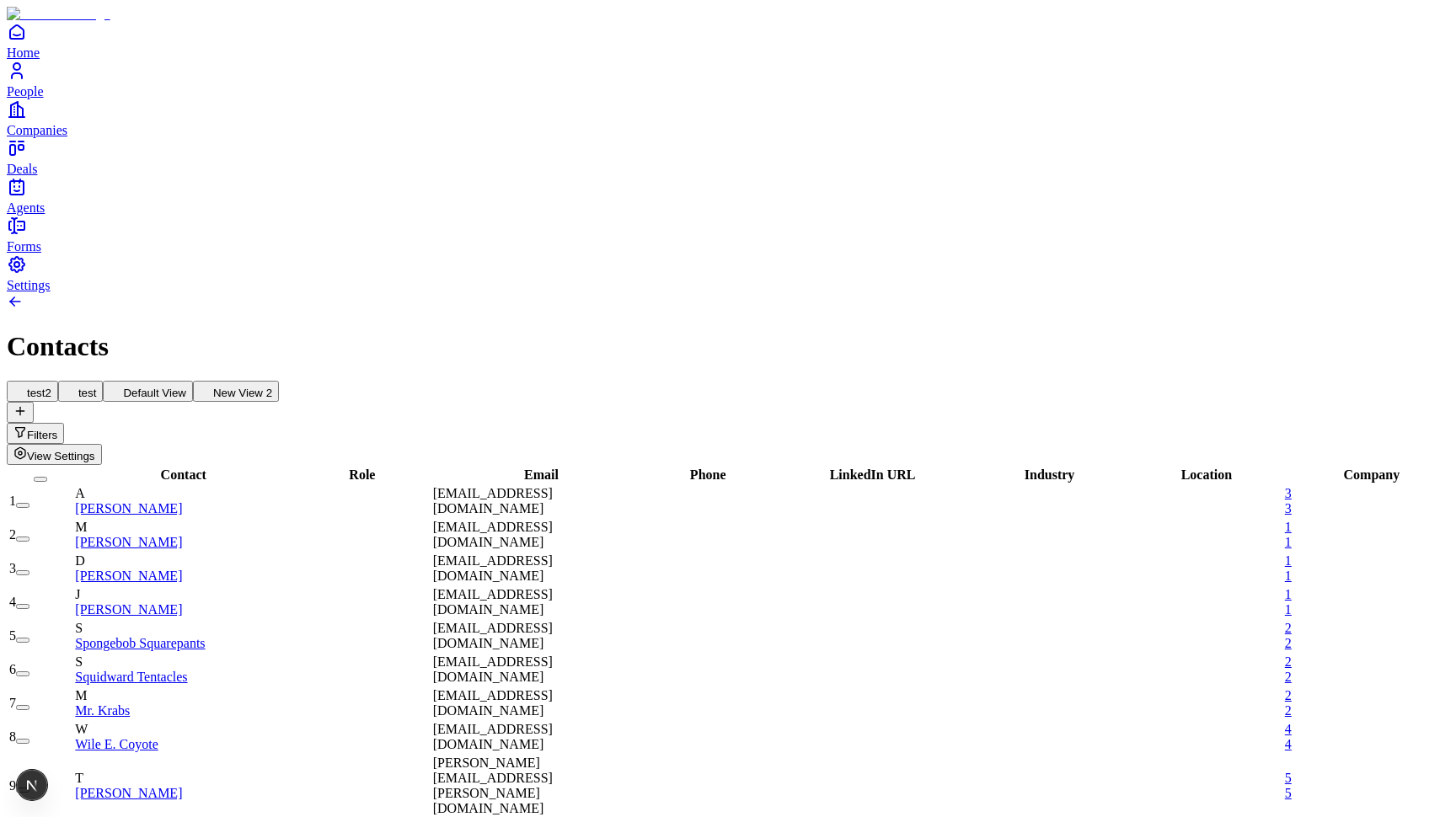
click at [537, 468] on span "Email" at bounding box center [541, 475] width 34 height 14
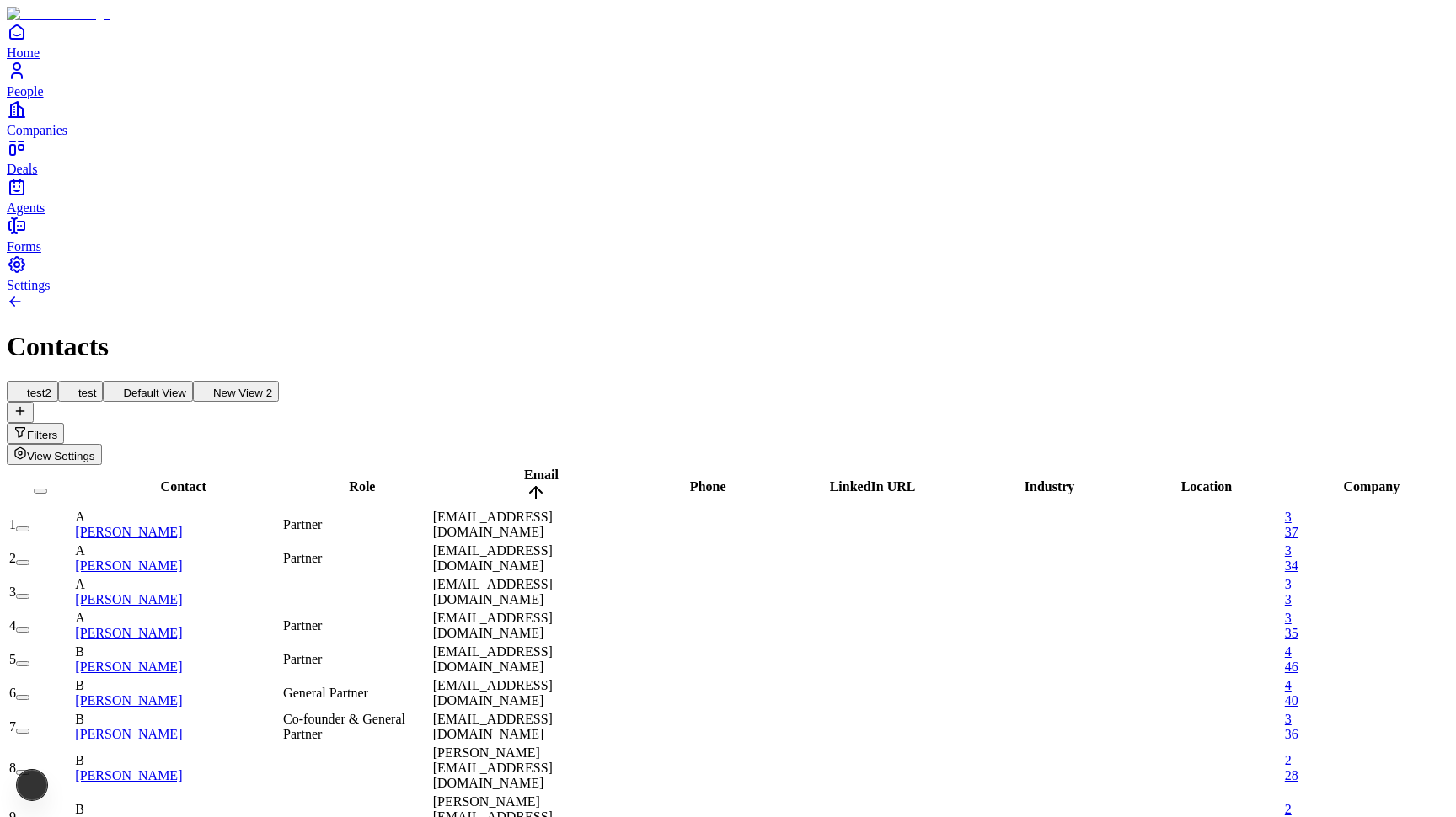
click at [537, 468] on span "Email" at bounding box center [541, 475] width 34 height 14
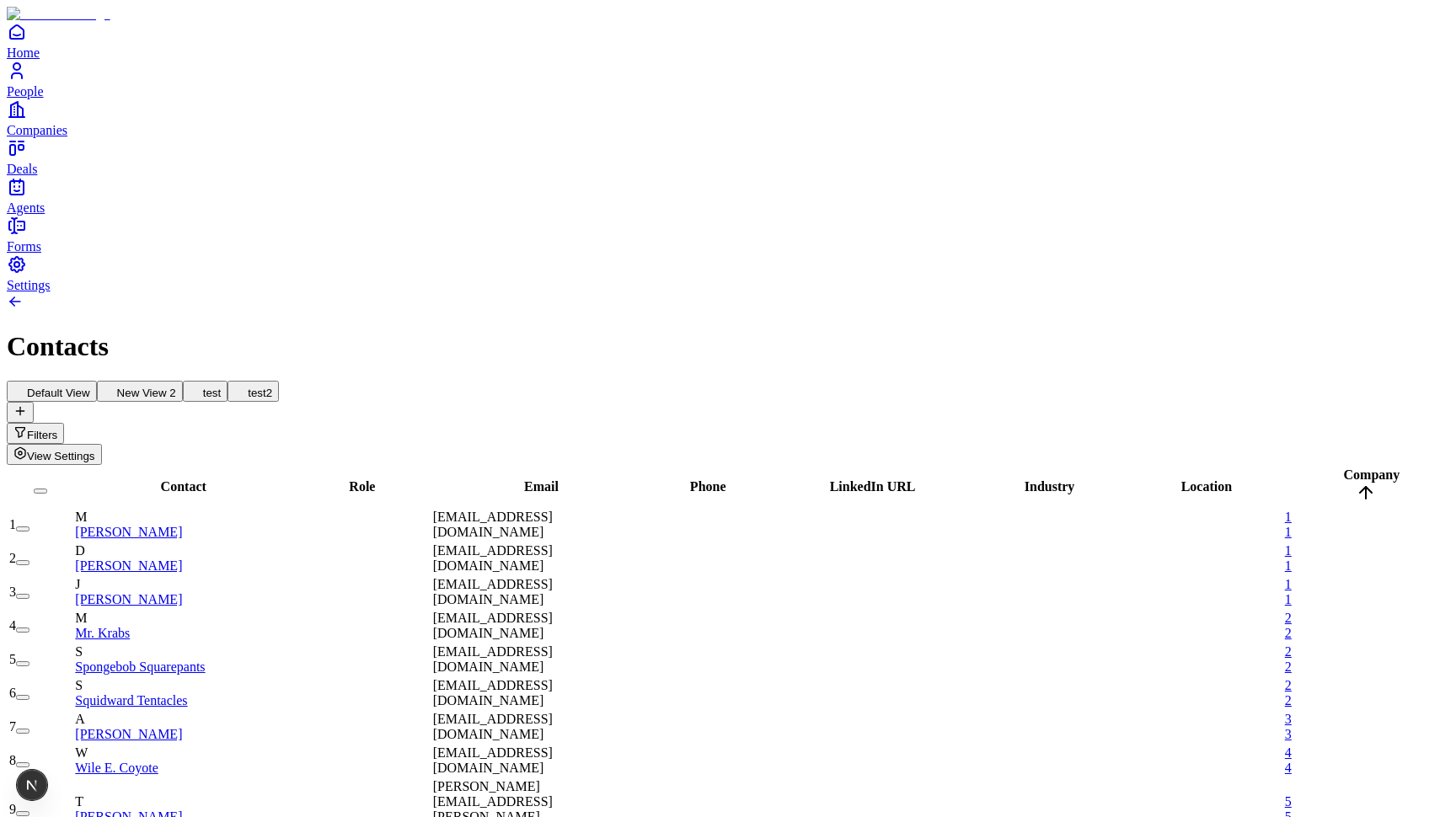
click at [227, 381] on button "test" at bounding box center [204, 391] width 45 height 21
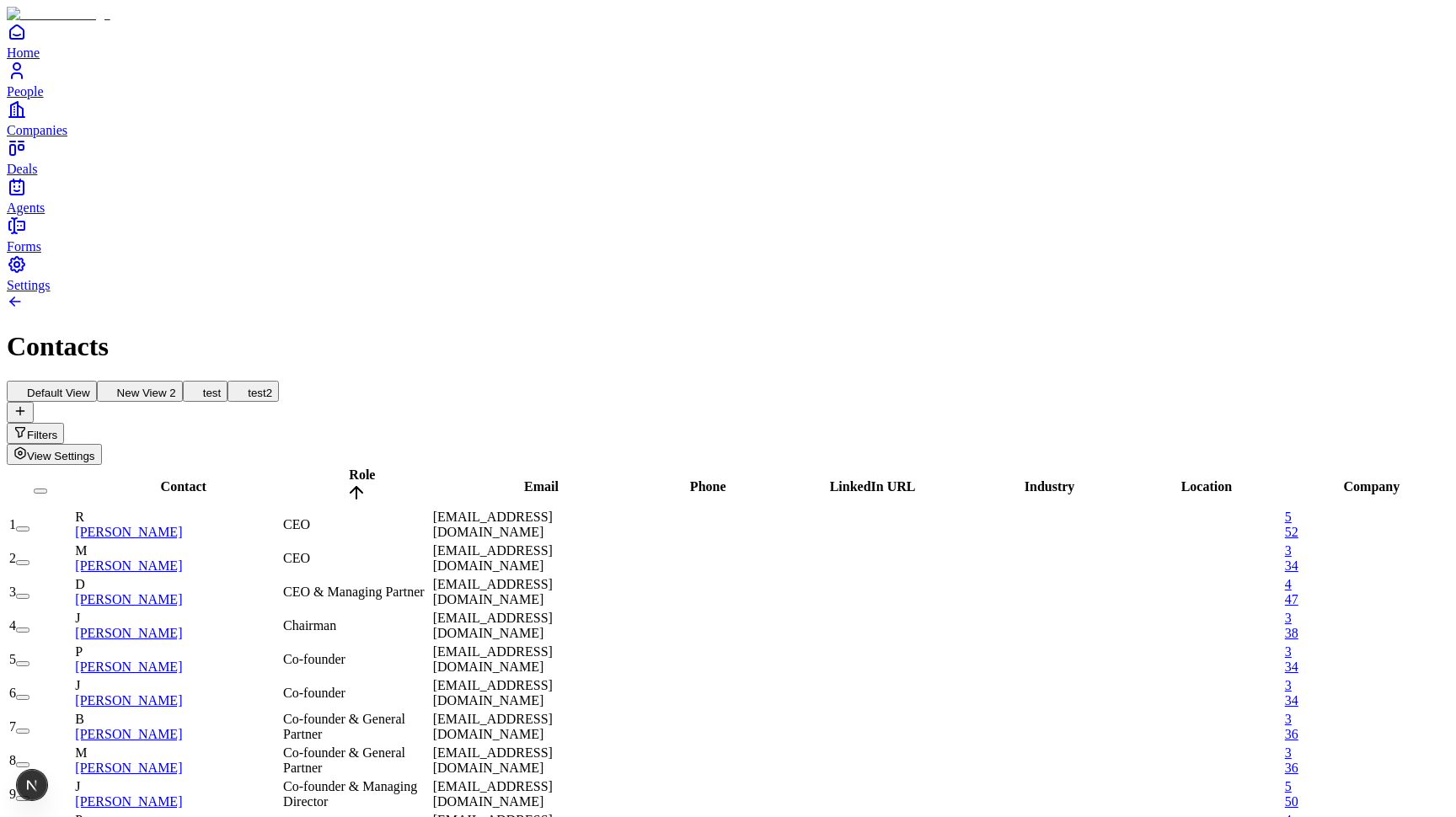
click at [95, 450] on span "View Settings" at bounding box center [61, 456] width 68 height 12
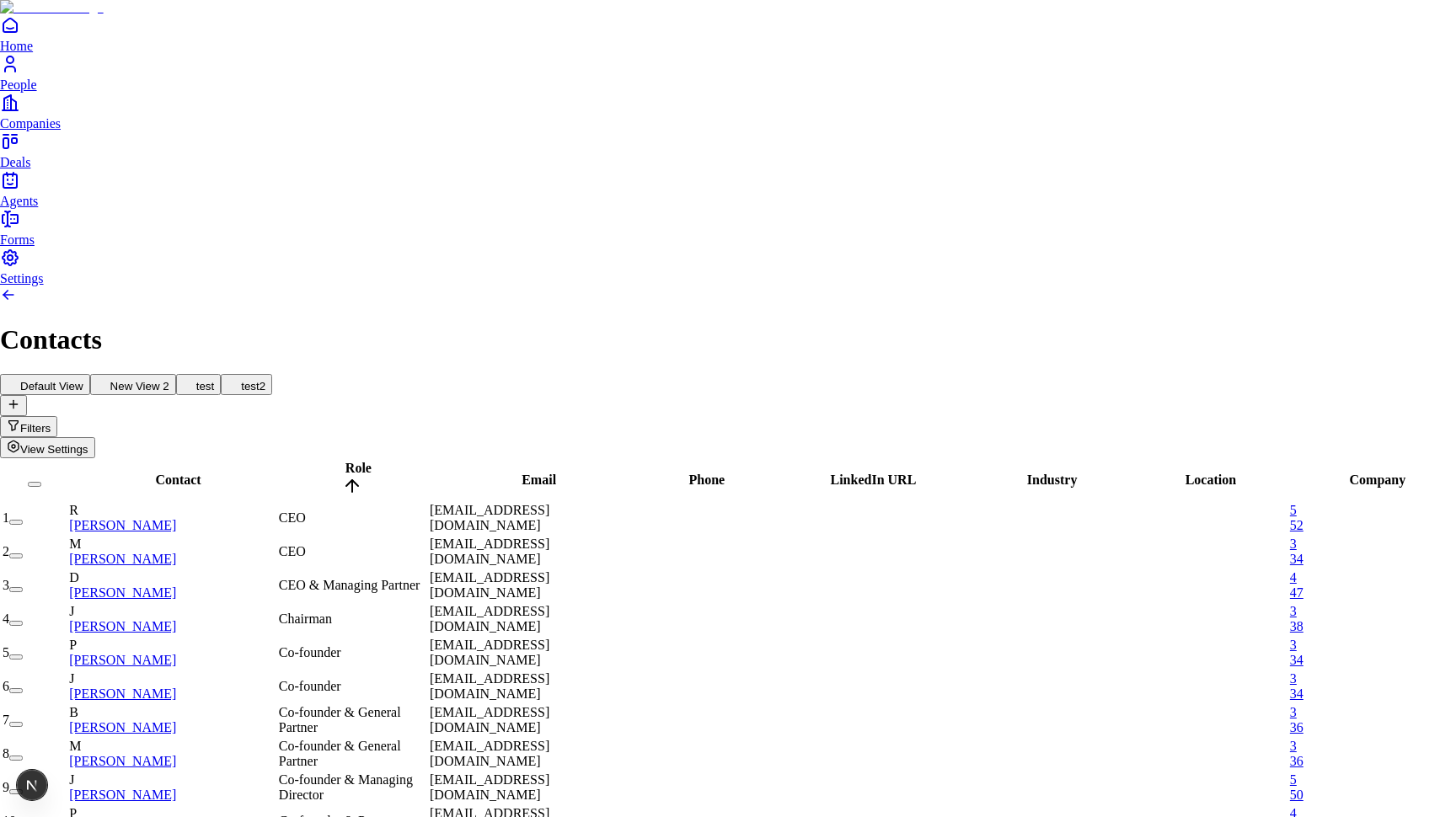
type input "*****"
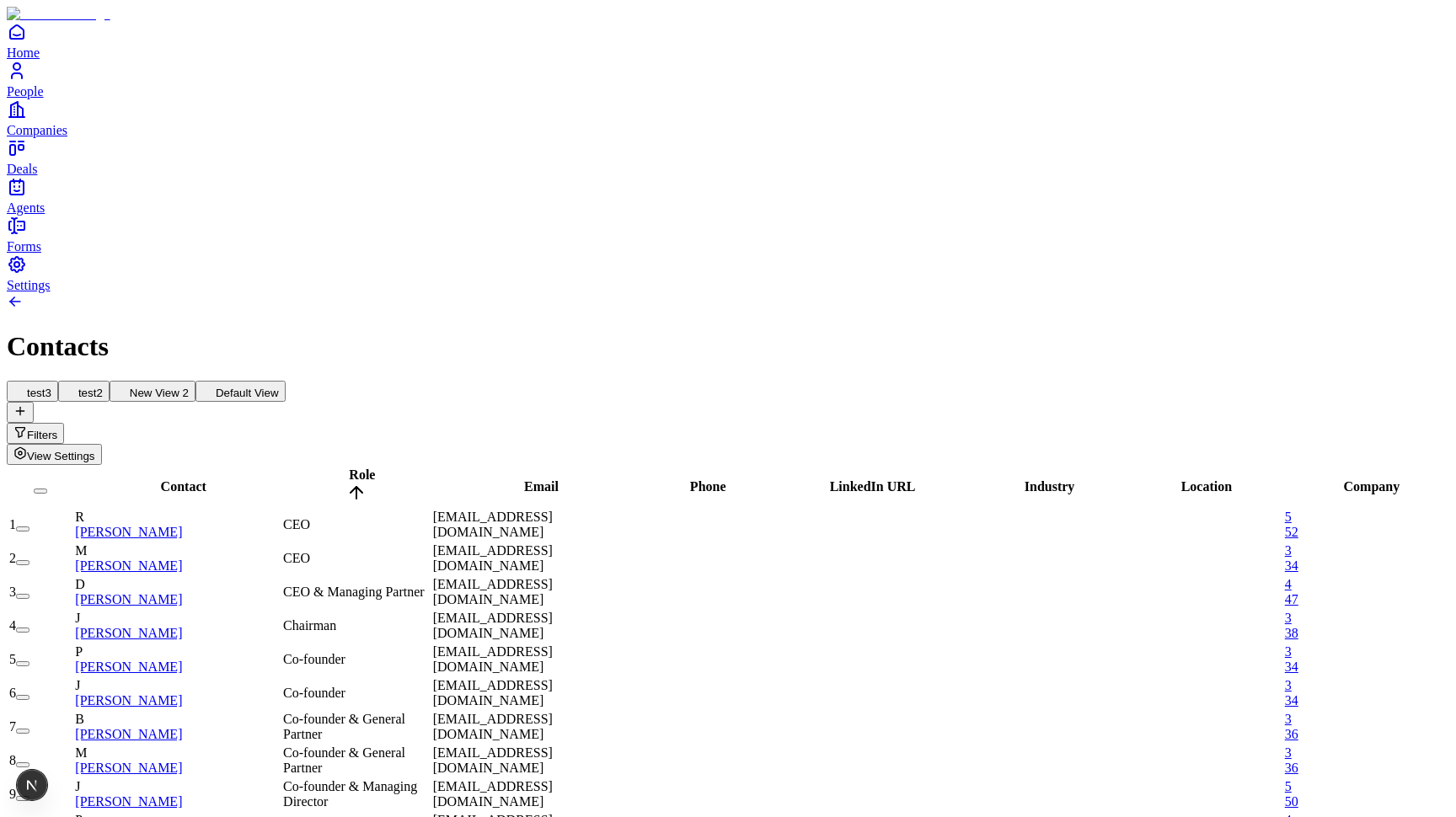
click at [285, 381] on button "Default View" at bounding box center [240, 391] width 90 height 21
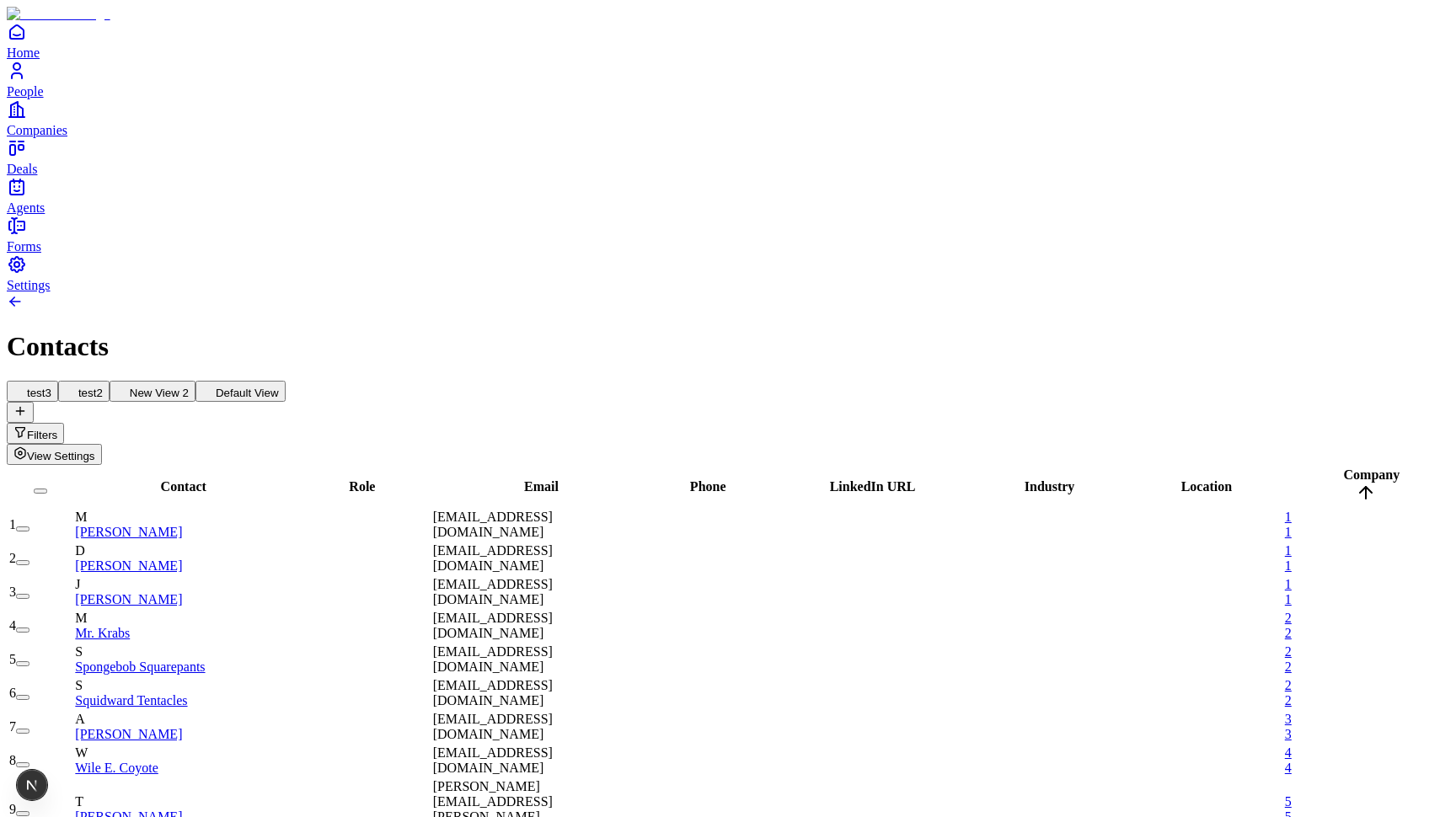
click at [531, 479] on span "Email" at bounding box center [541, 486] width 34 height 14
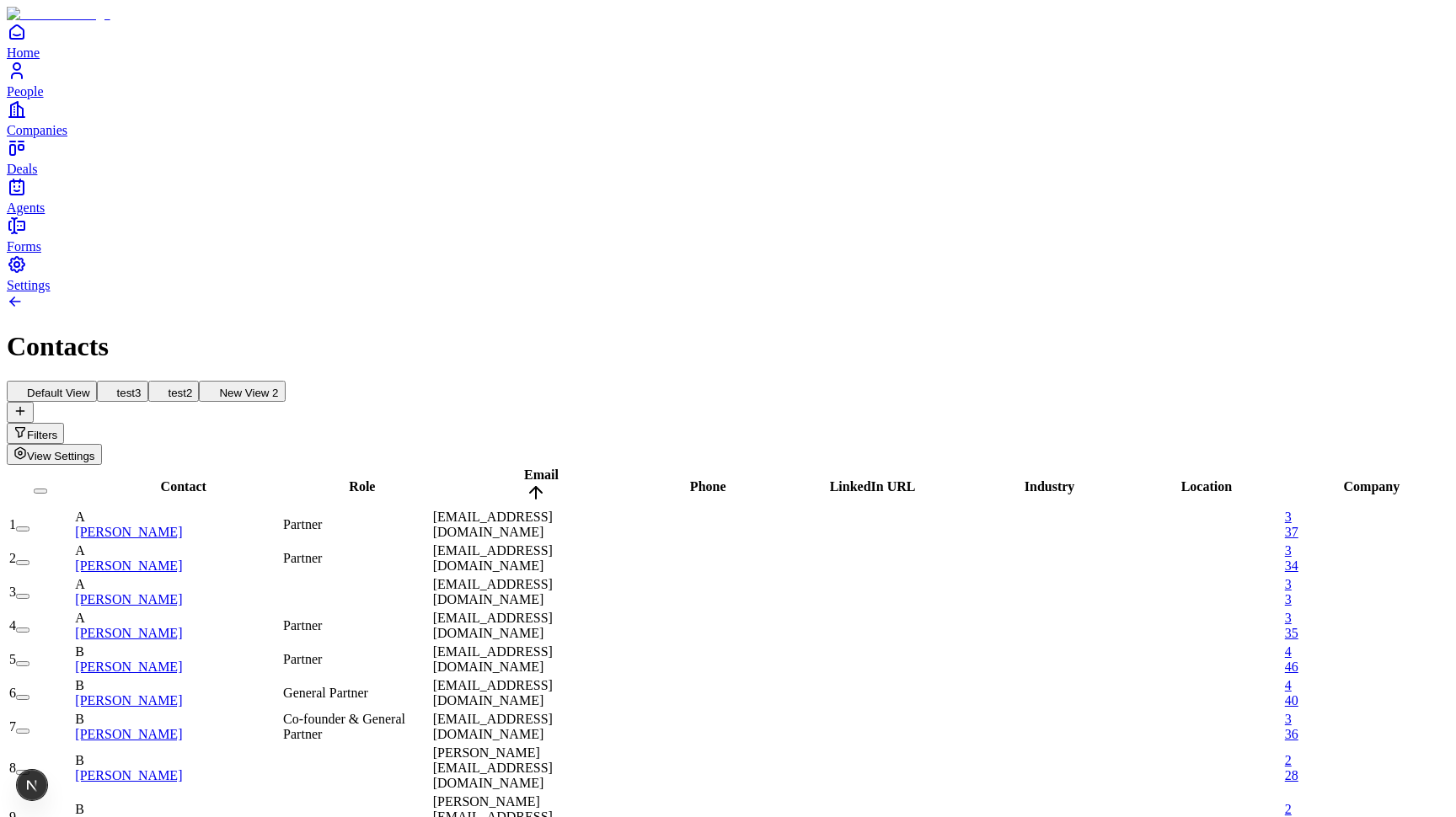
click at [102, 444] on button "View Settings" at bounding box center [54, 455] width 95 height 21
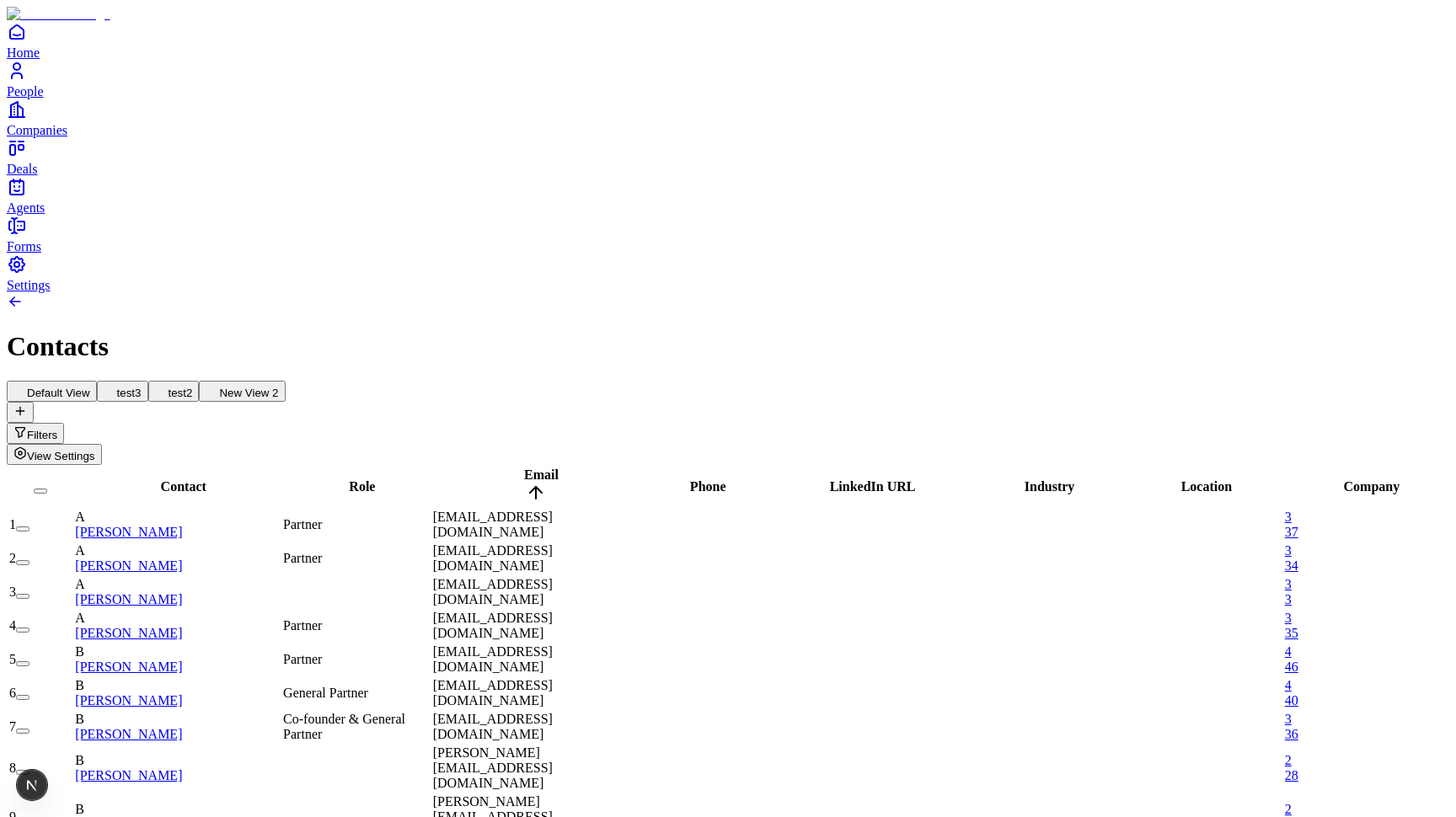
click at [375, 479] on span "Role" at bounding box center [362, 486] width 26 height 14
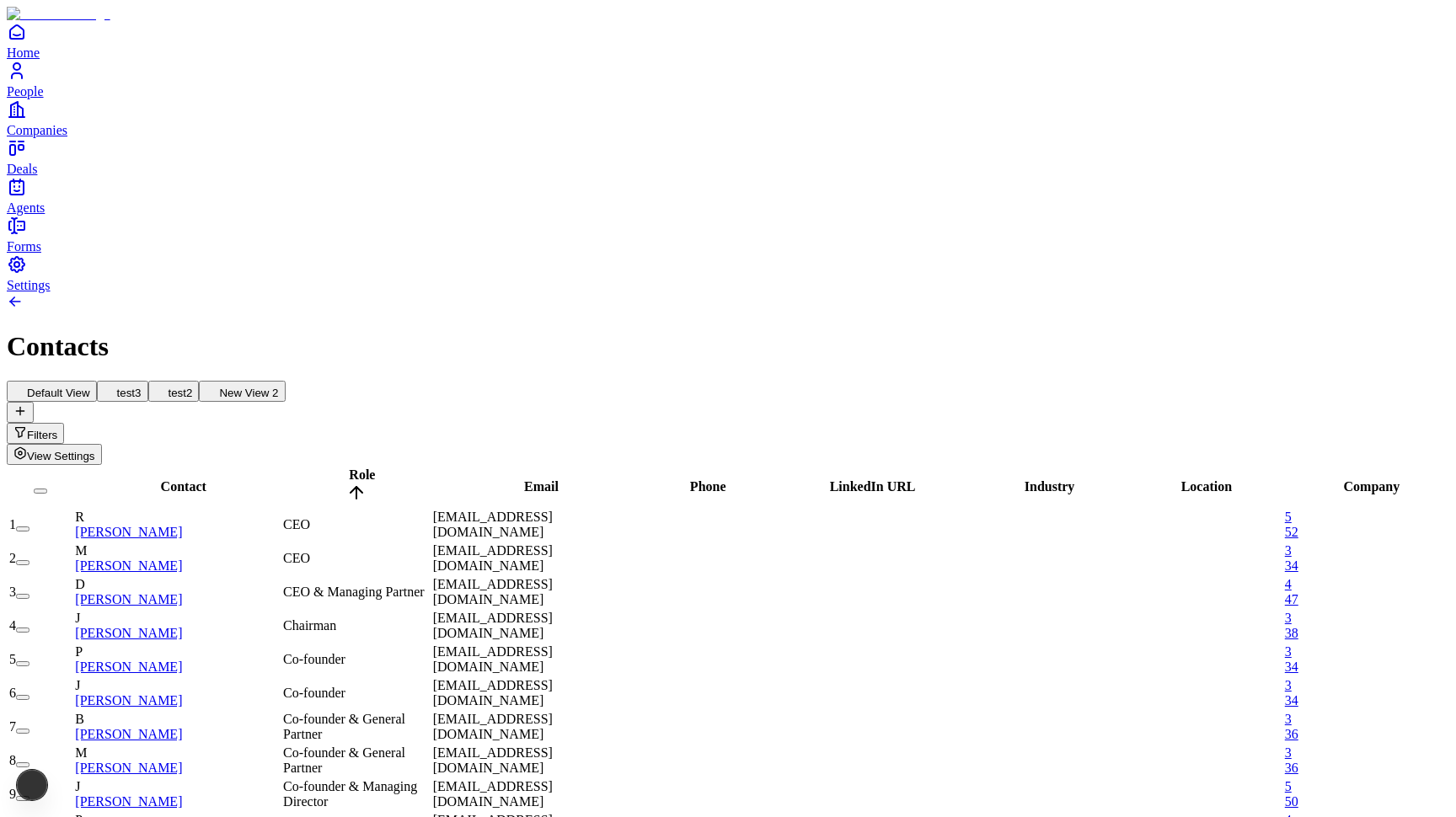
click at [375, 468] on span "Role" at bounding box center [362, 475] width 26 height 14
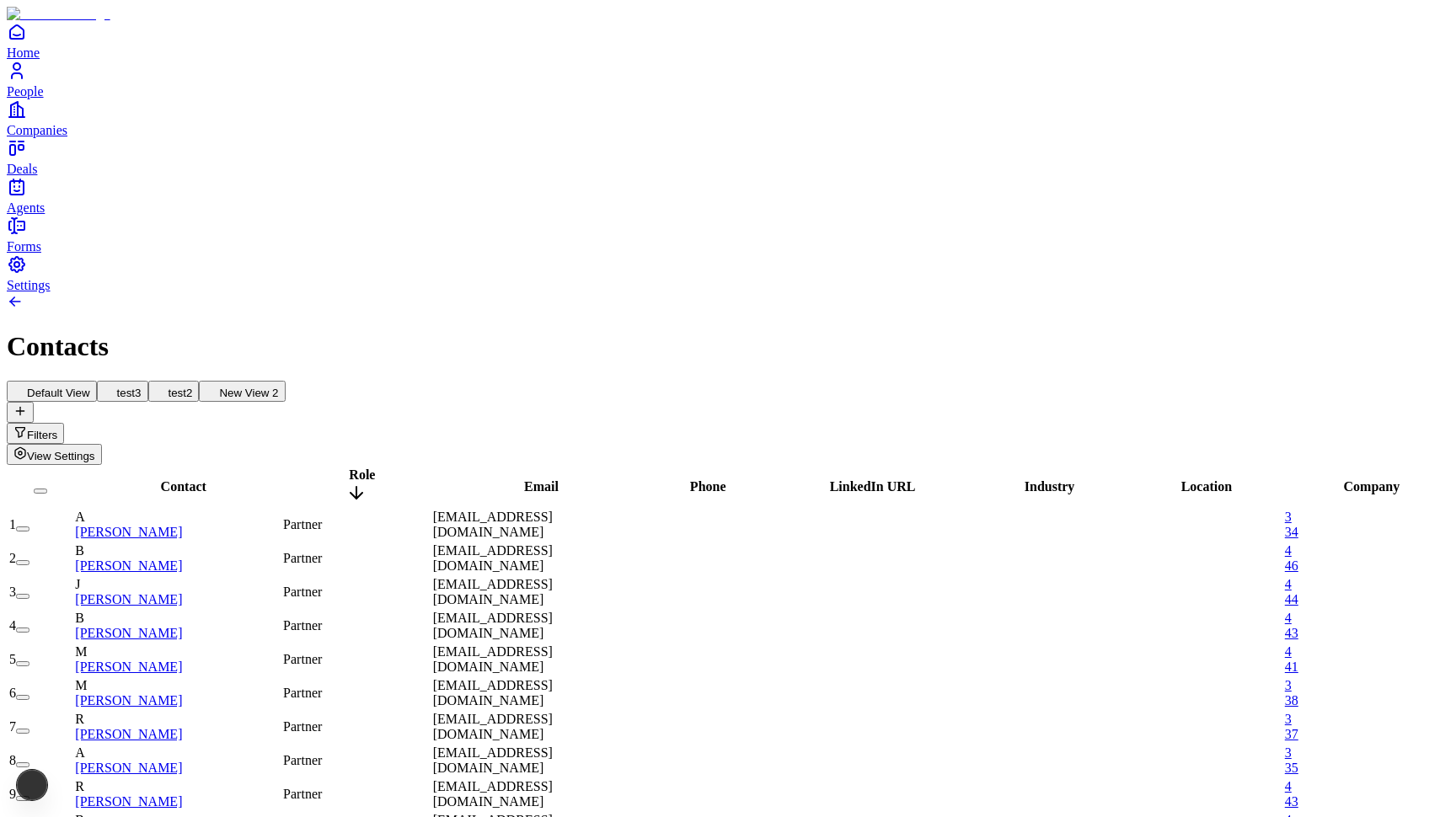
click at [375, 468] on span "Role" at bounding box center [362, 475] width 26 height 14
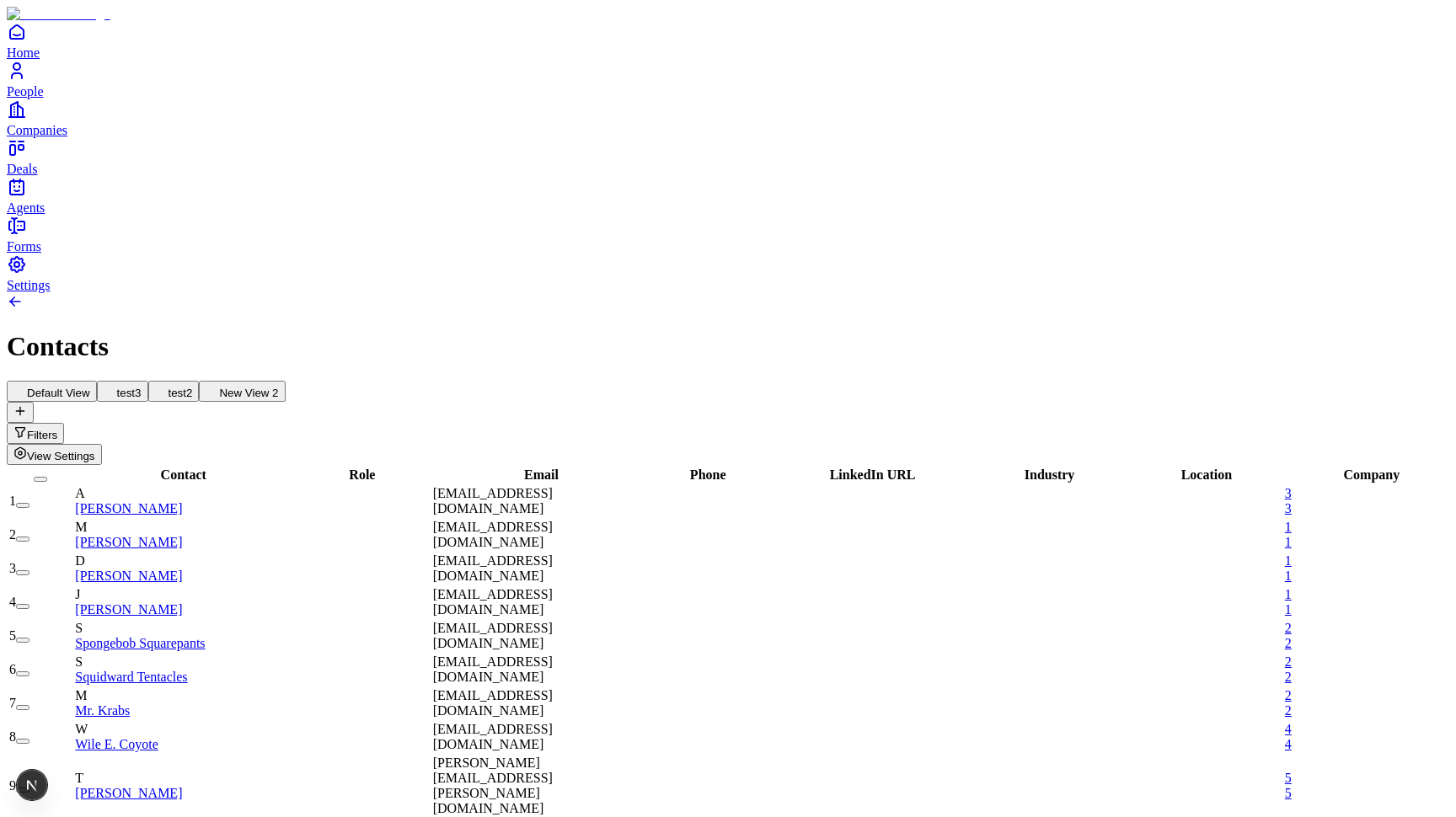
click at [284, 381] on button "New View 2" at bounding box center [242, 391] width 86 height 21
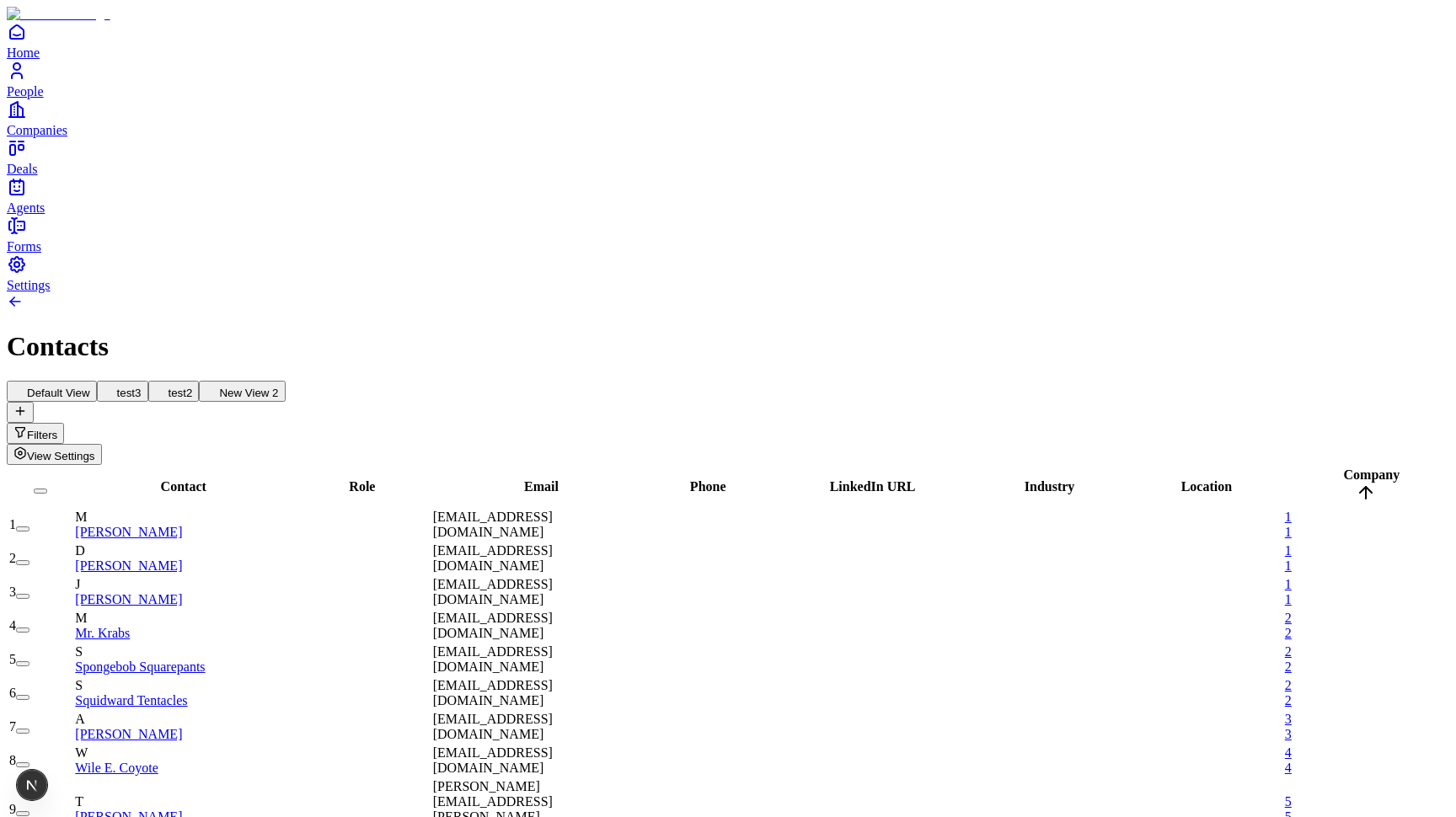
click at [375, 479] on span "Role" at bounding box center [362, 486] width 26 height 14
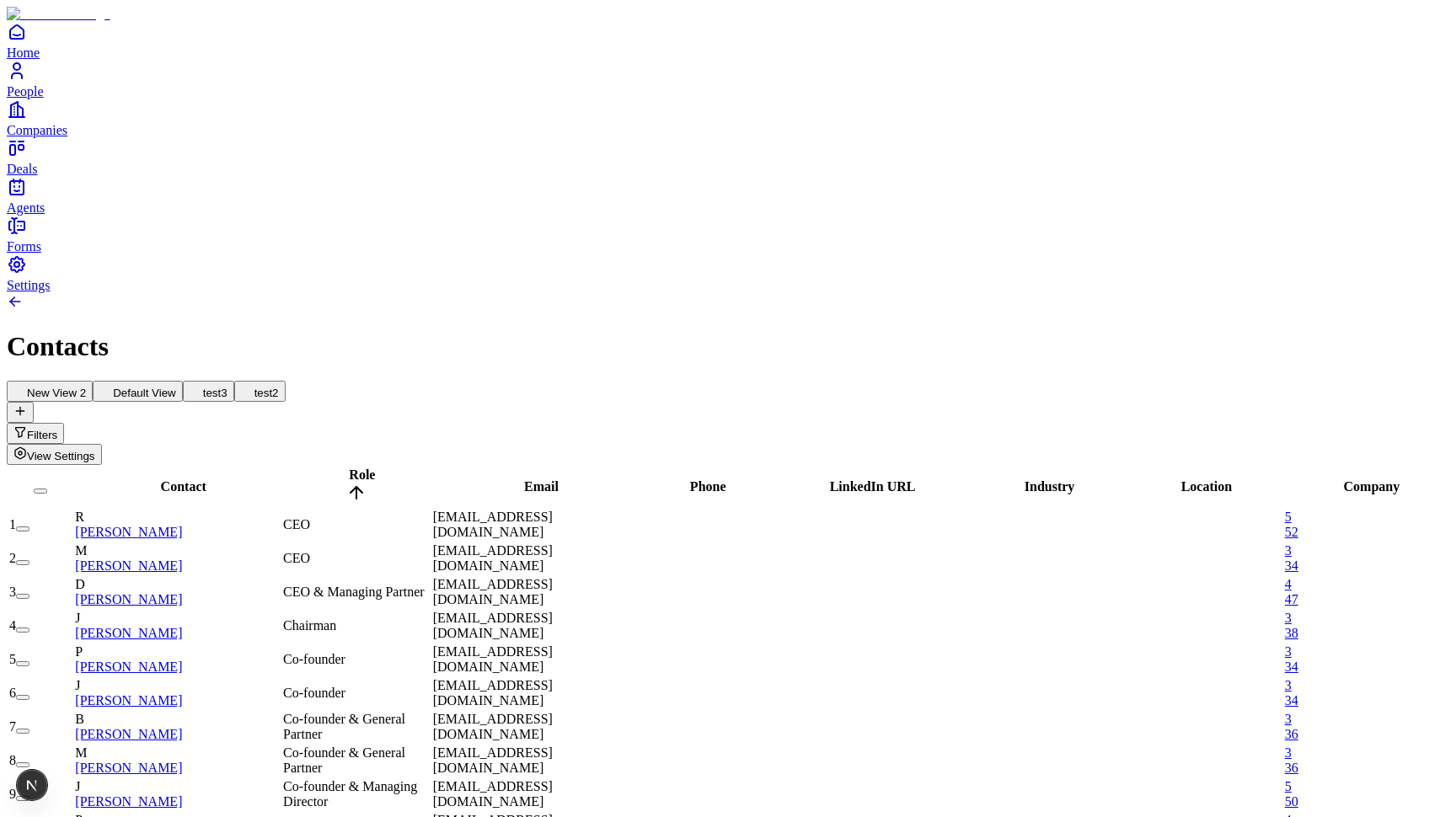
click at [33, 402] on button at bounding box center [20, 412] width 27 height 21
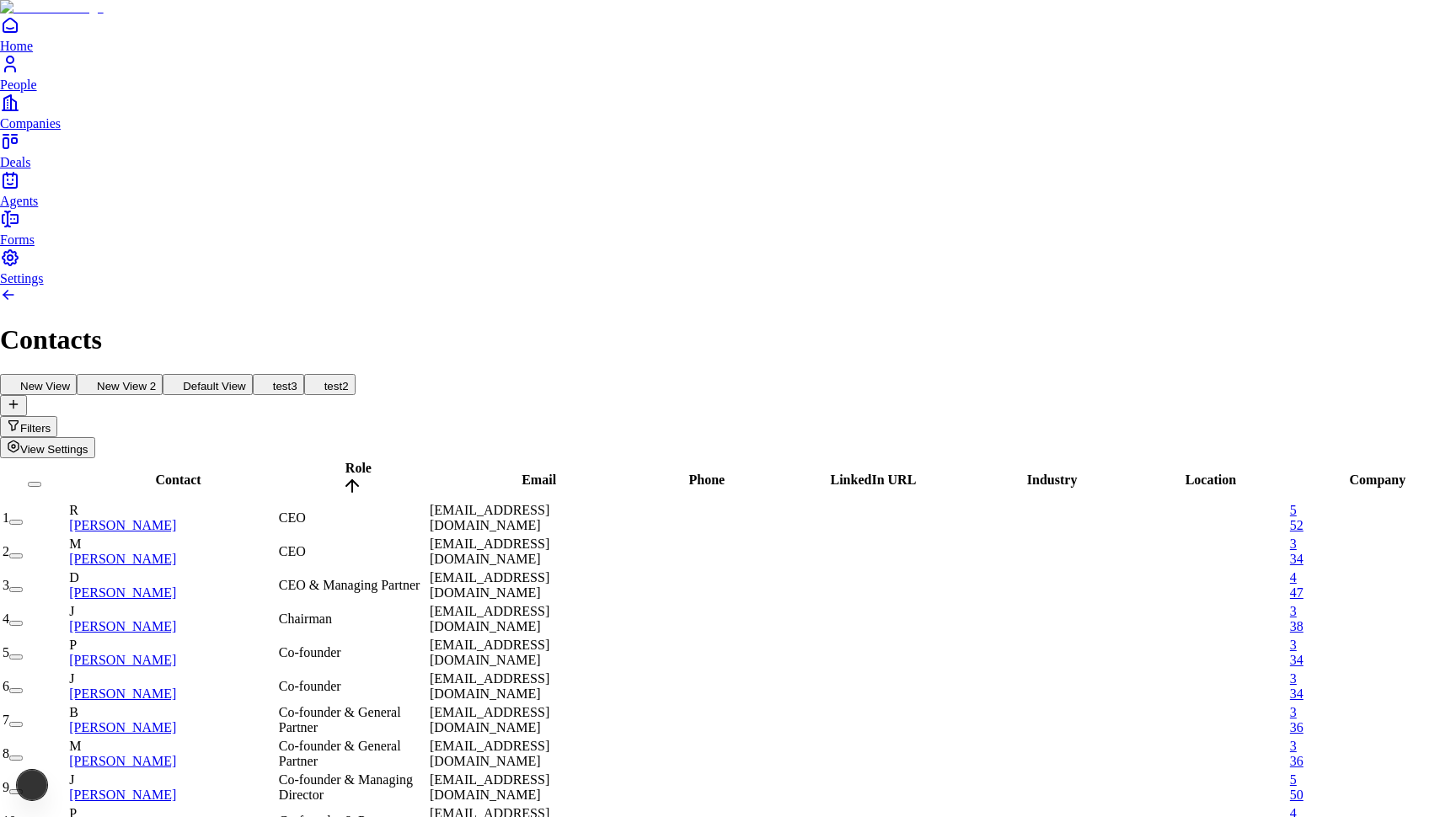
type input "********"
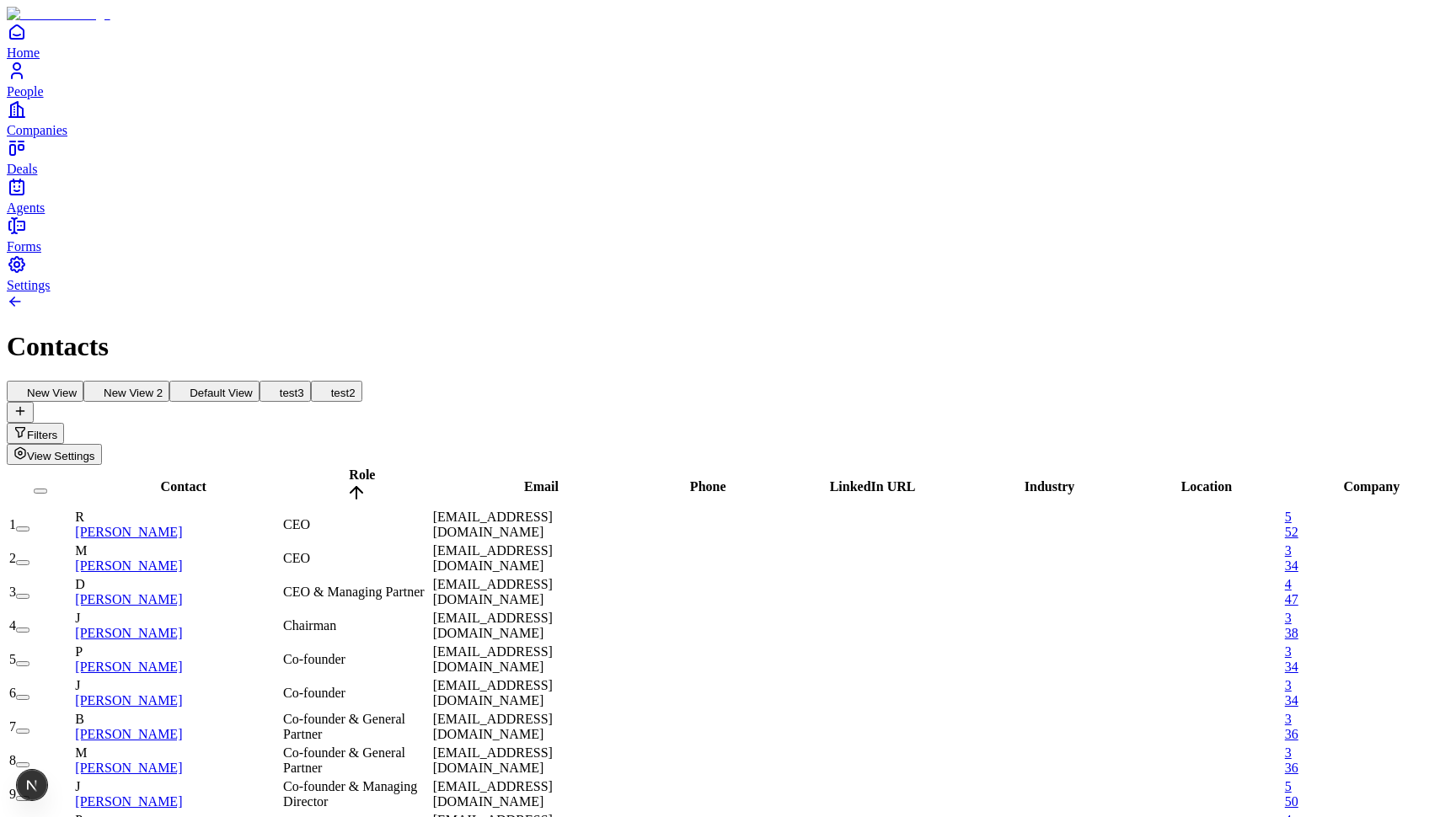
click at [169, 381] on button "New View 2" at bounding box center [126, 391] width 86 height 21
click at [260, 381] on button "Default View" at bounding box center [214, 391] width 90 height 21
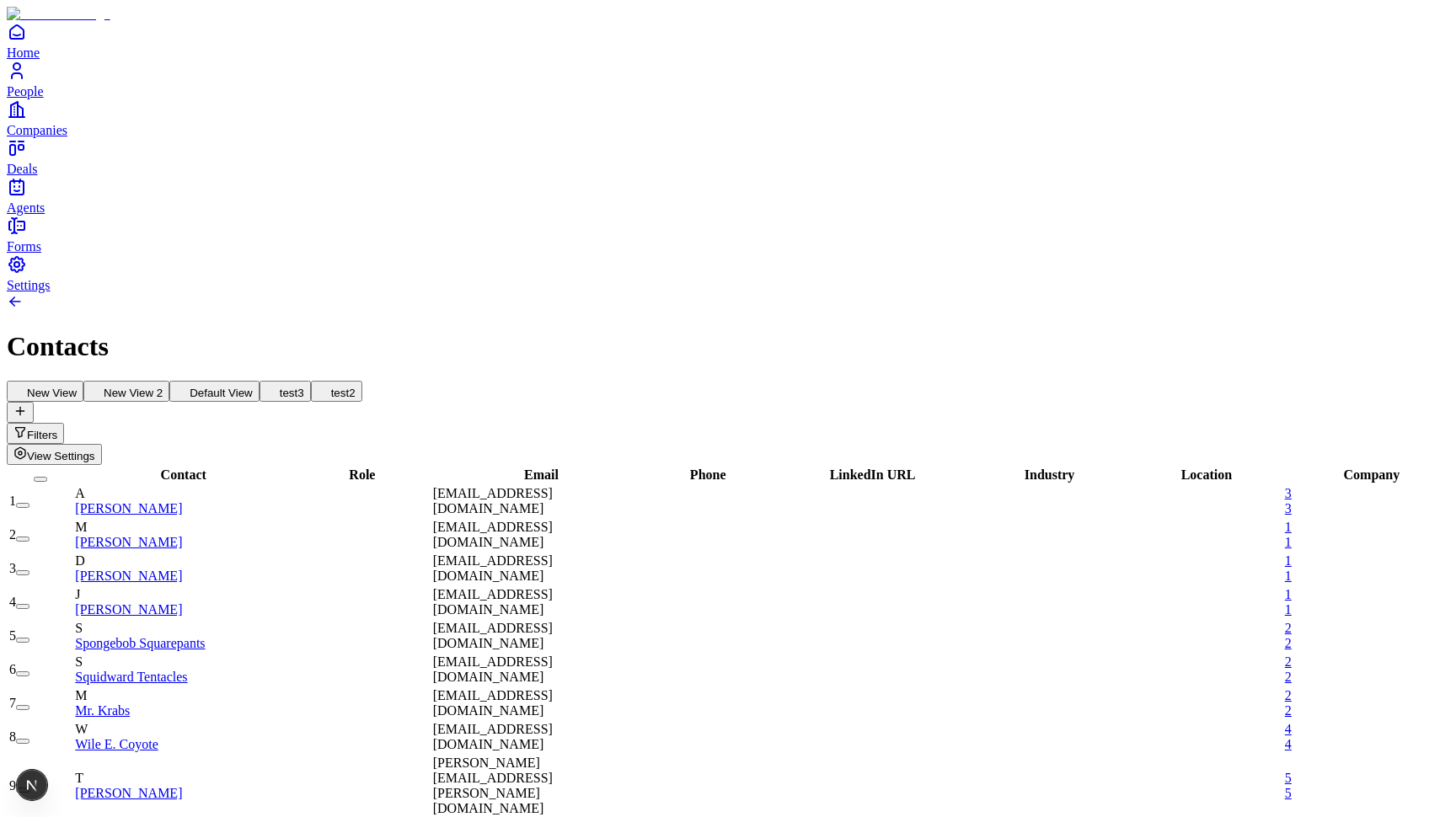
click at [311, 381] on button "test3" at bounding box center [285, 391] width 52 height 21
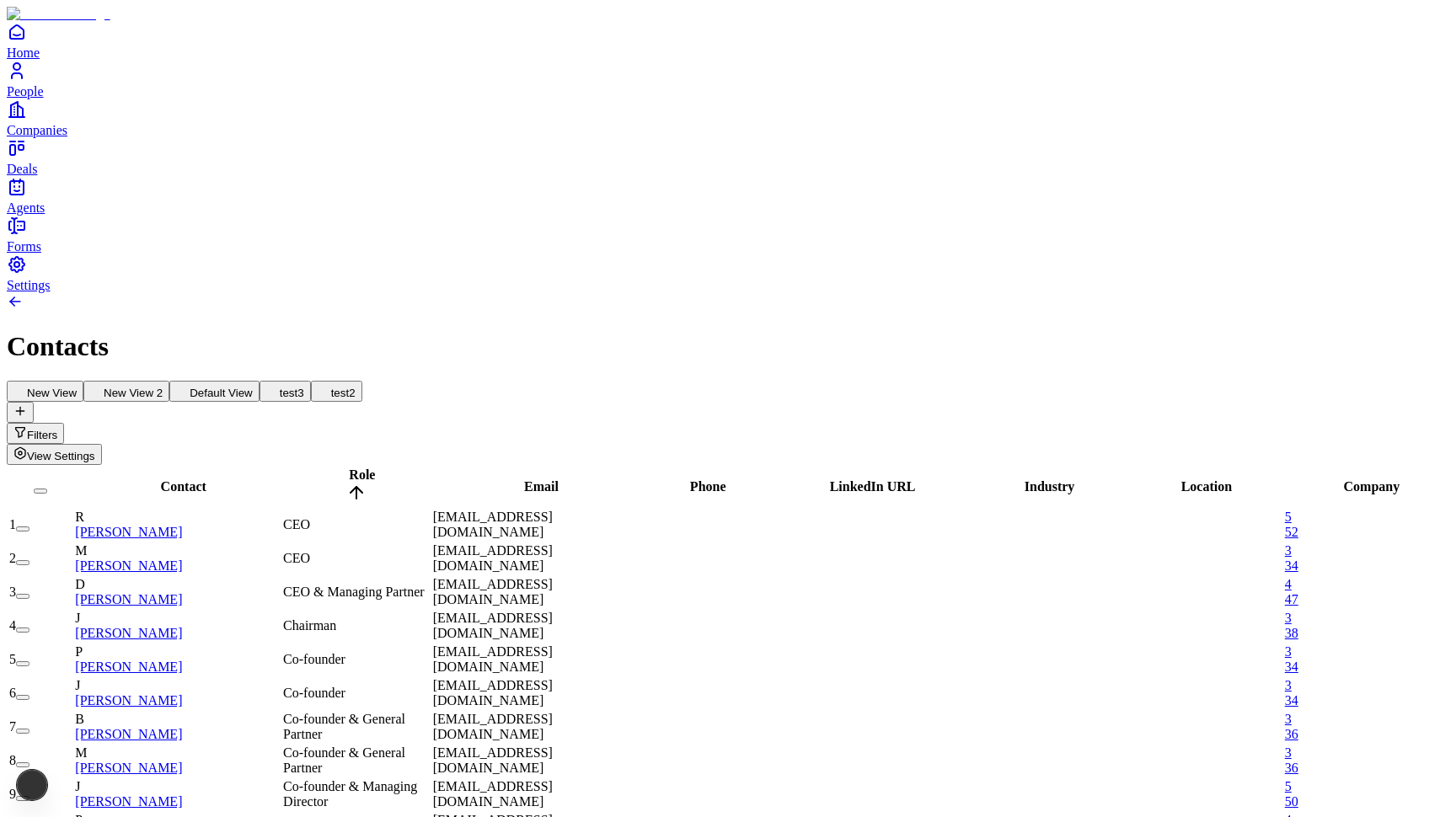
click at [331, 383] on icon at bounding box center [324, 390] width 13 height 13
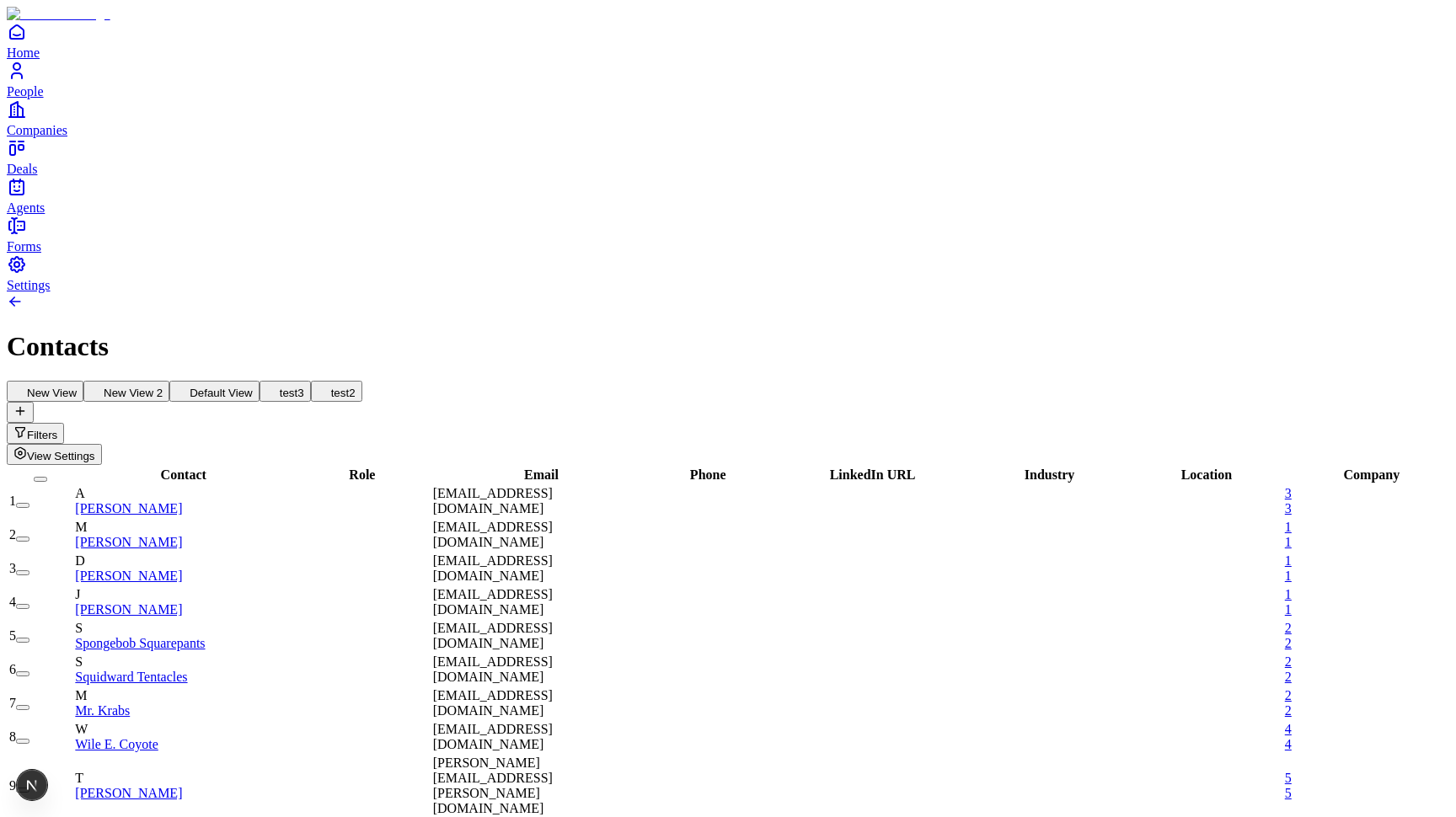
click at [83, 381] on button "New View" at bounding box center [45, 391] width 76 height 21
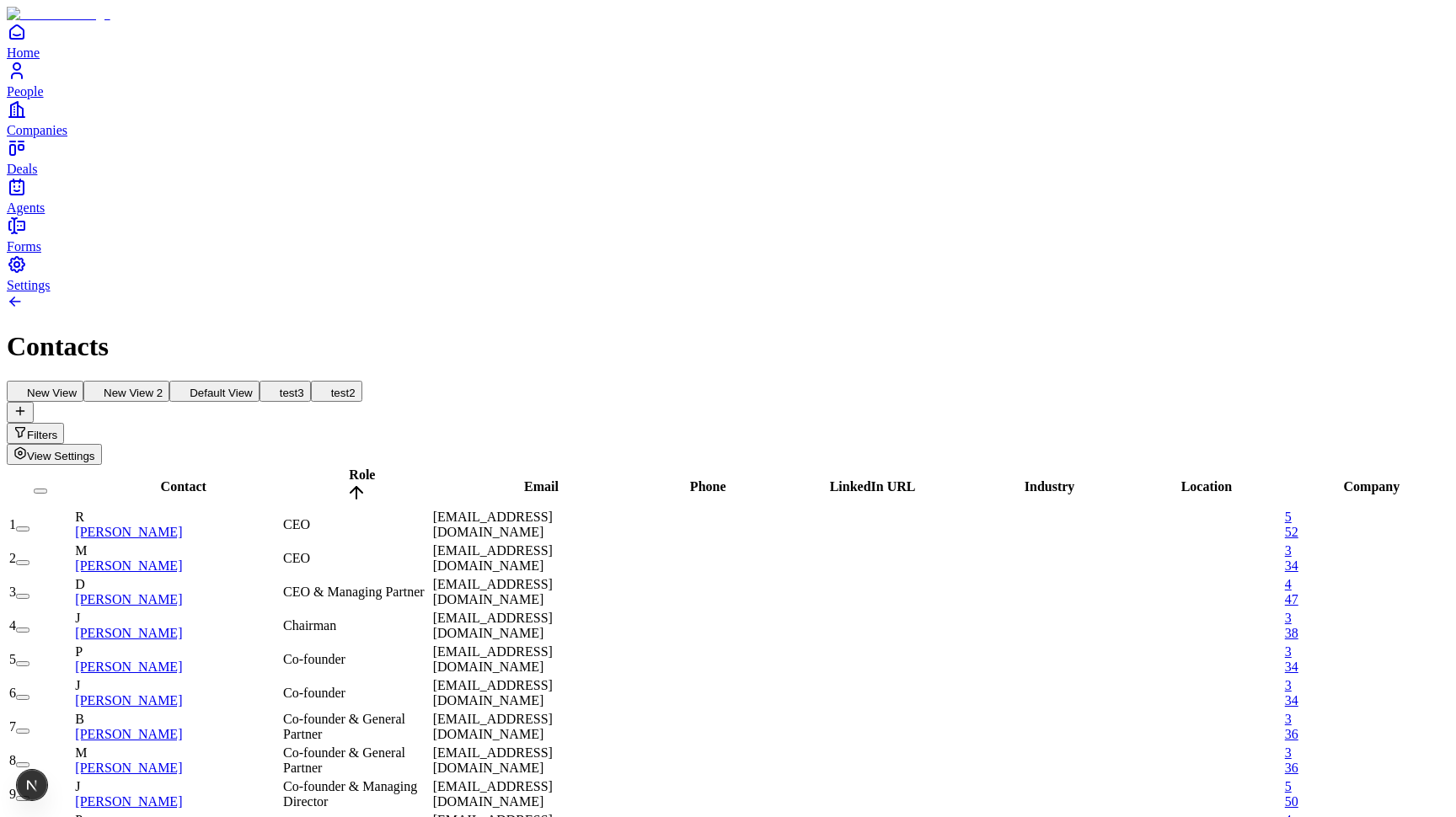
scroll to position [0, 2]
click at [95, 450] on span "View Settings" at bounding box center [61, 456] width 68 height 12
click at [362, 381] on button "test2" at bounding box center [336, 391] width 52 height 21
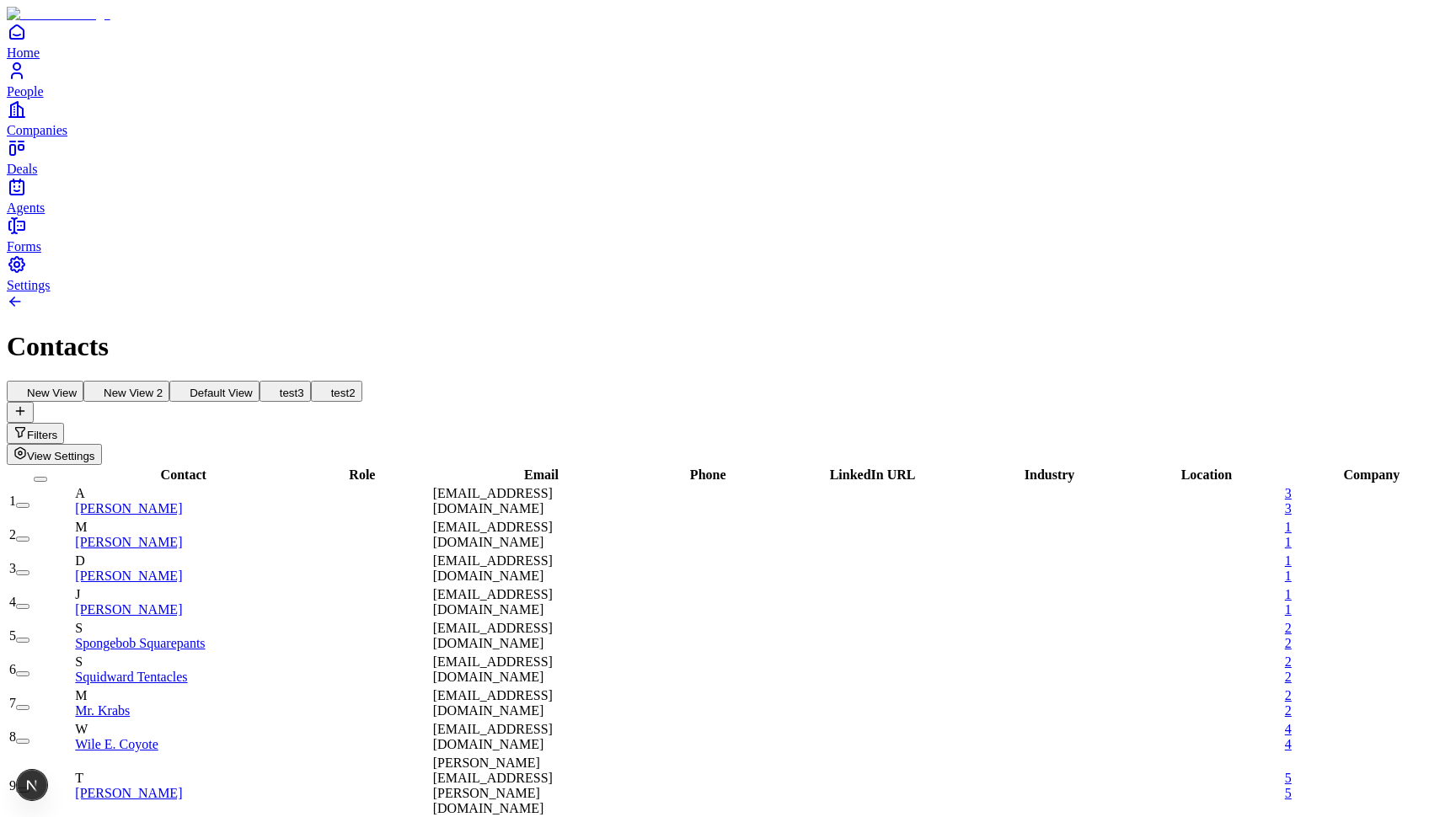
scroll to position [0, 2]
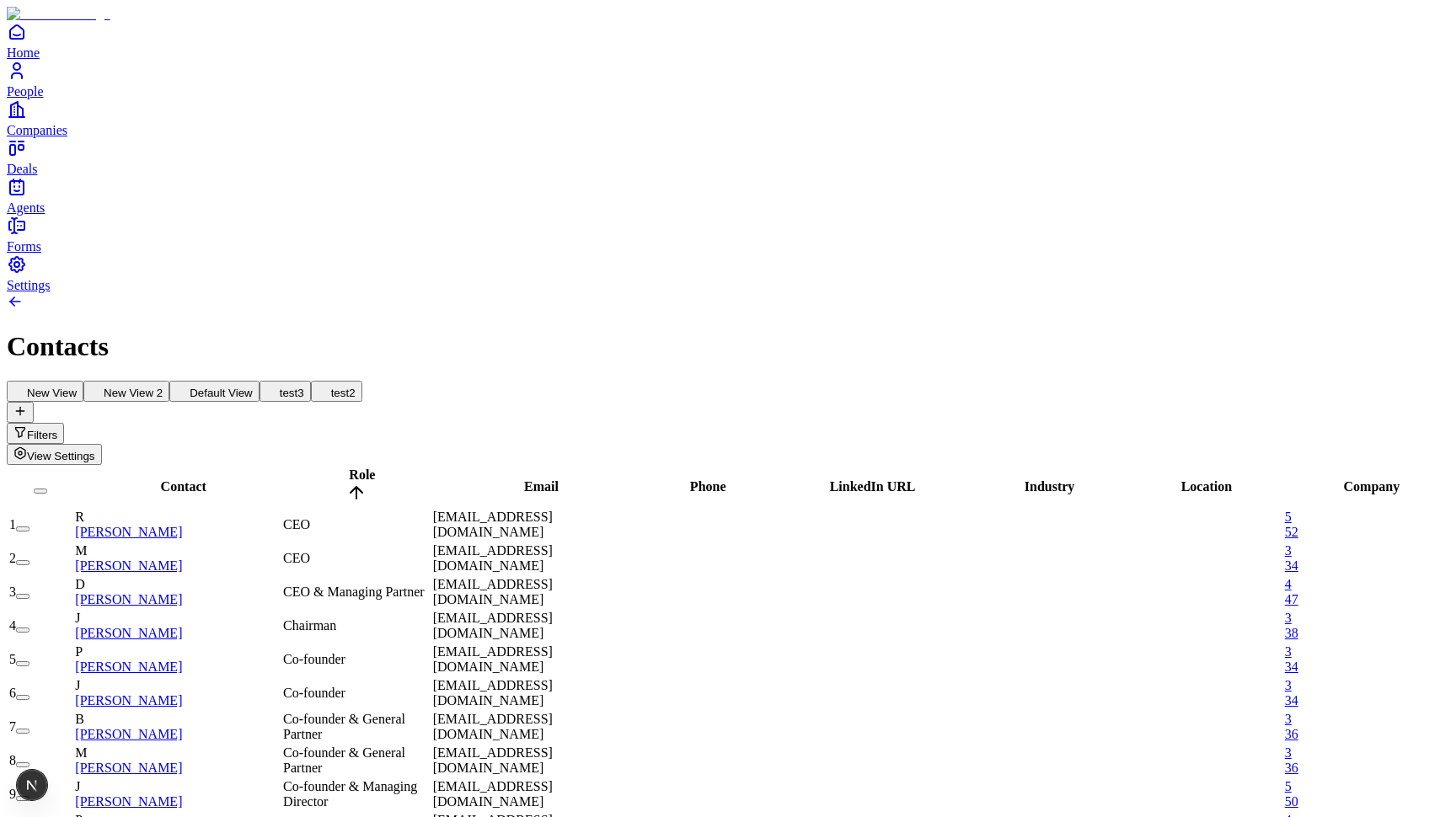
click at [362, 381] on button "test2" at bounding box center [336, 391] width 52 height 21
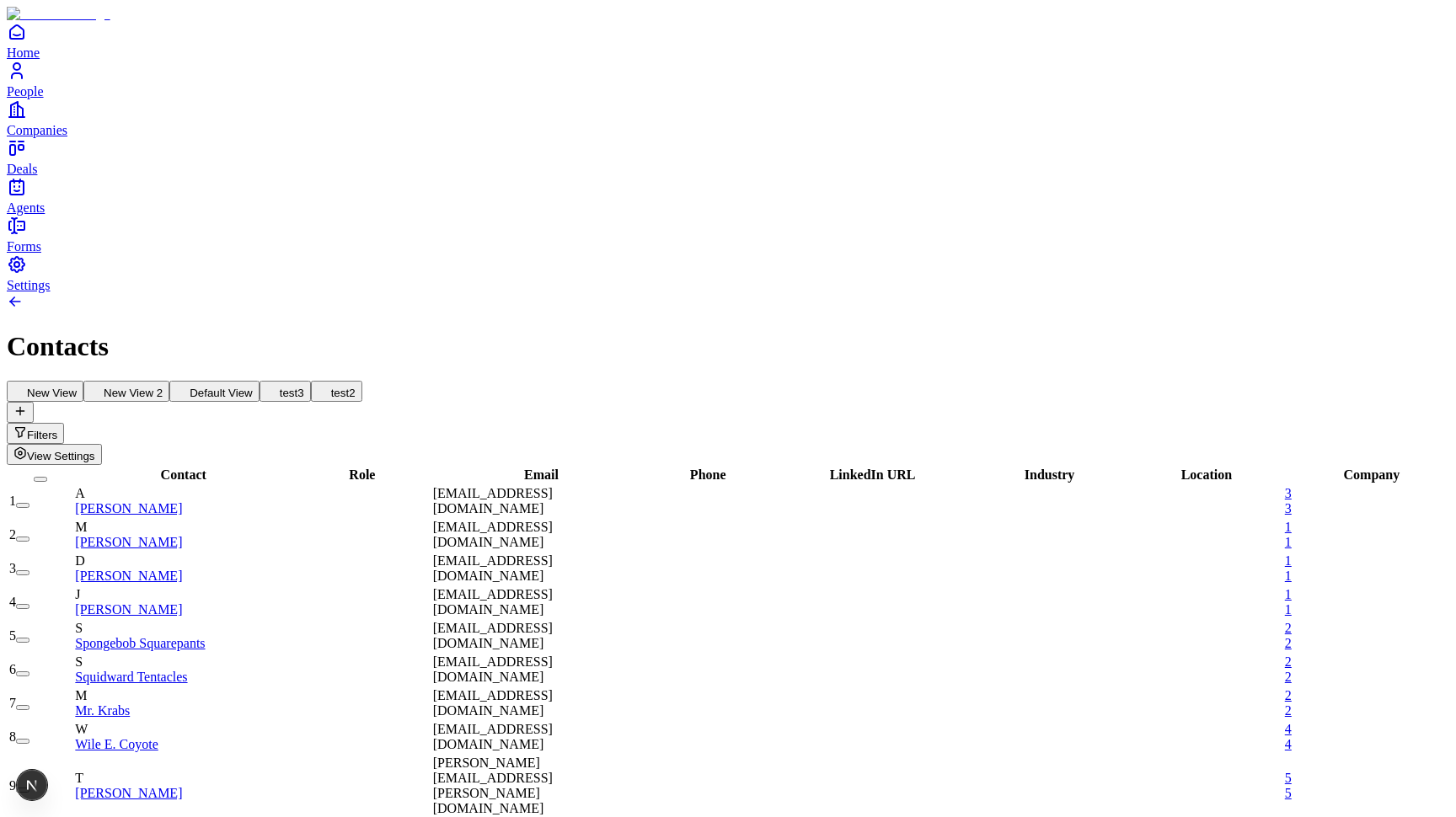
click at [102, 444] on button "View Settings" at bounding box center [54, 455] width 95 height 21
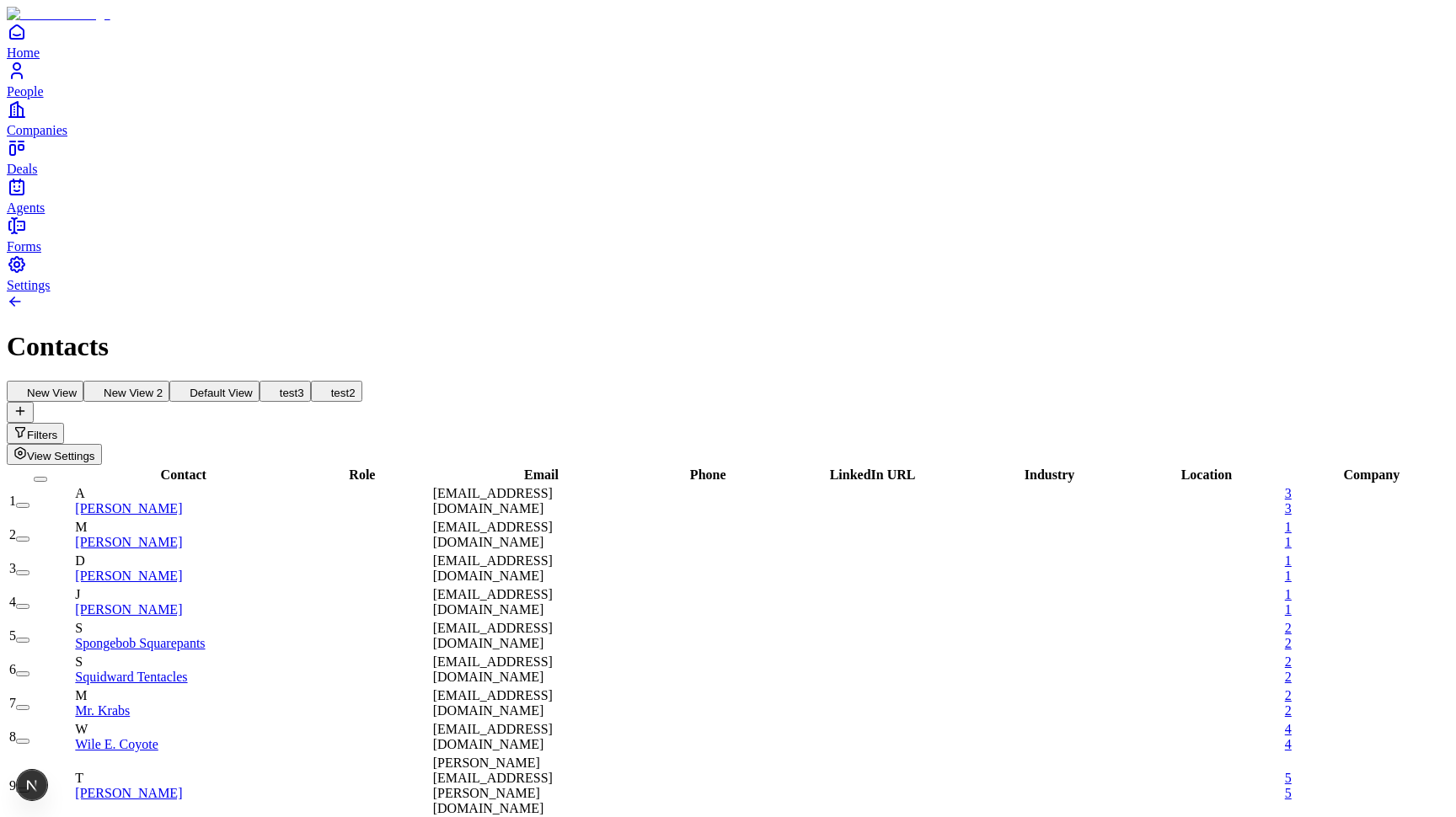
click at [95, 450] on span "View Settings" at bounding box center [61, 456] width 68 height 12
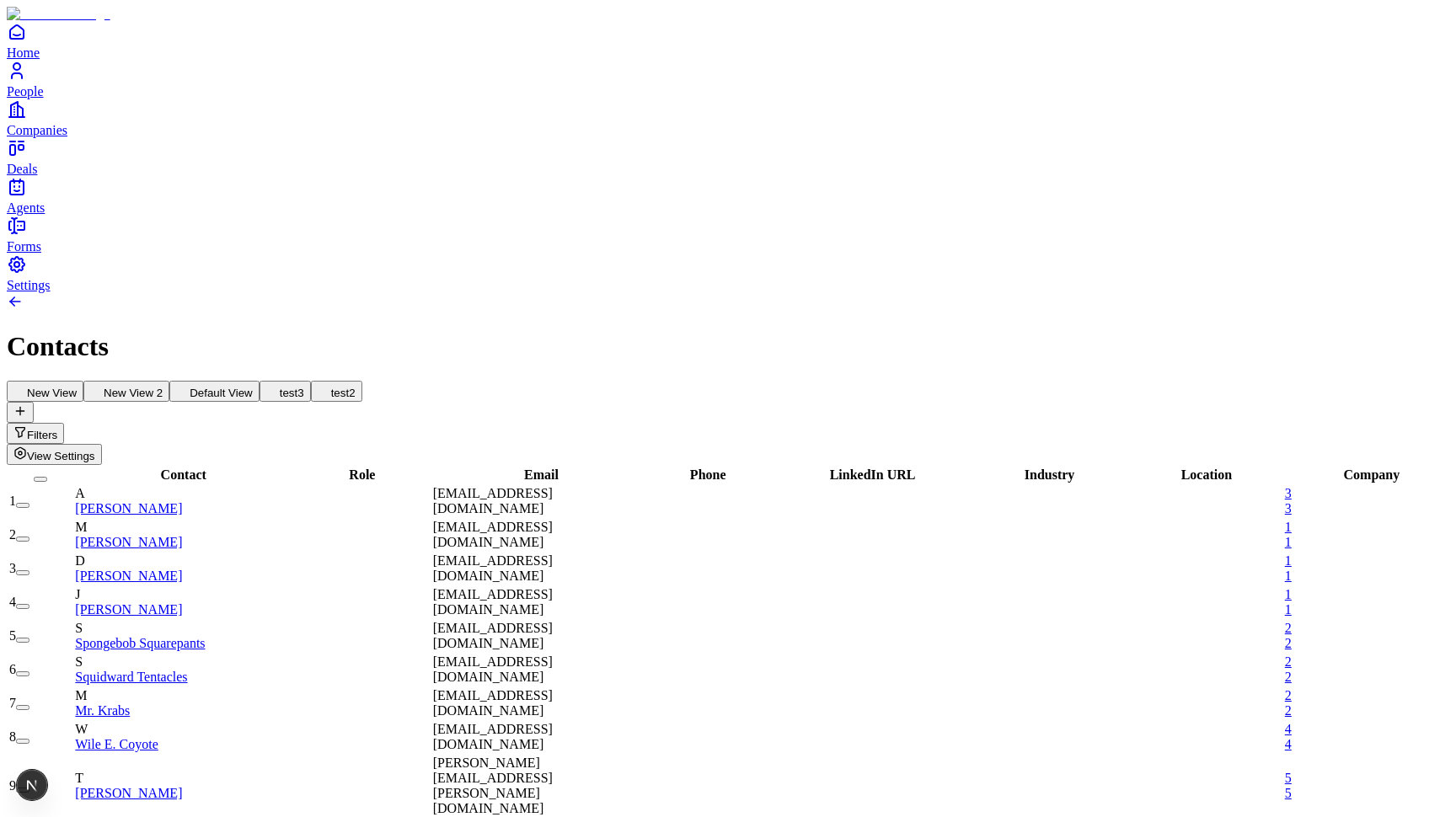
click at [95, 450] on span "View Settings" at bounding box center [61, 456] width 68 height 12
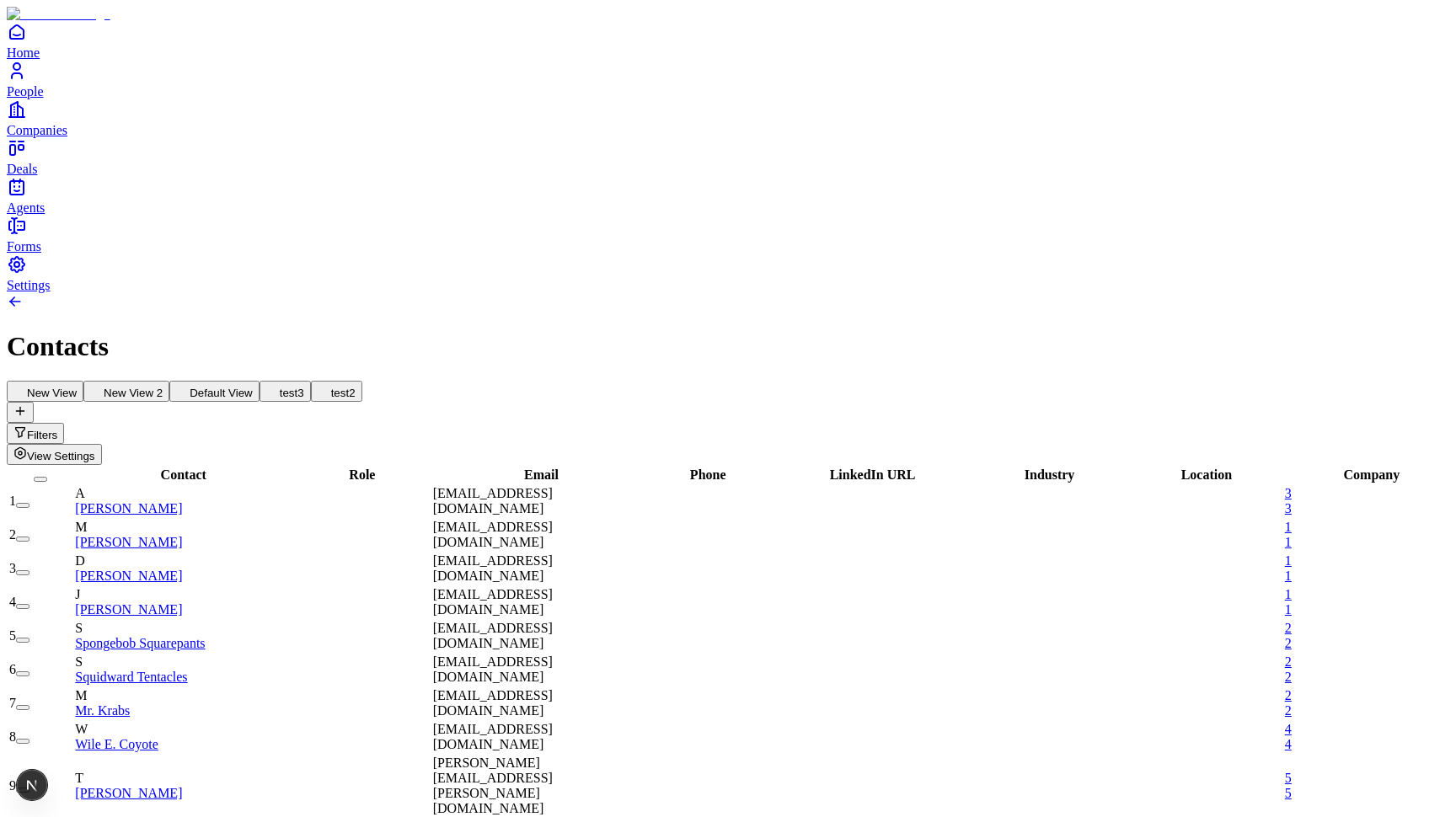
click at [95, 450] on span "View Settings" at bounding box center [61, 456] width 68 height 12
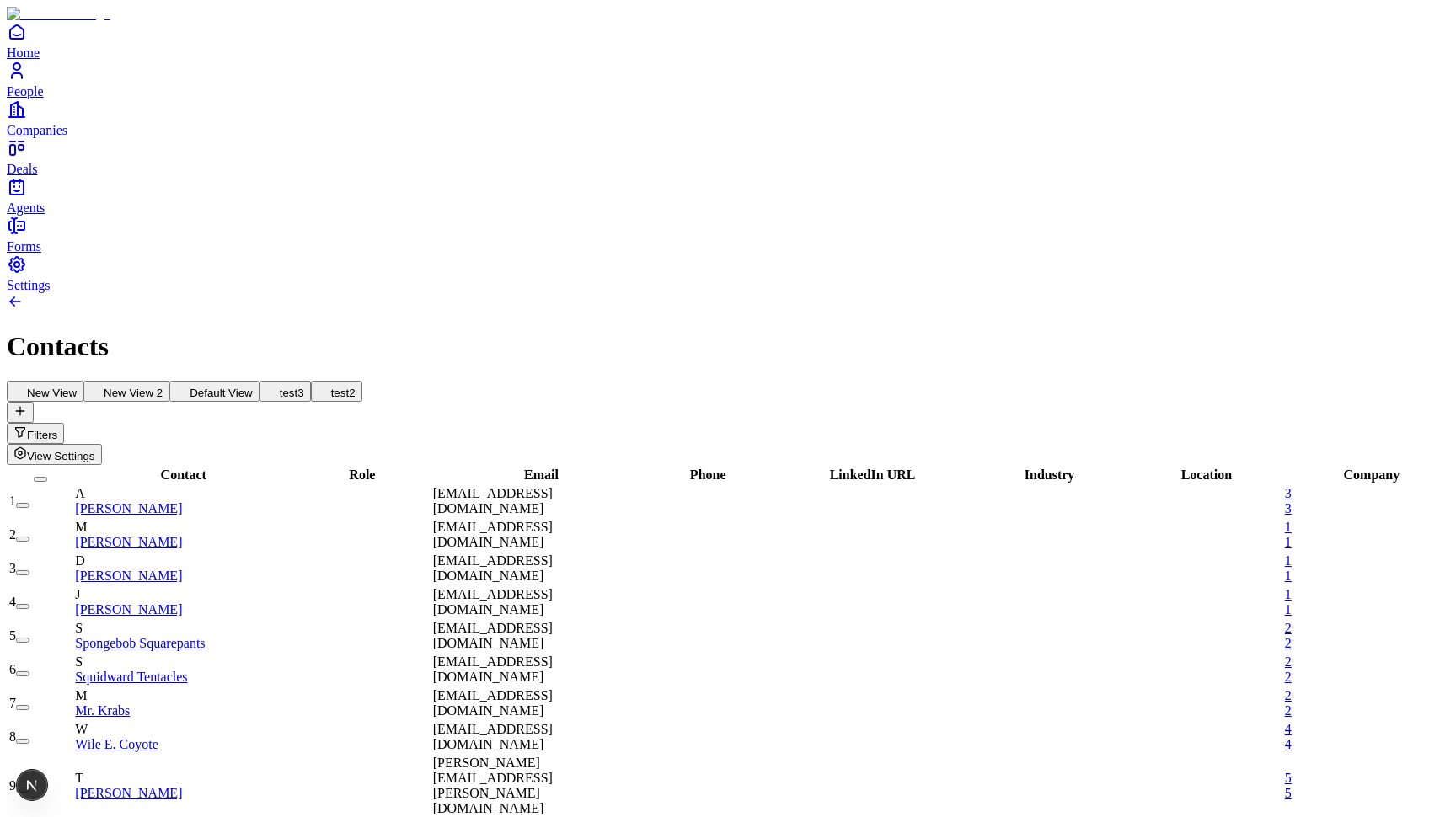
click at [95, 450] on span "View Settings" at bounding box center [61, 456] width 68 height 12
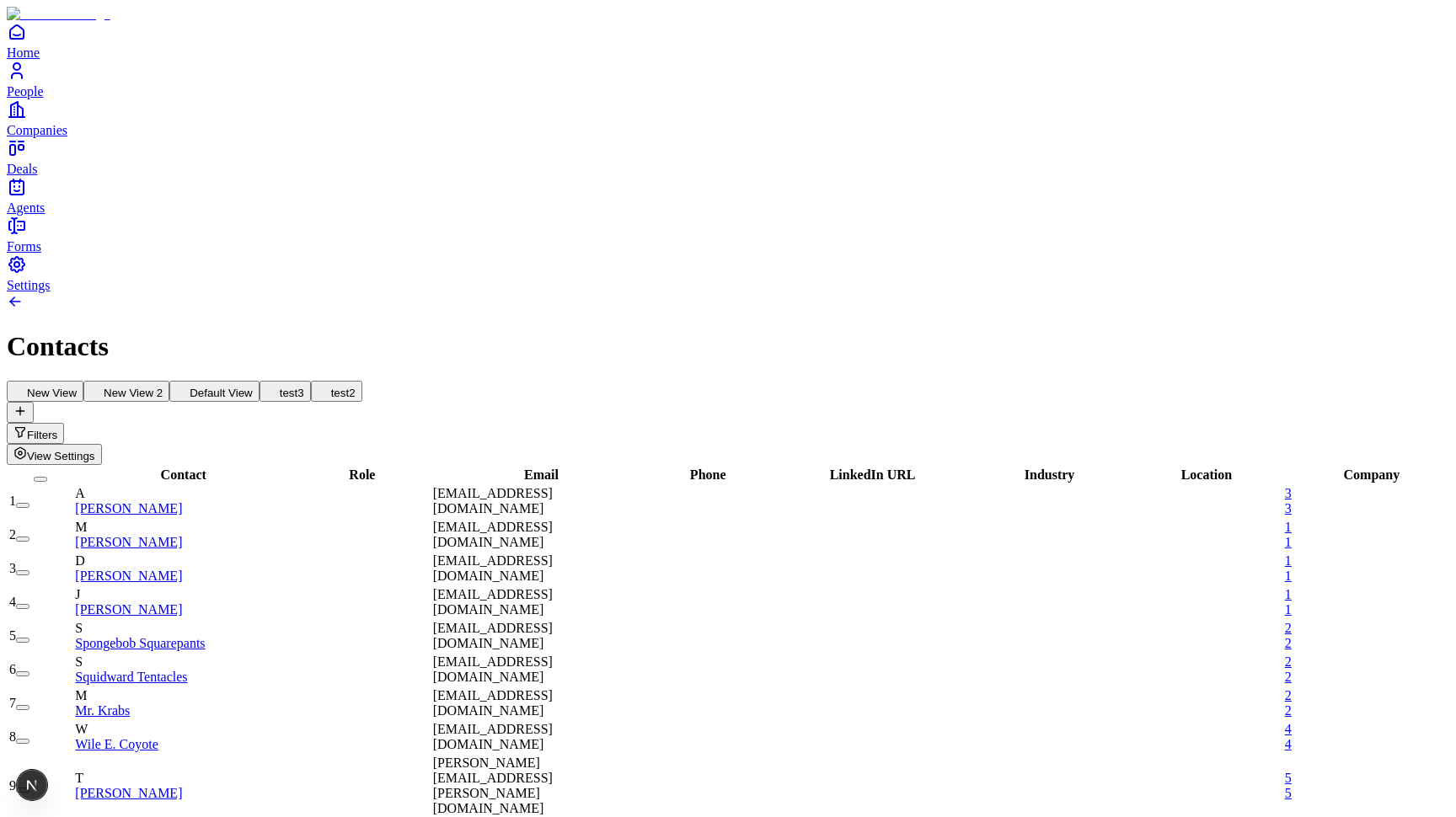
click at [95, 450] on span "View Settings" at bounding box center [61, 456] width 68 height 12
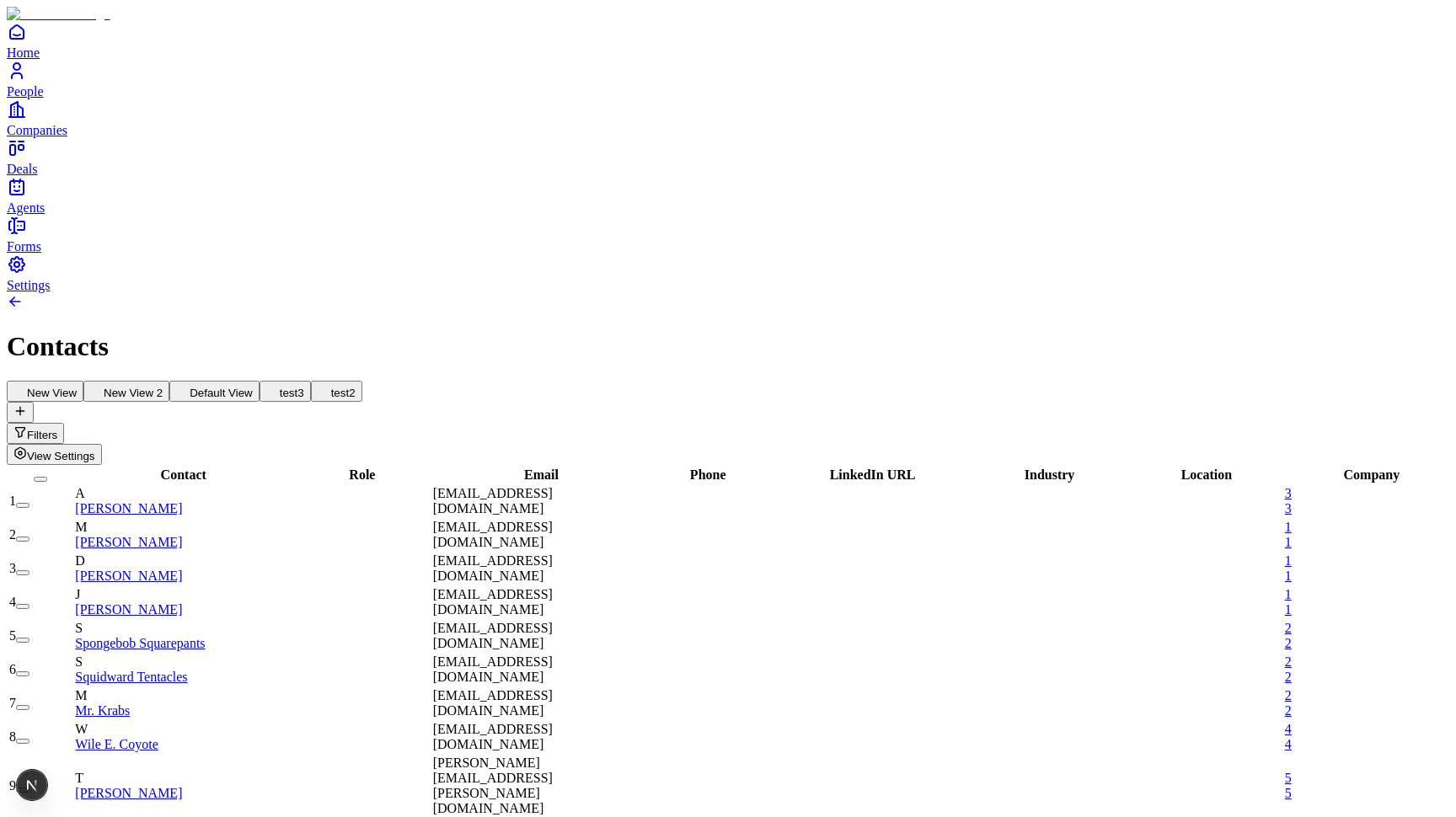
click at [1375, 423] on div "Filters View Settings" at bounding box center [728, 444] width 1442 height 42
click at [95, 450] on span "View Settings" at bounding box center [61, 456] width 68 height 12
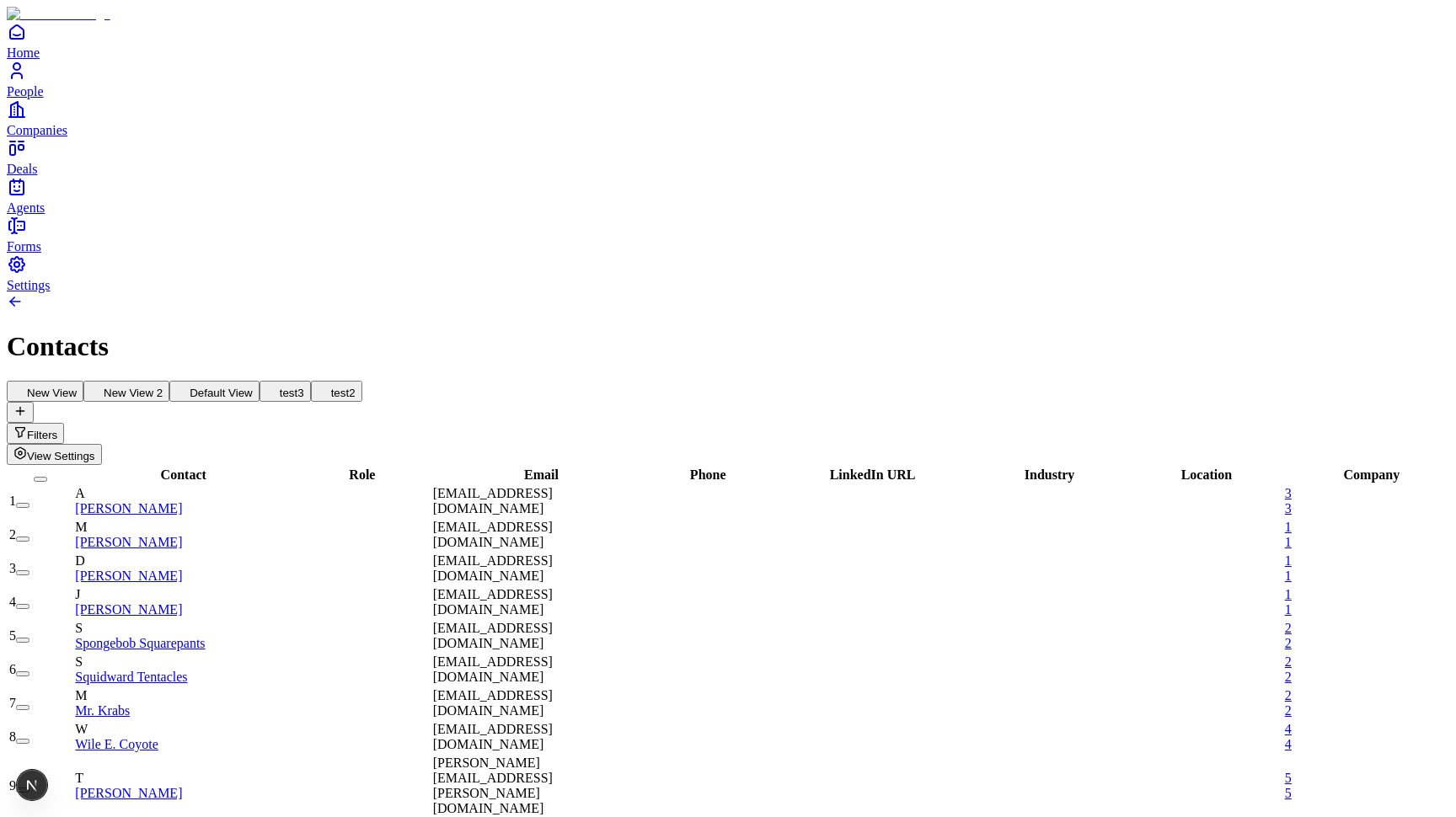
click at [95, 450] on span "View Settings" at bounding box center [61, 456] width 68 height 12
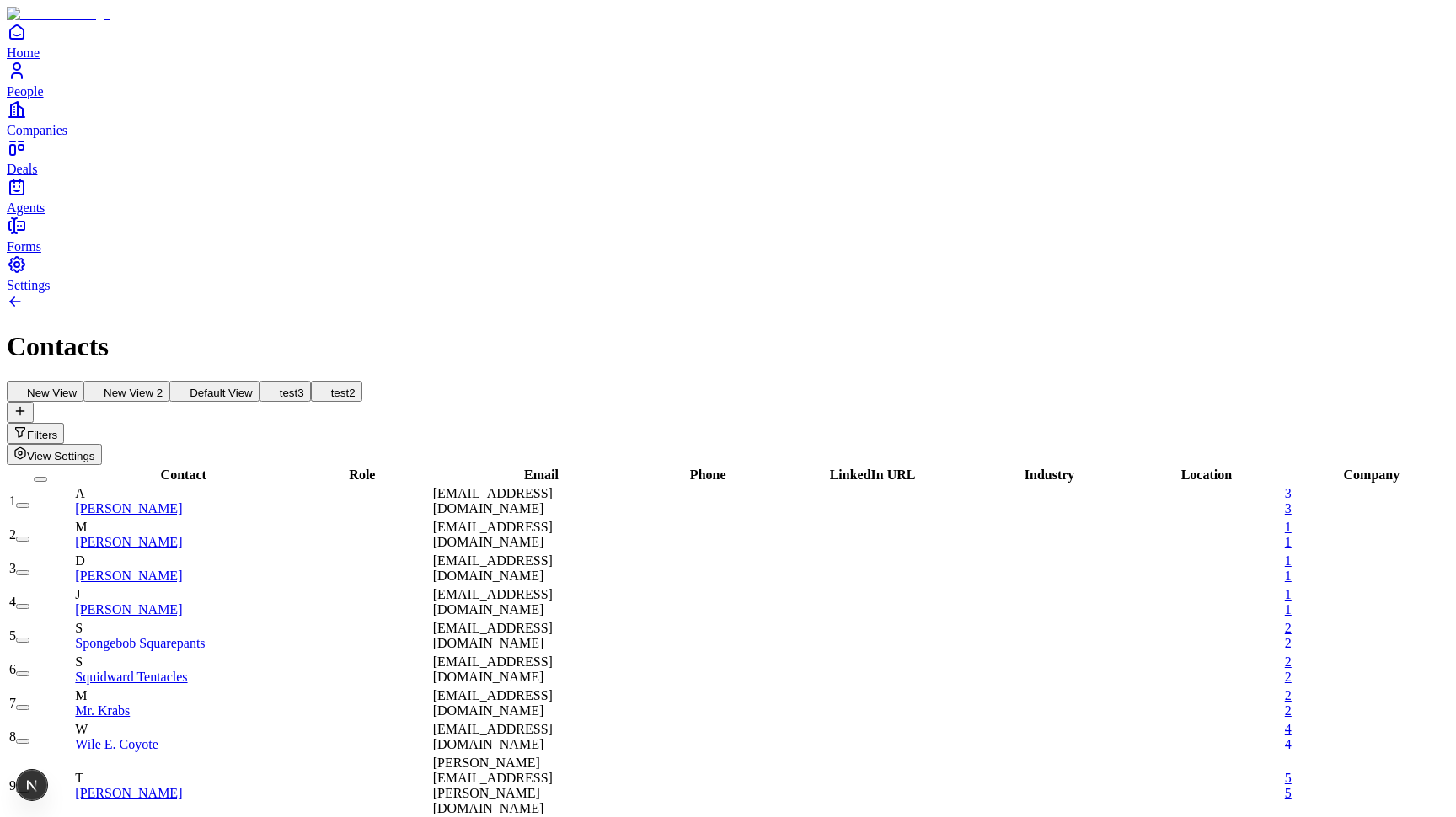
scroll to position [8, 2]
click at [320, 293] on div "Contacts" at bounding box center [728, 327] width 1442 height 69
click at [607, 381] on div "New View New View 2 Default View test3 test2 Filters View Settings" at bounding box center [728, 423] width 1442 height 84
click at [83, 381] on button "New View" at bounding box center [45, 391] width 76 height 21
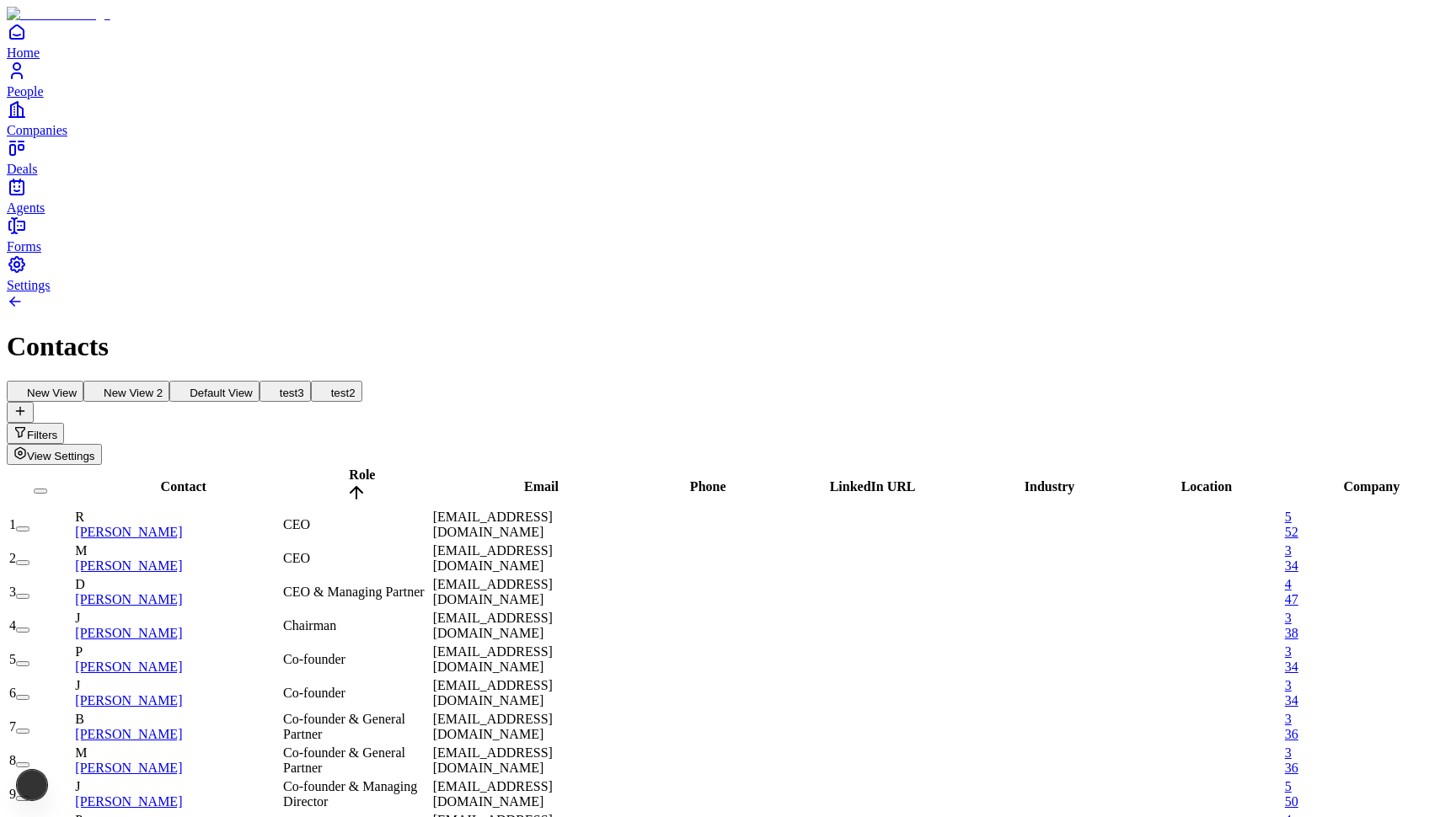
click at [169, 381] on button "New View 2" at bounding box center [126, 391] width 86 height 21
click at [260, 381] on button "Default View" at bounding box center [214, 391] width 90 height 21
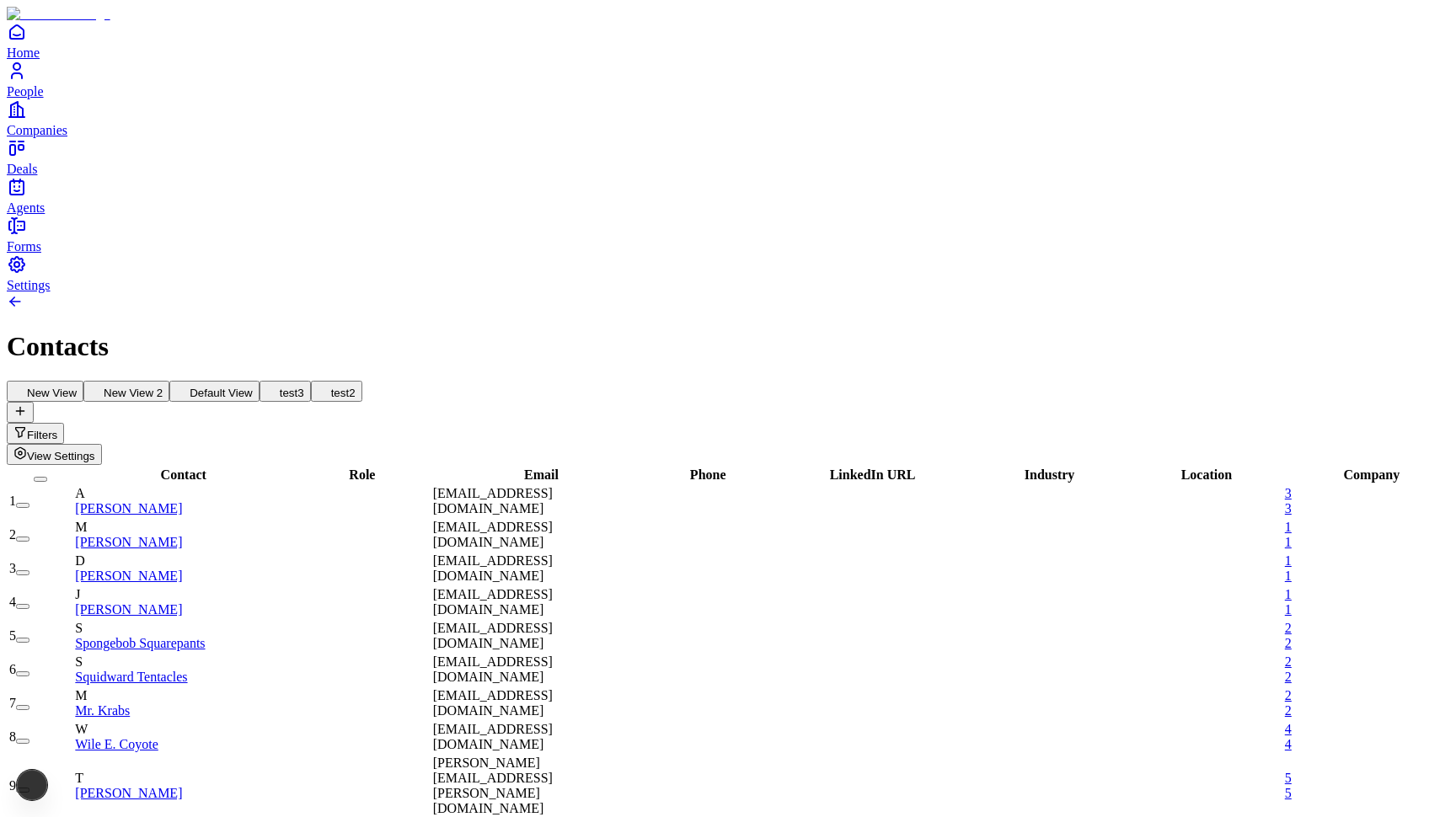
click at [104, 383] on icon at bounding box center [97, 390] width 13 height 13
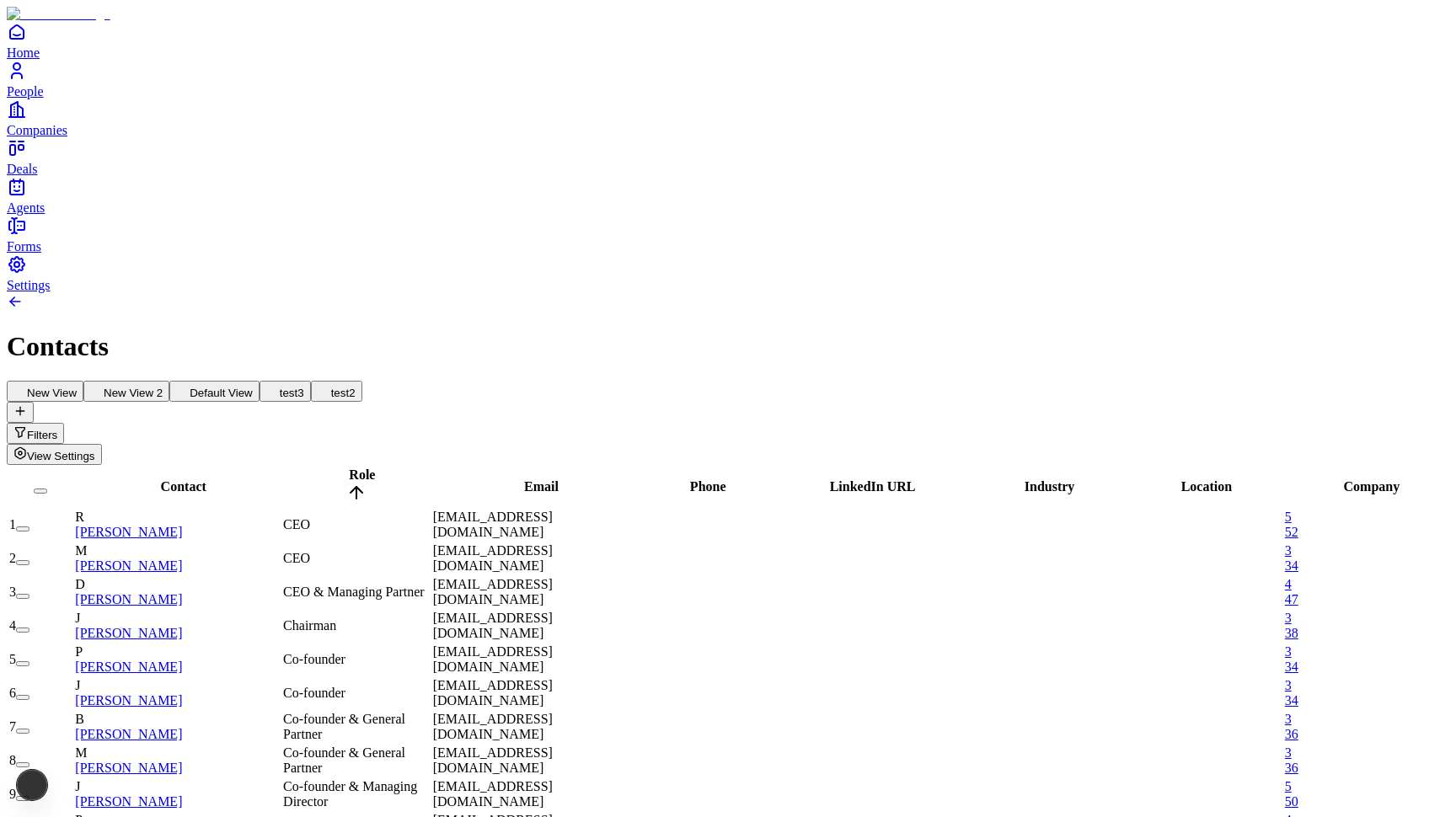
click at [83, 381] on button "New View" at bounding box center [45, 391] width 76 height 21
click at [177, 479] on span "Contact" at bounding box center [183, 486] width 46 height 14
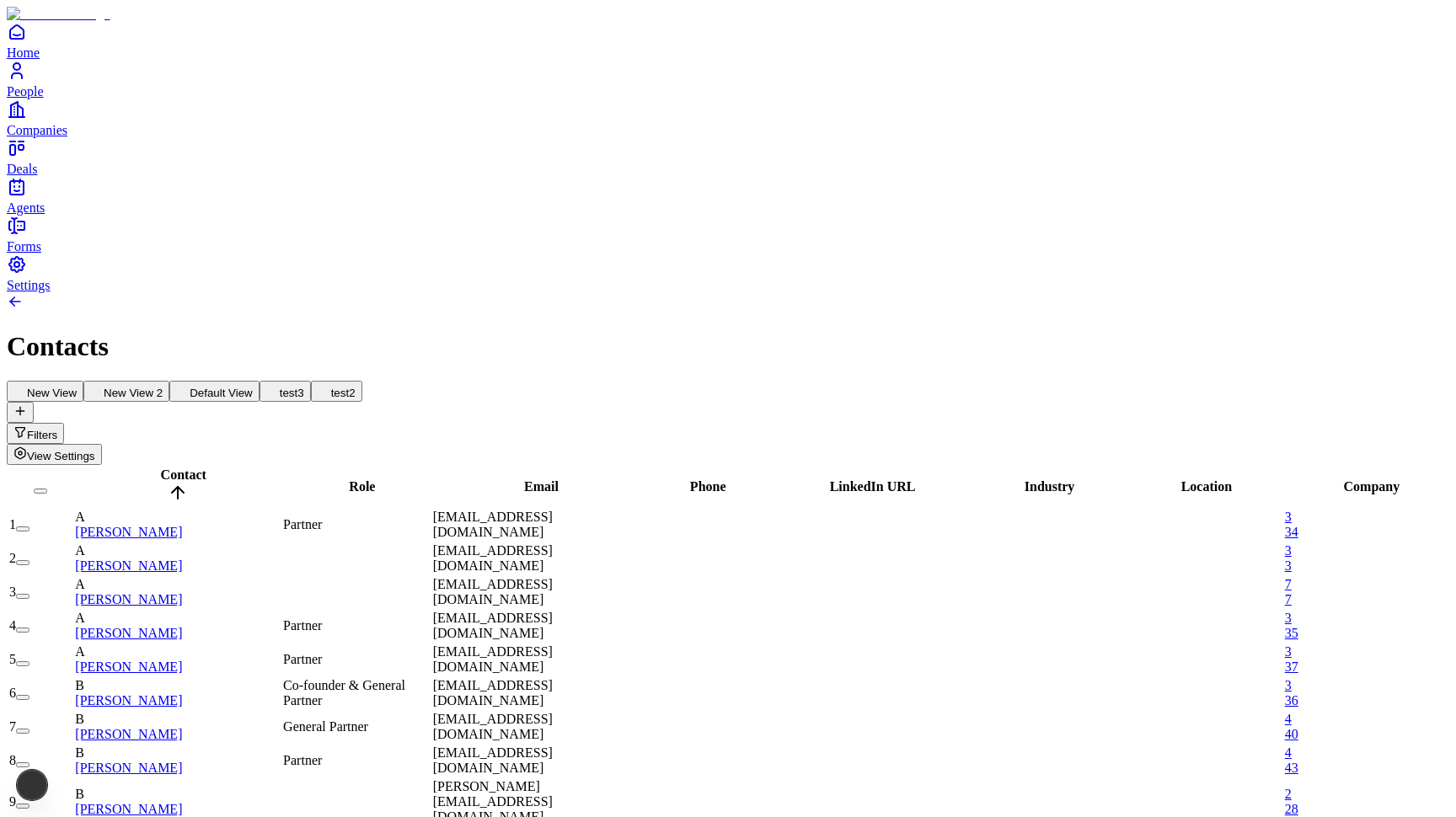
click at [177, 468] on span "Contact" at bounding box center [183, 475] width 46 height 14
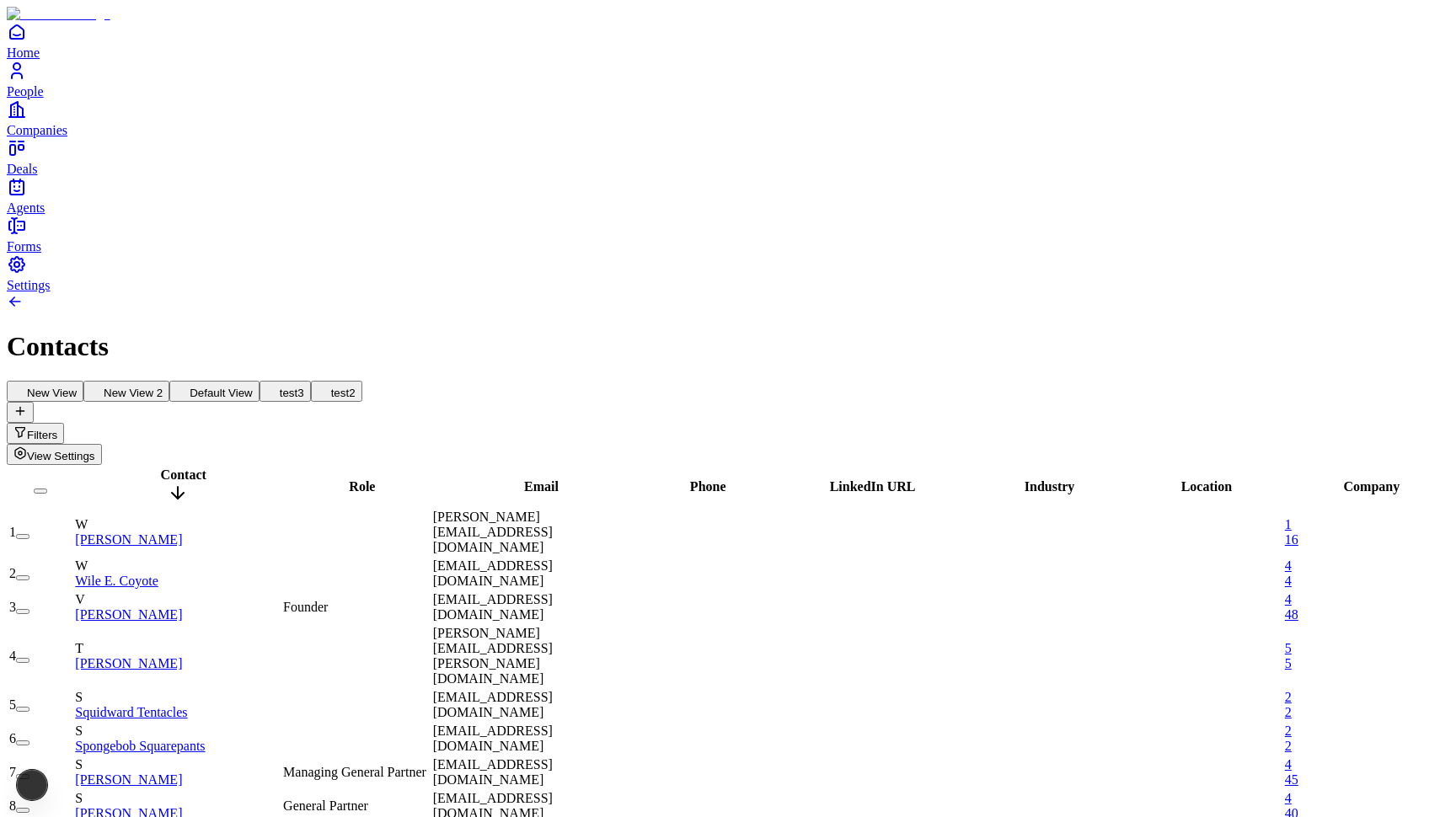
click at [178, 468] on span "Contact" at bounding box center [183, 475] width 46 height 14
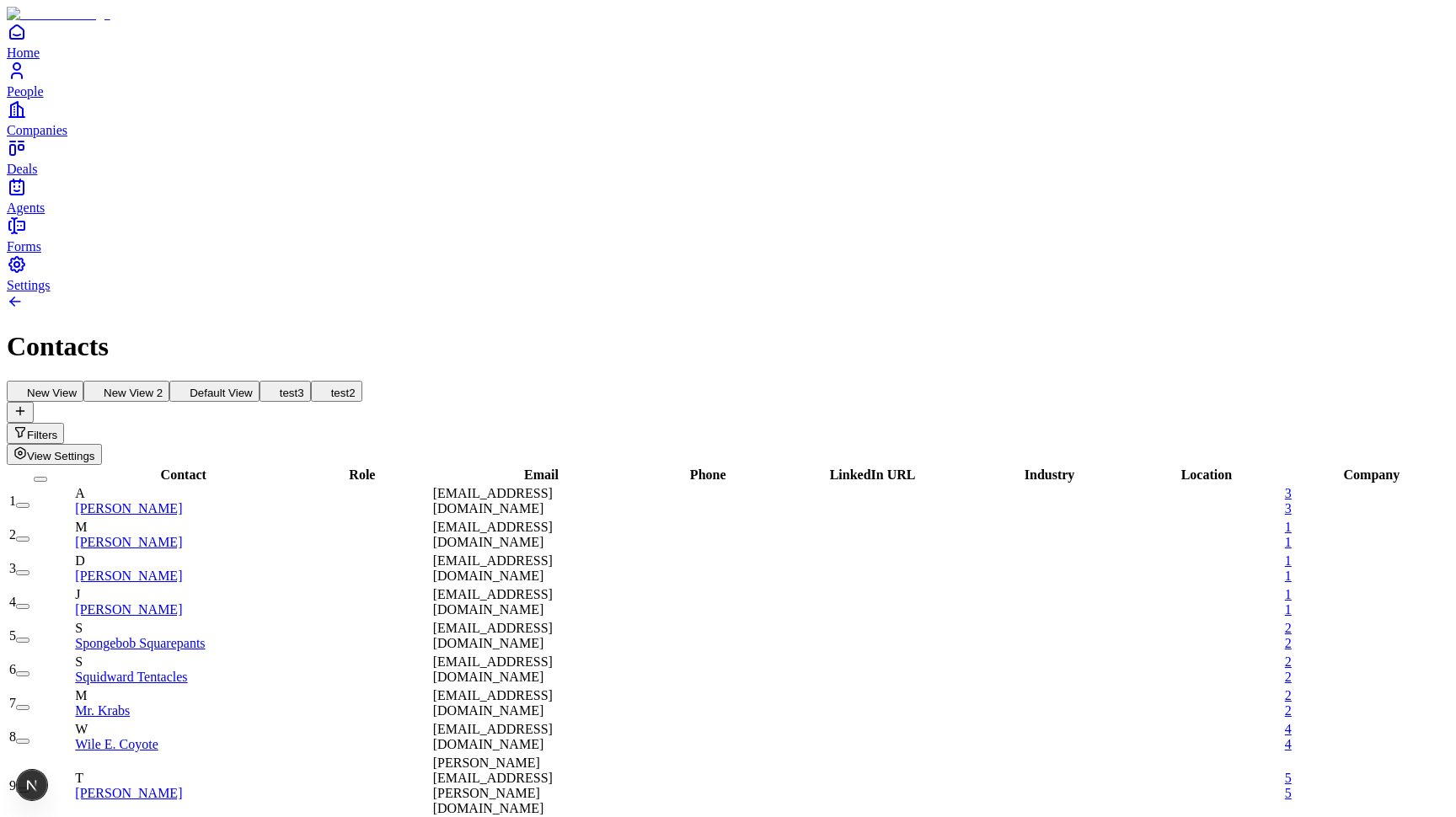
scroll to position [0, 0]
click at [1344, 468] on span "Company" at bounding box center [1372, 475] width 56 height 14
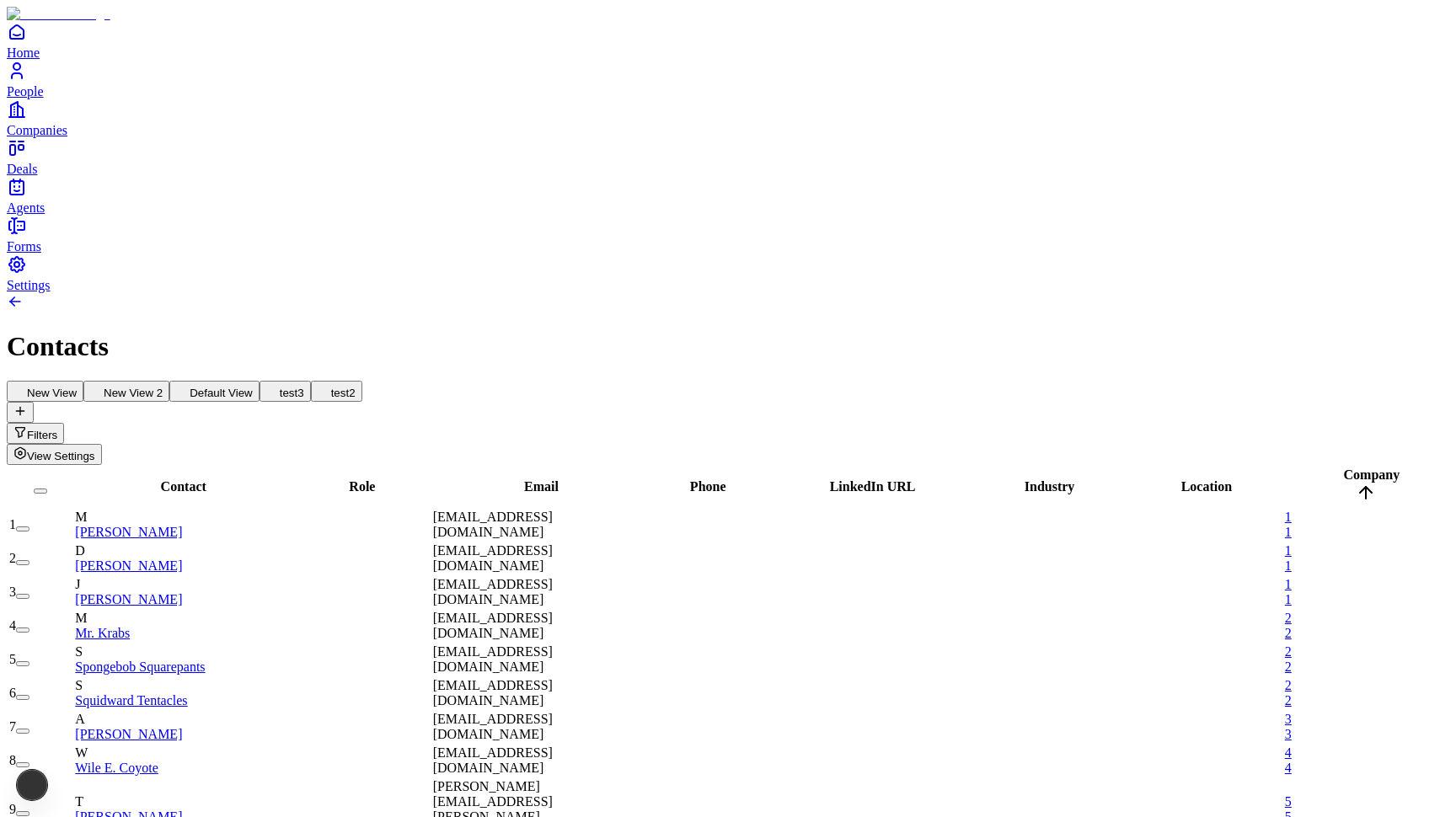
click at [1344, 468] on span "Company" at bounding box center [1372, 475] width 56 height 14
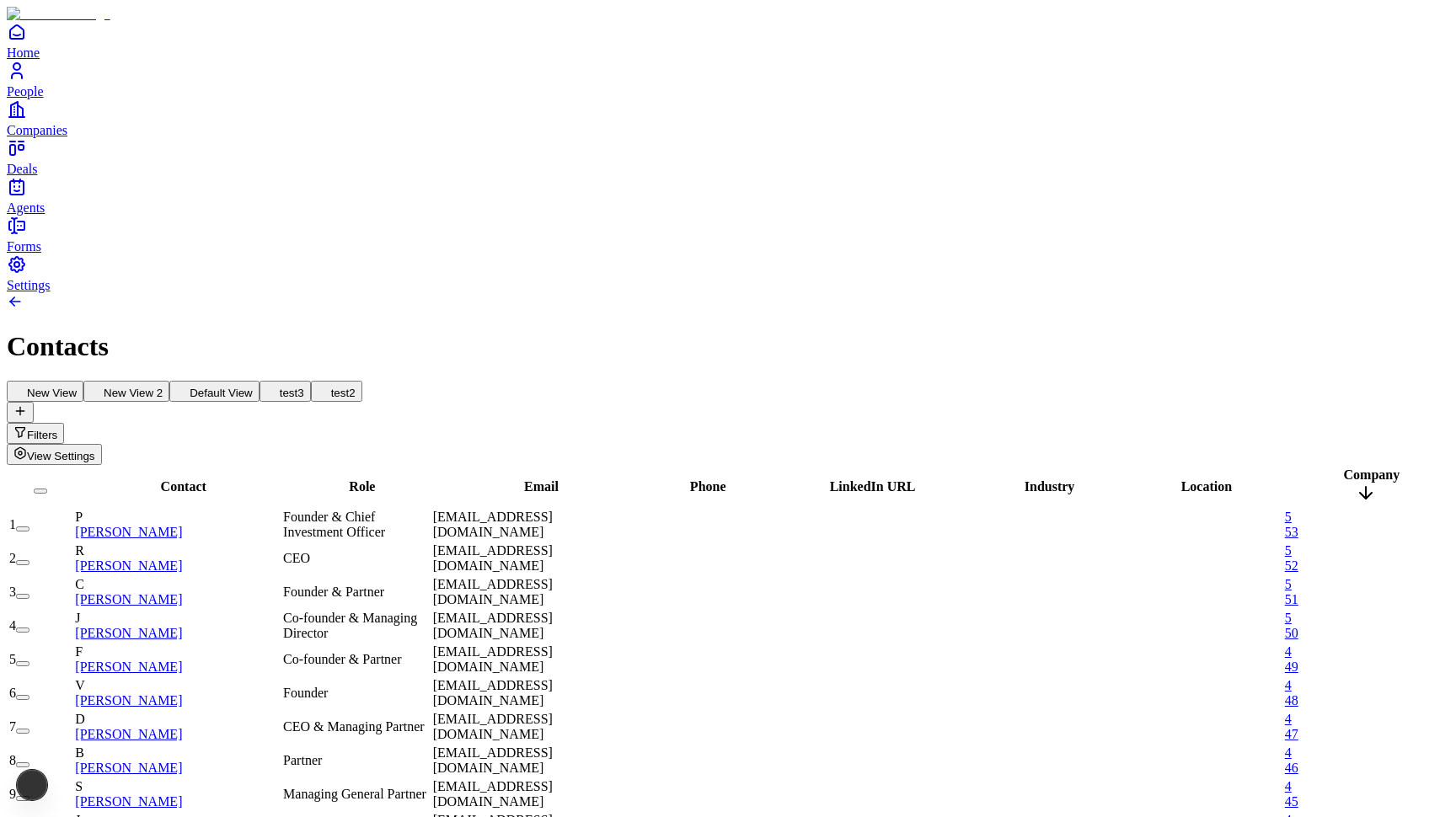
click at [1344, 468] on span "Company" at bounding box center [1372, 475] width 56 height 14
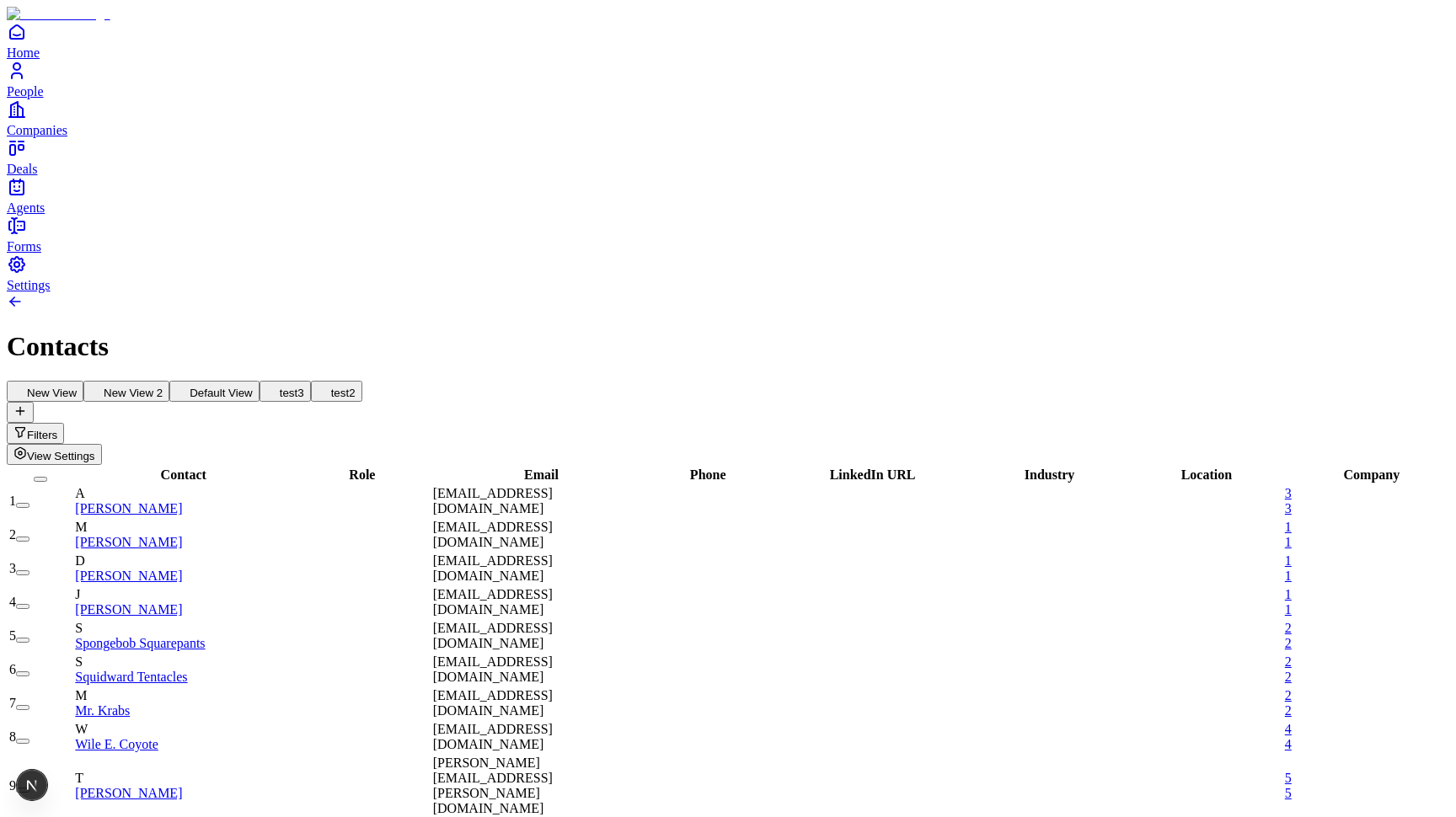
scroll to position [667, 2]
click at [715, 331] on h1 "Contacts" at bounding box center [728, 347] width 1442 height 32
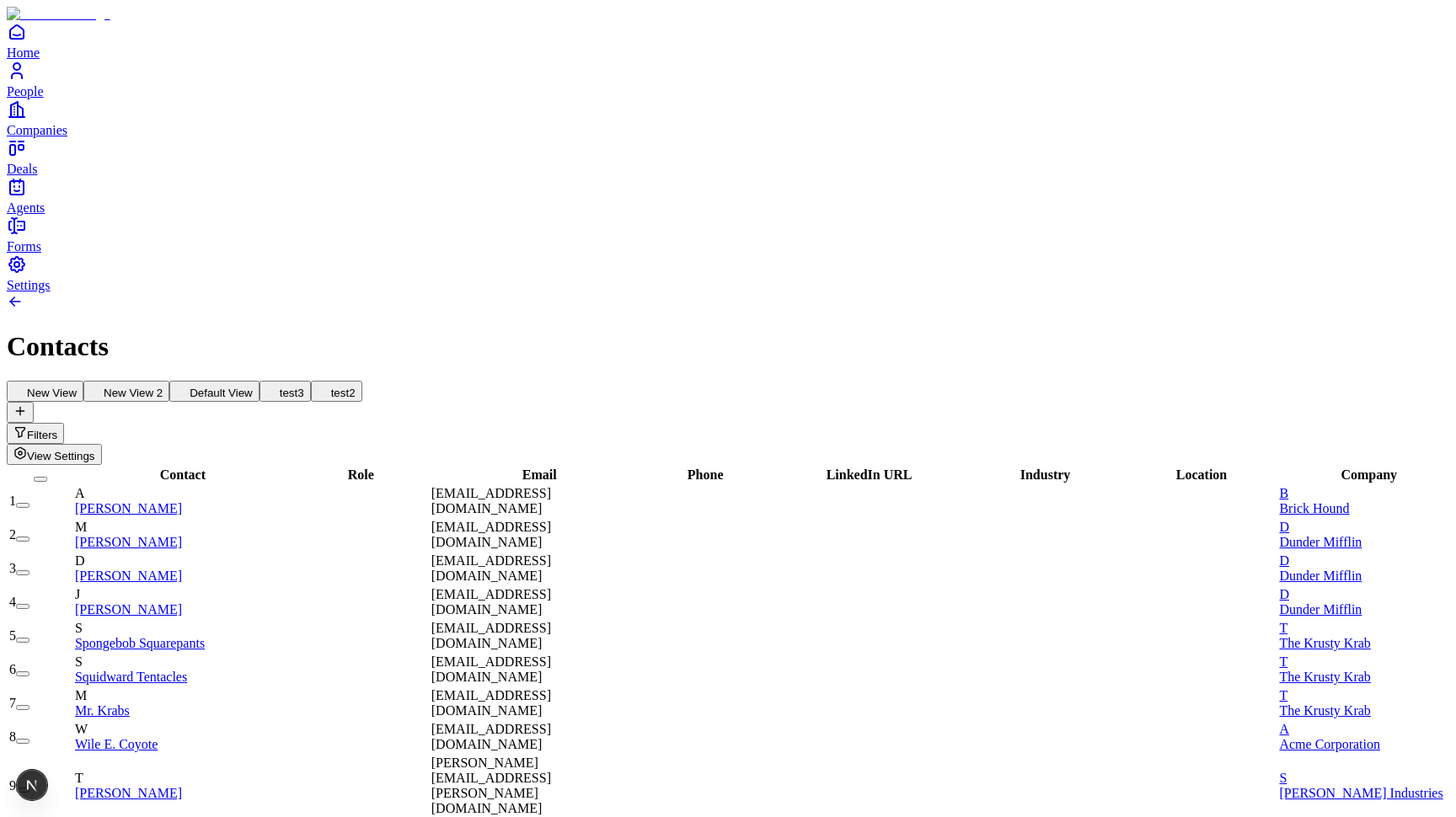
scroll to position [0, 2]
click at [95, 450] on span "View Settings" at bounding box center [61, 456] width 68 height 12
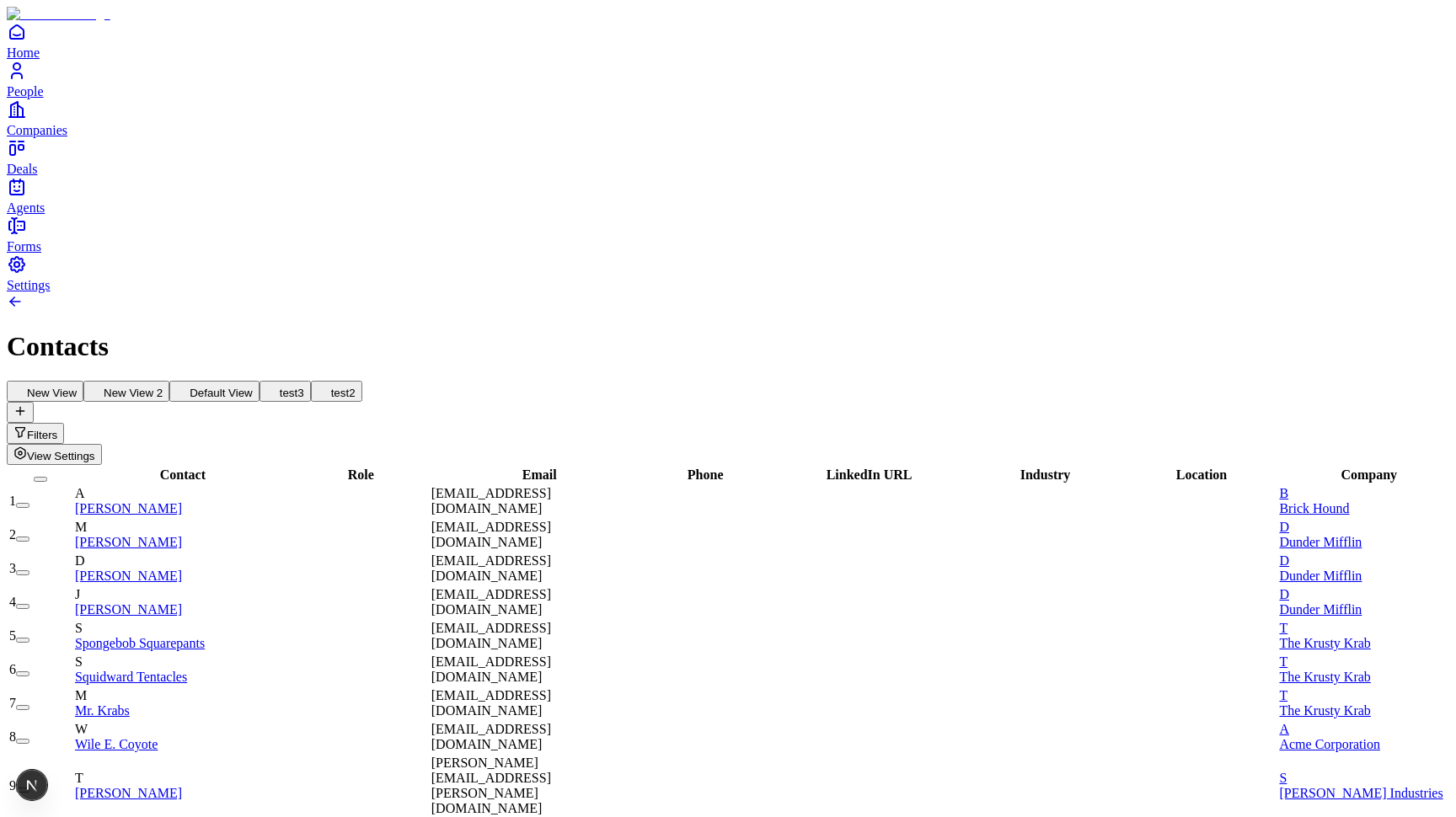
click at [362, 381] on button "test2" at bounding box center [336, 391] width 52 height 21
click at [83, 381] on button "New View" at bounding box center [45, 391] width 76 height 21
click at [169, 381] on button "New View 2" at bounding box center [126, 391] width 86 height 21
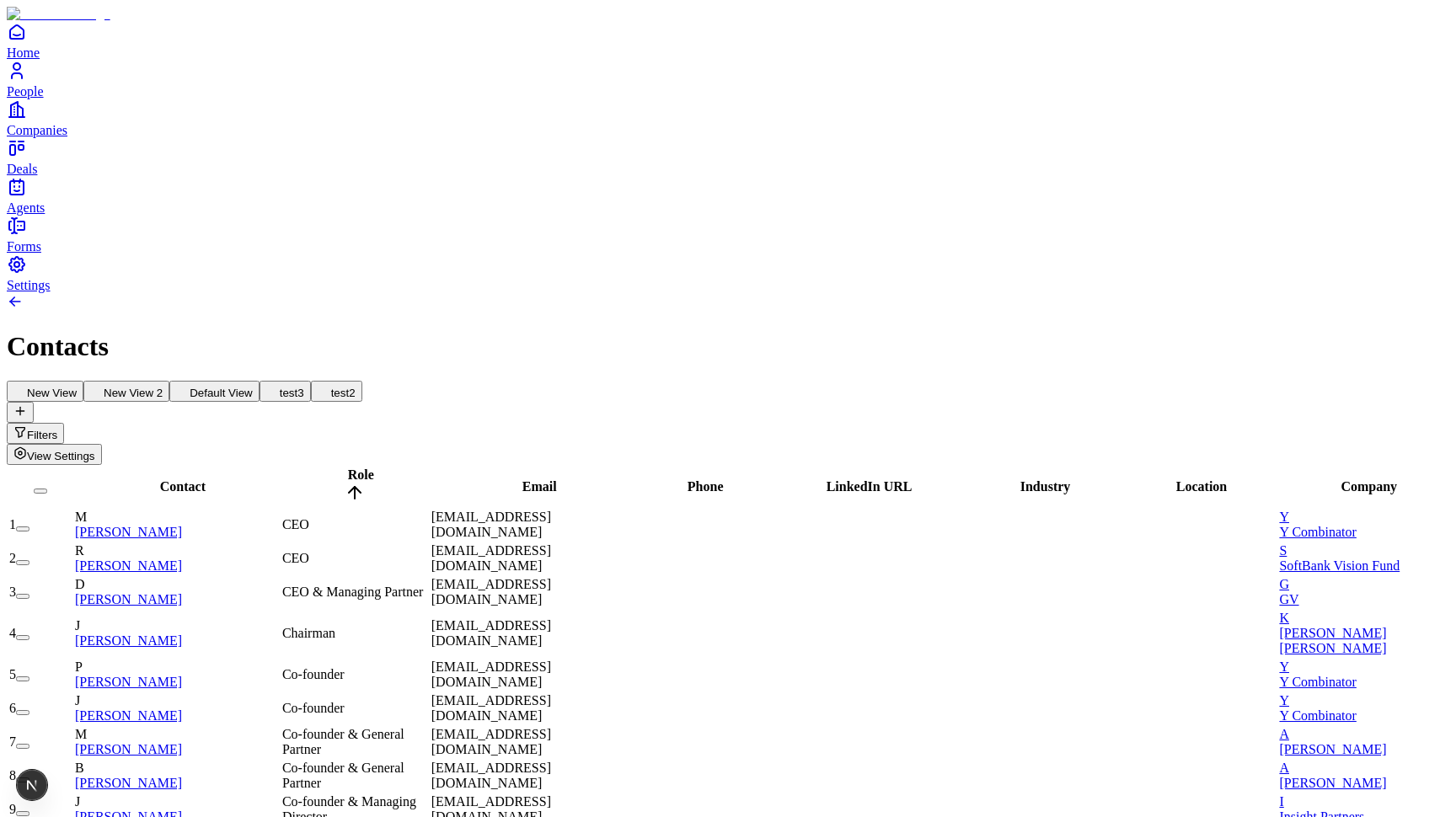
click at [83, 381] on button "New View" at bounding box center [45, 391] width 76 height 21
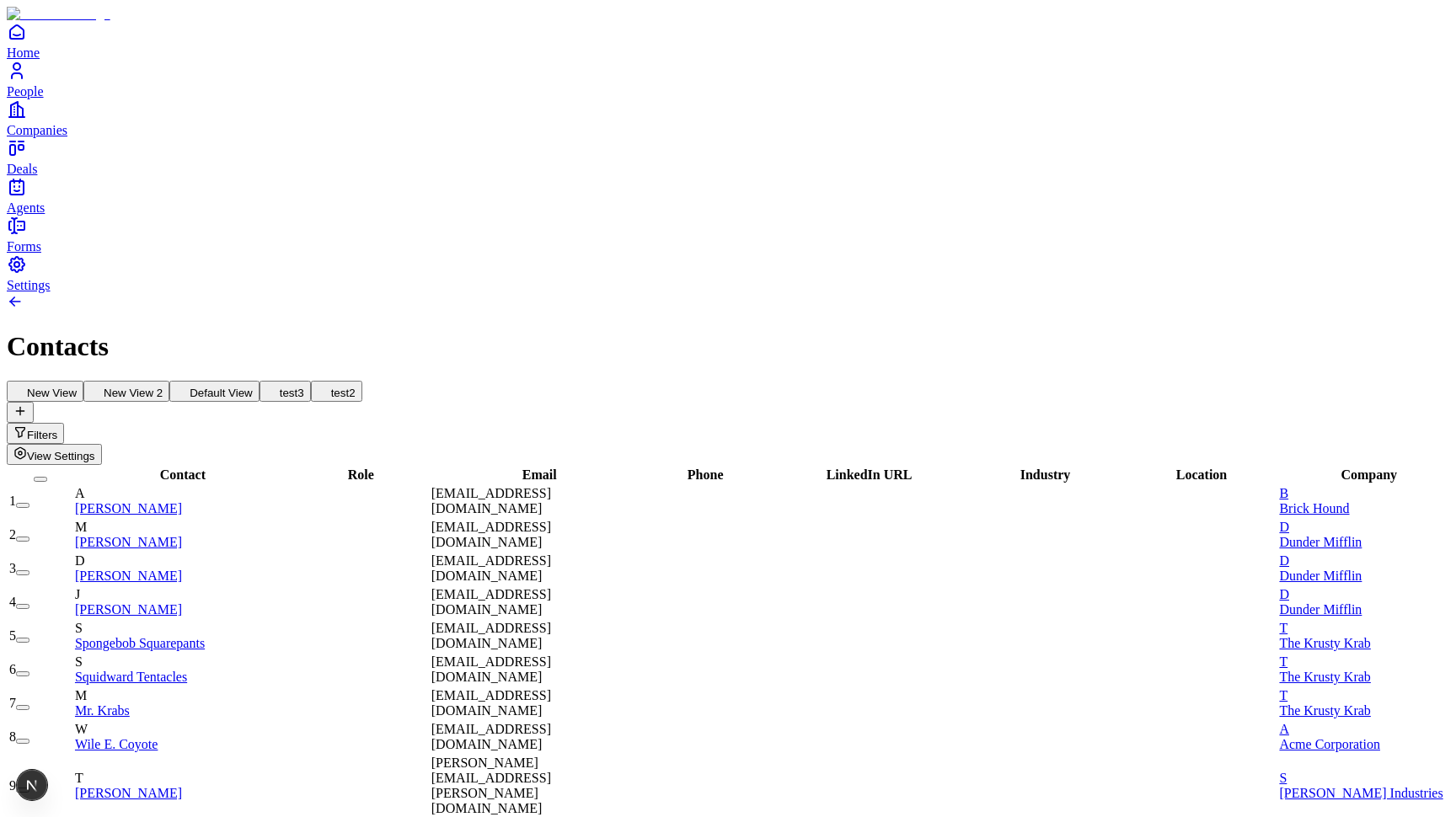
scroll to position [0, 2]
click at [1332, 501] on span "Brick Hound" at bounding box center [1314, 508] width 70 height 14
click at [1326, 535] on span "Dunder Mifflin" at bounding box center [1320, 542] width 82 height 14
click at [1324, 636] on span "The Krusty Krab" at bounding box center [1324, 643] width 91 height 14
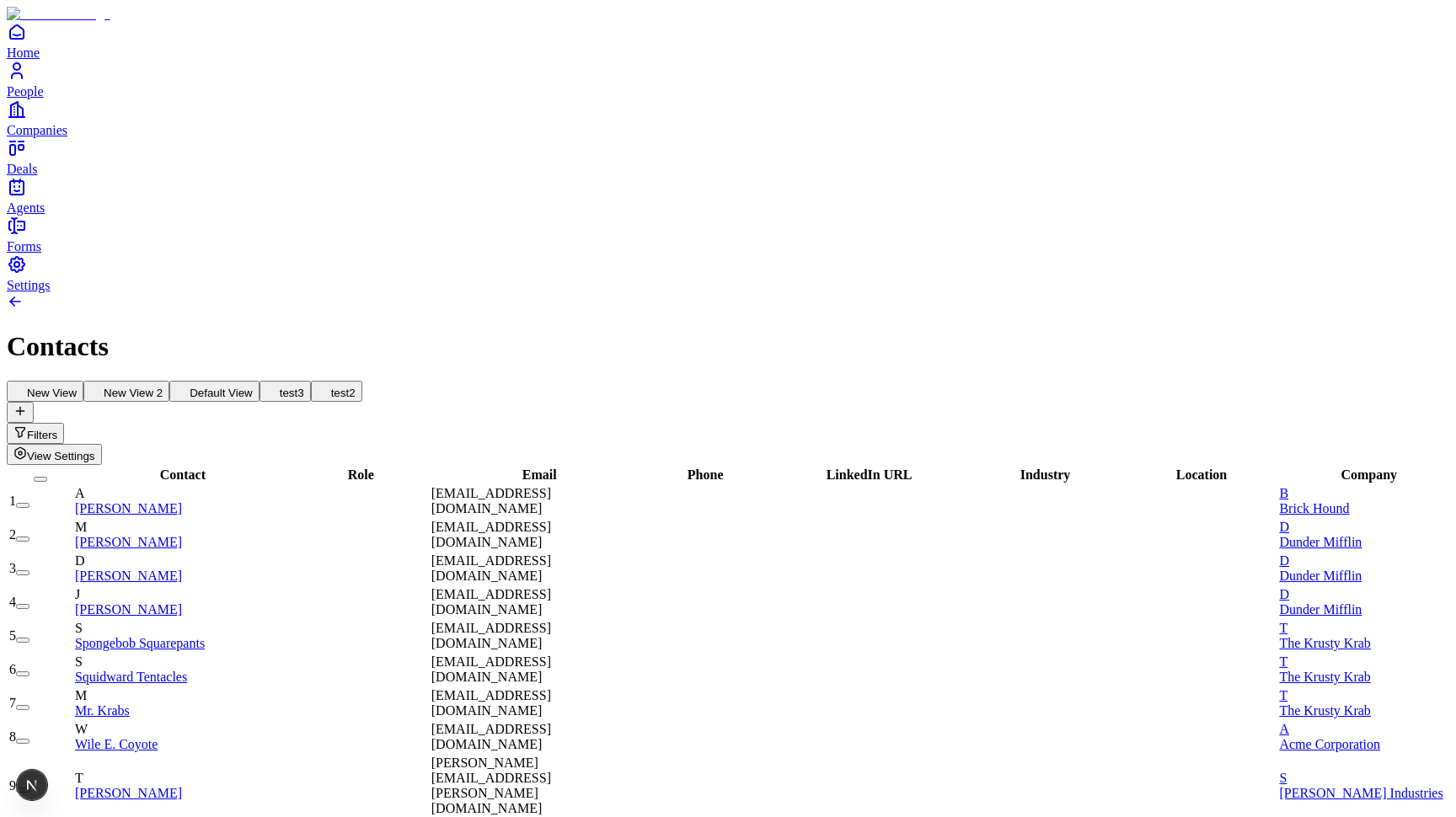
click at [95, 450] on span "View Settings" at bounding box center [61, 456] width 68 height 12
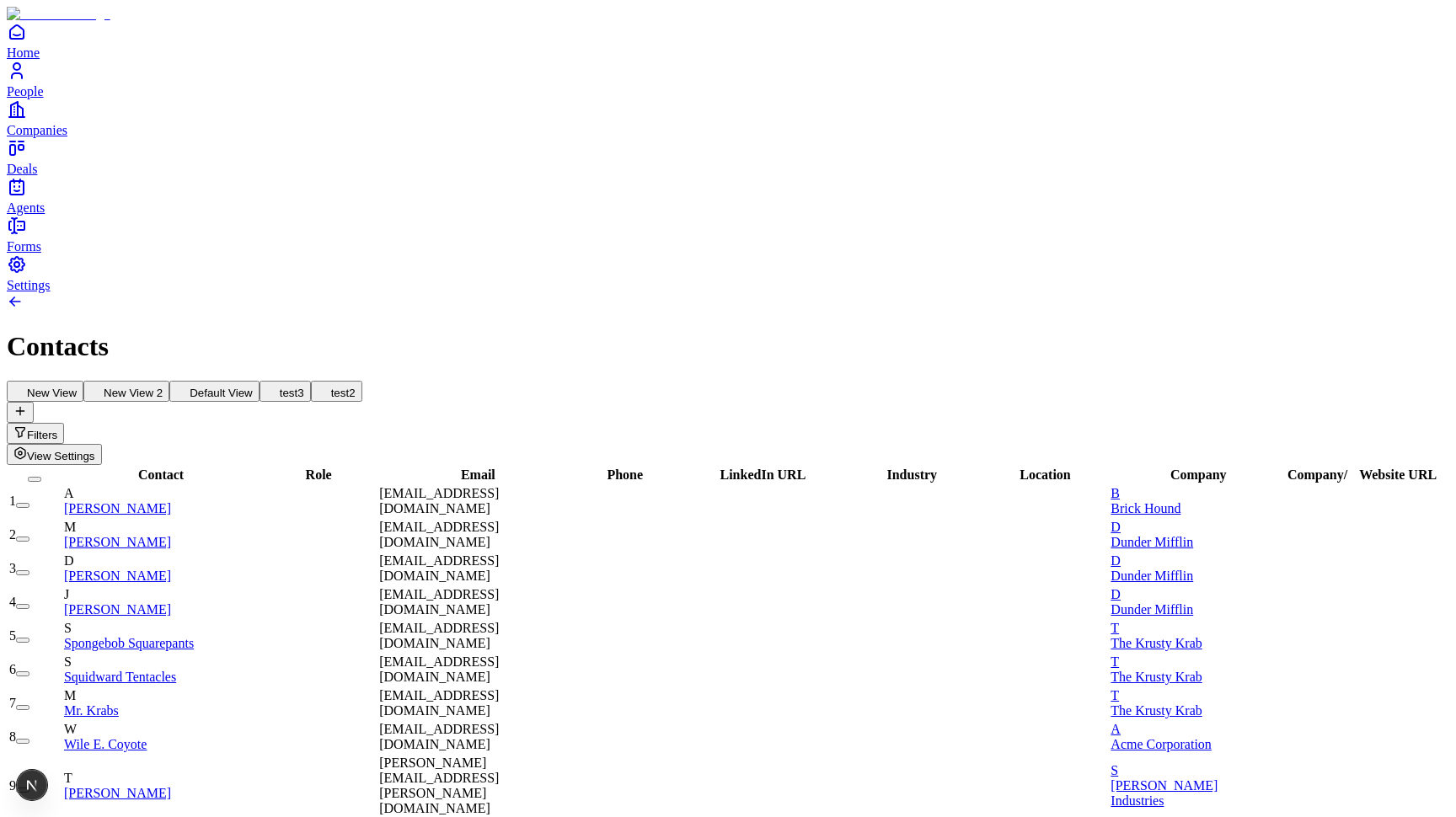
scroll to position [0, 2]
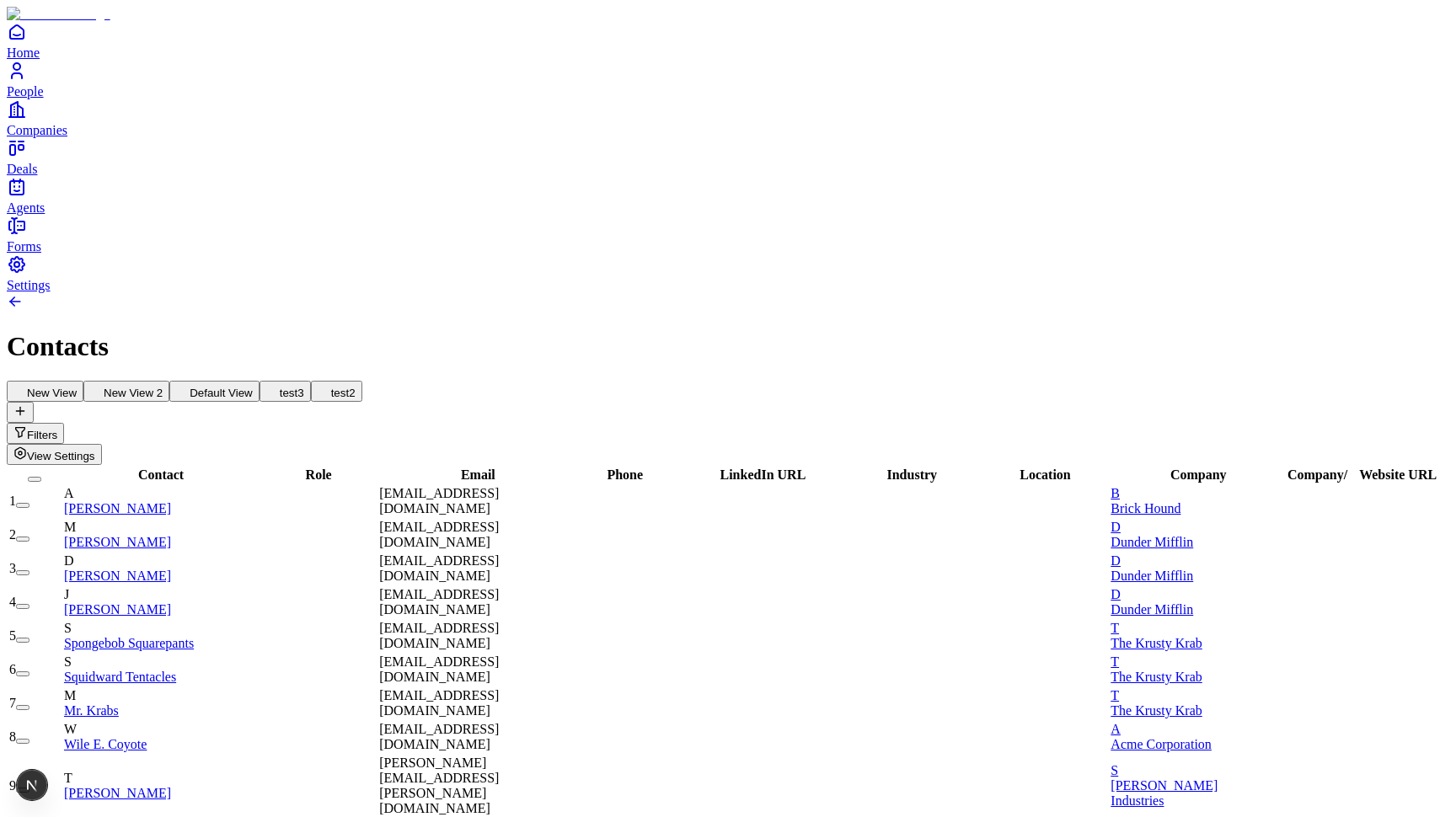
click at [1344, 501] on div at bounding box center [1361, 501] width 169 height 0
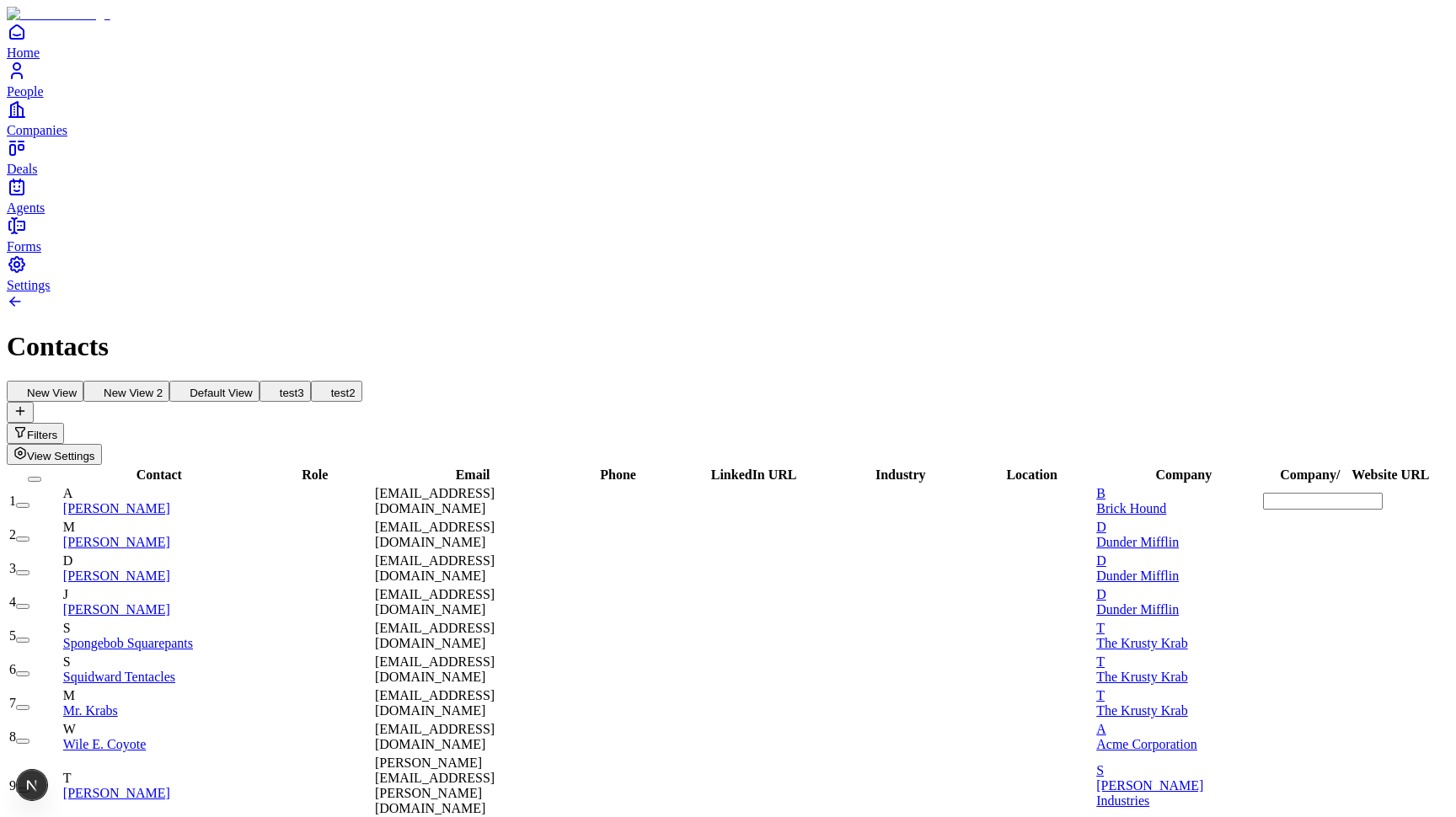
click at [1072, 381] on div "New View New View 2 Default View test3 test2 Filters View Settings" at bounding box center [728, 423] width 1442 height 84
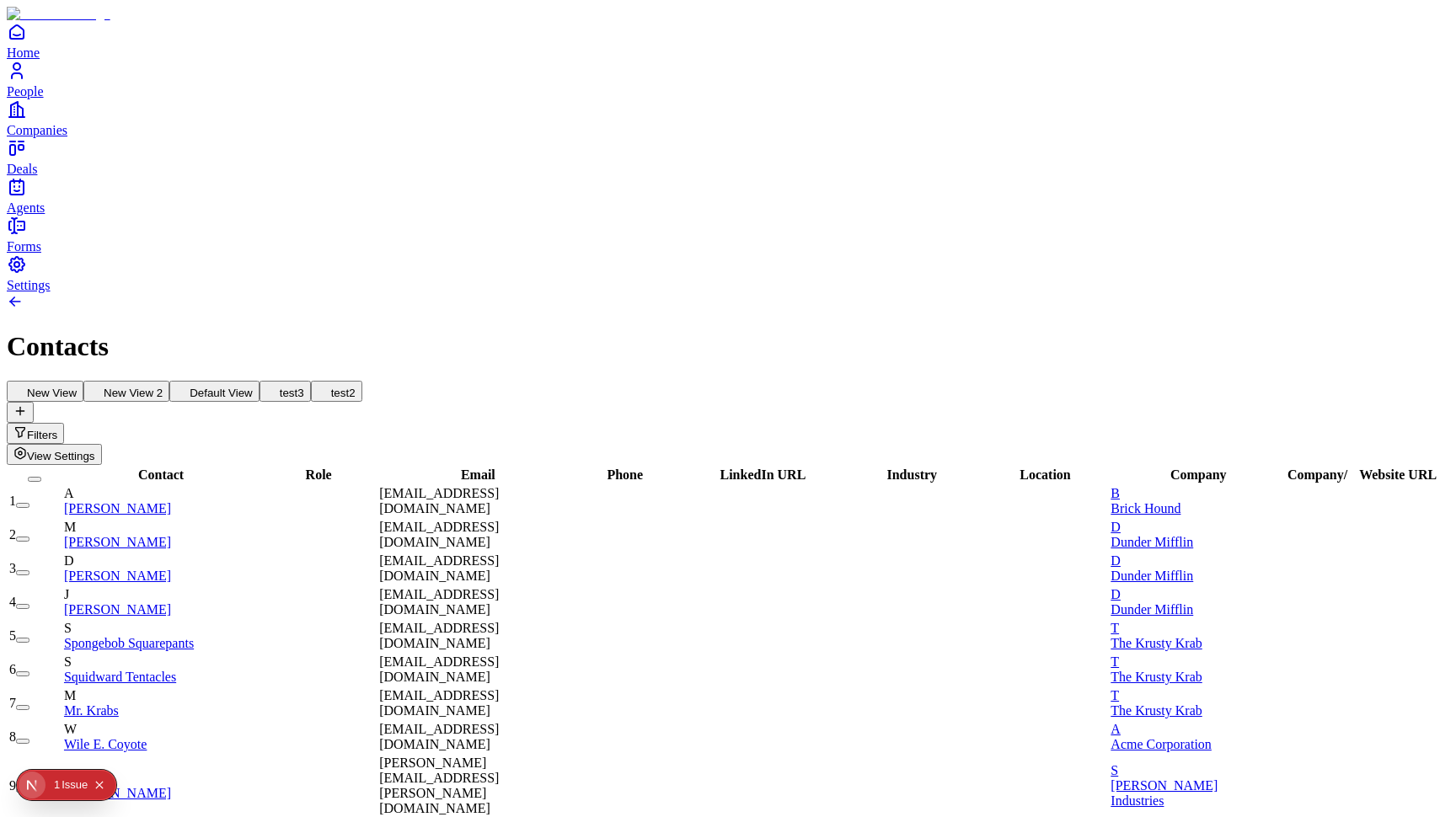
click at [381, 331] on h1 "Contacts" at bounding box center [728, 347] width 1442 height 32
